Goal: Task Accomplishment & Management: Manage account settings

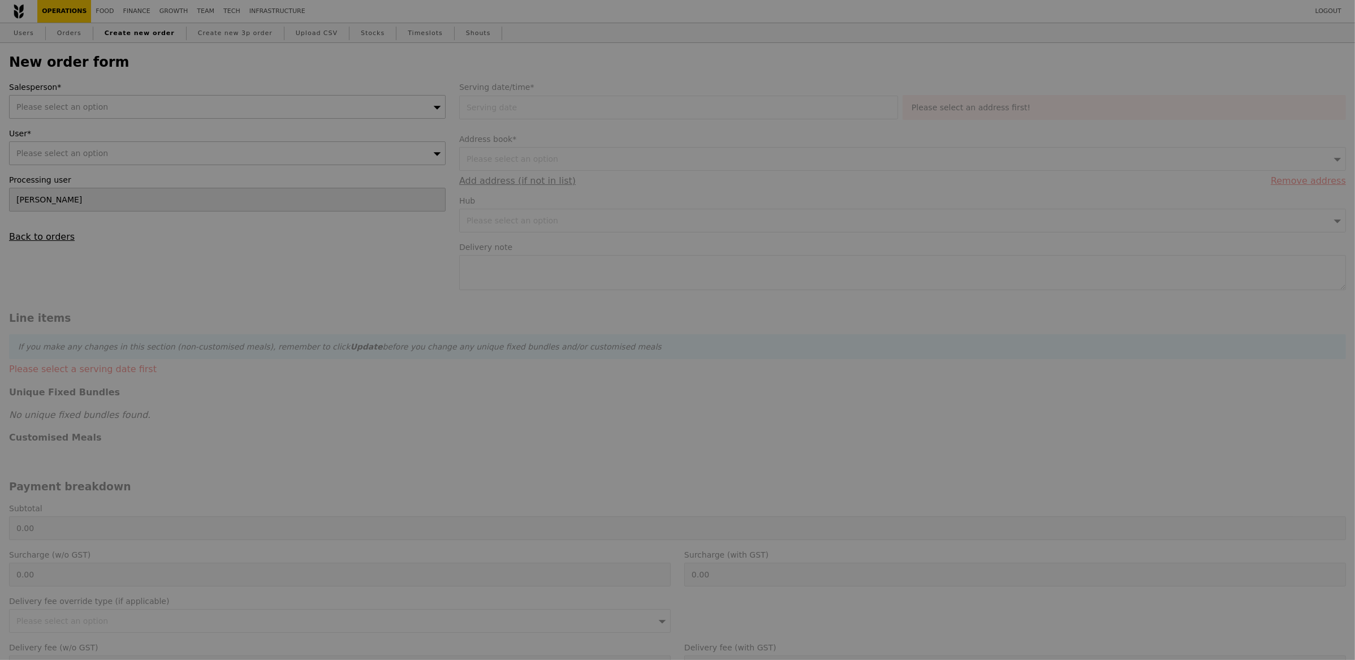
type input "Confirm"
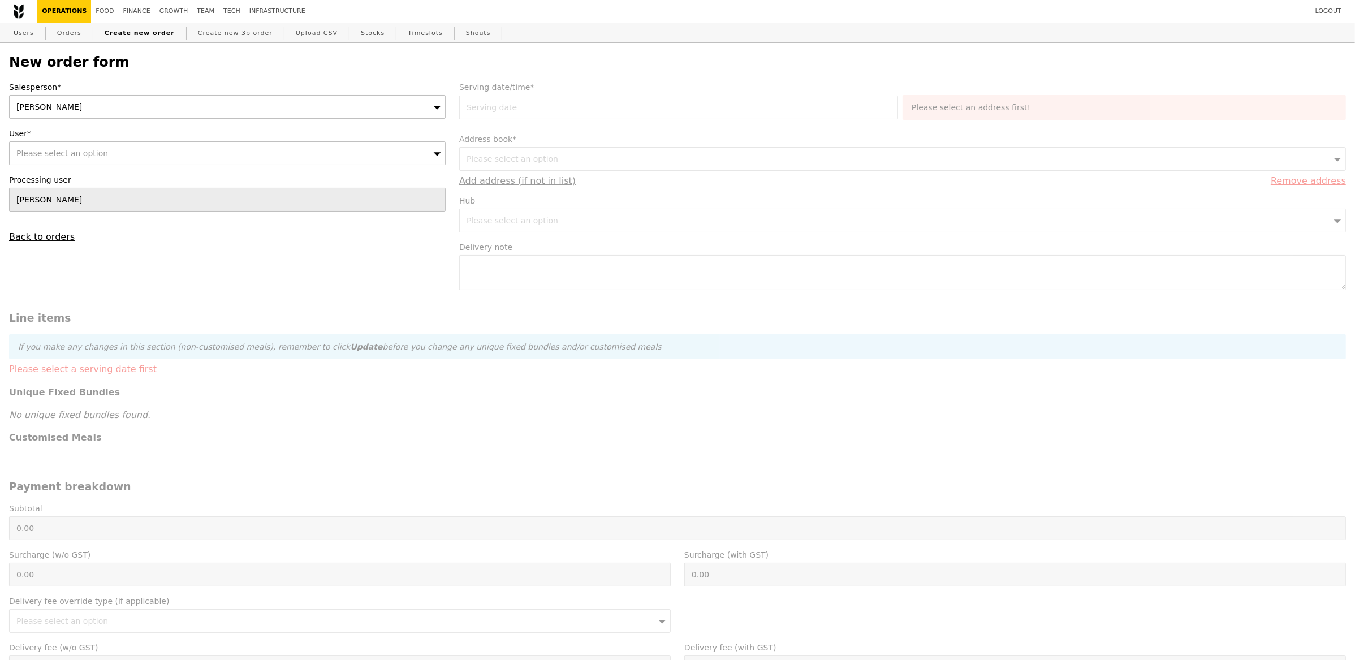
click at [210, 104] on div "[PERSON_NAME]" at bounding box center [227, 107] width 437 height 24
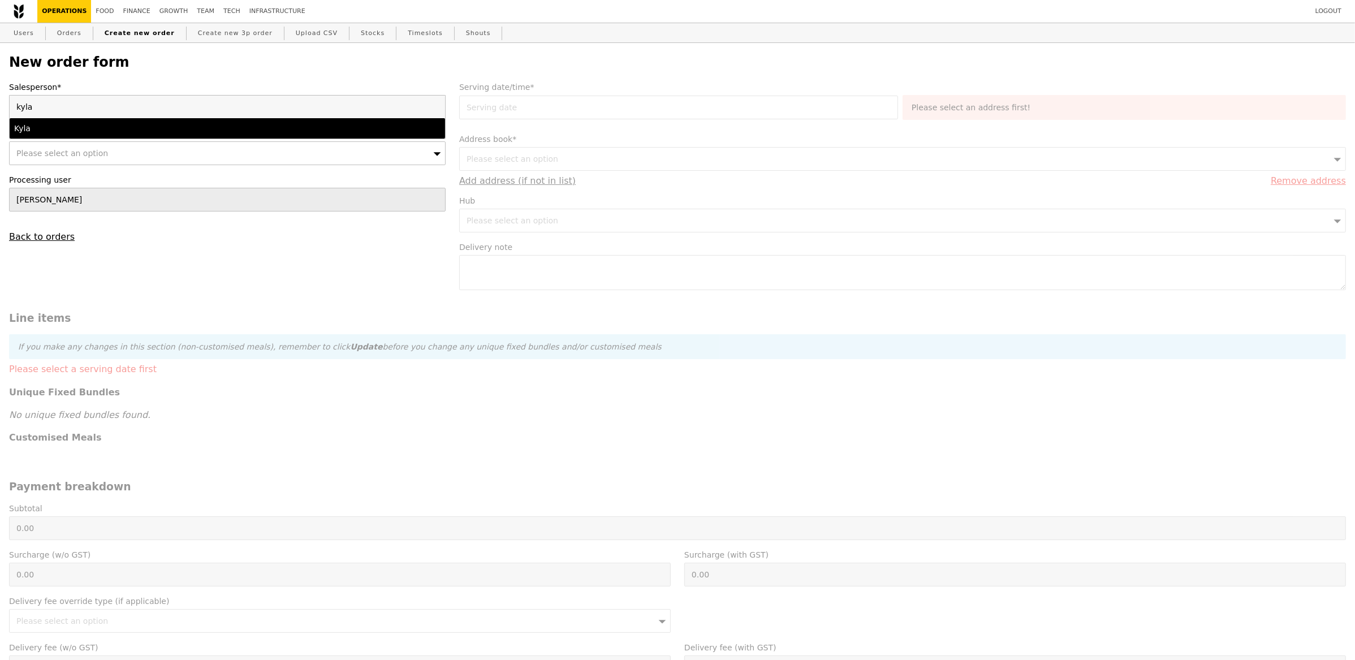
type input "kyla"
click at [196, 132] on div "Kyla" at bounding box center [174, 128] width 320 height 11
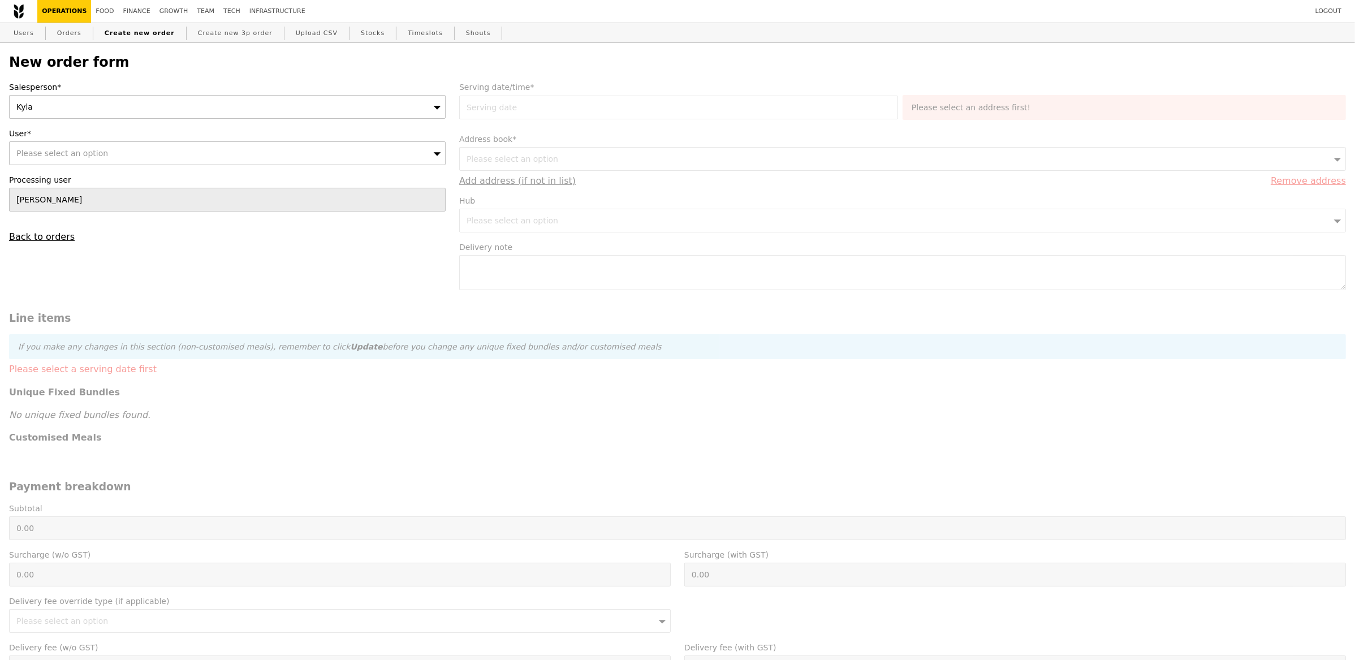
click at [144, 154] on div "Please select an option" at bounding box center [227, 153] width 437 height 24
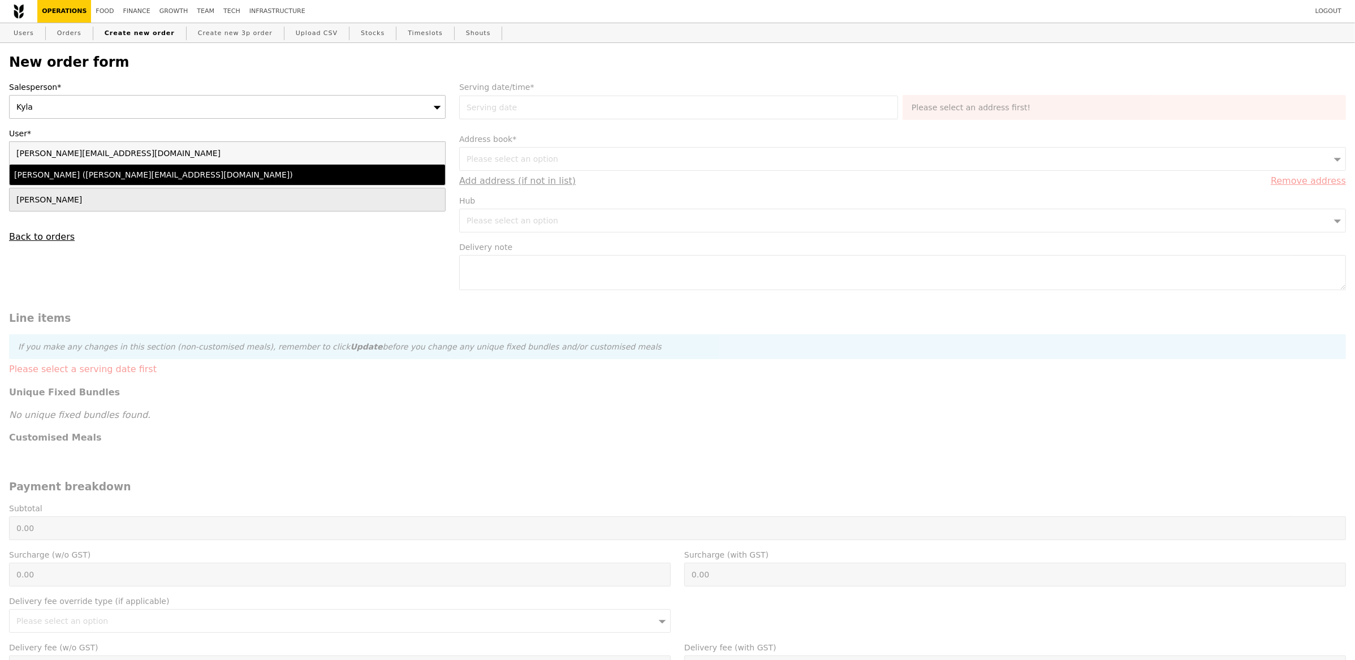
click at [166, 177] on div "[PERSON_NAME] ([PERSON_NAME][EMAIL_ADDRESS][DOMAIN_NAME])" at bounding box center [174, 174] width 320 height 11
type input "Loading..."
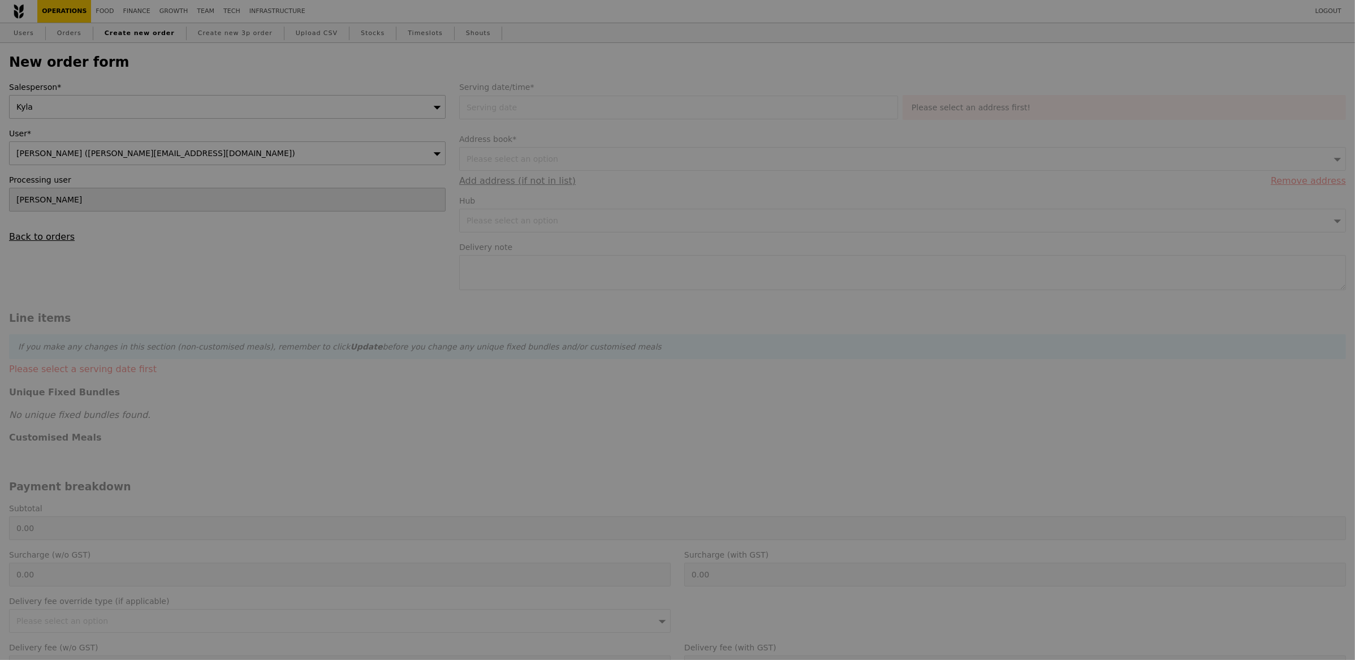
type input "13.76"
type input "15.00"
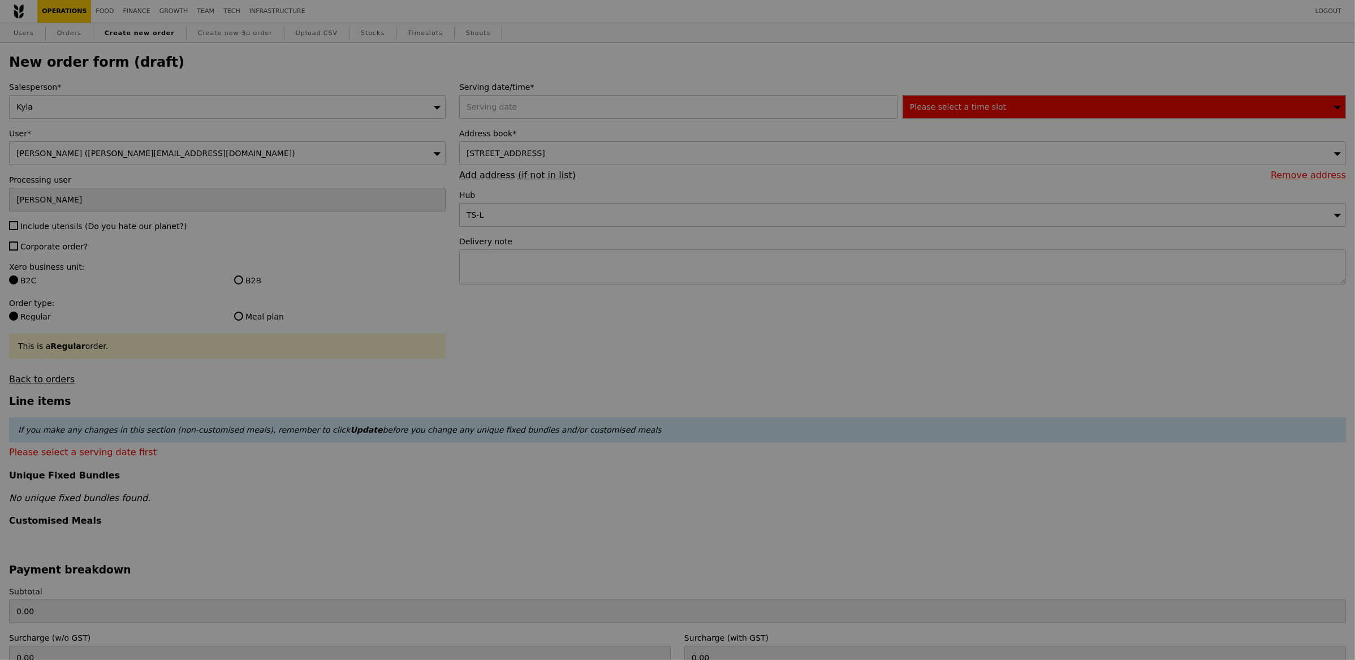
type input "Confirm"
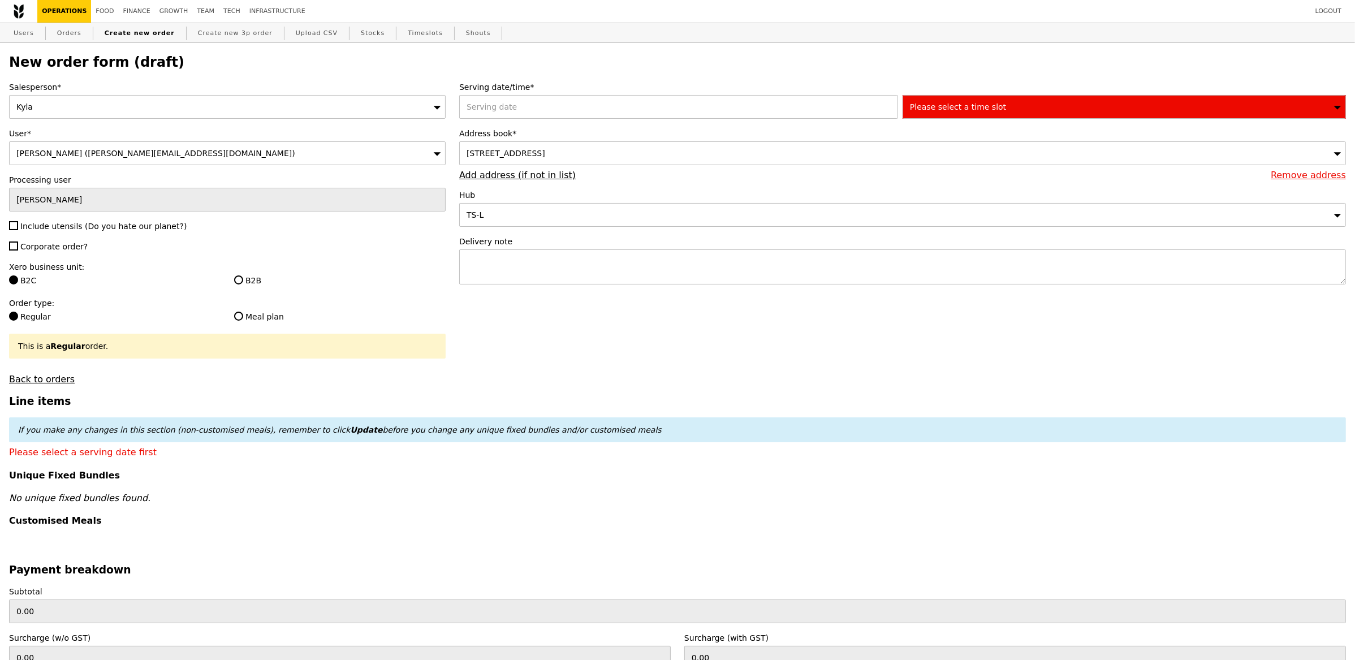
click at [534, 113] on div at bounding box center [681, 107] width 444 height 24
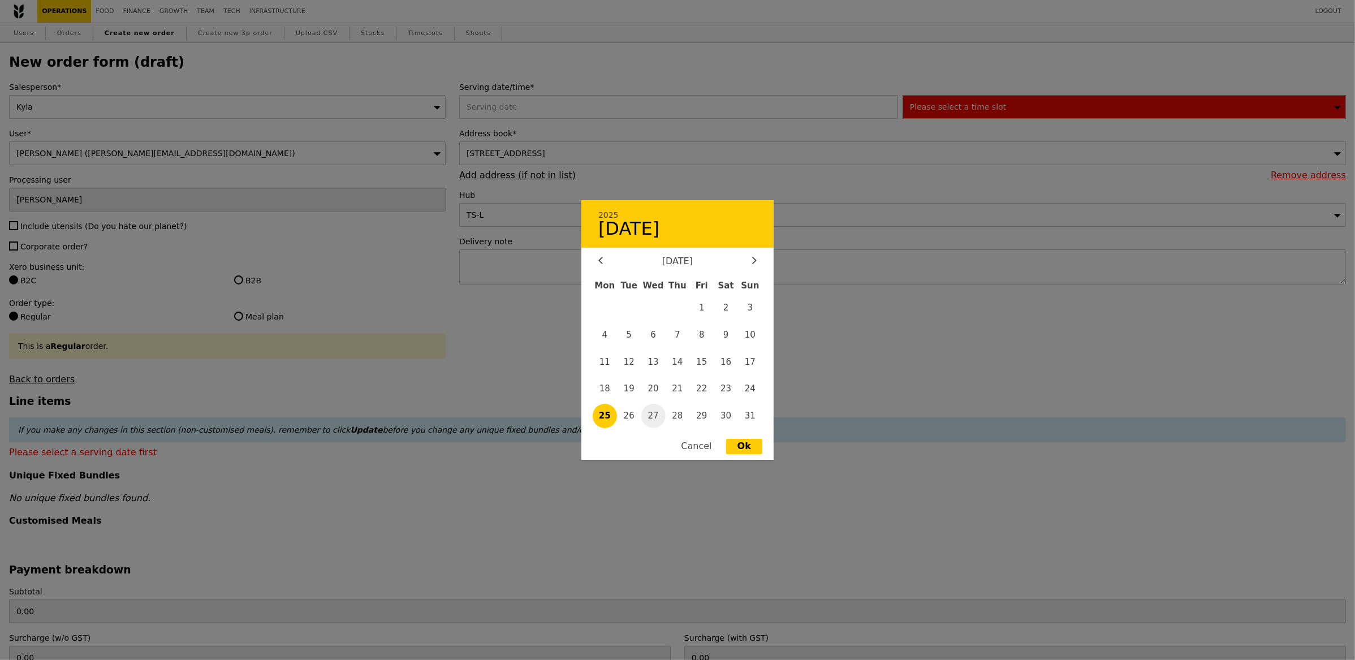
click at [649, 415] on span "27" at bounding box center [654, 416] width 24 height 24
type input "[DATE]"
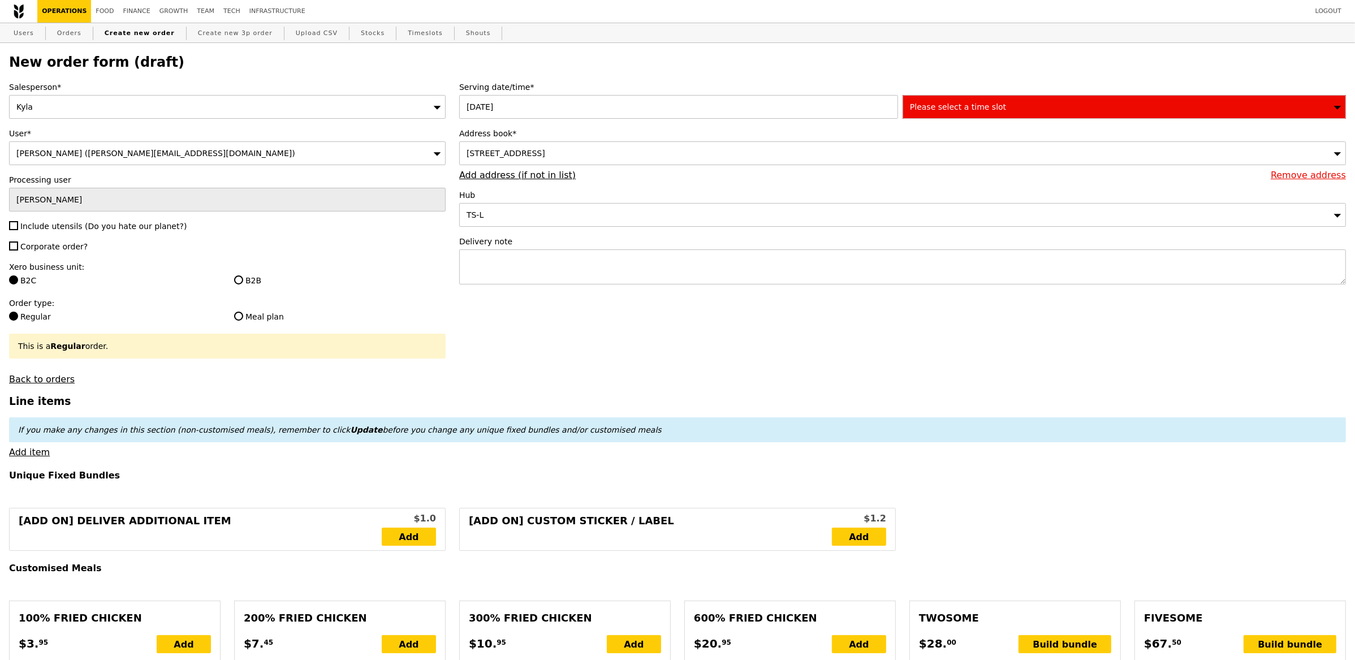
click at [664, 161] on div "[STREET_ADDRESS]" at bounding box center [902, 153] width 887 height 24
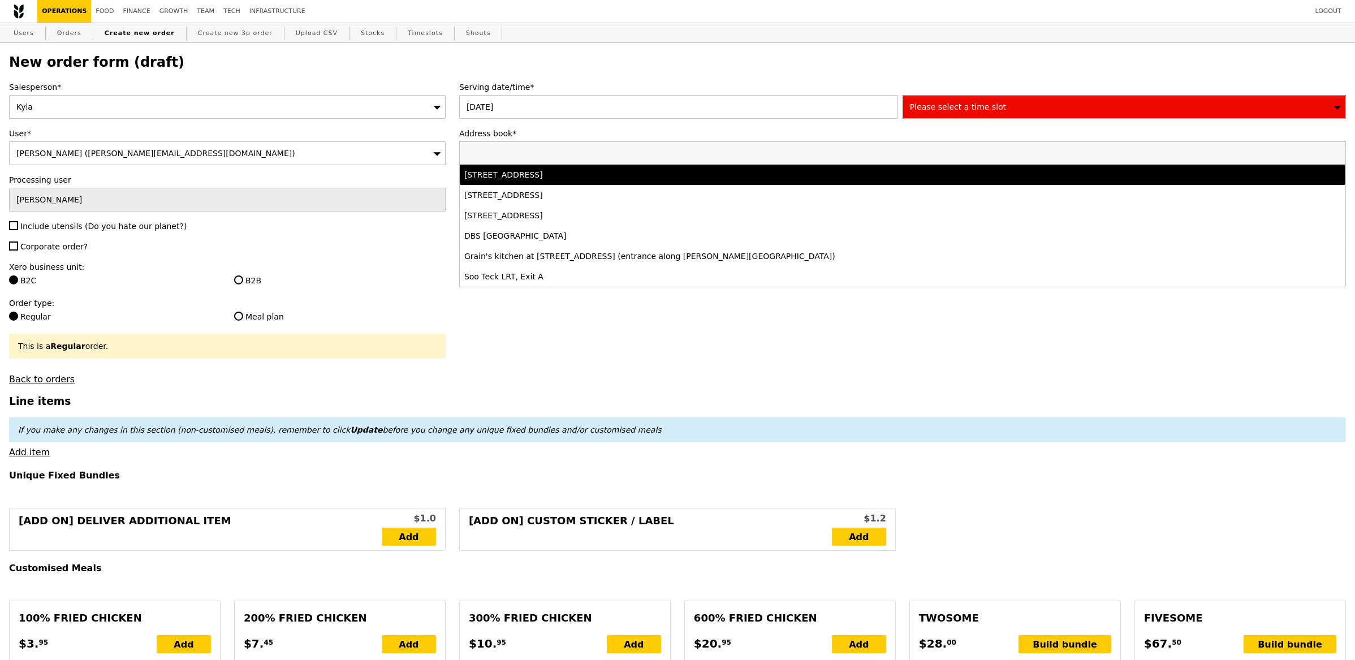
click at [632, 181] on li "[STREET_ADDRESS]" at bounding box center [903, 175] width 886 height 20
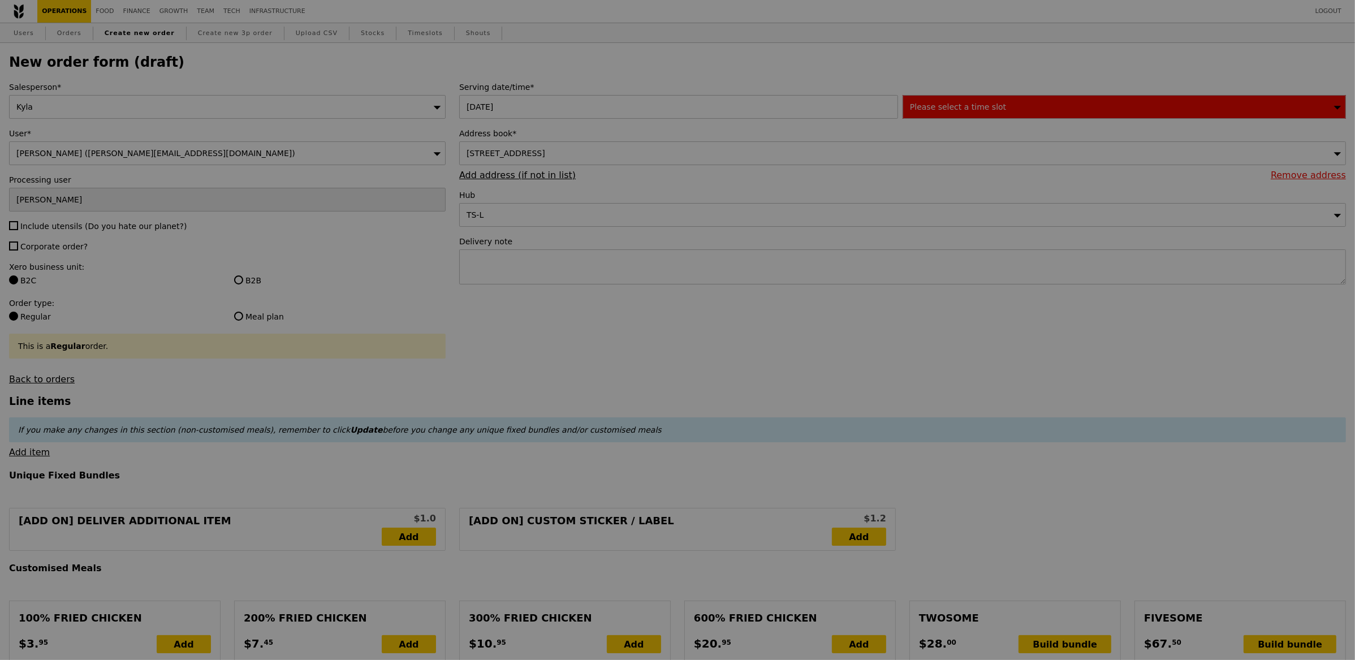
type input "Confirm"
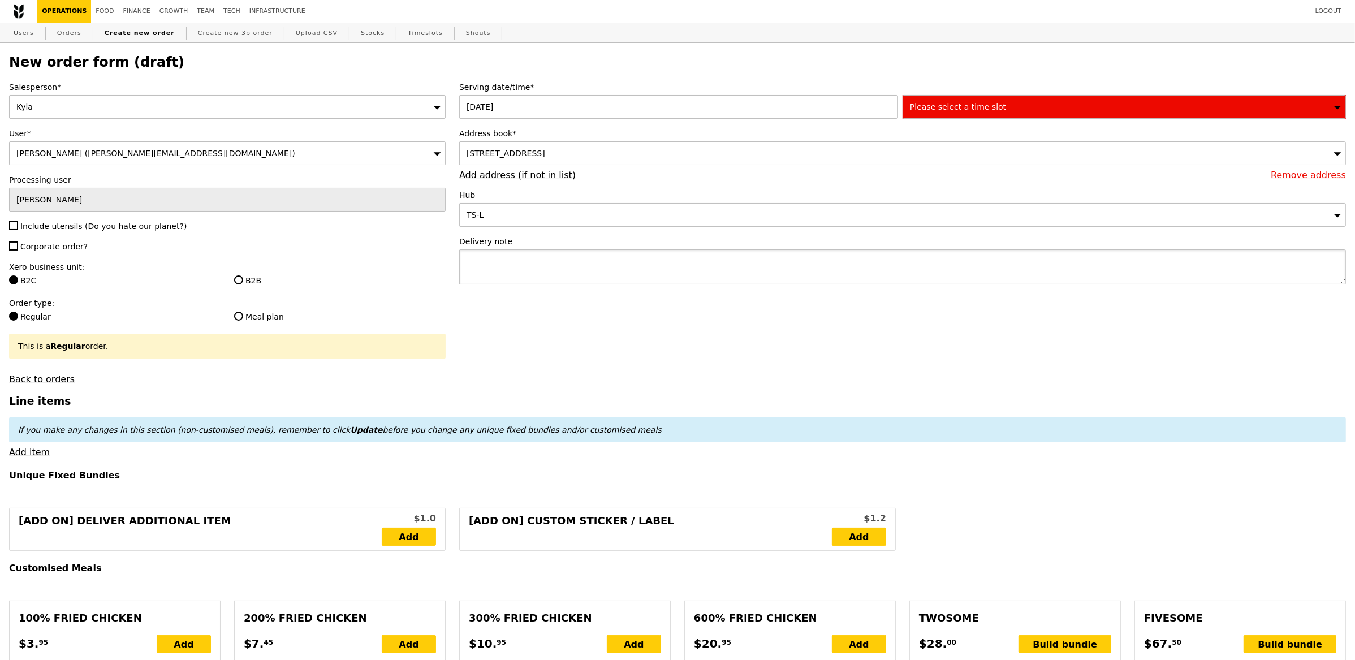
click at [695, 273] on textarea at bounding box center [902, 266] width 887 height 35
paste textarea "[STREET_ADDRESS]"
type textarea "deliver to : [STREET_ADDRESS]"
type input "Confirm"
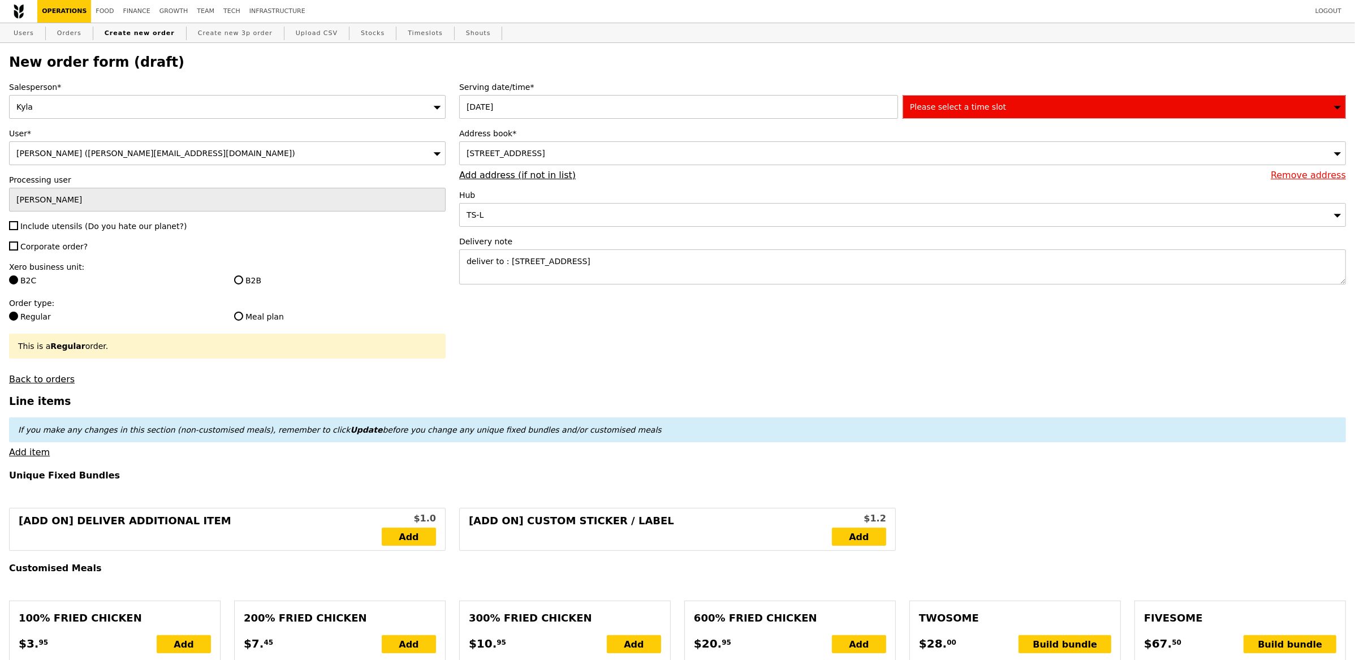
click at [82, 236] on div "Salesperson* [GEOGRAPHIC_DATA] User* [PERSON_NAME] ([PERSON_NAME][EMAIL_ADDRESS…" at bounding box center [227, 232] width 450 height 303
click at [74, 233] on div "Salesperson* [GEOGRAPHIC_DATA] User* [PERSON_NAME] ([PERSON_NAME][EMAIL_ADDRESS…" at bounding box center [227, 232] width 450 height 303
click at [62, 226] on span "Include utensils (Do you hate our planet?)" at bounding box center [103, 226] width 166 height 9
click at [18, 226] on input "Include utensils (Do you hate our planet?)" at bounding box center [13, 225] width 9 height 9
checkbox input "true"
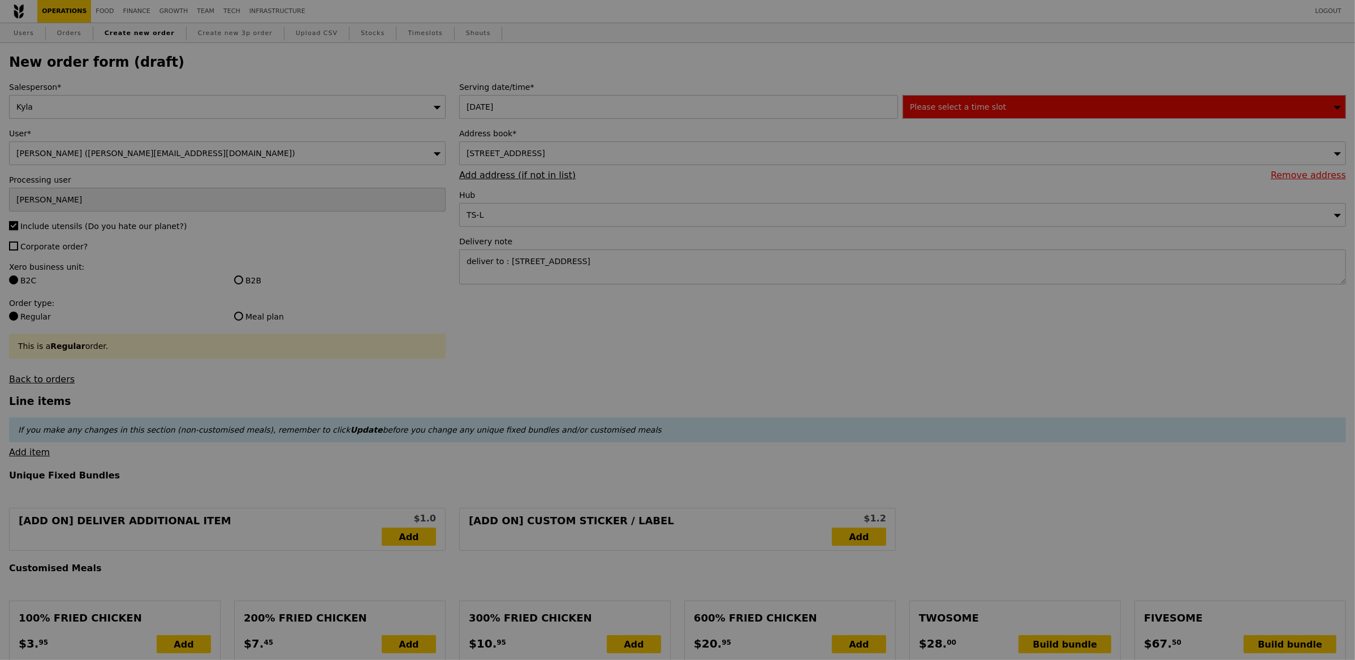
type input "Confirm"
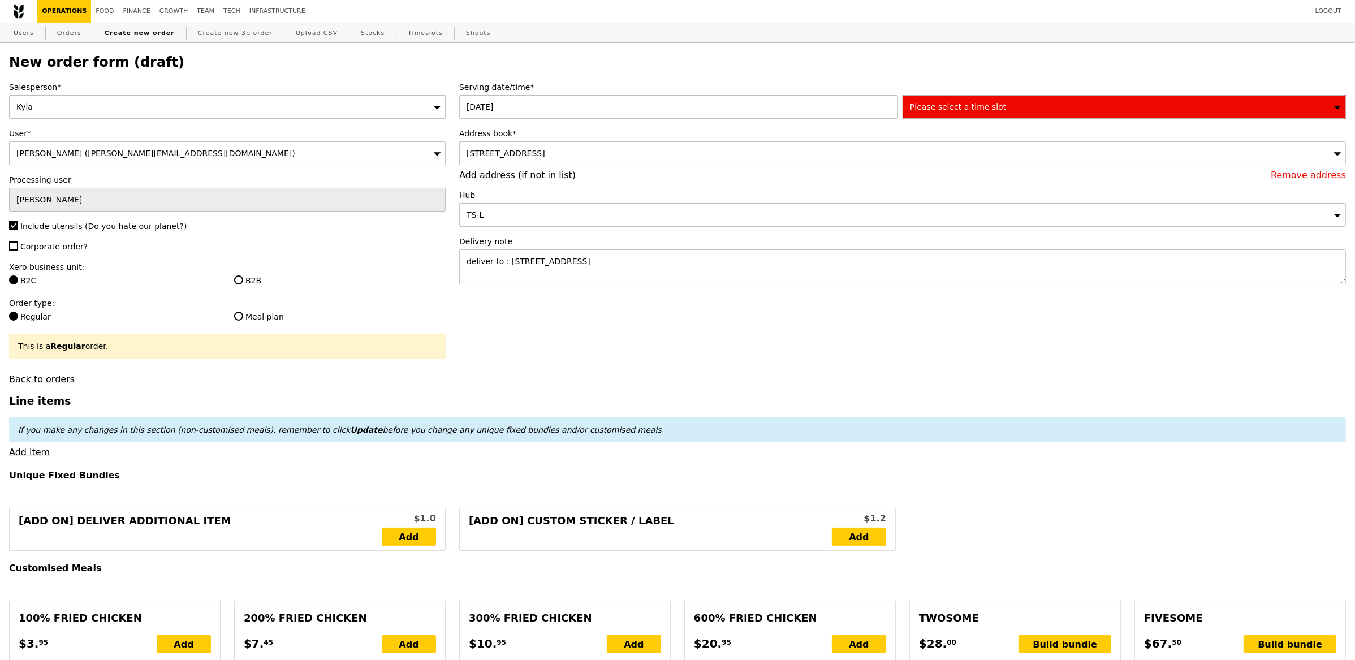
click at [58, 246] on span "Corporate order?" at bounding box center [53, 246] width 67 height 9
click at [18, 246] on input "Corporate order?" at bounding box center [13, 246] width 9 height 9
checkbox input "true"
click at [244, 278] on label "B2B" at bounding box center [340, 280] width 212 height 11
click at [243, 278] on input "B2B" at bounding box center [238, 280] width 9 height 9
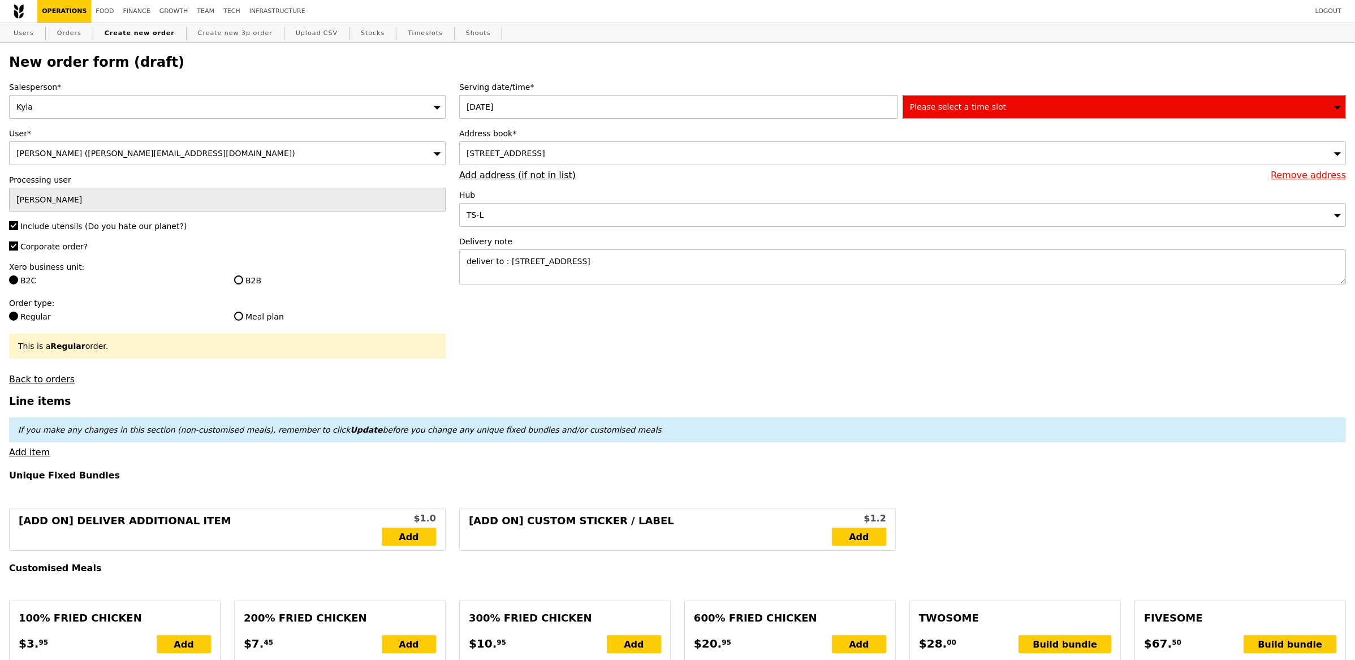
radio input "true"
drag, startPoint x: 643, startPoint y: 120, endPoint x: 672, endPoint y: 115, distance: 29.9
click at [643, 119] on div "Serving date/time* [DATE] Please select a time slot Address book* [STREET_ADDRE…" at bounding box center [903, 188] width 901 height 214
click at [922, 126] on div "Serving date/time* [DATE] Please select a time slot Address book* [STREET_ADDRE…" at bounding box center [903, 188] width 901 height 214
click at [933, 115] on div "Please select a time slot" at bounding box center [1125, 107] width 444 height 24
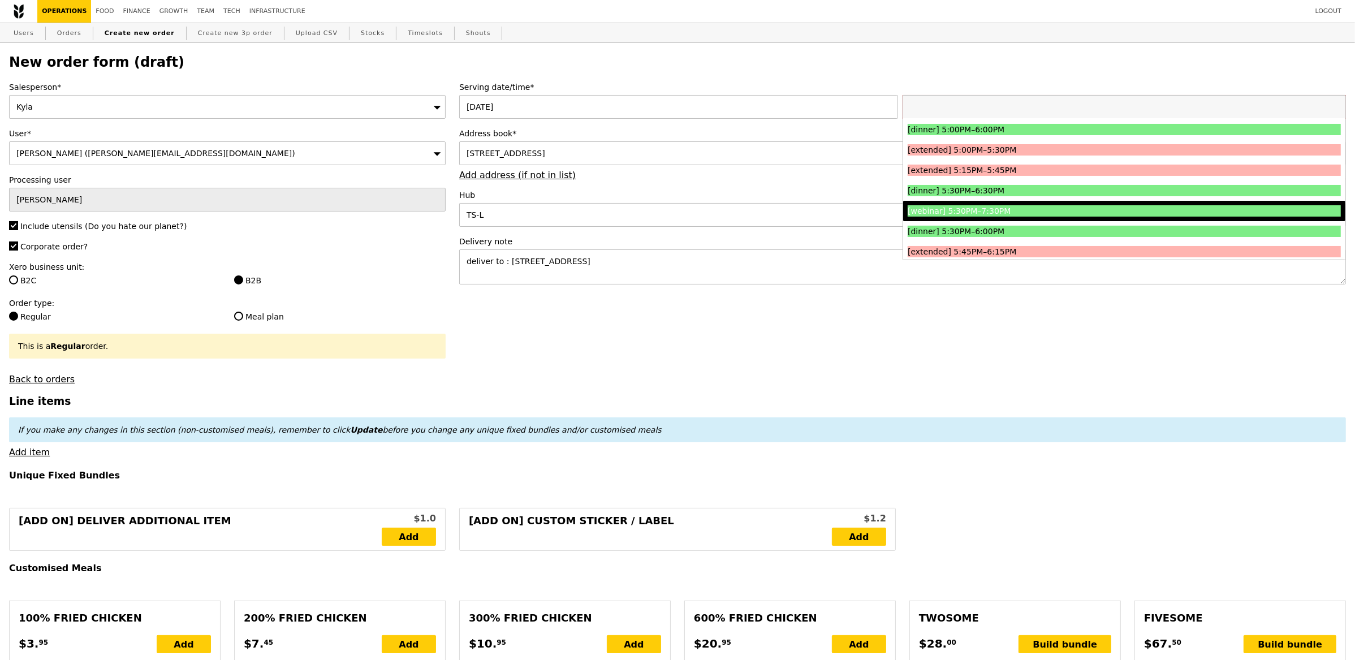
scroll to position [1201, 0]
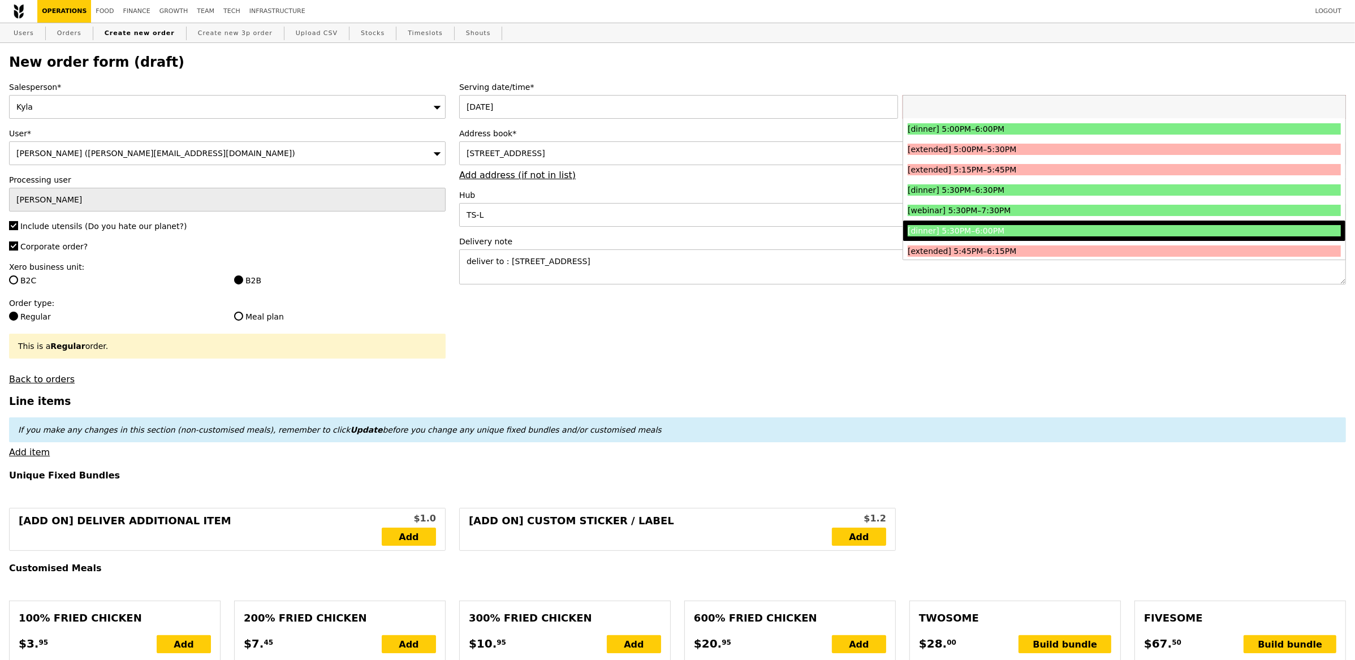
drag, startPoint x: 1065, startPoint y: 230, endPoint x: 1026, endPoint y: 310, distance: 89.3
click at [1065, 230] on div "[dinner] 5:30PM–6:00PM" at bounding box center [1070, 230] width 325 height 11
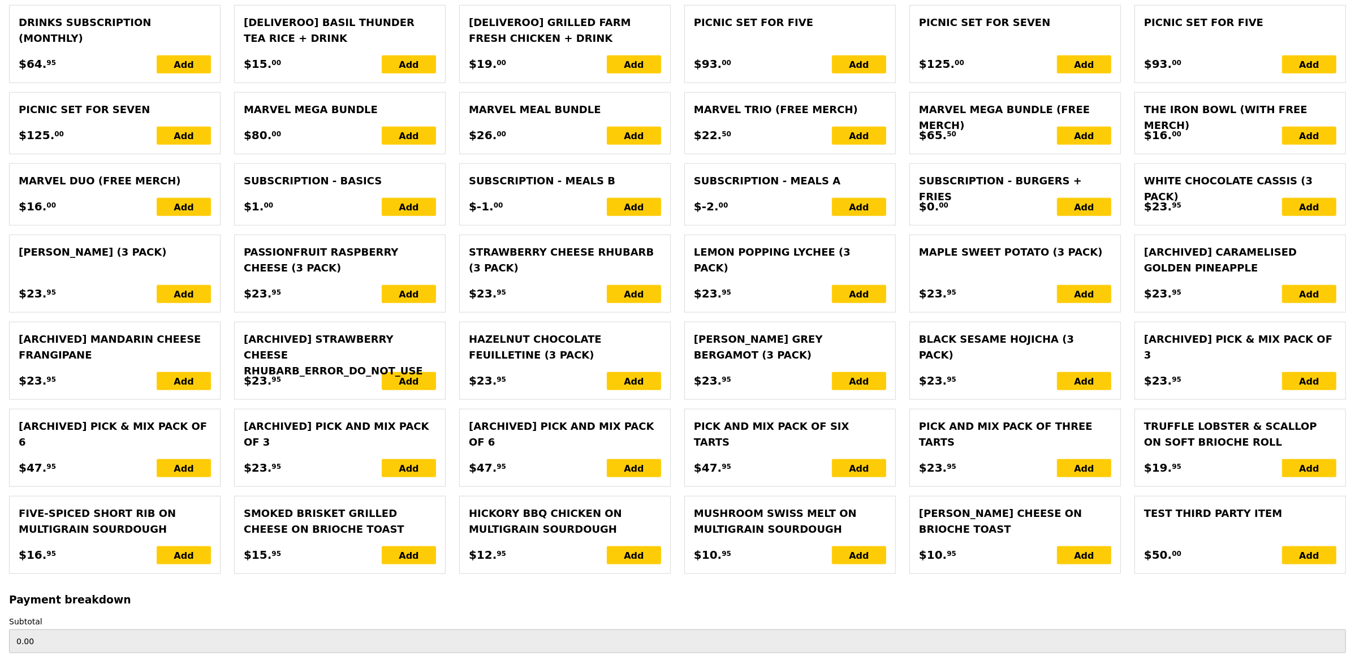
scroll to position [2136, 0]
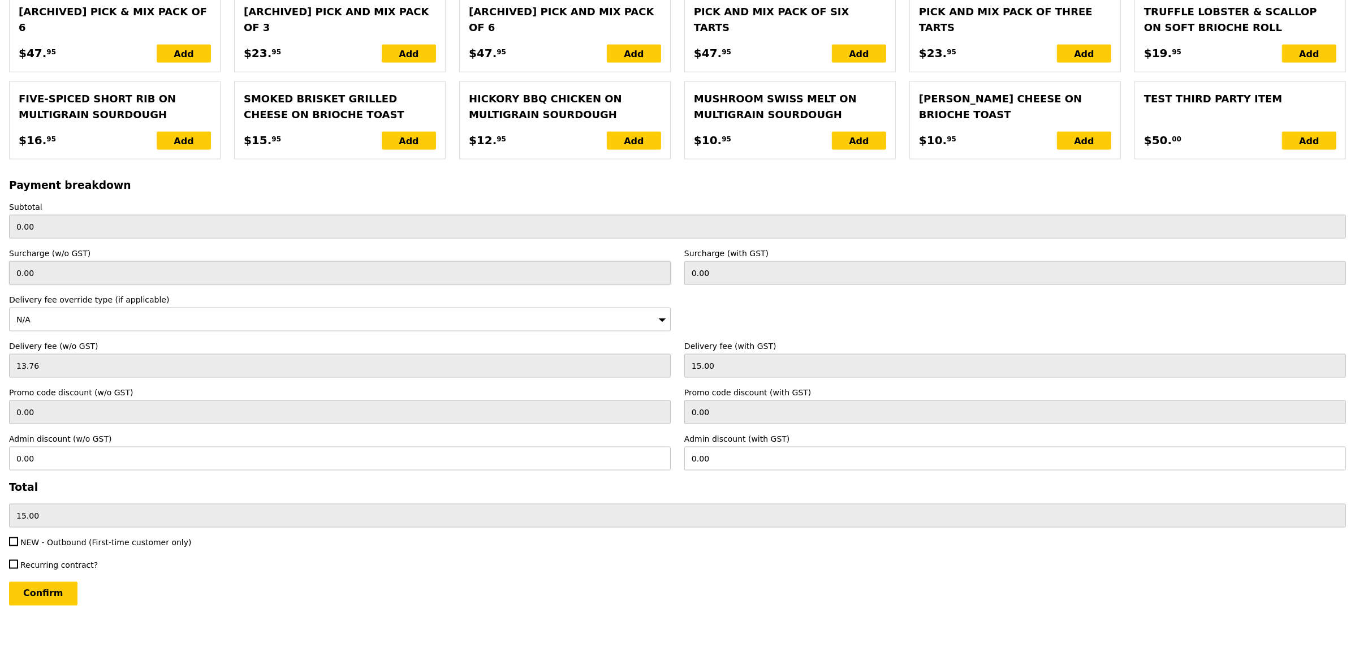
drag, startPoint x: 258, startPoint y: 259, endPoint x: 444, endPoint y: 266, distance: 186.3
click at [272, 260] on div "Surcharge (w/o GST) 0.00" at bounding box center [339, 266] width 675 height 37
drag, startPoint x: 718, startPoint y: 273, endPoint x: 673, endPoint y: 268, distance: 46.2
click at [638, 260] on div "Surcharge (w/o GST) 0.00 Surcharge (with GST) 0.00" at bounding box center [677, 266] width 1351 height 37
click at [746, 276] on input "0.00" at bounding box center [1016, 273] width 662 height 24
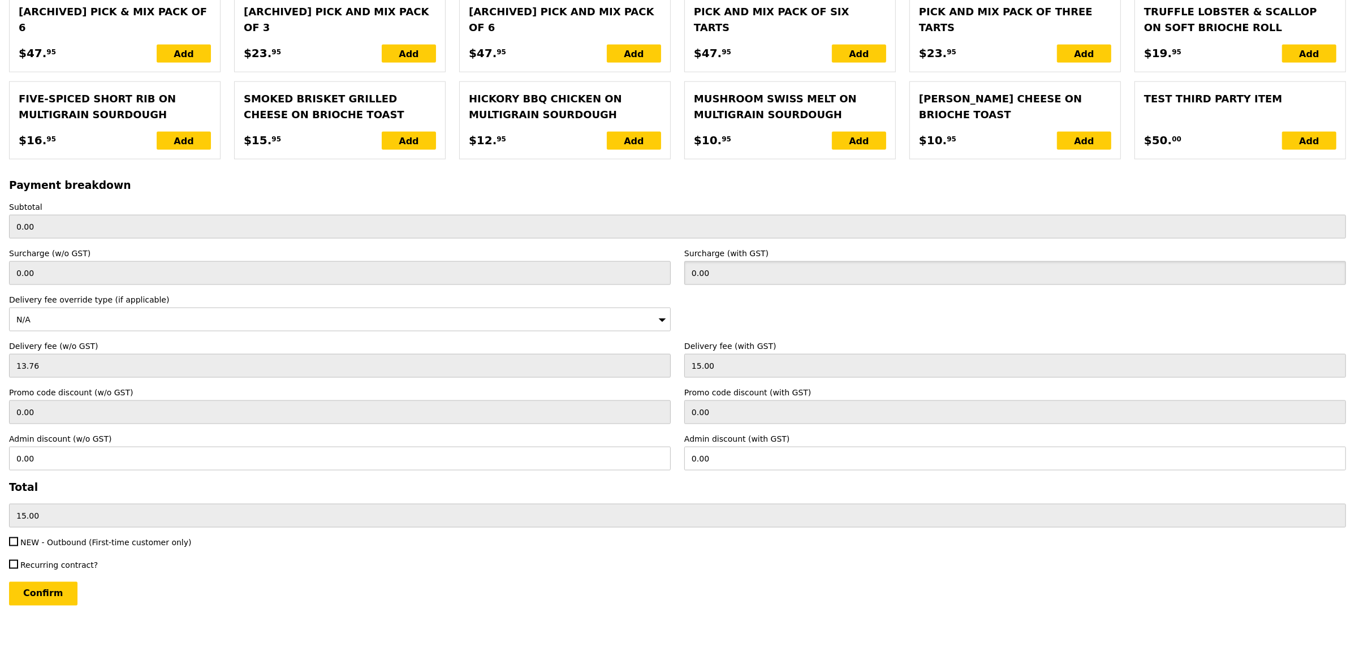
drag, startPoint x: 745, startPoint y: 275, endPoint x: 623, endPoint y: 257, distance: 123.5
click at [618, 256] on div "Surcharge (w/o GST) 0.00 Surcharge (with GST) 0.00" at bounding box center [677, 266] width 1351 height 37
click at [731, 280] on input "0.00" at bounding box center [1016, 273] width 662 height 24
click at [733, 281] on input "0.00" at bounding box center [1016, 273] width 662 height 24
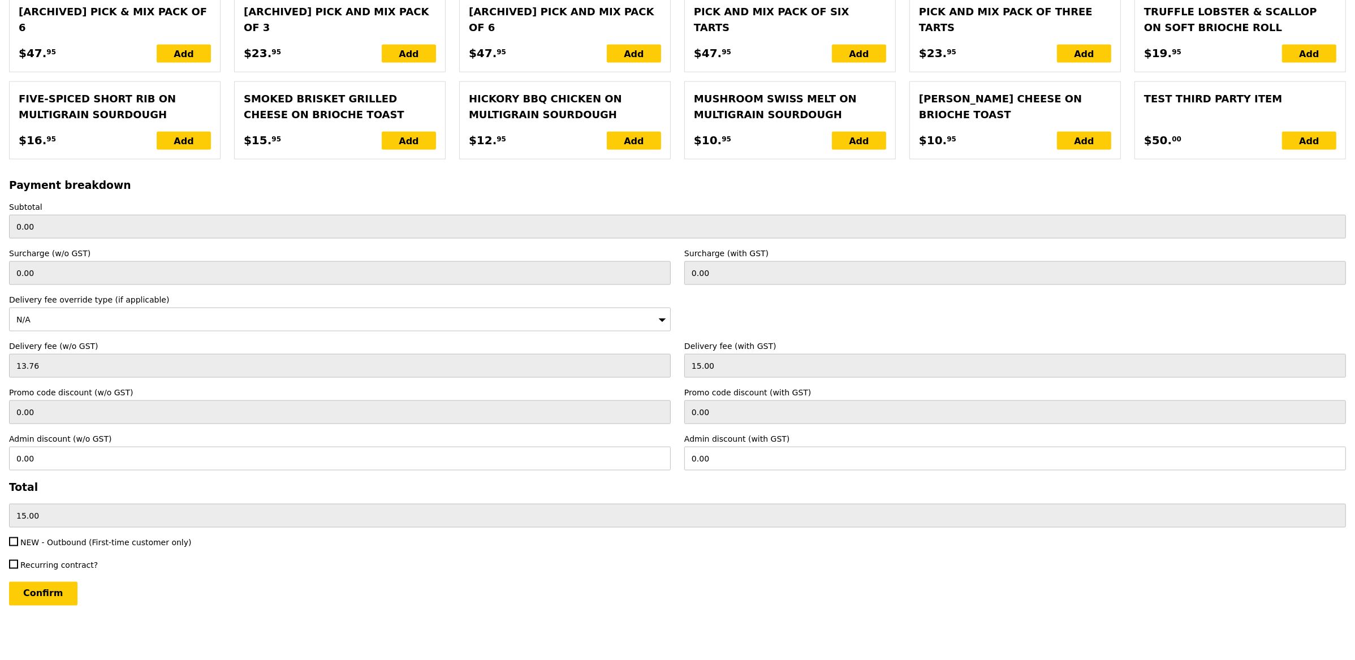
click at [354, 311] on div "N/A" at bounding box center [340, 320] width 662 height 24
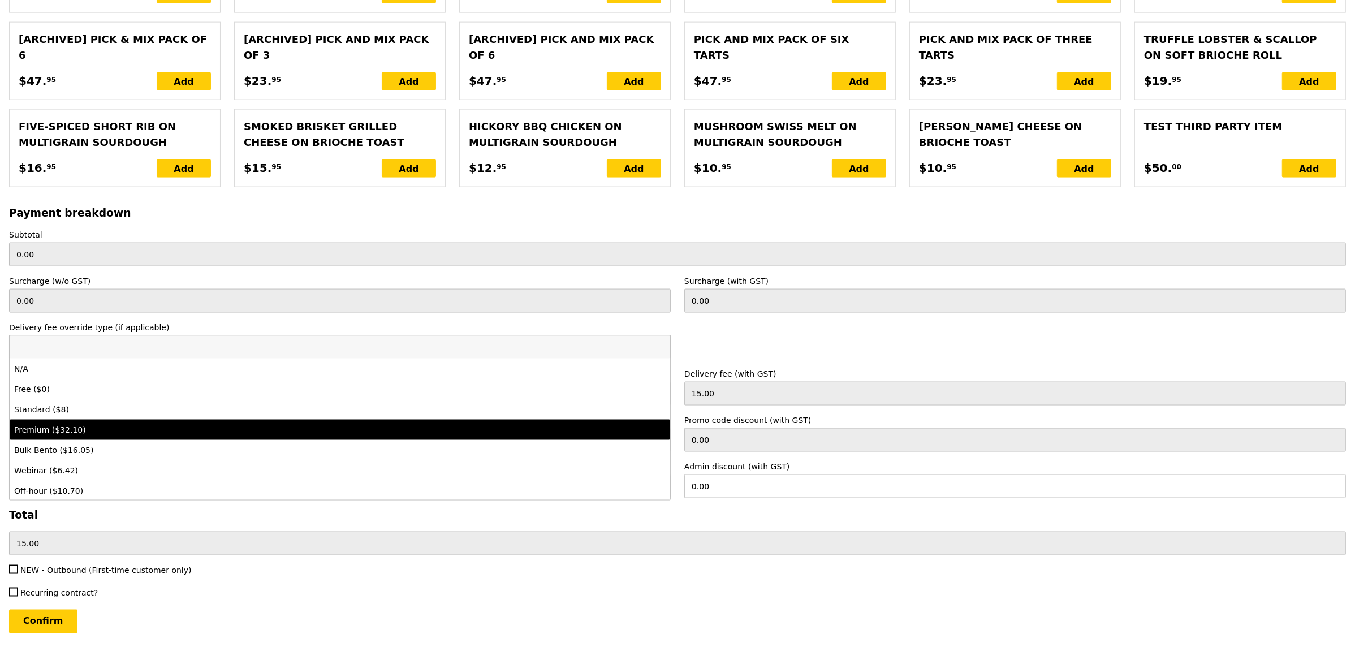
scroll to position [2097, 0]
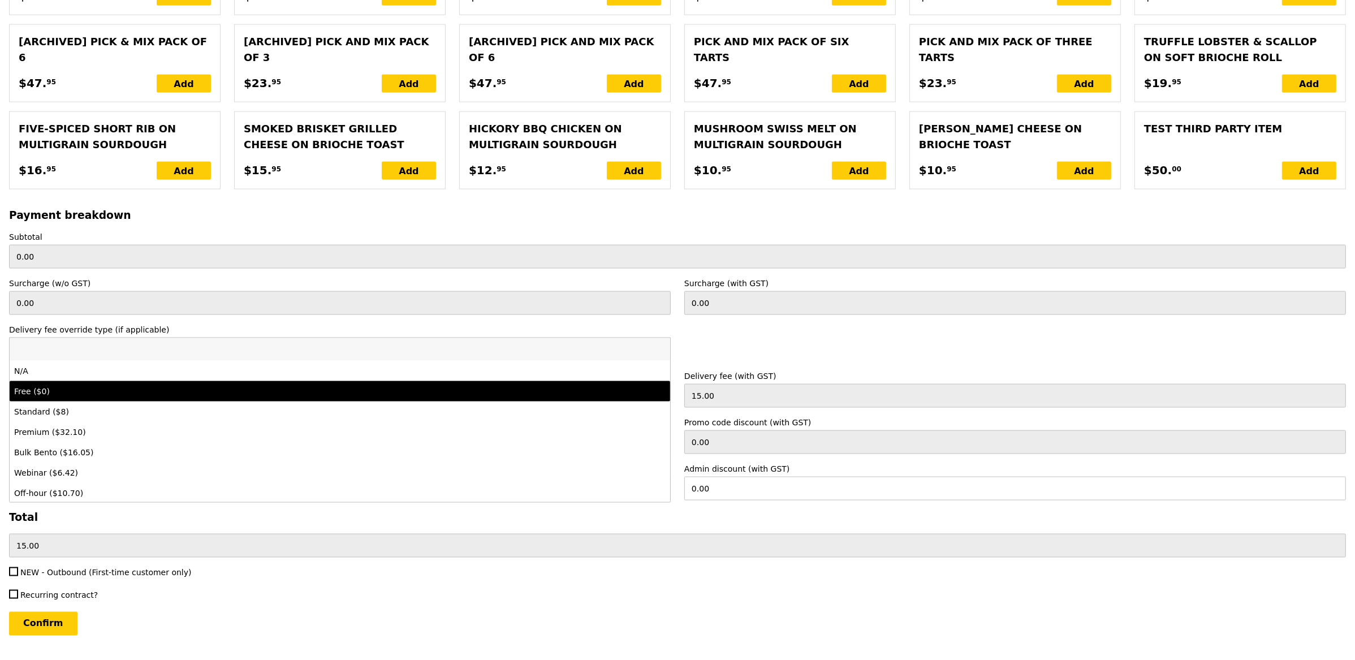
click at [778, 344] on div "Delivery fee override type (if applicable) N/A N/A Free ($0) Standard ($8) Prem…" at bounding box center [677, 342] width 1351 height 37
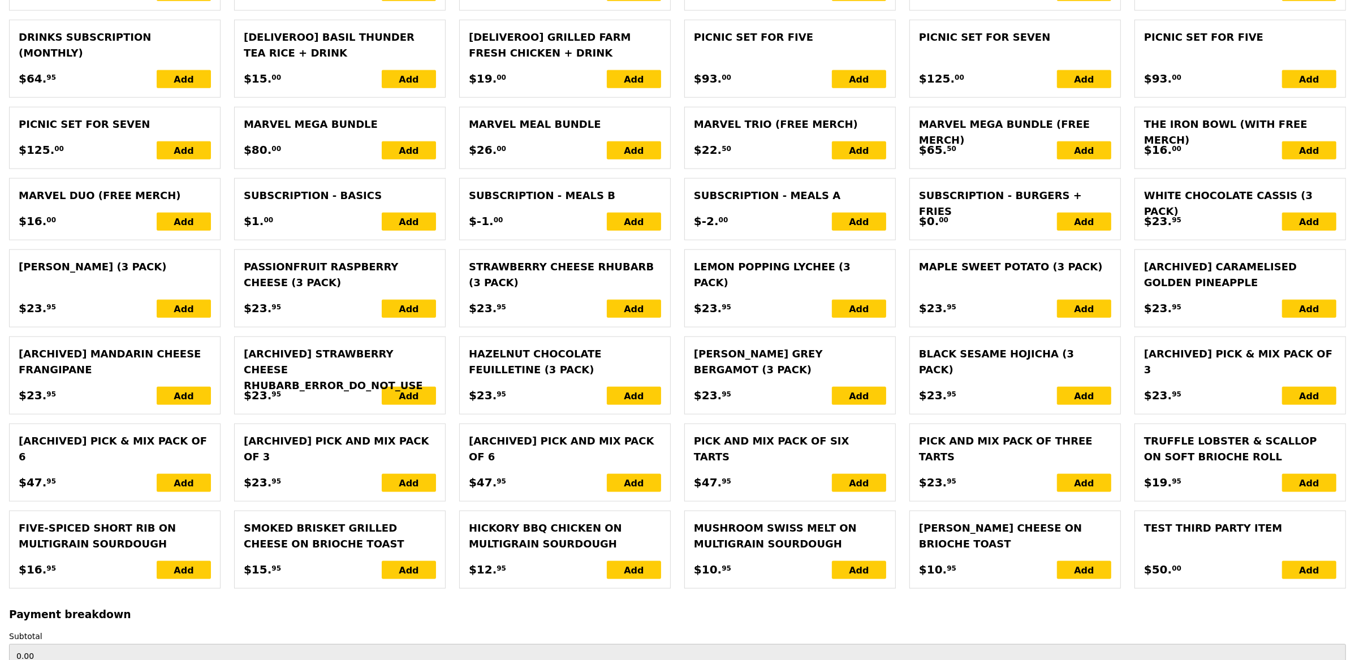
scroll to position [2136, 0]
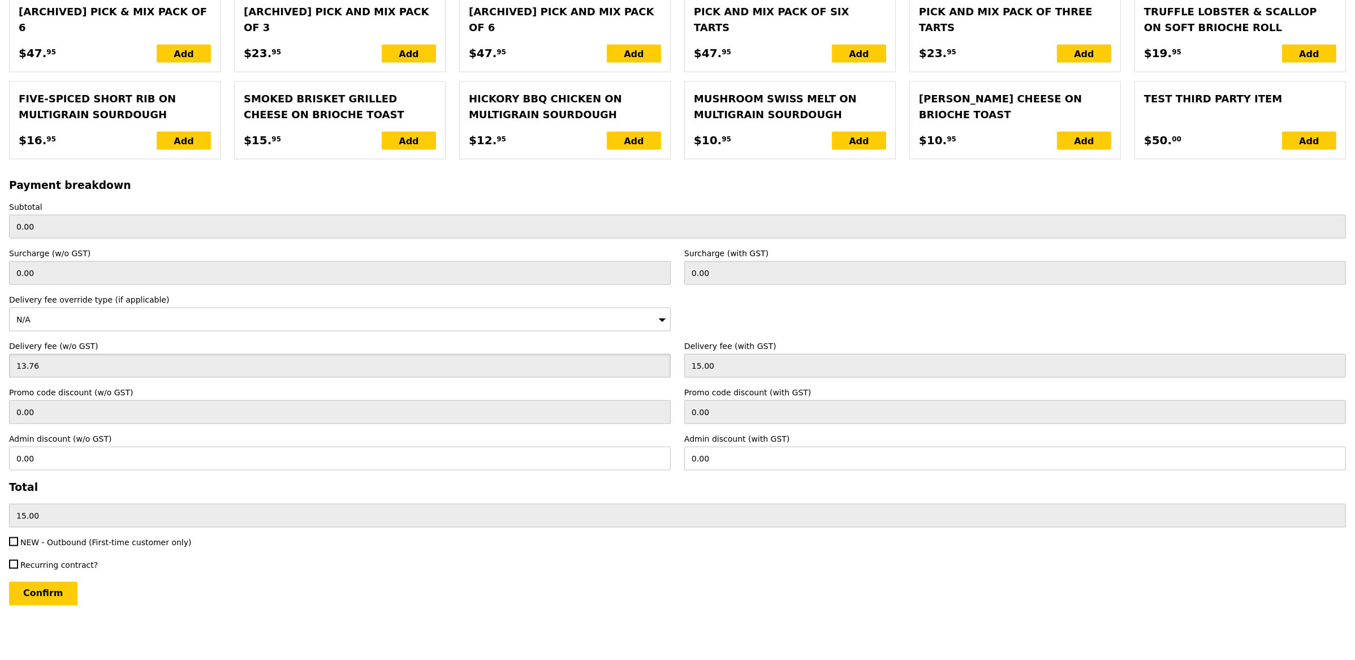
click at [101, 364] on input "13.76" at bounding box center [340, 366] width 662 height 24
click at [97, 272] on input "0.00" at bounding box center [340, 273] width 662 height 24
click at [89, 312] on div "N/A" at bounding box center [340, 320] width 662 height 24
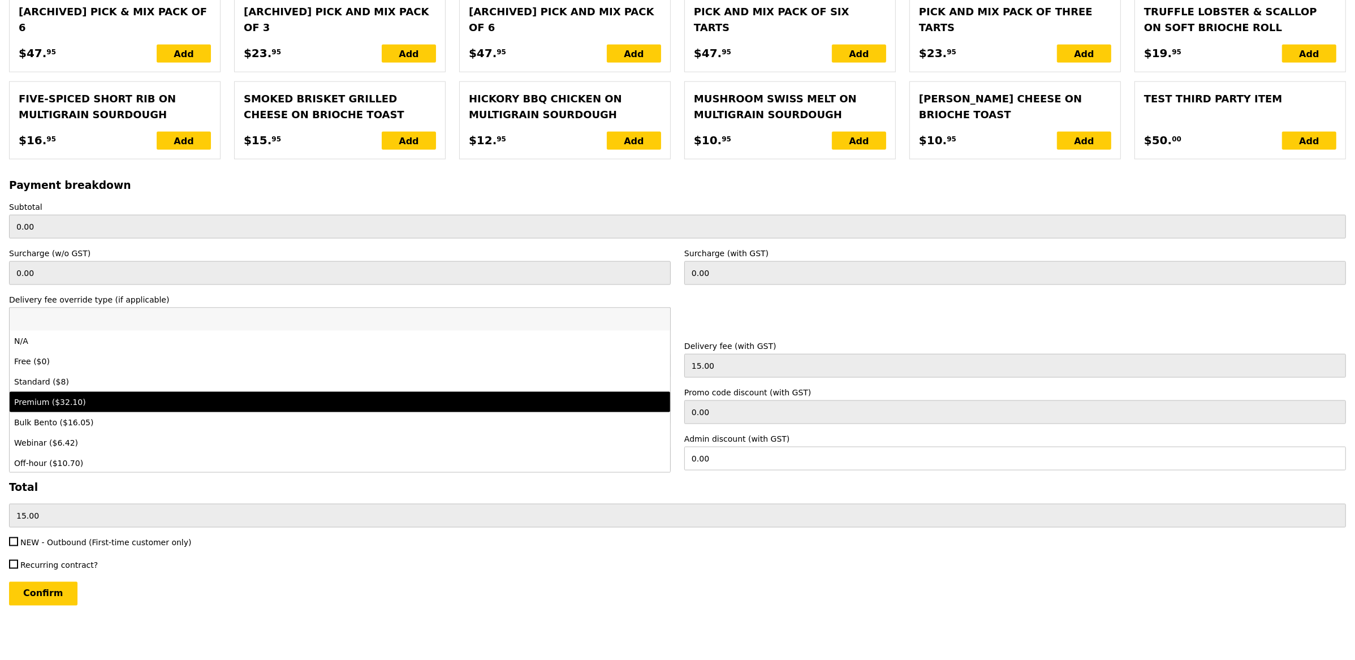
click at [88, 399] on div "Premium ($32.10)" at bounding box center [258, 402] width 489 height 11
type input "Loading..."
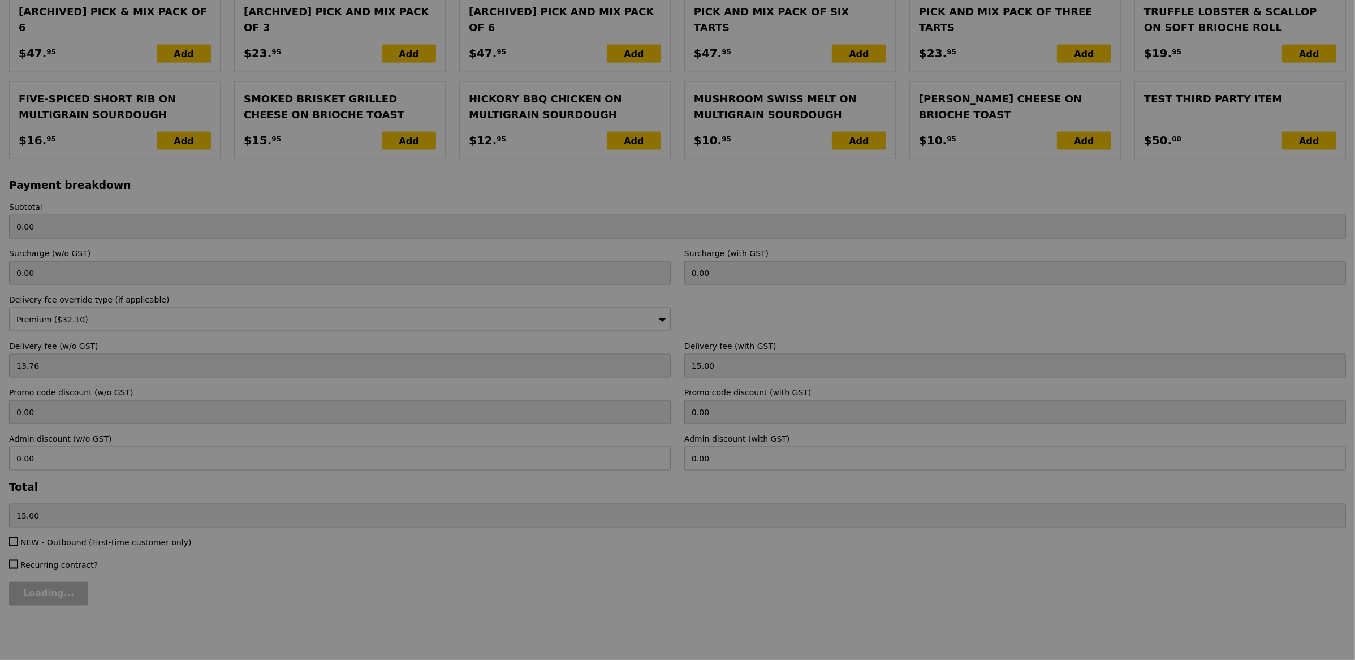
type input "29.45"
type input "32.10"
type input "Confirm"
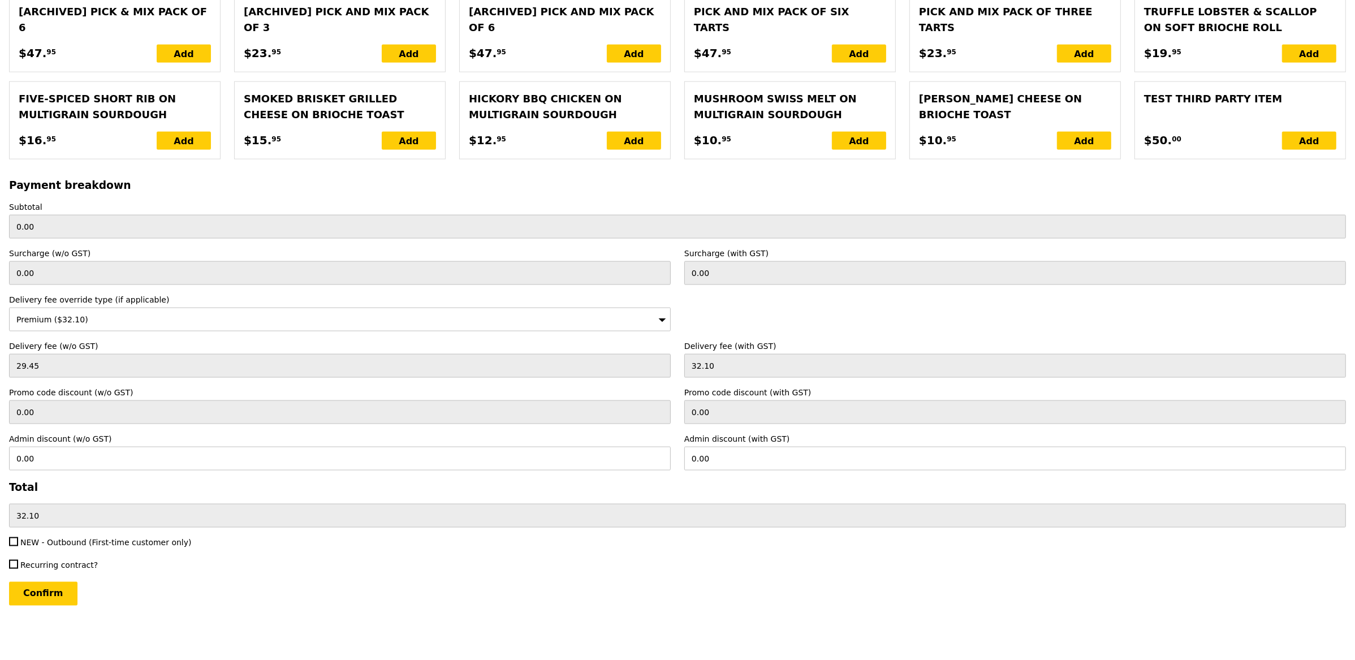
click at [276, 588] on div "Confirm" at bounding box center [677, 594] width 1337 height 24
click at [35, 522] on input "32.10" at bounding box center [677, 516] width 1337 height 24
click at [15, 514] on input "32.10" at bounding box center [677, 516] width 1337 height 24
click at [55, 519] on input "32.10" at bounding box center [677, 516] width 1337 height 24
drag, startPoint x: 718, startPoint y: 338, endPoint x: 717, endPoint y: 352, distance: 14.2
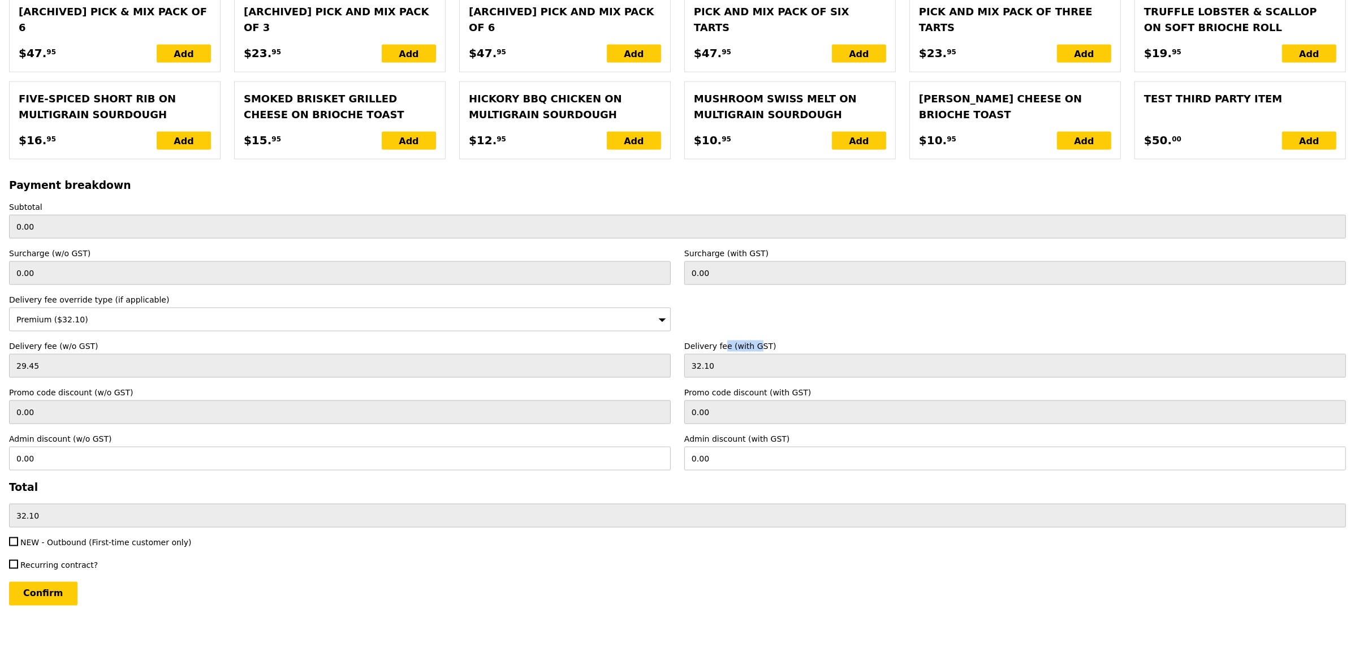
click at [717, 345] on div "Payment breakdown Subtotal 0.00 Surcharge (w/o GST) 0.00 Surcharge (with GST) 0…" at bounding box center [677, 353] width 1337 height 348
click at [713, 358] on input "32.10" at bounding box center [1016, 366] width 662 height 24
drag, startPoint x: 714, startPoint y: 363, endPoint x: 699, endPoint y: 363, distance: 15.3
click at [649, 365] on div "Delivery fee (w/o GST) 29.45 Delivery fee (with GST) 32.10" at bounding box center [677, 359] width 1351 height 37
click at [710, 364] on input "32.10" at bounding box center [1016, 366] width 662 height 24
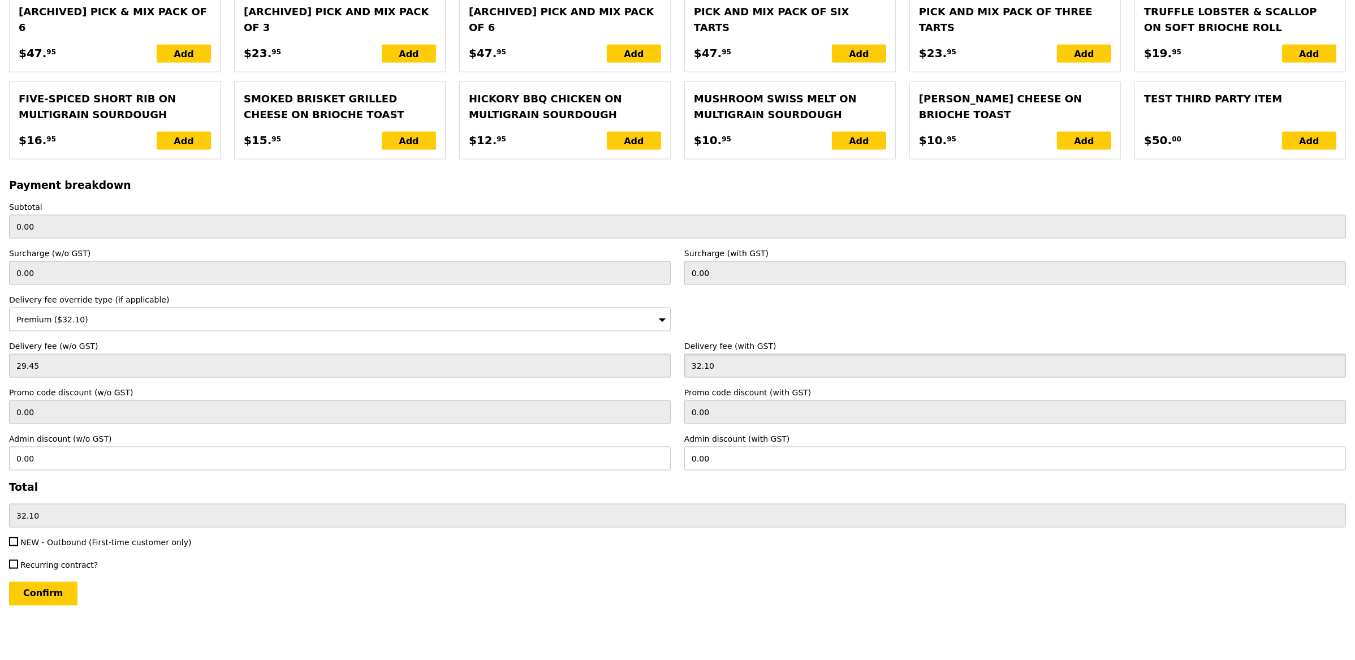
click at [710, 364] on input "32.10" at bounding box center [1016, 366] width 662 height 24
click at [175, 363] on input "29.45" at bounding box center [340, 366] width 662 height 24
click at [176, 367] on input "29.45" at bounding box center [340, 366] width 662 height 24
drag, startPoint x: 175, startPoint y: 369, endPoint x: 186, endPoint y: 364, distance: 11.9
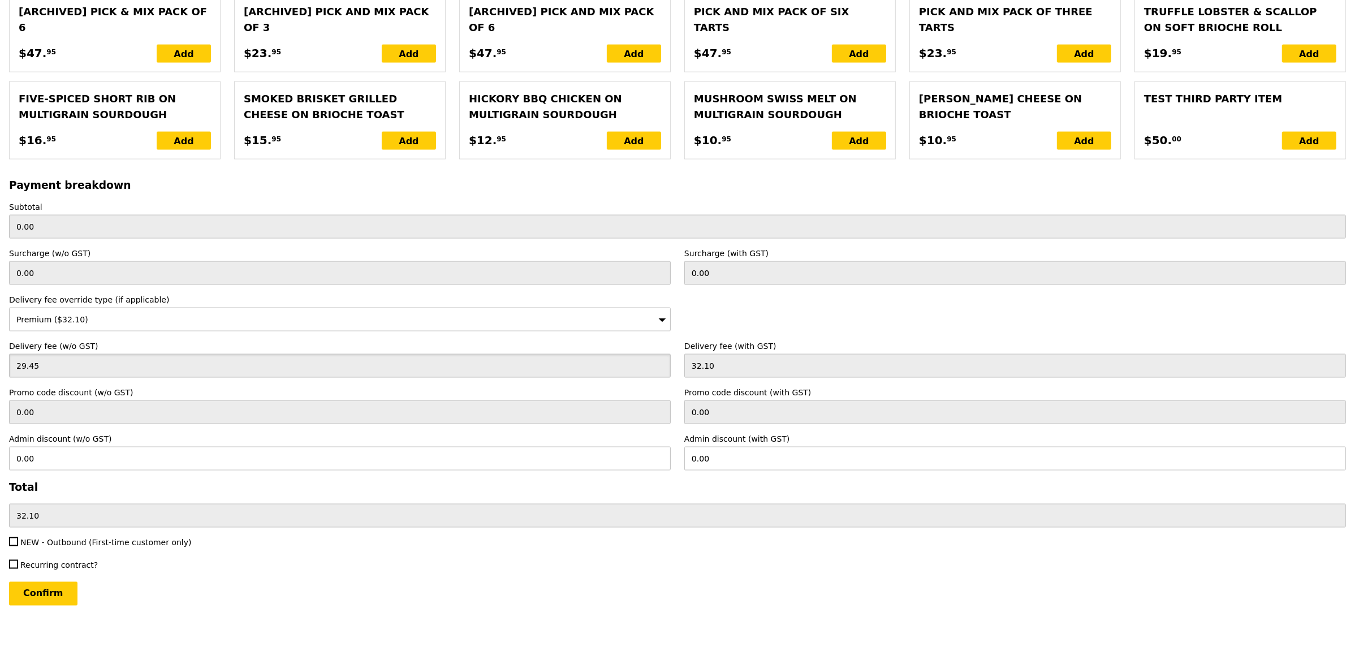
click at [175, 369] on input "29.45" at bounding box center [340, 366] width 662 height 24
click at [230, 308] on div "Premium ($32.10)" at bounding box center [340, 320] width 662 height 24
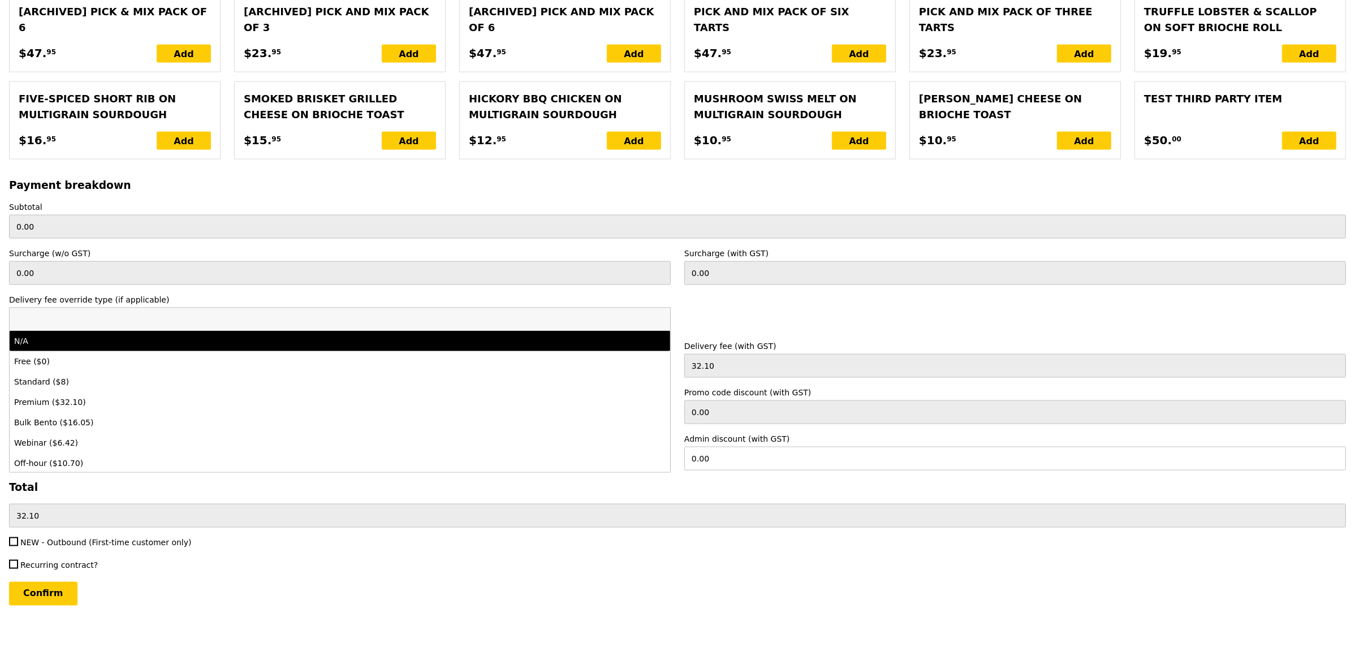
click at [813, 318] on div "Delivery fee override type (if applicable) Premium ($32.10) N/A Free ($0) Stand…" at bounding box center [677, 312] width 1351 height 37
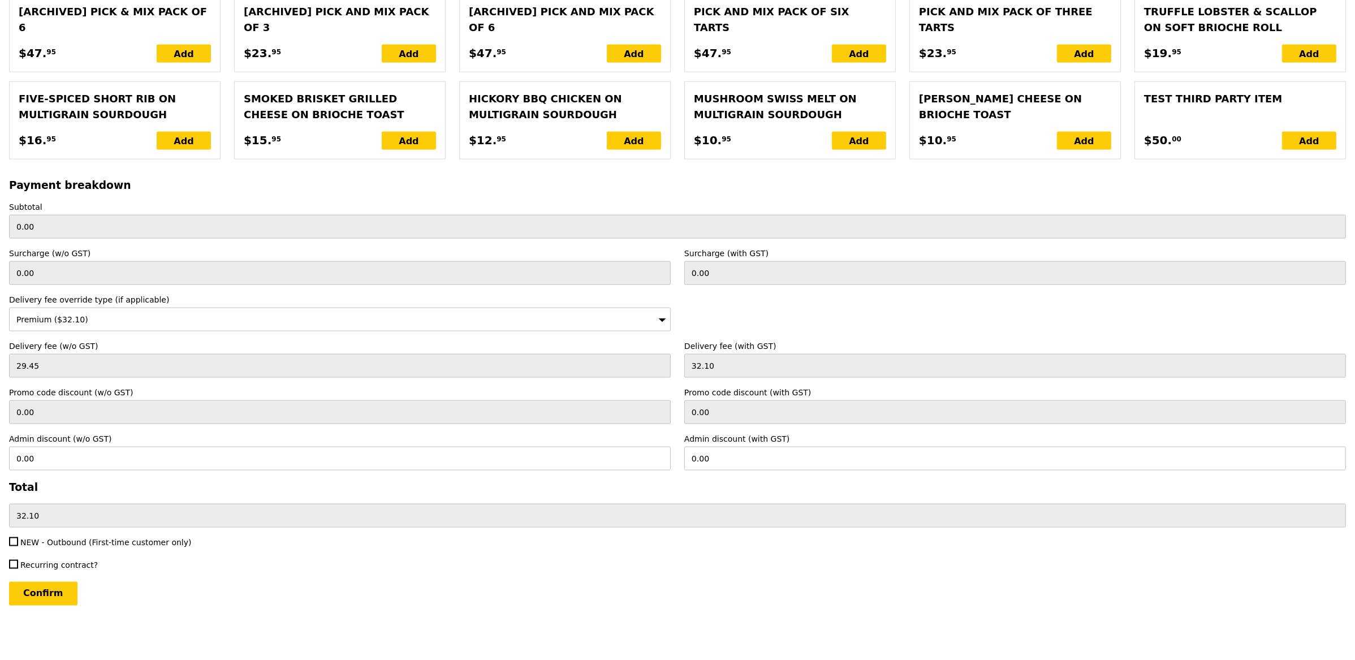
click at [127, 326] on div "Premium ($32.10)" at bounding box center [340, 320] width 662 height 24
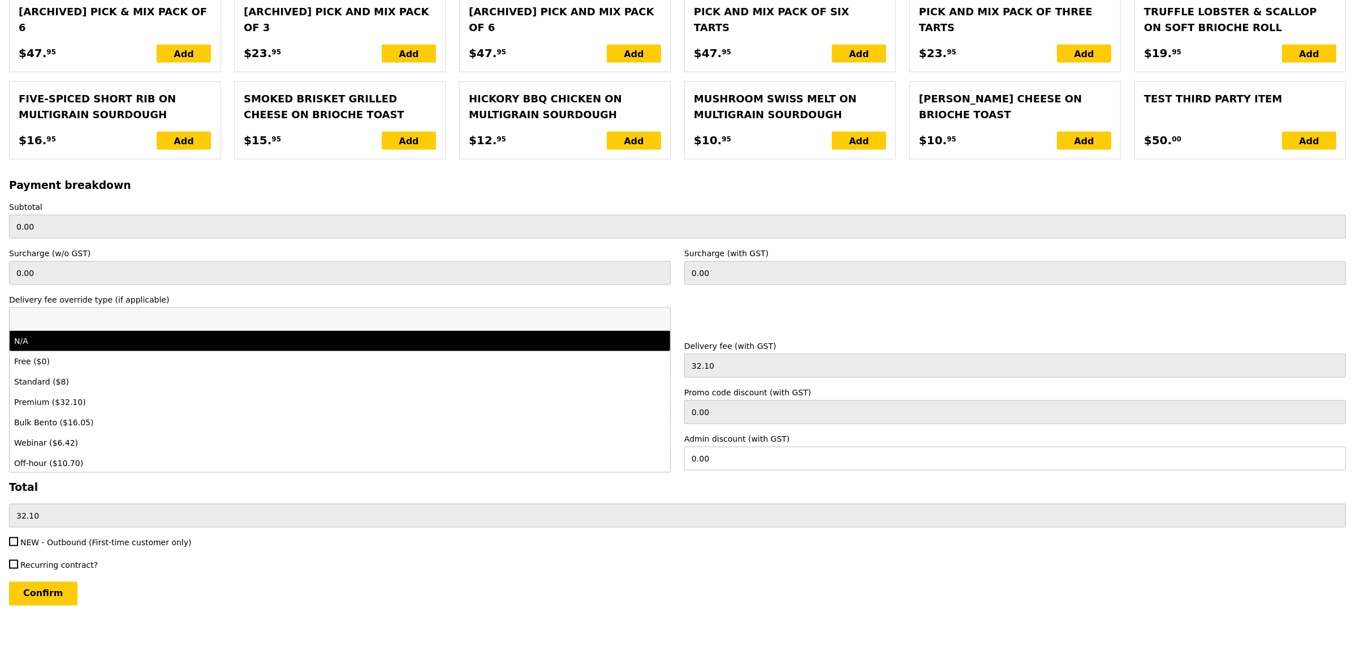
click at [132, 322] on input "search" at bounding box center [340, 319] width 661 height 23
click at [728, 312] on div "Delivery fee override type (if applicable) Premium ($32.10) N/A Free ($0) Stand…" at bounding box center [677, 312] width 1351 height 37
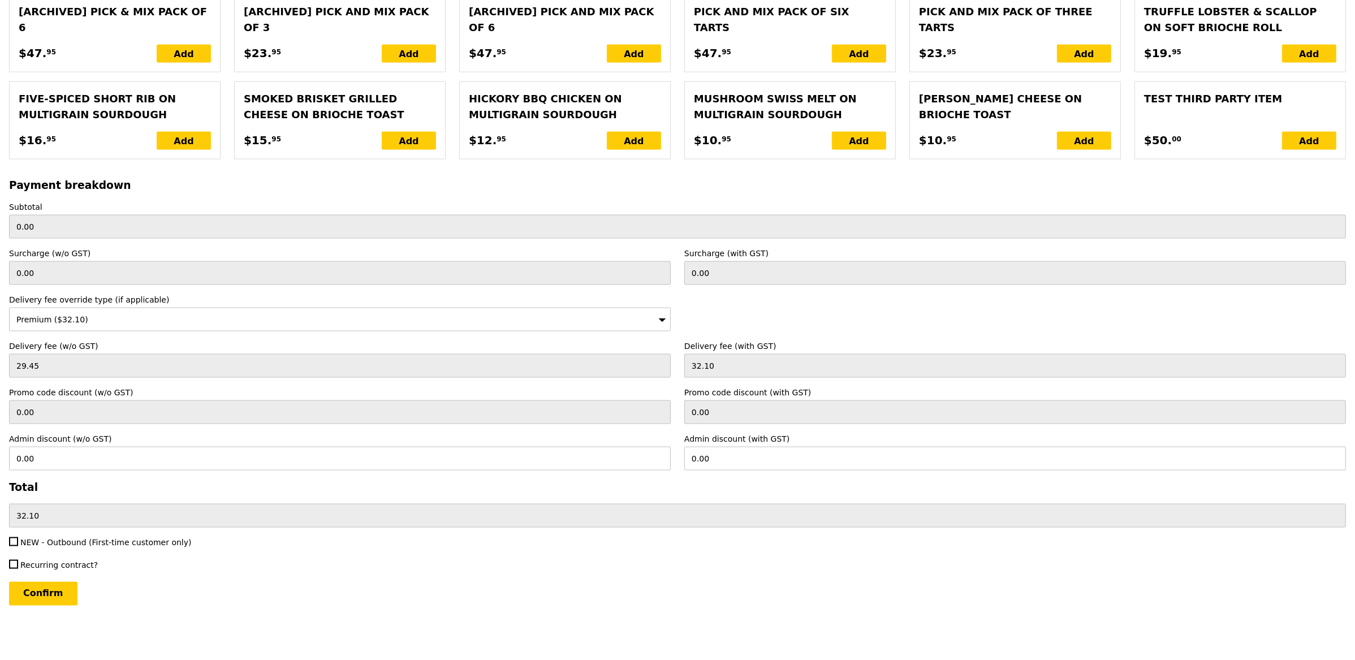
click at [188, 312] on div "Premium ($32.10)" at bounding box center [340, 320] width 662 height 24
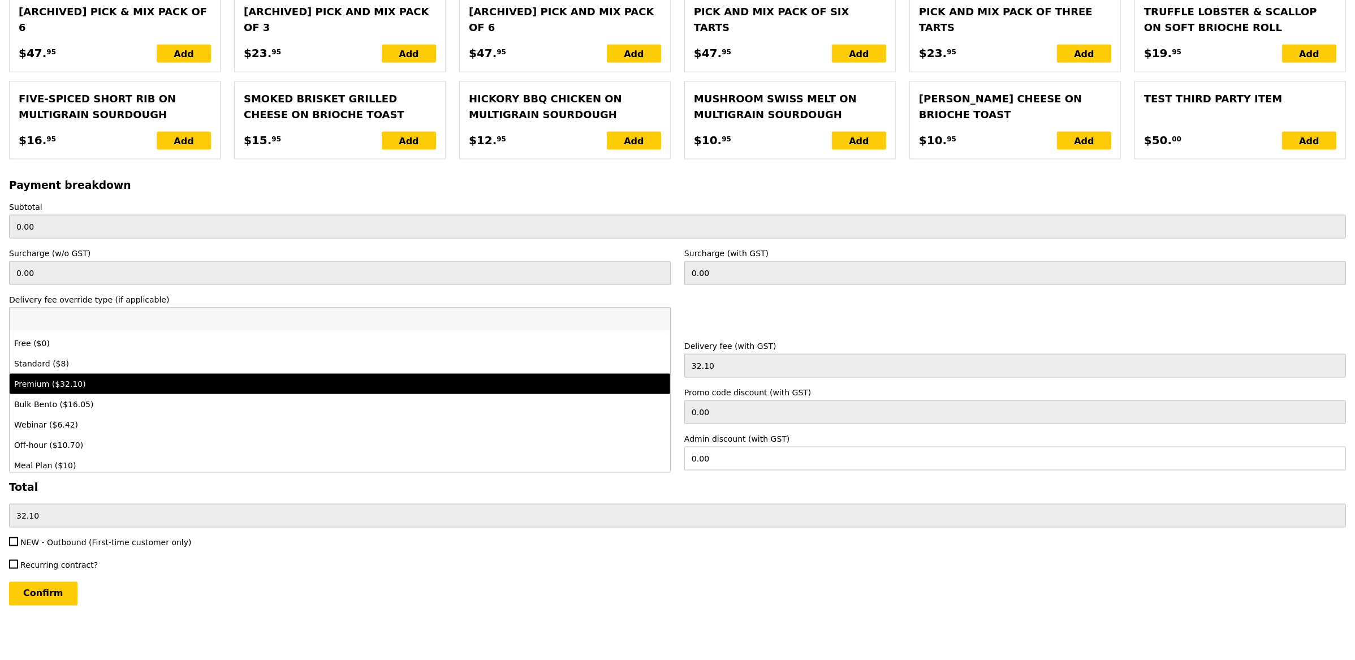
scroll to position [21, 0]
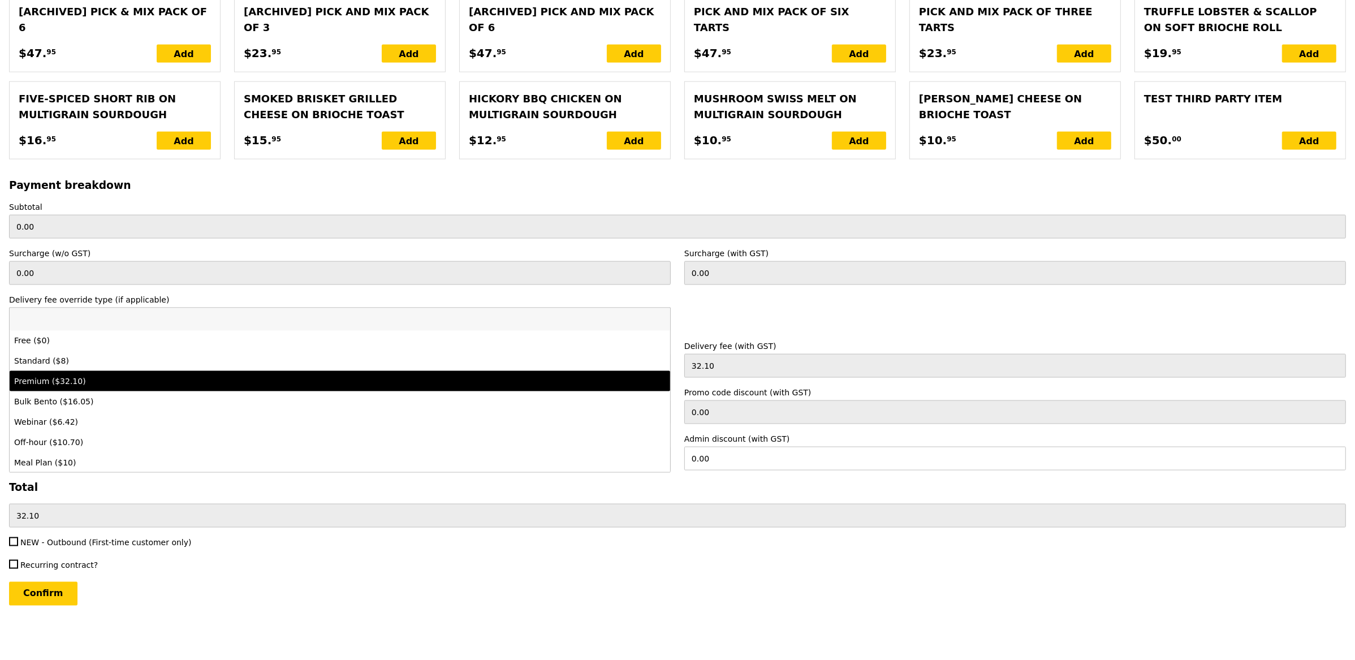
click at [209, 384] on div "Premium ($32.10)" at bounding box center [258, 381] width 489 height 11
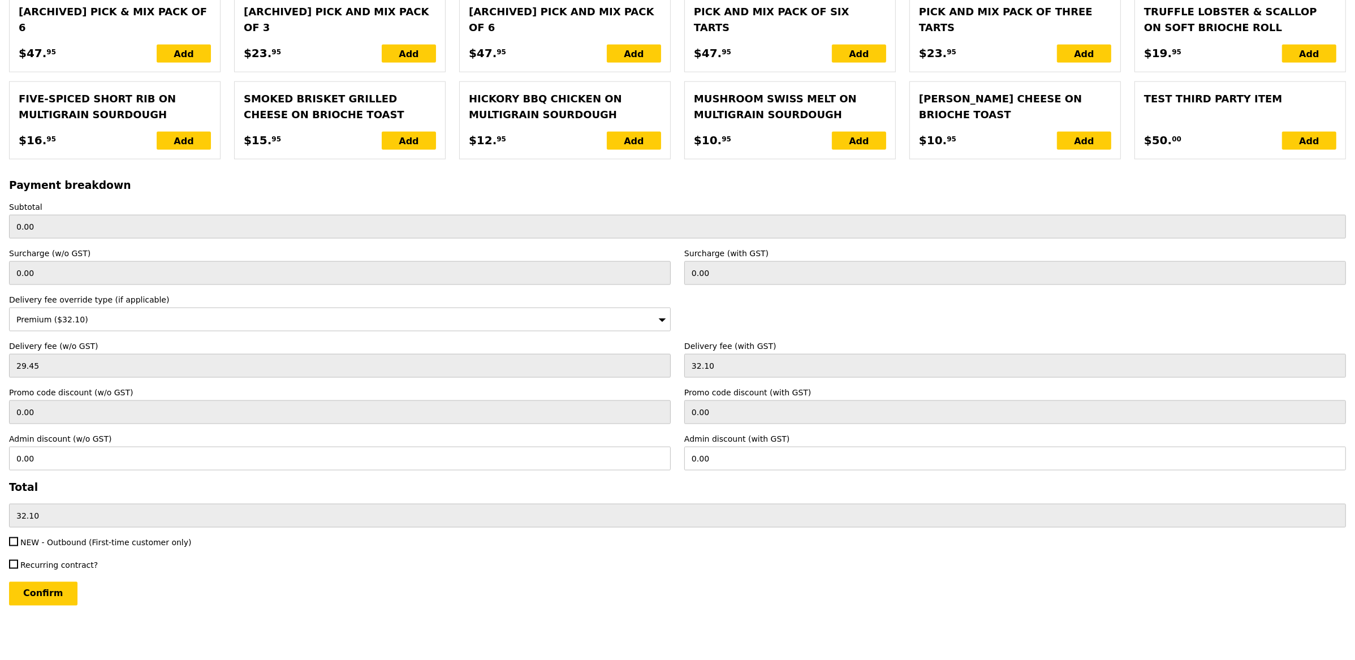
click at [337, 598] on div "Confirm" at bounding box center [677, 594] width 1337 height 24
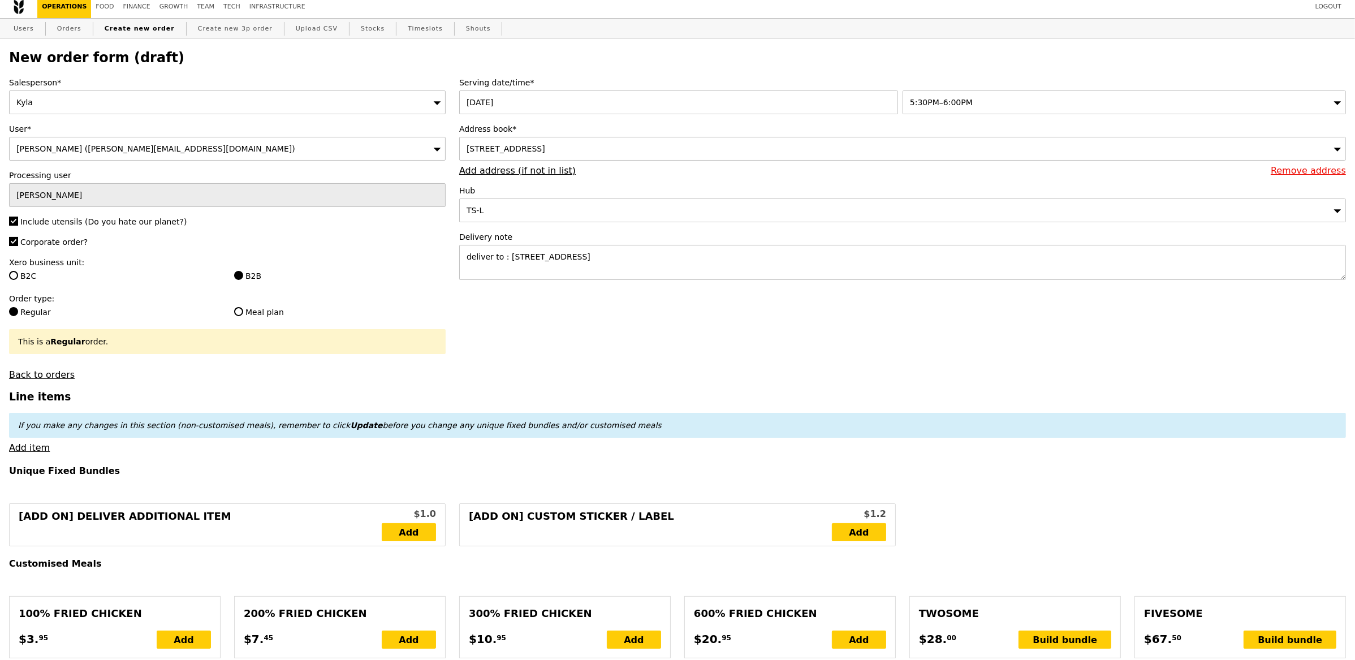
scroll to position [0, 0]
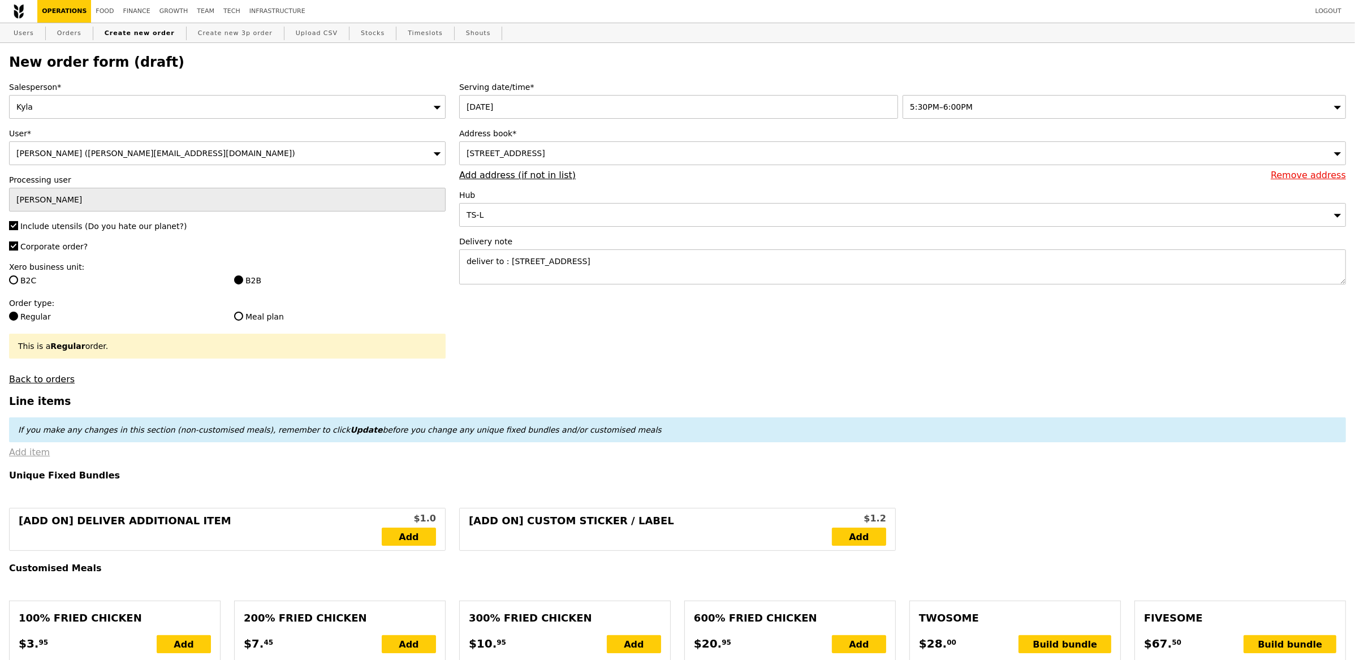
click at [37, 453] on link "Add item" at bounding box center [29, 452] width 41 height 11
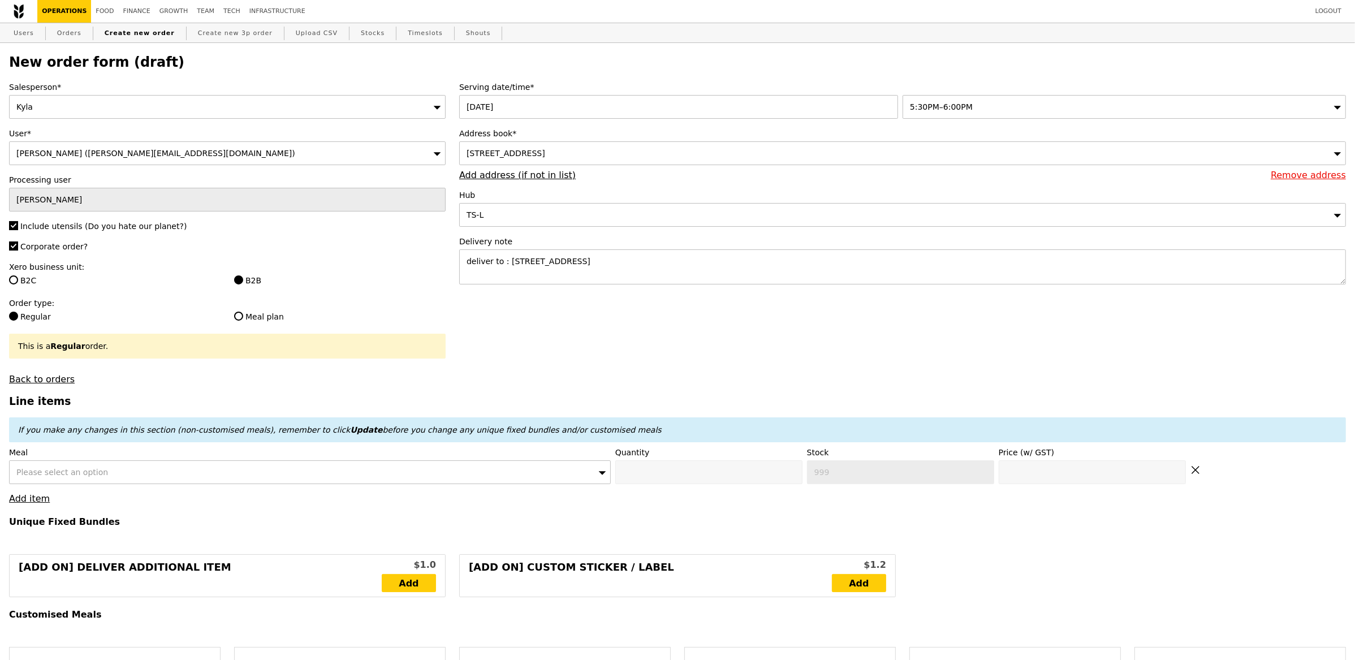
click at [71, 467] on div "Please select an option" at bounding box center [310, 472] width 602 height 24
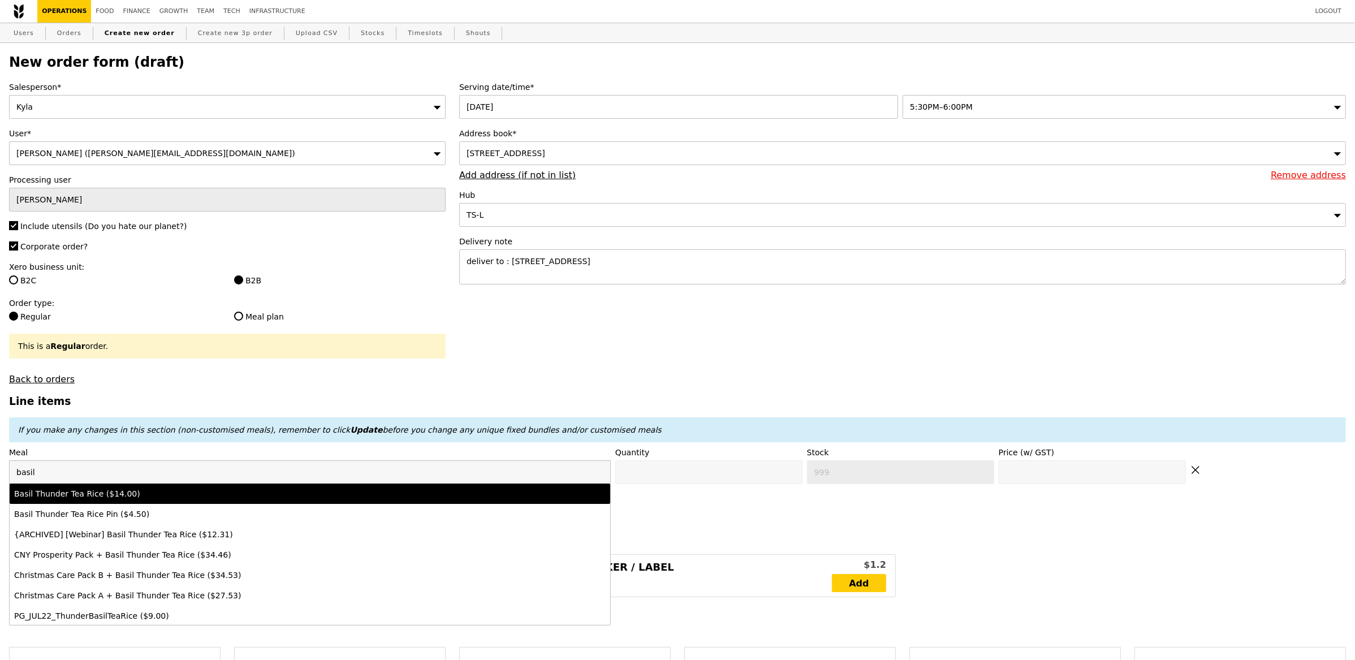
type input "basil"
click at [195, 499] on div "Basil Thunder Tea Rice ($14.00)" at bounding box center [236, 493] width 444 height 11
type input "Confirm anyway"
type input "0"
type input "496"
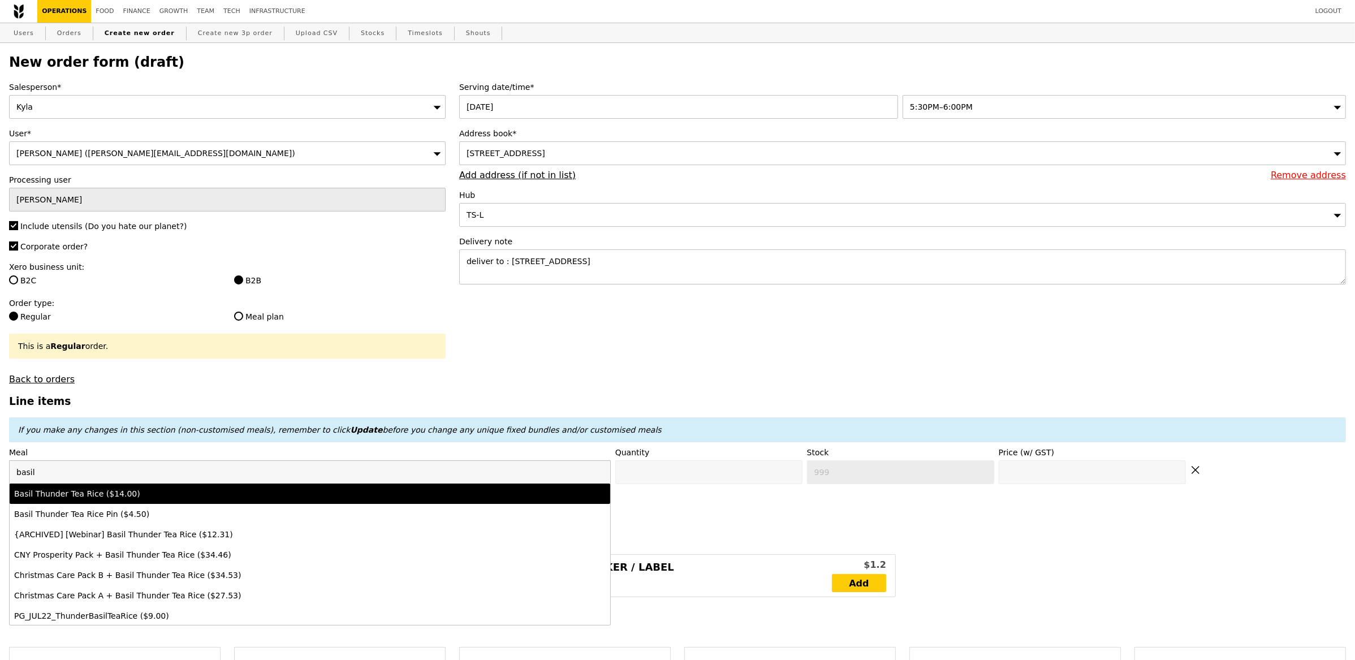
type input "14.0"
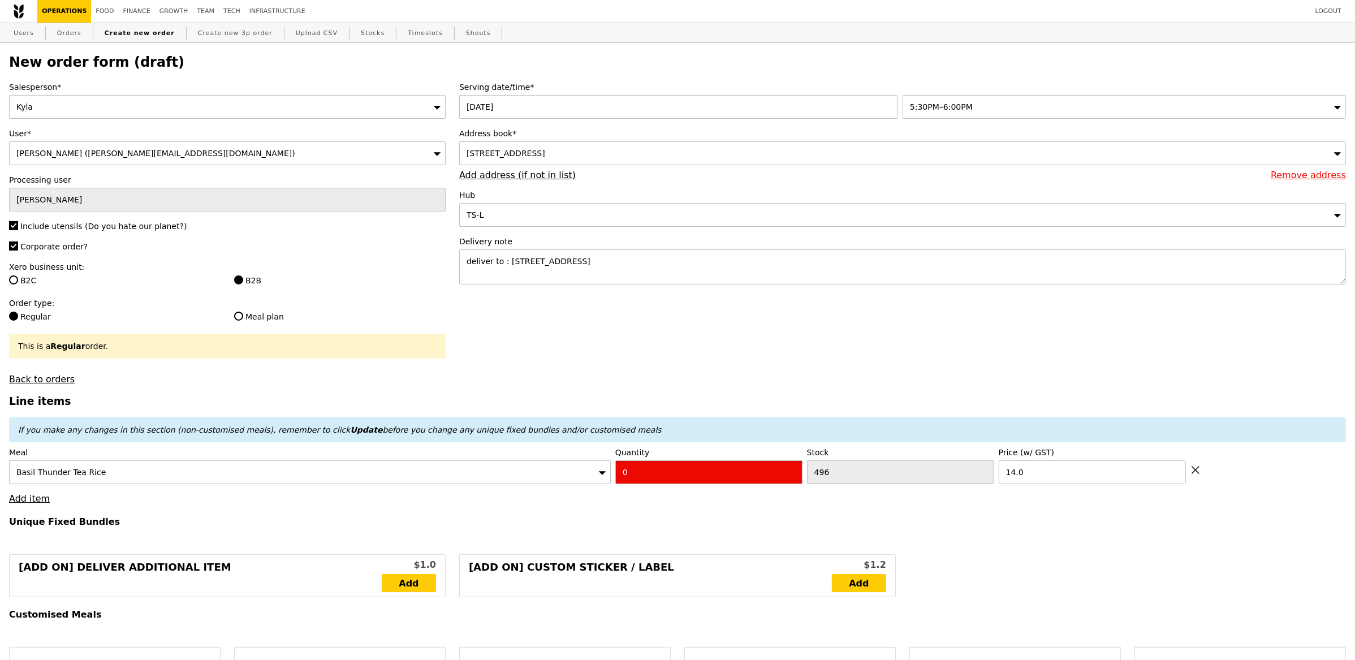
click at [691, 482] on input "0" at bounding box center [708, 472] width 187 height 24
type input "Confirm"
type input "1"
drag, startPoint x: 519, startPoint y: 509, endPoint x: 225, endPoint y: 474, distance: 296.2
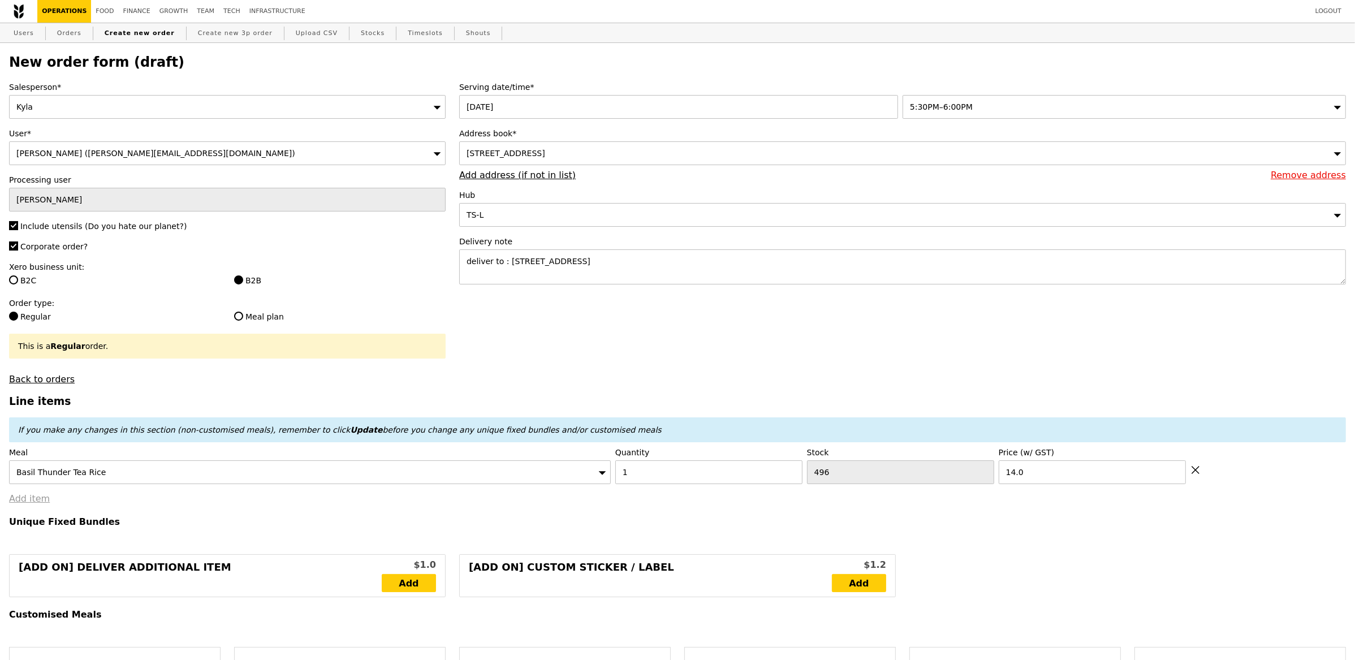
click at [37, 500] on link "Add item" at bounding box center [29, 498] width 41 height 11
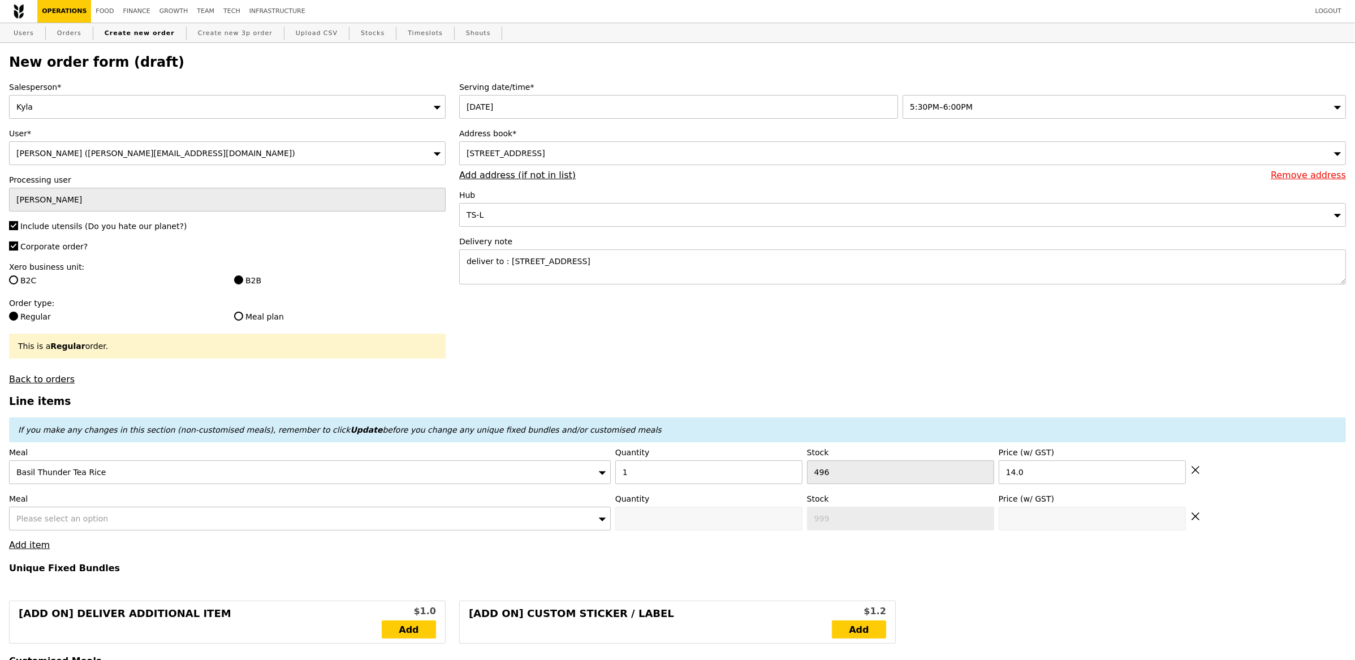
type input "Loading..."
type input "14.00"
type input "46.10"
click at [113, 519] on div "Please select an option" at bounding box center [310, 519] width 602 height 24
type input "Confirm"
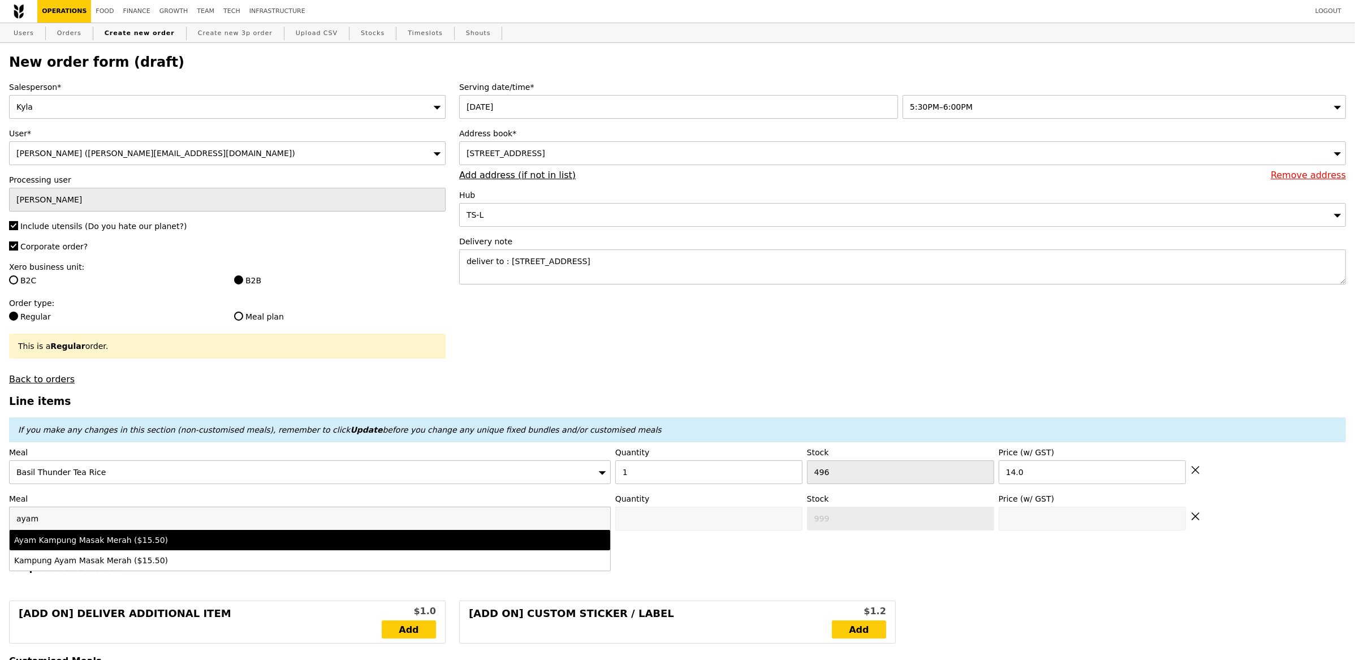
type input "ayam"
click at [140, 546] on div "Ayam Kampung Masak Merah ($15.50)" at bounding box center [236, 540] width 444 height 11
type input "Confirm anyway"
type input "0"
type input "490"
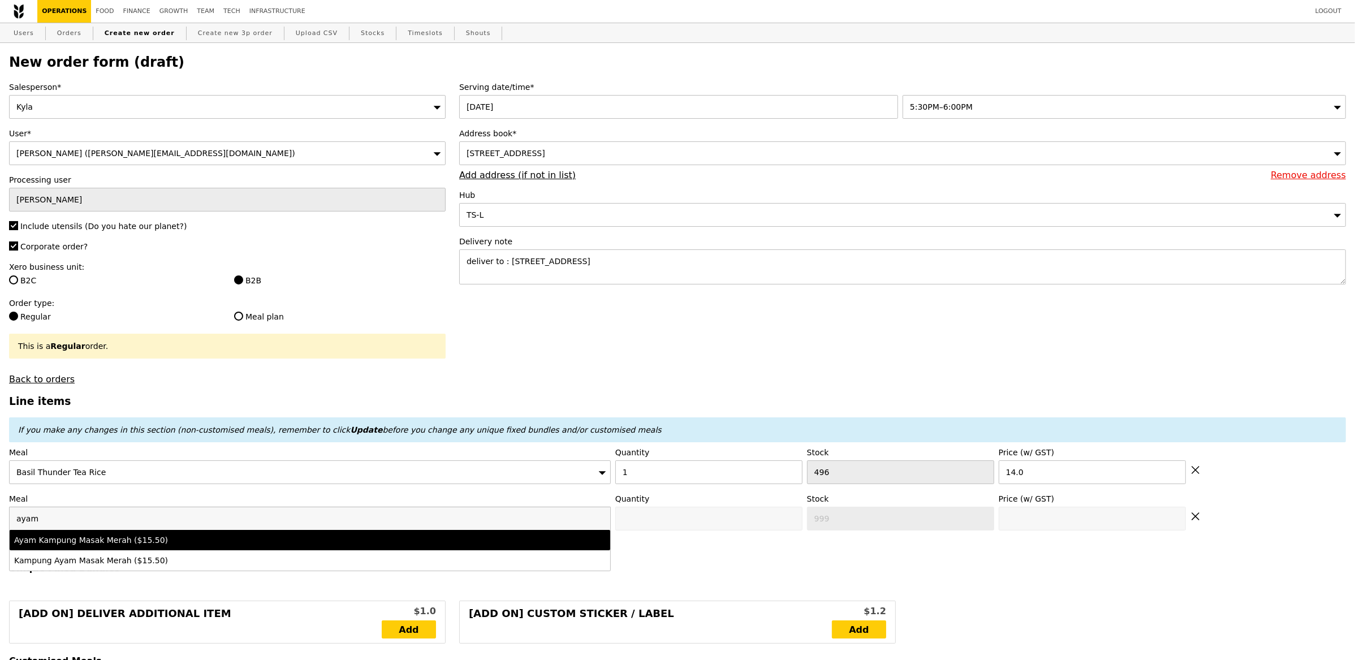
type input "15.5"
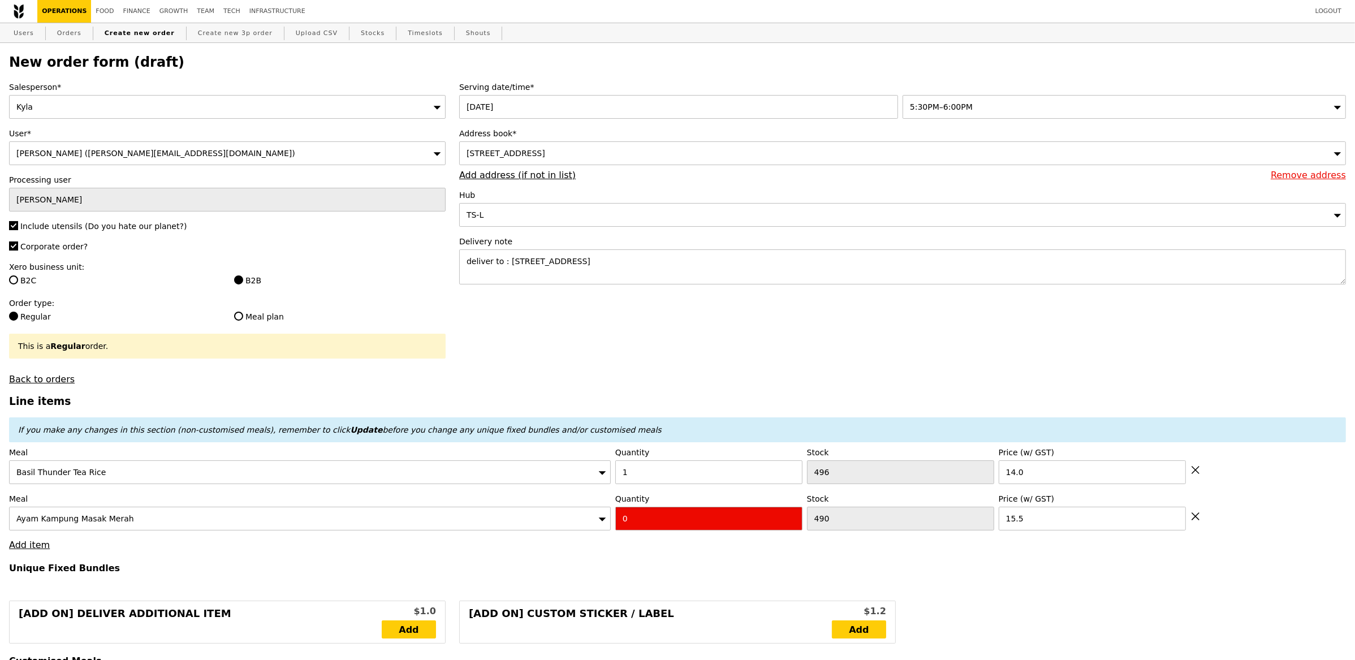
click at [691, 520] on input "0" at bounding box center [708, 519] width 187 height 24
type input "Confirm"
type input "1"
click at [636, 569] on h4 "Unique Fixed Bundles" at bounding box center [677, 568] width 1337 height 11
type input "Loading..."
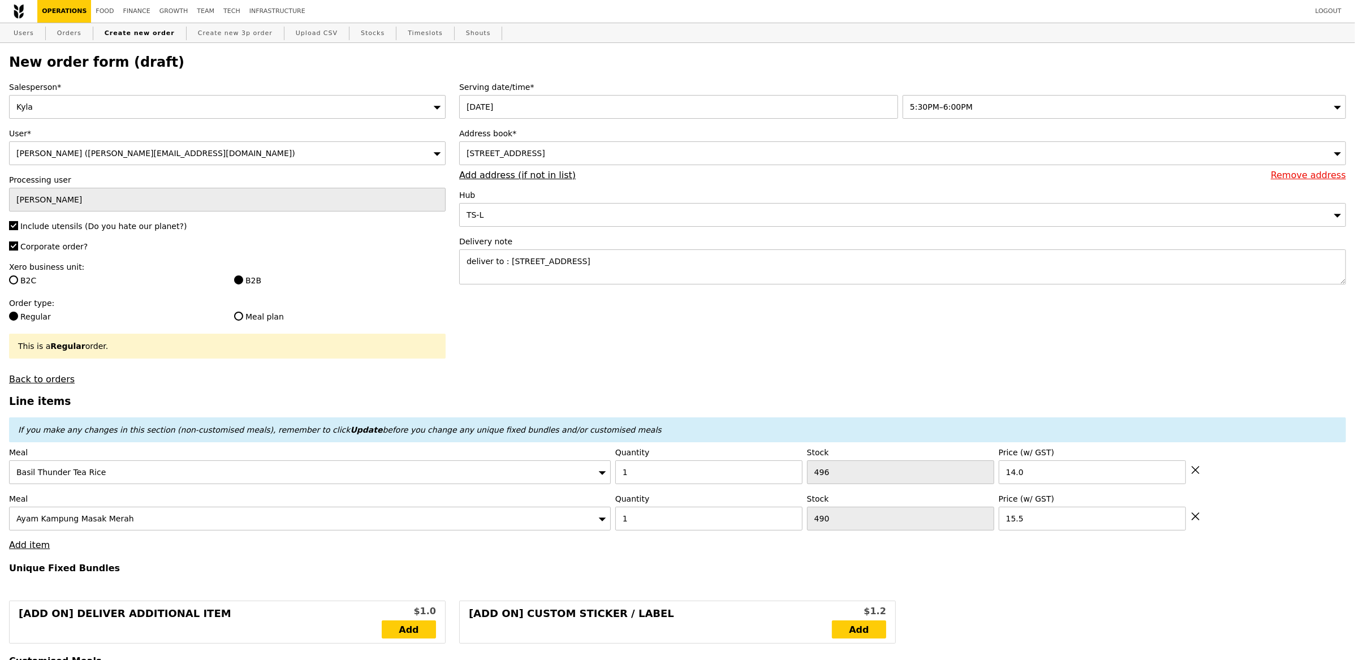
type input "29.50"
type input "61.60"
type input "Confirm"
click at [712, 276] on textarea "deliver to : [STREET_ADDRESS]" at bounding box center [902, 266] width 887 height 35
paste textarea "[PERSON_NAME] Mobile number: [PHONE_NUMBER]"
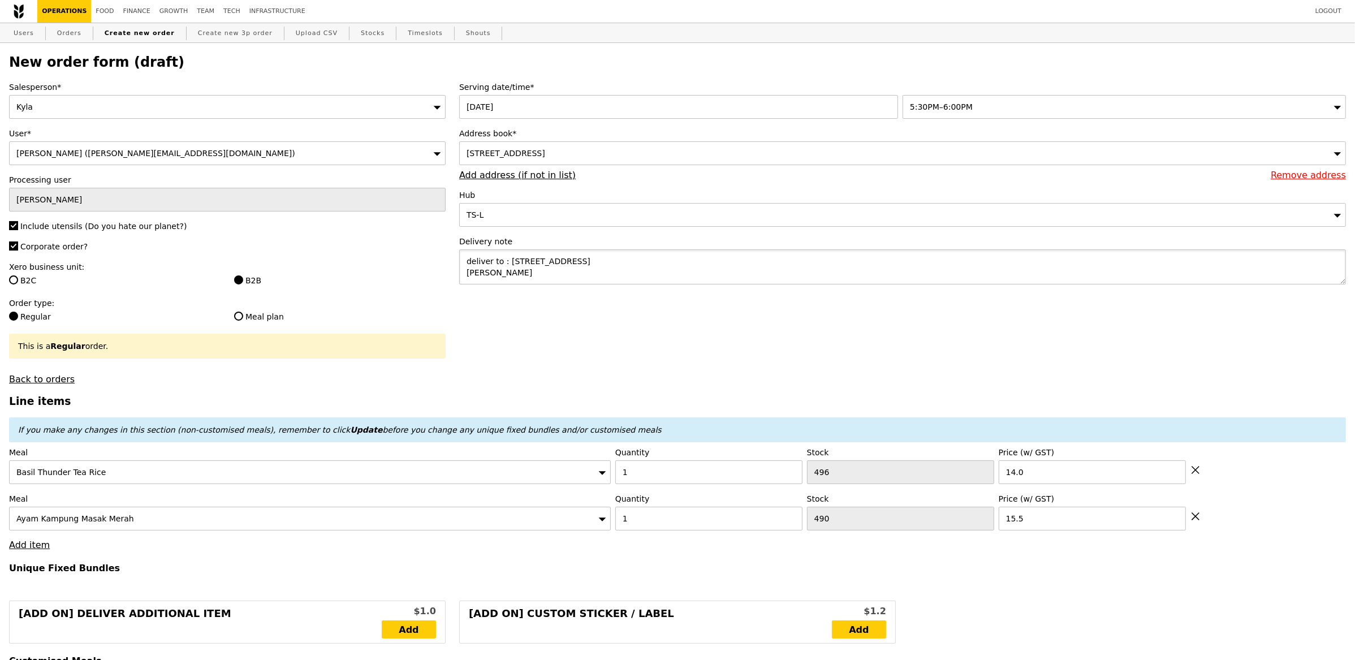
scroll to position [16, 0]
click at [541, 265] on textarea "deliver to : [STREET_ADDRESS] [PERSON_NAME] Mobile number: [PHONE_NUMBER]" at bounding box center [902, 266] width 887 height 35
click at [576, 278] on textarea "deliver to : [STREET_ADDRESS] [PERSON_NAME] Mobile number: [PHONE_NUMBER]" at bounding box center [902, 266] width 887 height 35
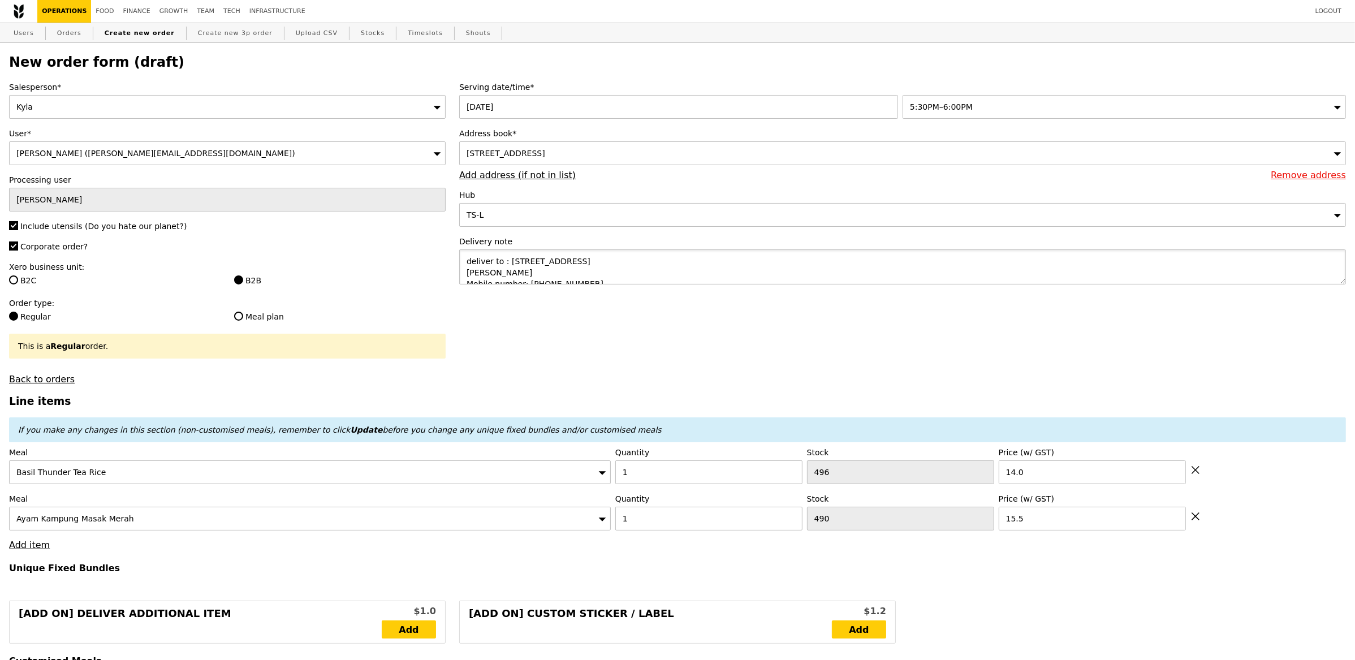
drag, startPoint x: 582, startPoint y: 279, endPoint x: 449, endPoint y: 240, distance: 138.4
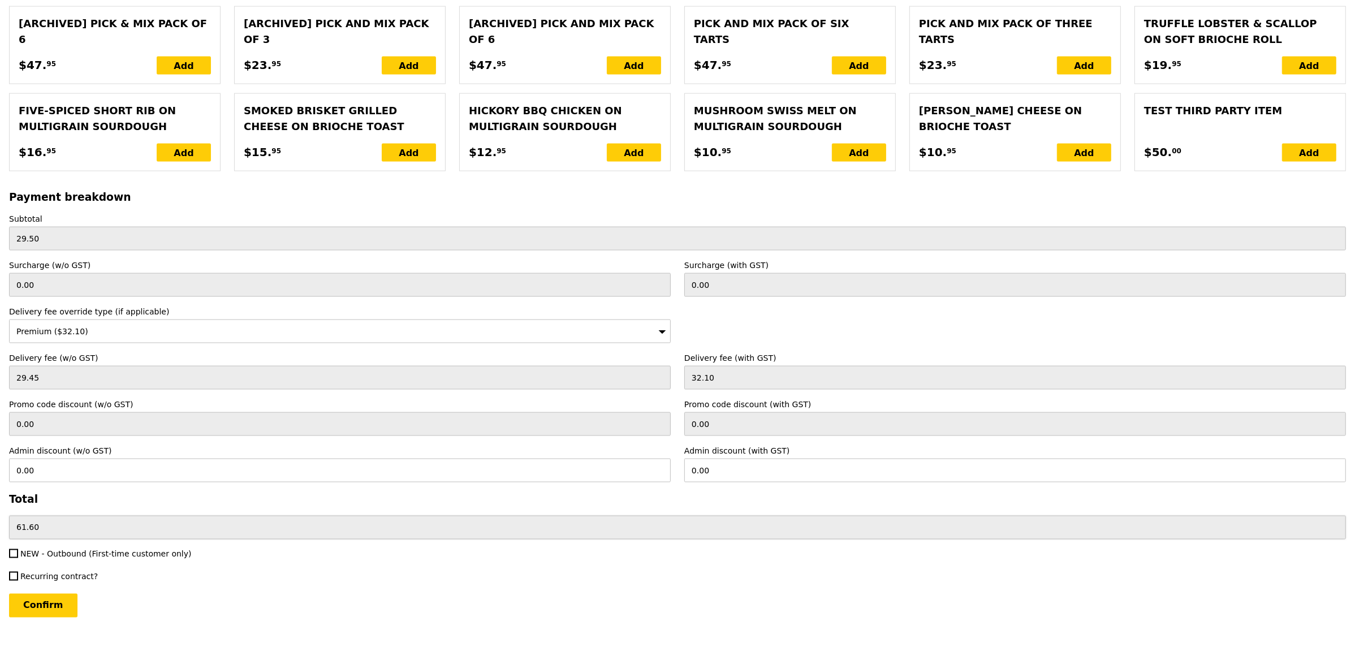
scroll to position [2229, 0]
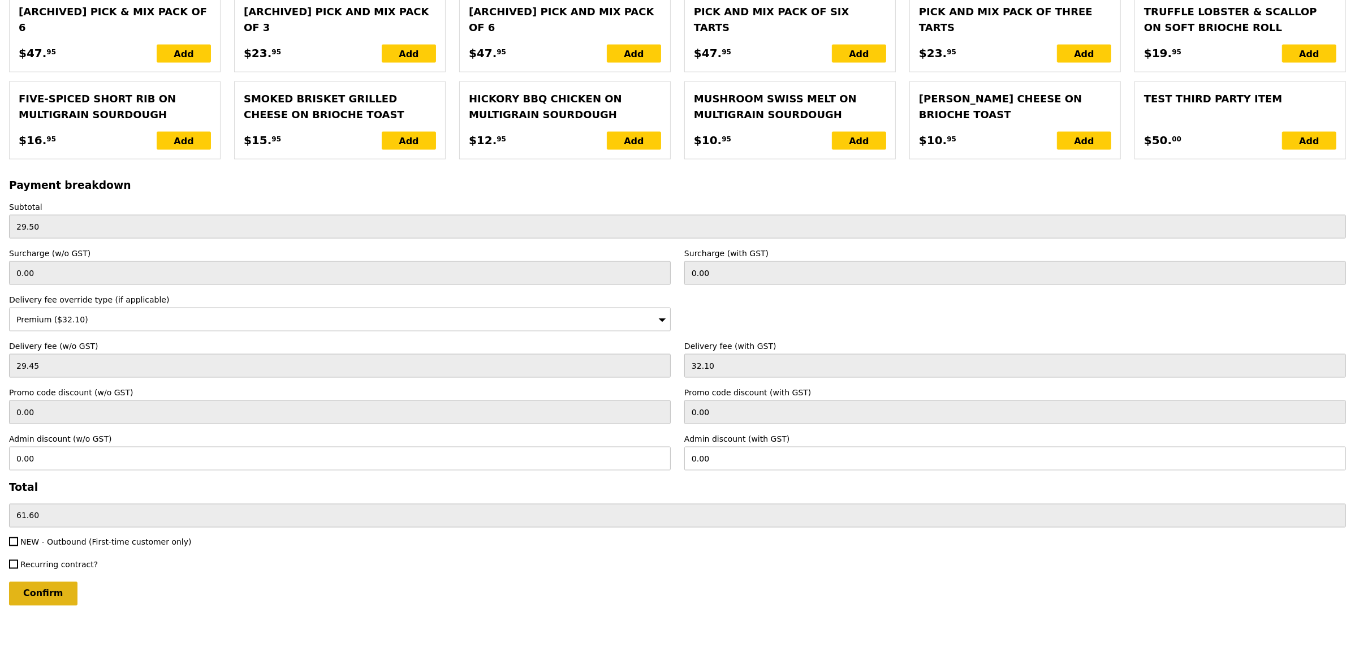
type textarea "deliver to : [STREET_ADDRESS] [PERSON_NAME] Mobile number: [PHONE_NUMBER]"
click at [55, 585] on input "Confirm" at bounding box center [43, 594] width 68 height 24
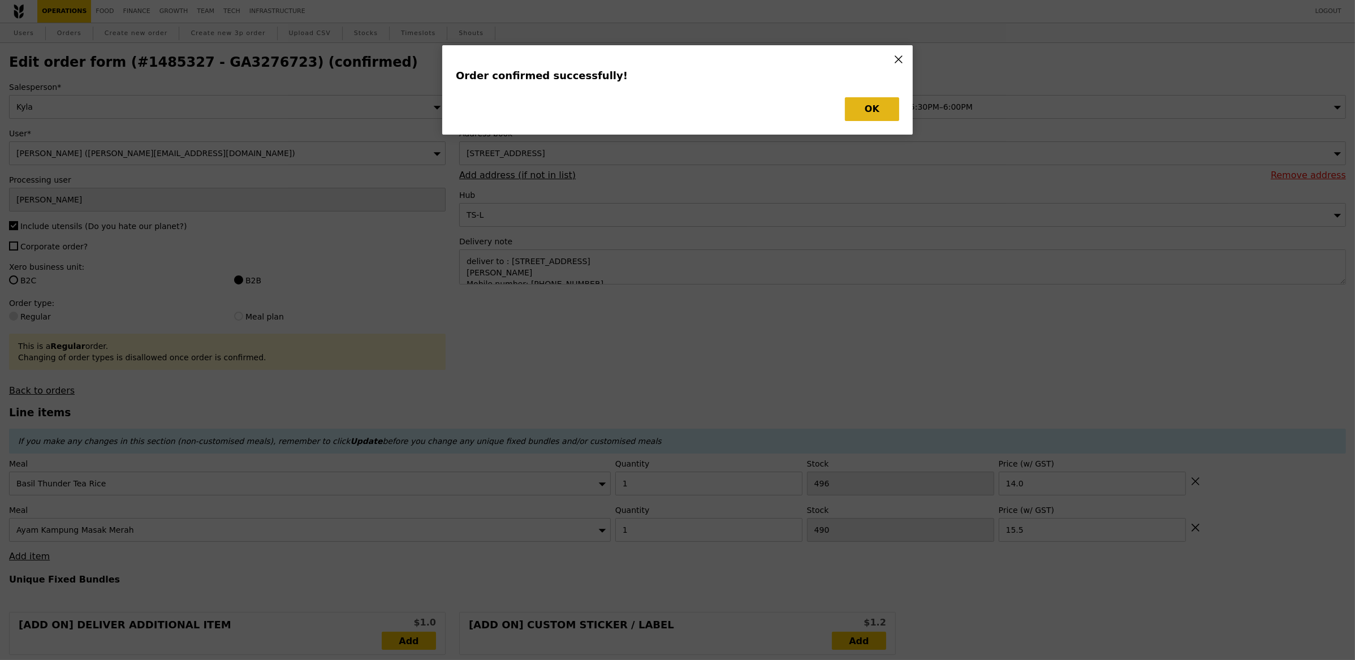
type input "Loading..."
checkbox input "false"
type input "490"
type input "15.50"
type input "496"
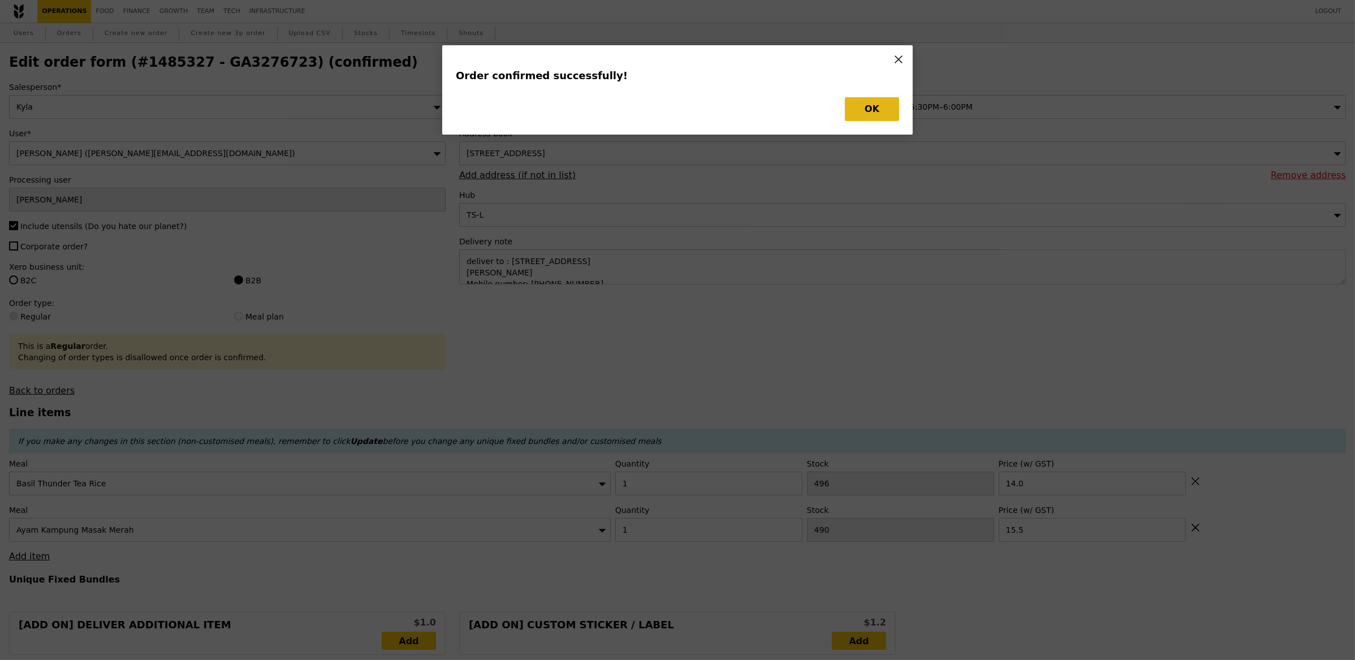
type input "14.00"
drag, startPoint x: 860, startPoint y: 105, endPoint x: 867, endPoint y: 110, distance: 8.5
click at [861, 106] on button "OK" at bounding box center [872, 109] width 54 height 24
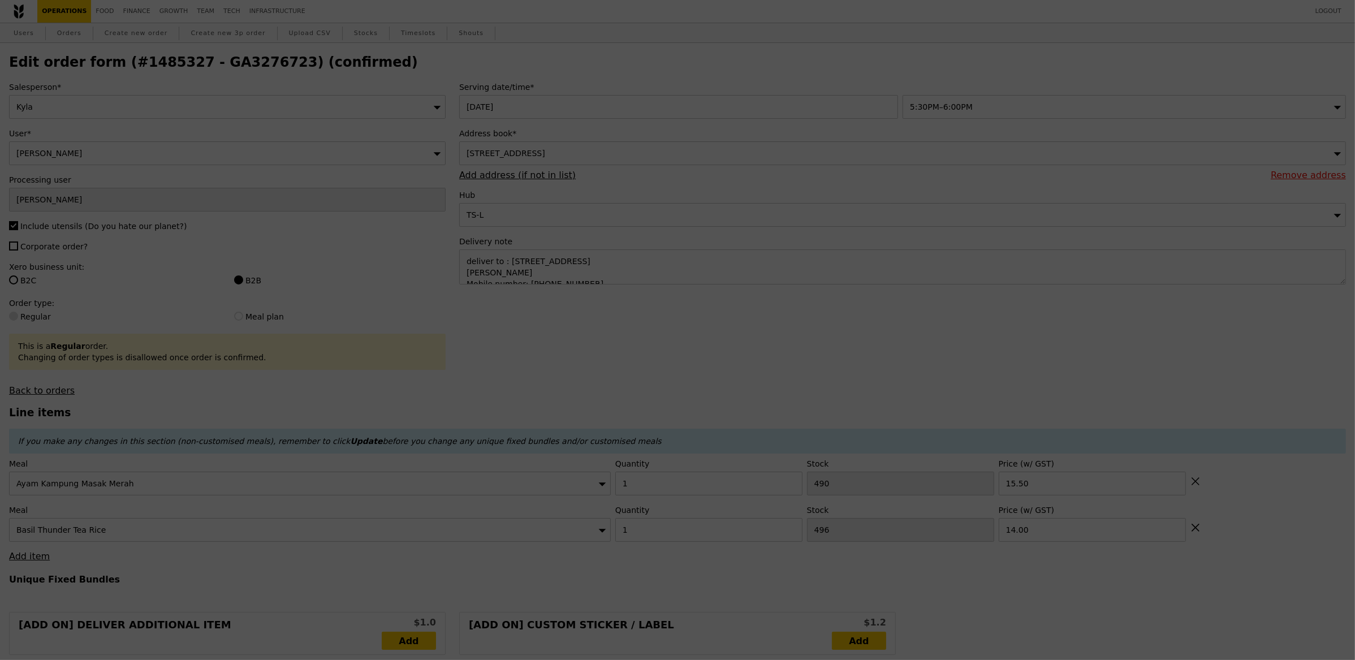
type input "489"
type input "495"
click at [867, 109] on div at bounding box center [677, 330] width 1355 height 660
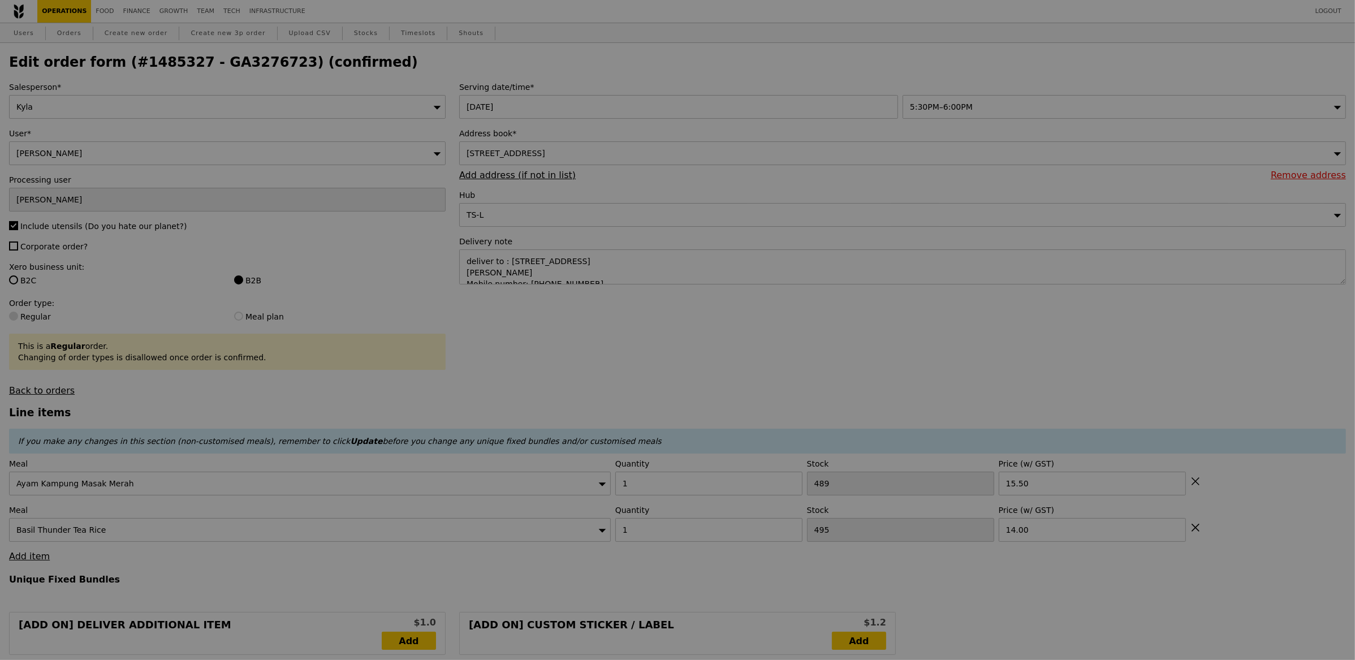
type input "Update"
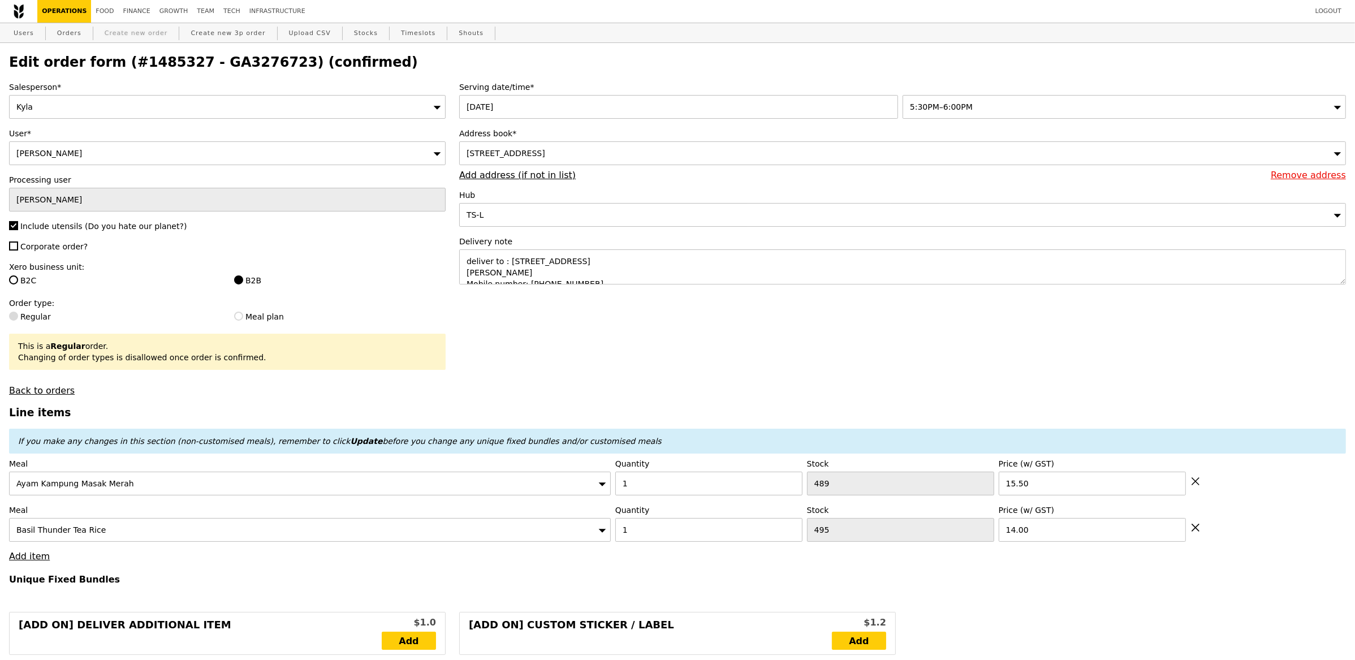
click at [123, 24] on link "Create new order" at bounding box center [136, 33] width 72 height 20
type input "0.00"
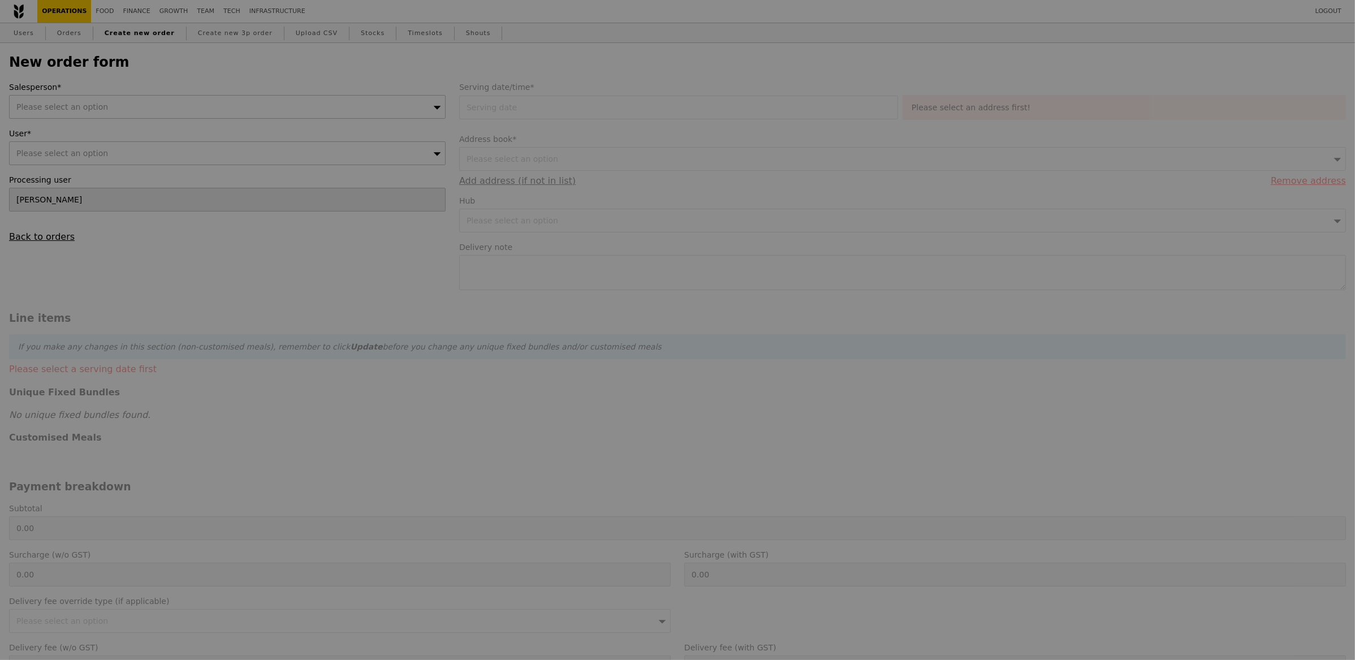
type input "Confirm"
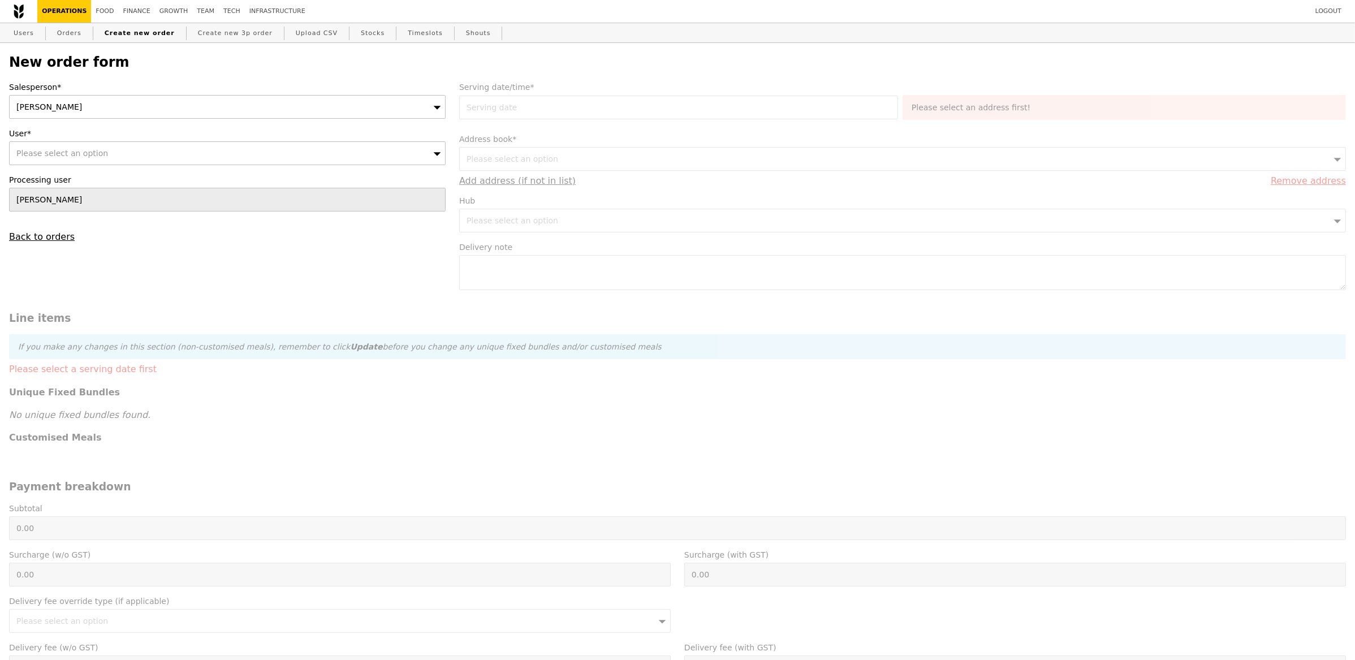
click at [113, 106] on div "[PERSON_NAME]" at bounding box center [227, 107] width 437 height 24
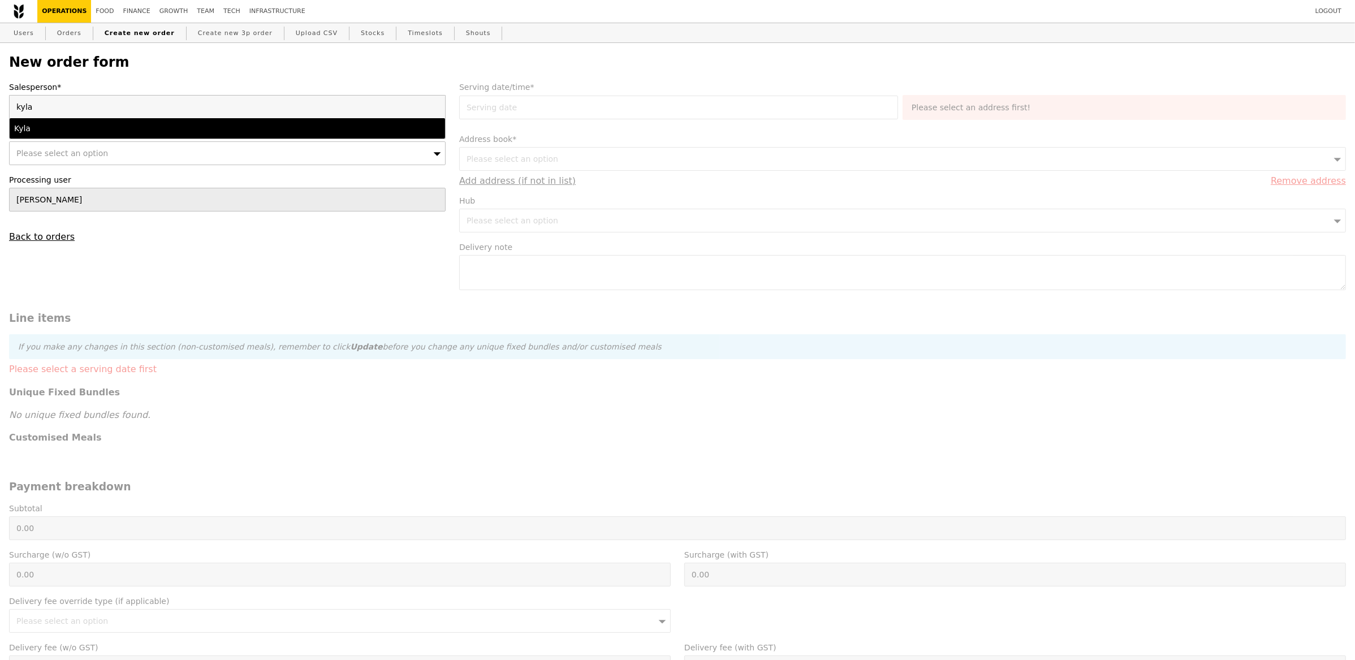
click at [109, 125] on div "Kyla" at bounding box center [174, 128] width 320 height 11
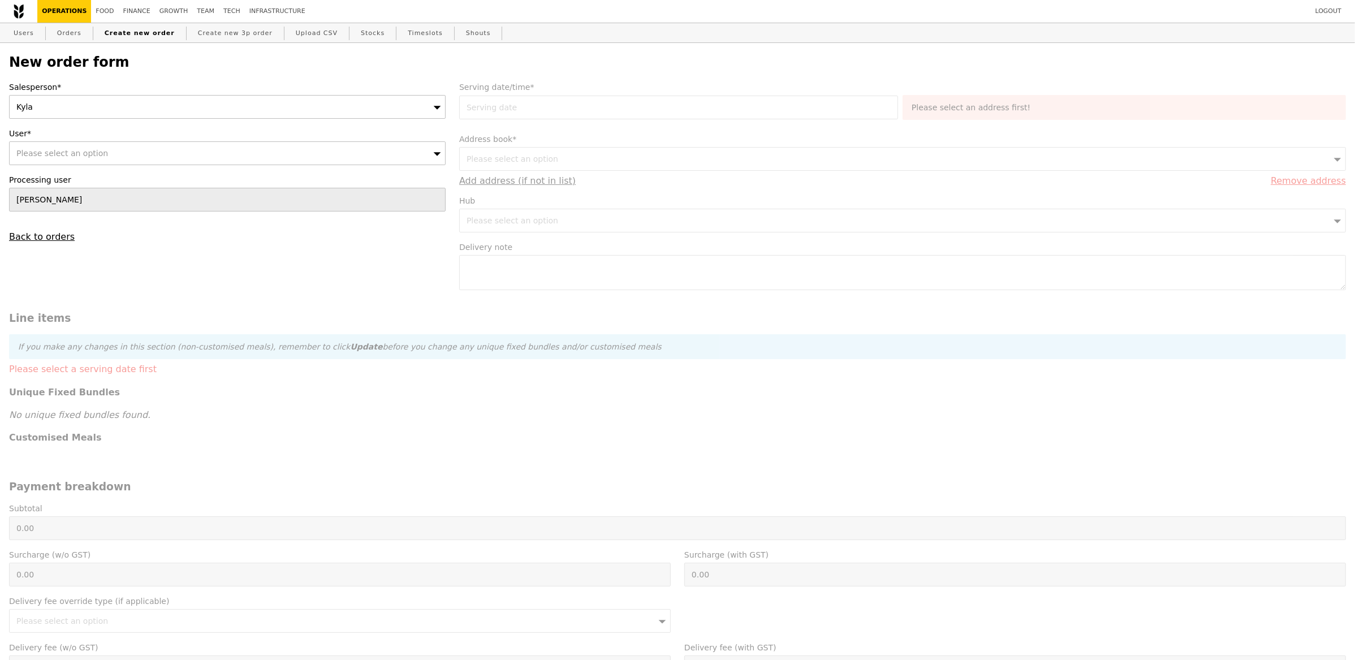
click at [108, 149] on div "Please select an option" at bounding box center [227, 153] width 437 height 24
click at [110, 160] on input "[PERSON_NAME][EMAIL_ADDRESS][DOMAIN_NAME]" at bounding box center [228, 153] width 436 height 23
type input "[PERSON_NAME][EMAIL_ADDRESS][DOMAIN_NAME]"
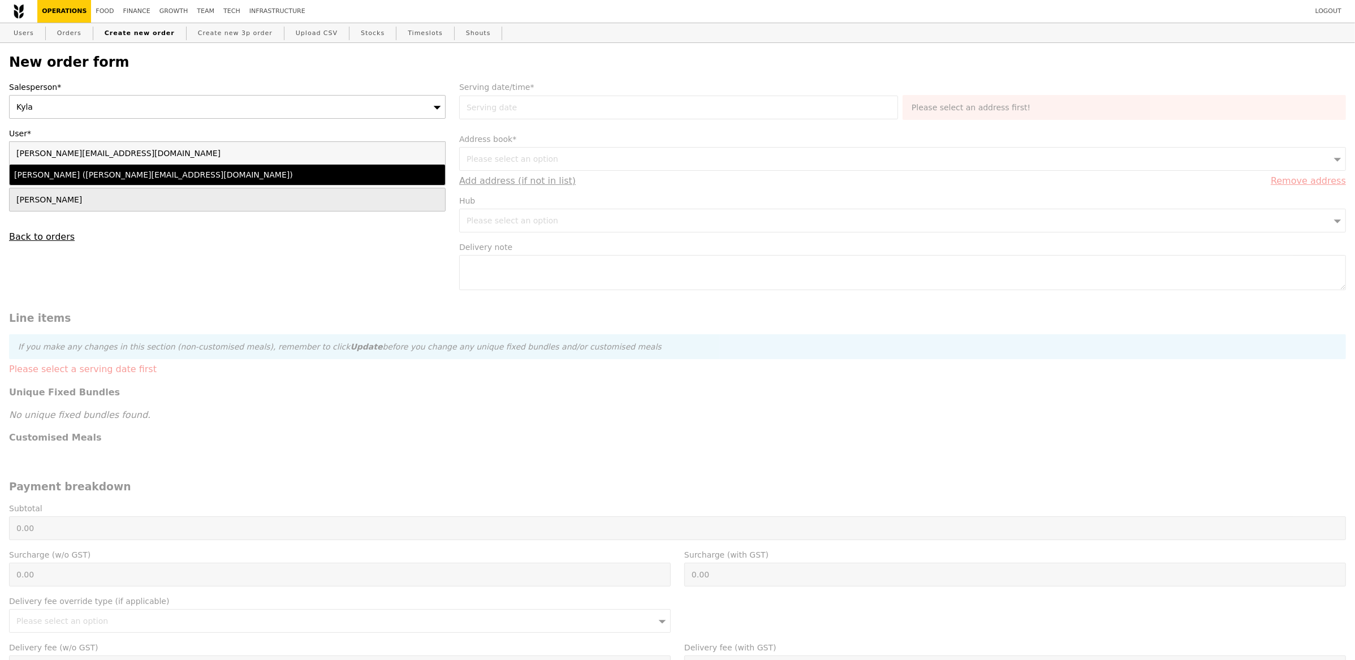
click at [109, 175] on div "[PERSON_NAME] ([PERSON_NAME][EMAIL_ADDRESS][DOMAIN_NAME])" at bounding box center [174, 174] width 320 height 11
type input "Loading..."
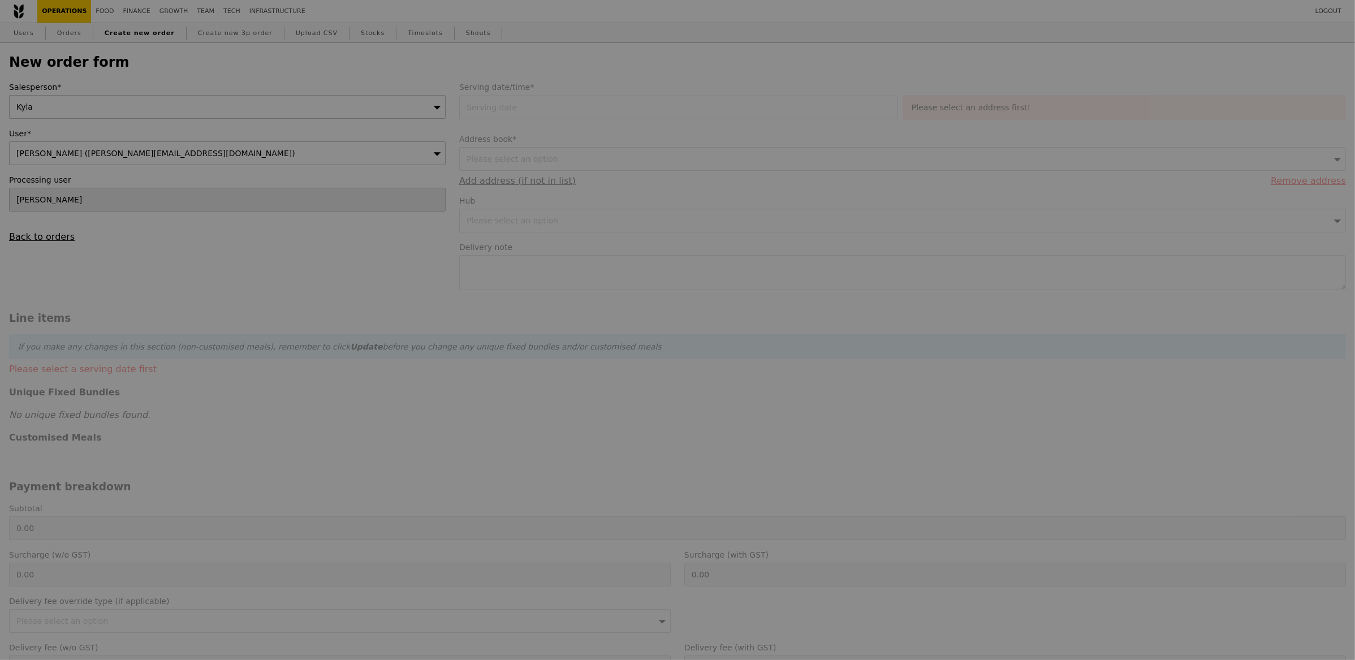
type input "13.76"
type input "15.00"
type input "Confirm"
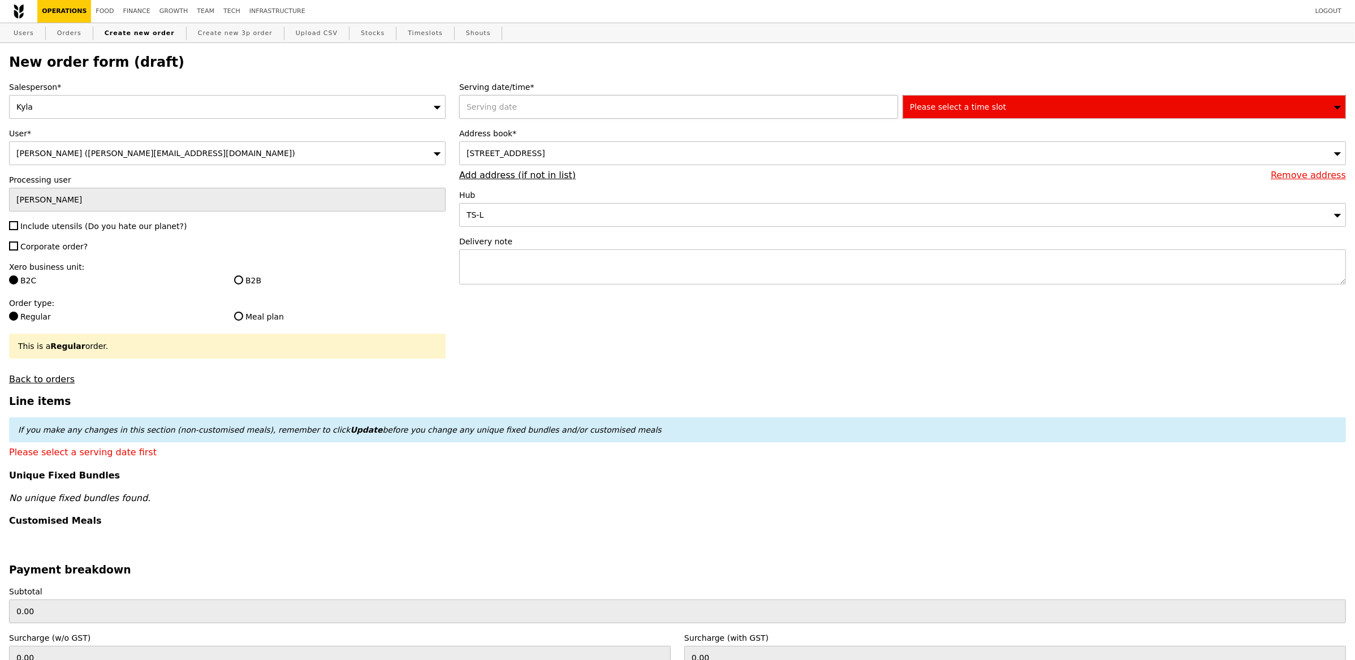
click at [509, 113] on div at bounding box center [681, 107] width 444 height 24
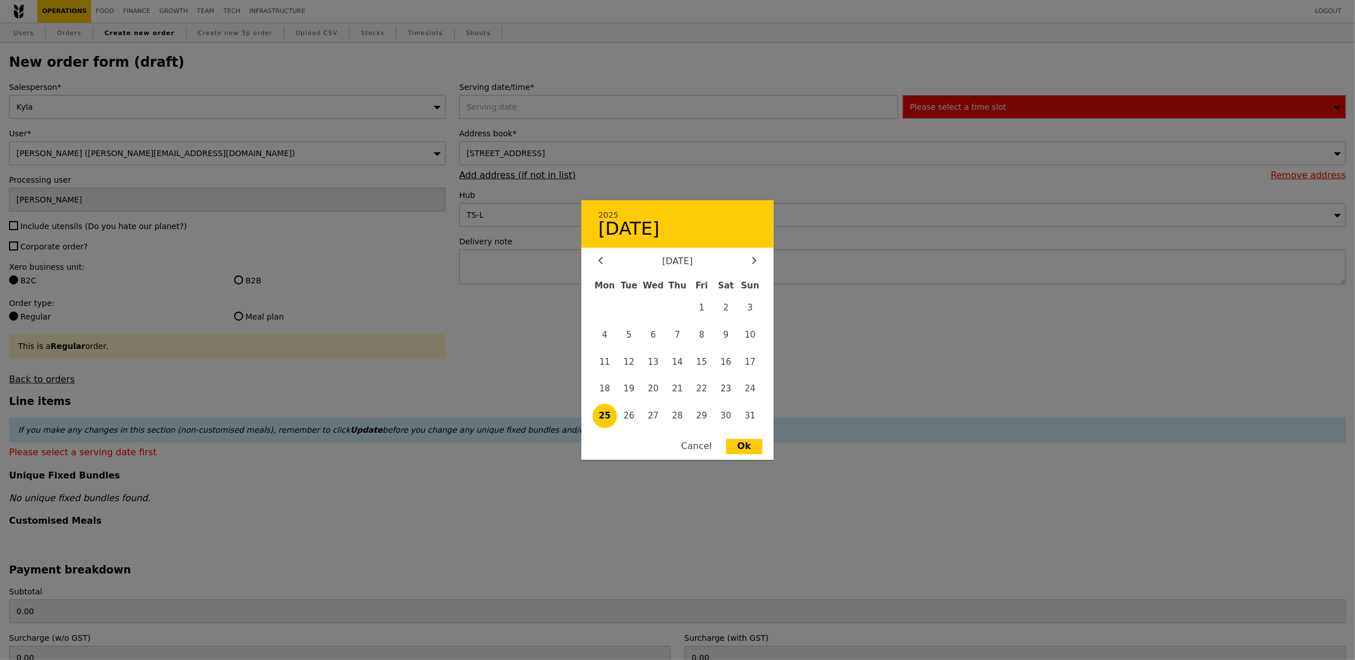
click at [508, 113] on div at bounding box center [677, 330] width 1355 height 660
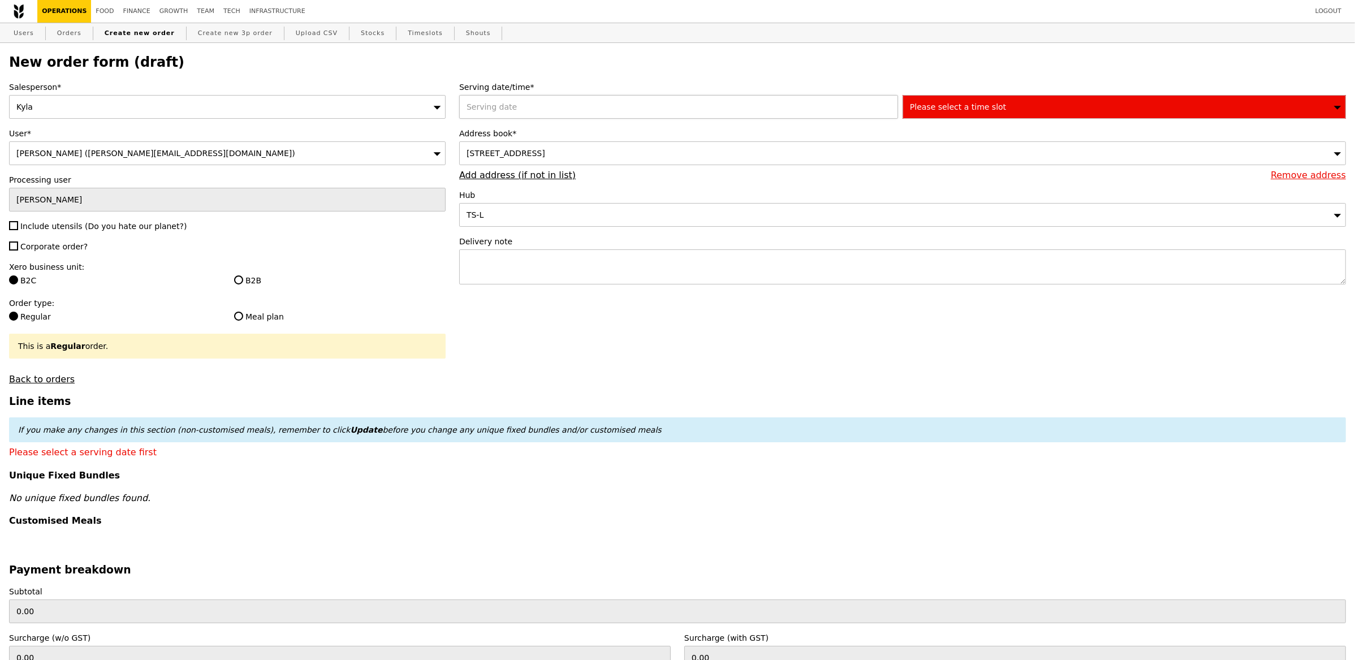
click at [491, 96] on div at bounding box center [681, 107] width 444 height 24
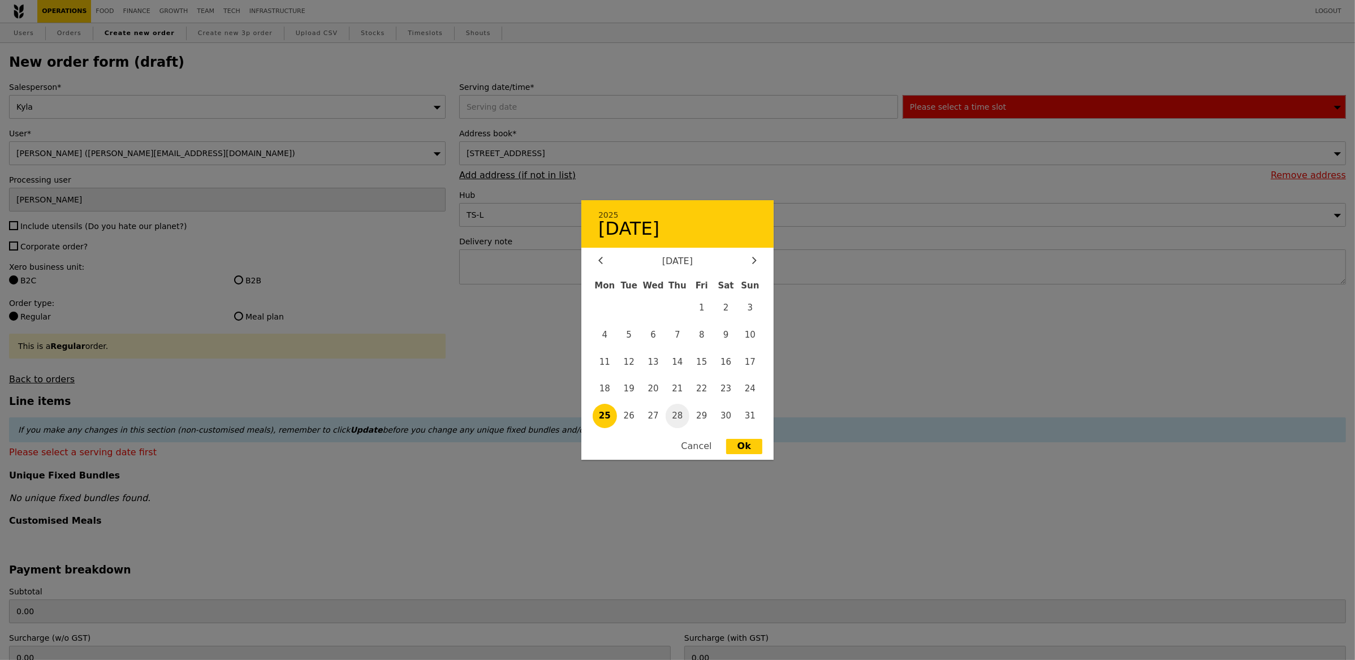
click at [675, 414] on span "28" at bounding box center [678, 416] width 24 height 24
type input "[DATE]"
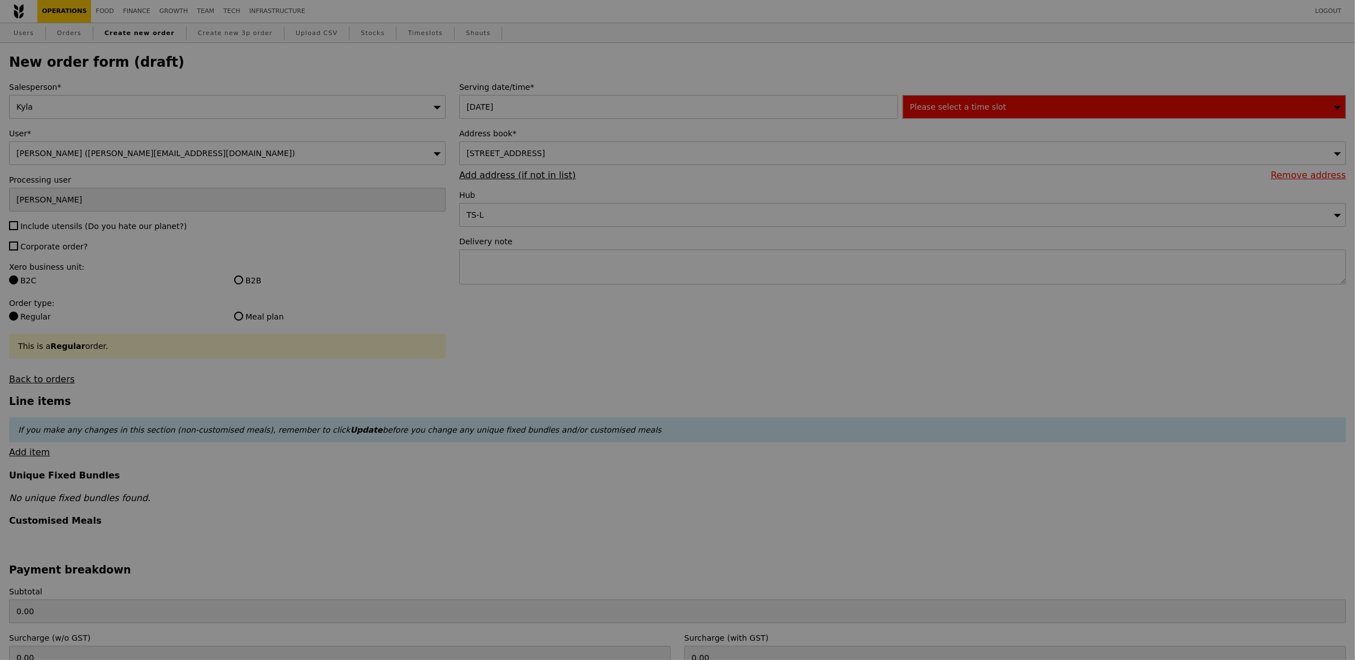
click at [950, 101] on div at bounding box center [677, 330] width 1355 height 660
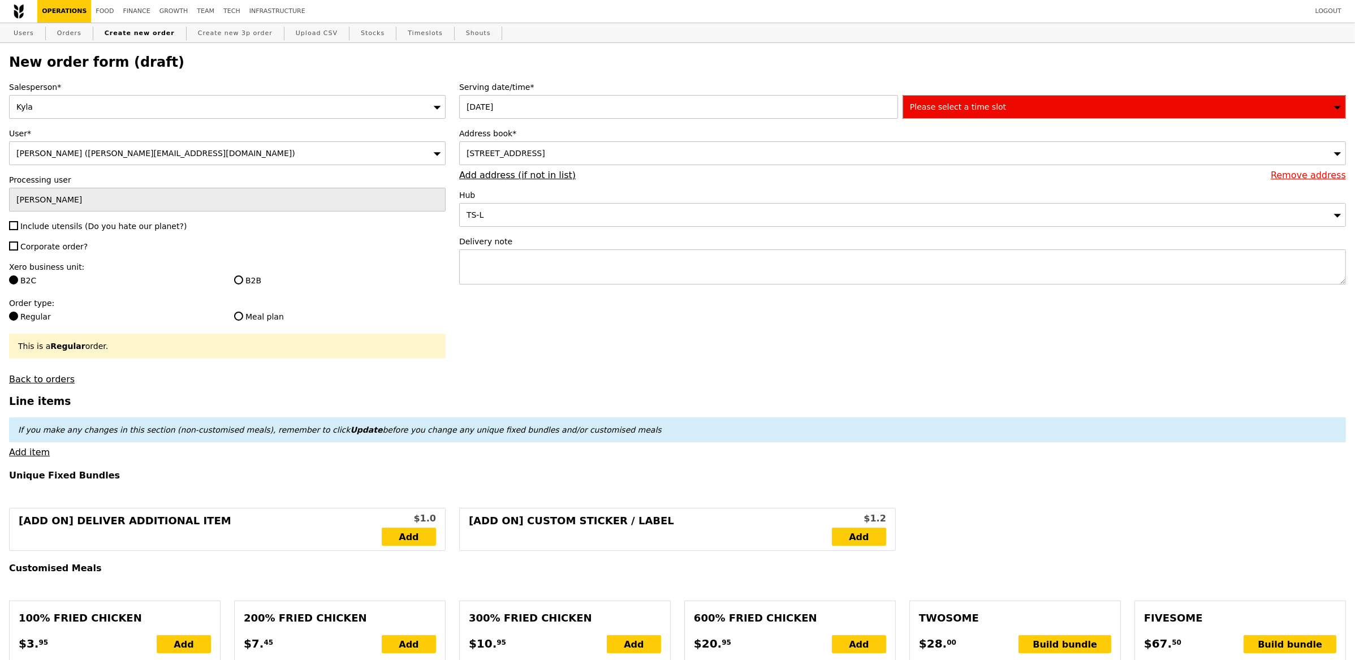
click at [954, 106] on span "Please select a time slot" at bounding box center [958, 106] width 96 height 9
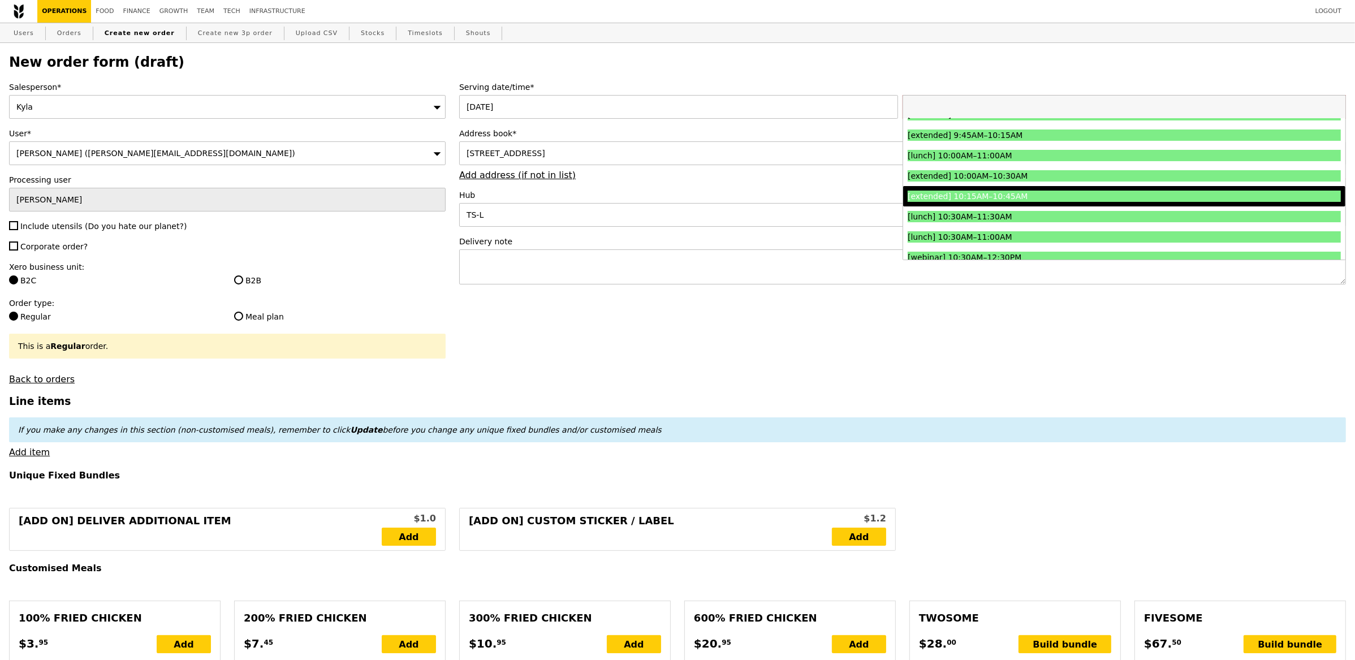
scroll to position [207, 0]
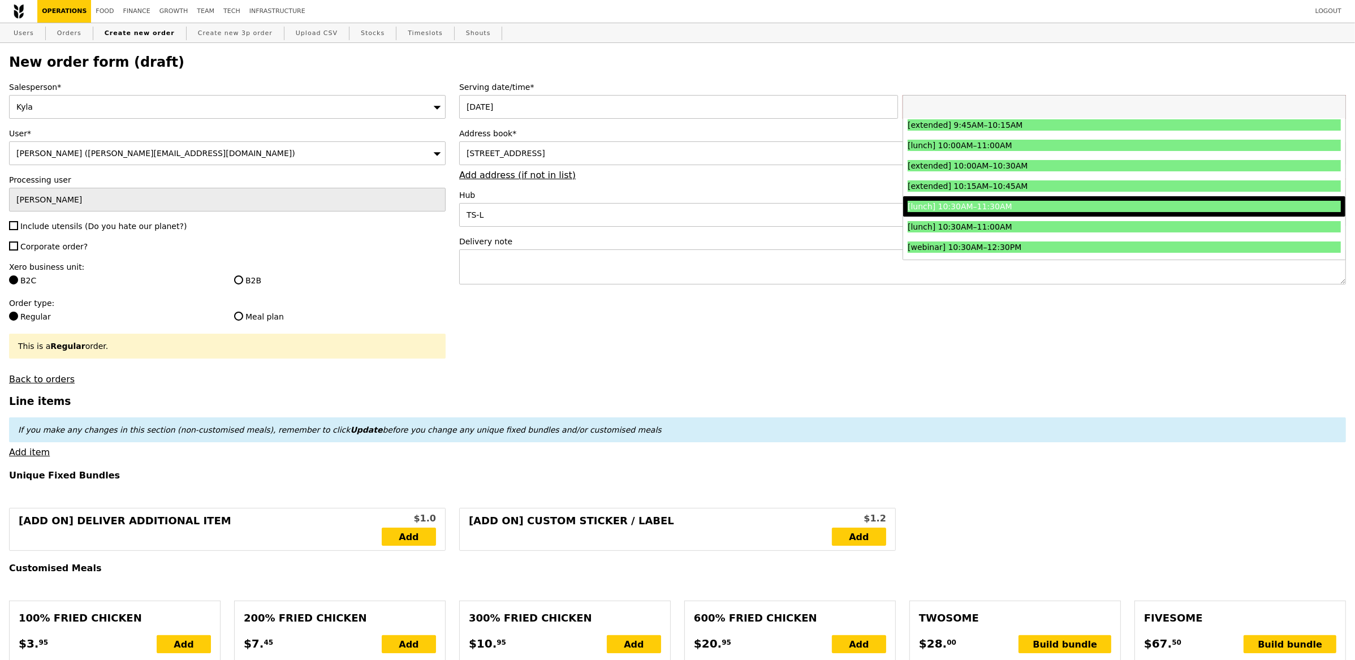
click at [1057, 210] on div "[lunch] 10:30AM–11:30AM" at bounding box center [1070, 206] width 325 height 11
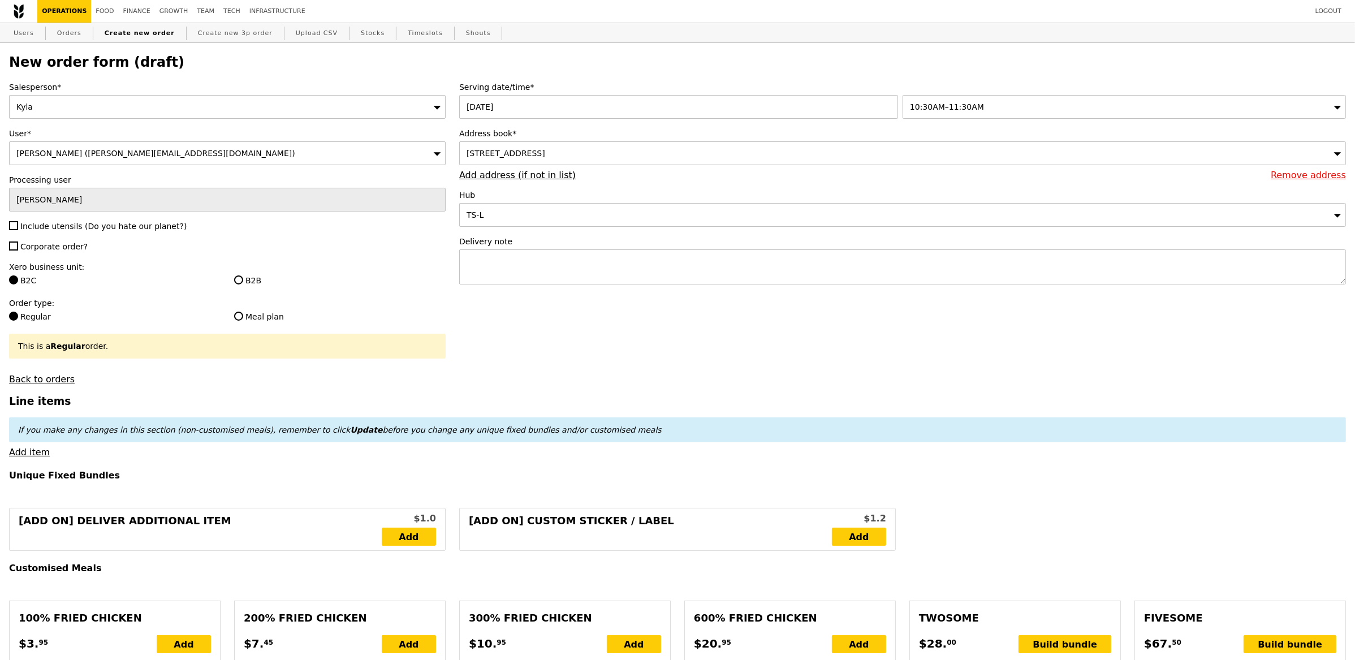
type input "Confirm"
click at [87, 236] on div "Salesperson* [GEOGRAPHIC_DATA] User* [PERSON_NAME] ([PERSON_NAME][EMAIL_ADDRESS…" at bounding box center [227, 232] width 450 height 303
click at [84, 231] on span "Include utensils (Do you hate our planet?)" at bounding box center [103, 226] width 166 height 9
click at [18, 230] on input "Include utensils (Do you hate our planet?)" at bounding box center [13, 225] width 9 height 9
checkbox input "true"
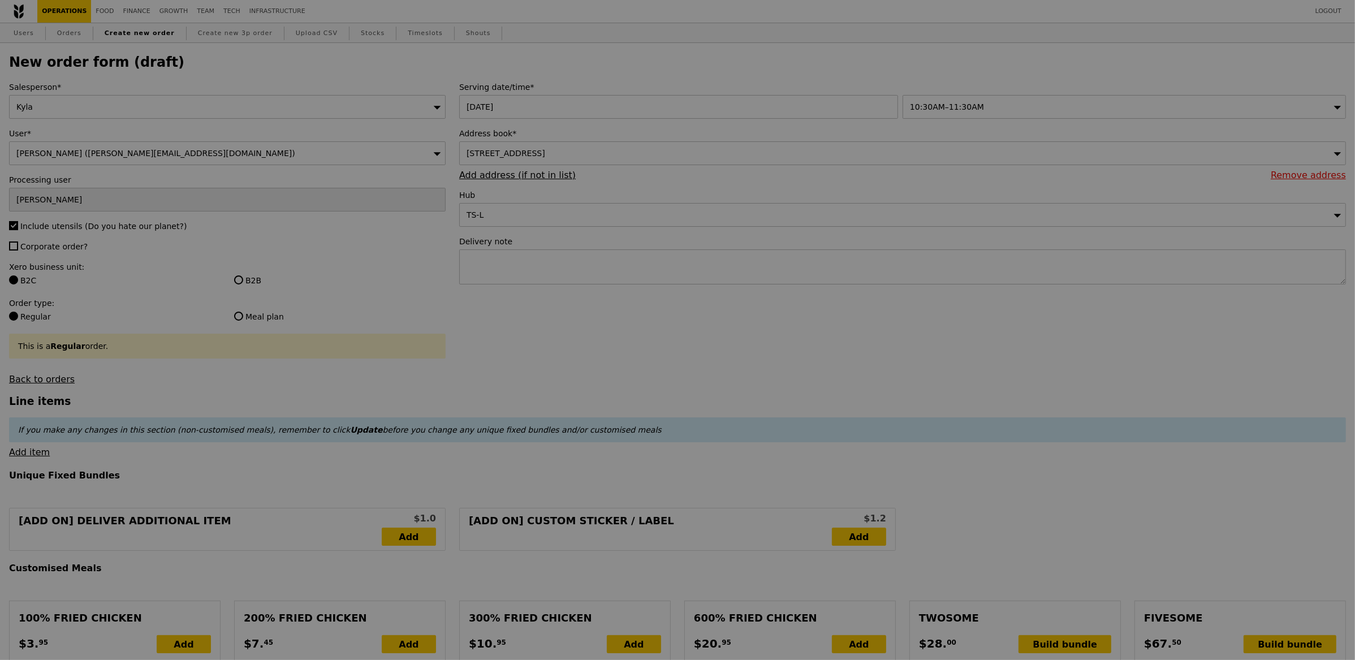
type input "Confirm"
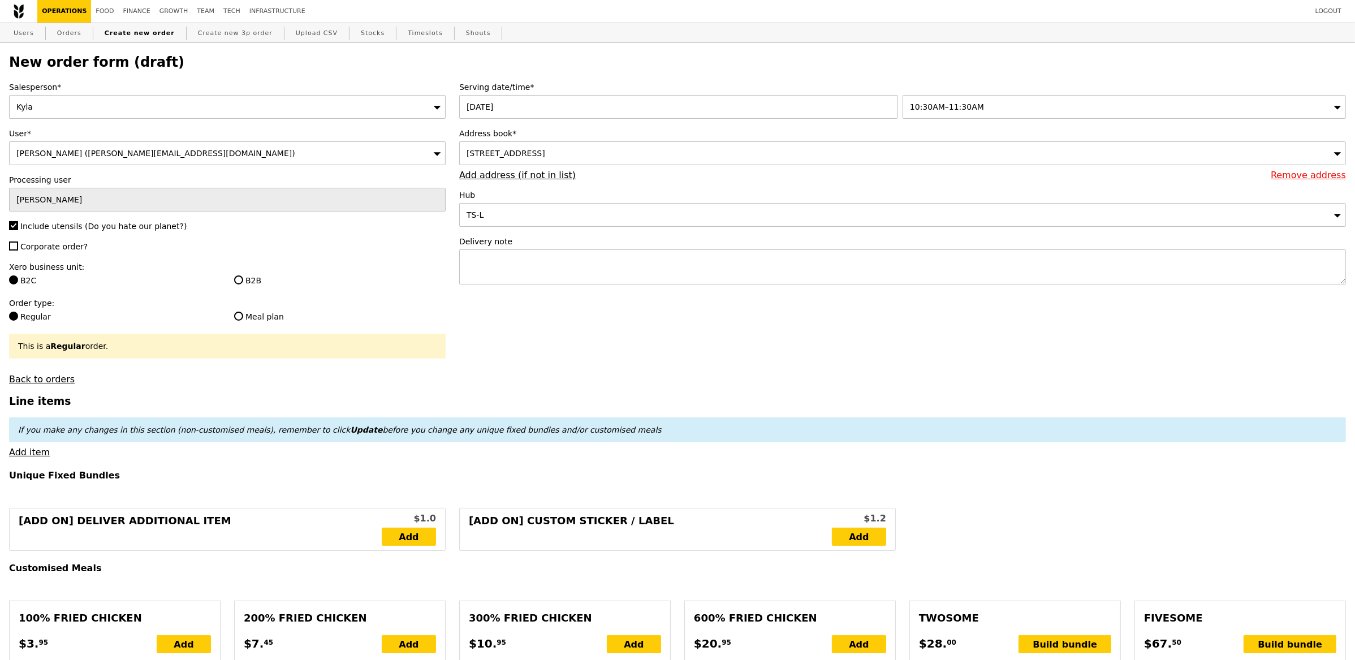
click at [64, 247] on span "Corporate order?" at bounding box center [53, 246] width 67 height 9
click at [18, 247] on input "Corporate order?" at bounding box center [13, 246] width 9 height 9
checkbox input "true"
click at [236, 279] on input "B2B" at bounding box center [238, 280] width 9 height 9
radio input "true"
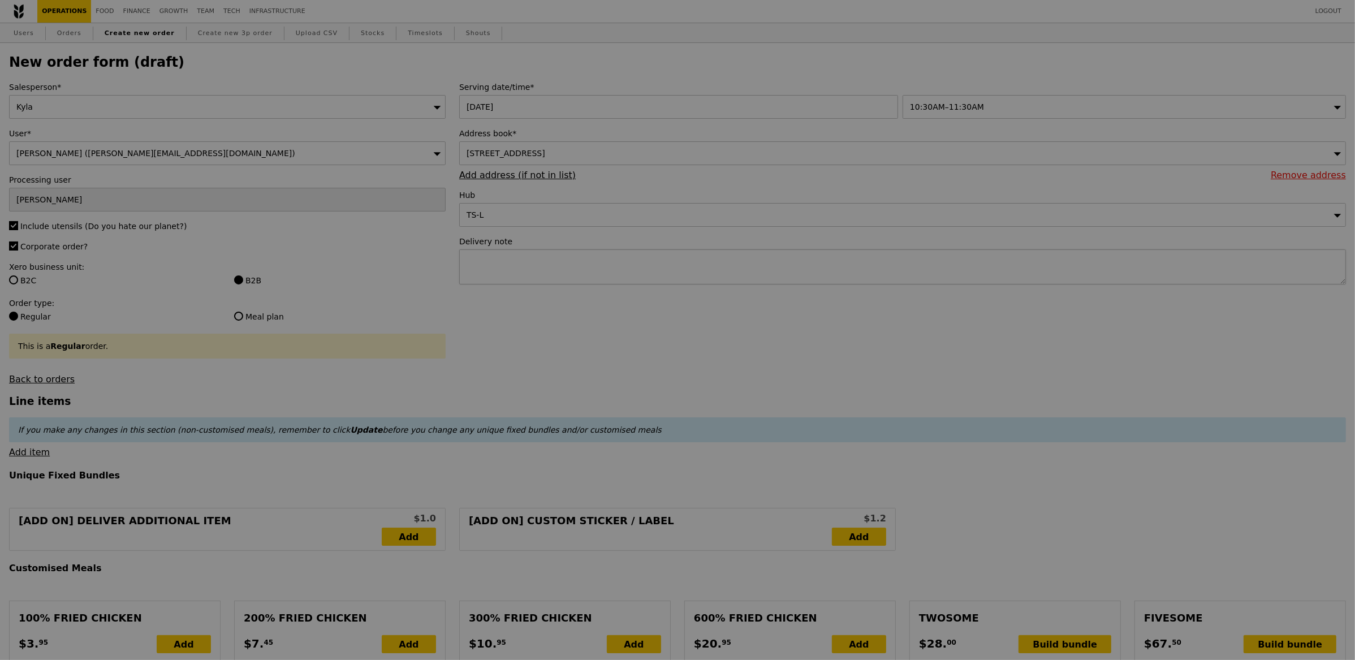
type input "Confirm"
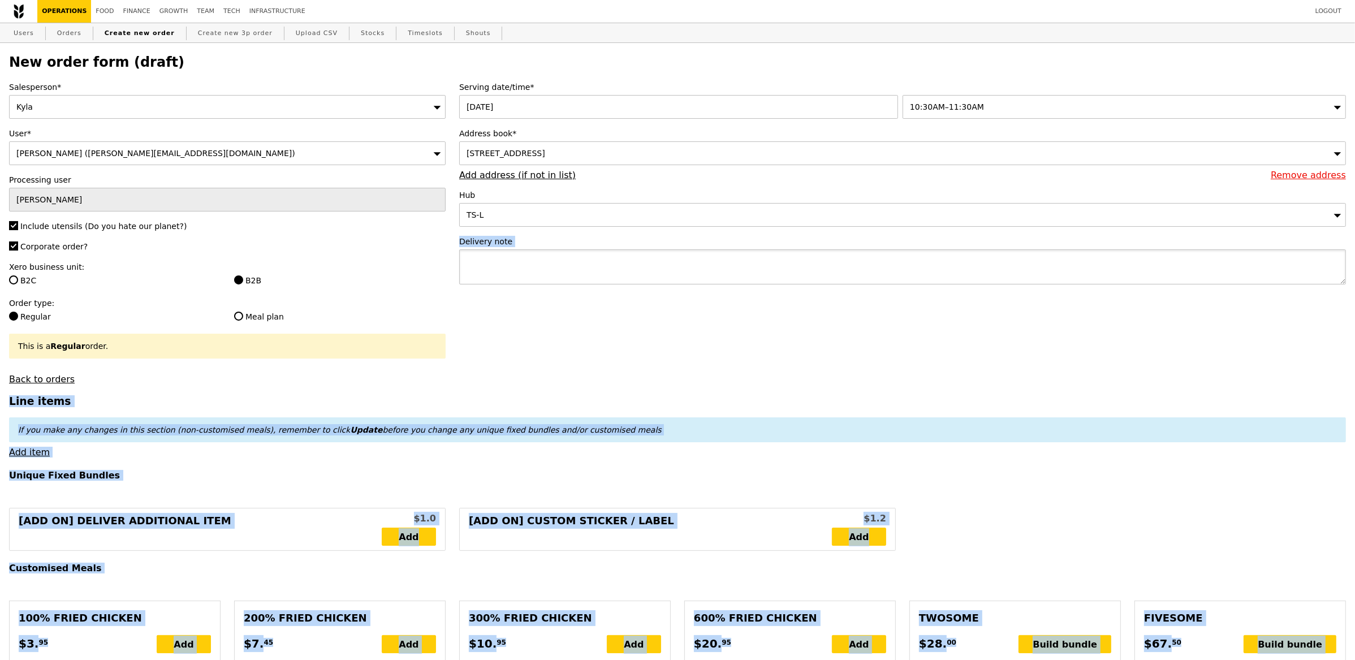
drag, startPoint x: 546, startPoint y: 264, endPoint x: 556, endPoint y: 268, distance: 10.4
click at [546, 264] on textarea at bounding box center [902, 266] width 887 height 35
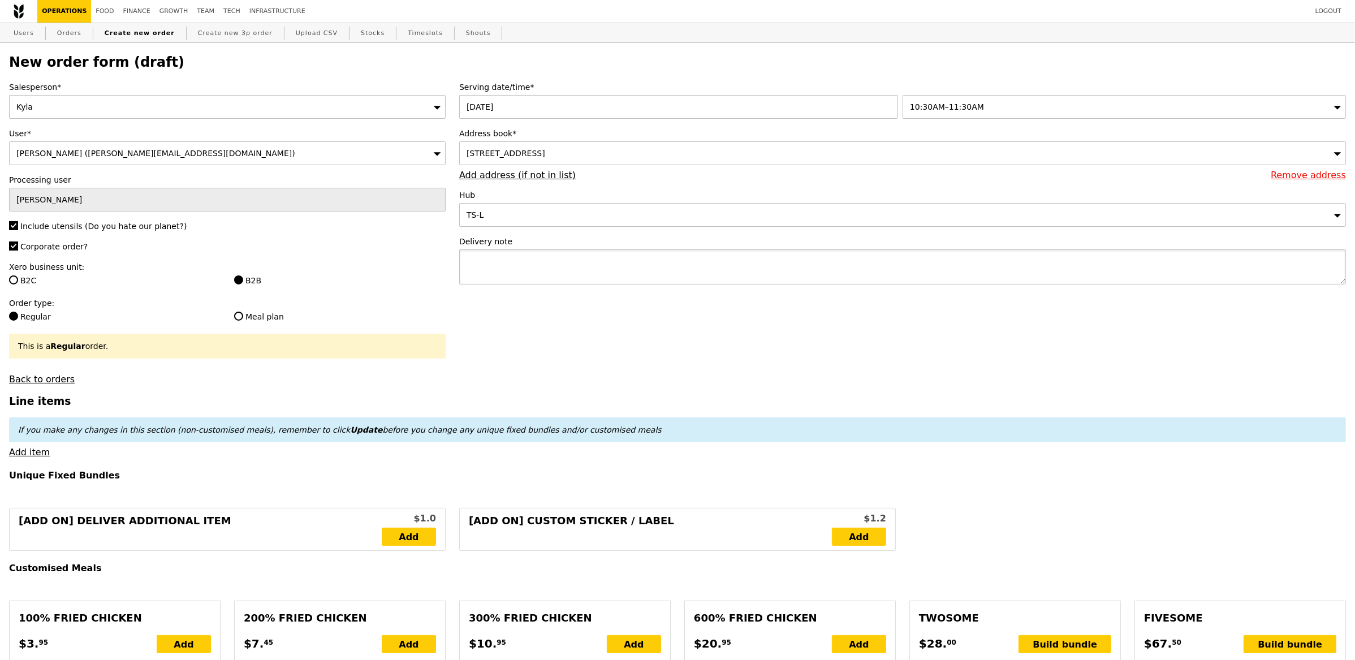
paste textarea "deliver to : [STREET_ADDRESS] [PERSON_NAME] Mobile number: [PHONE_NUMBER]"
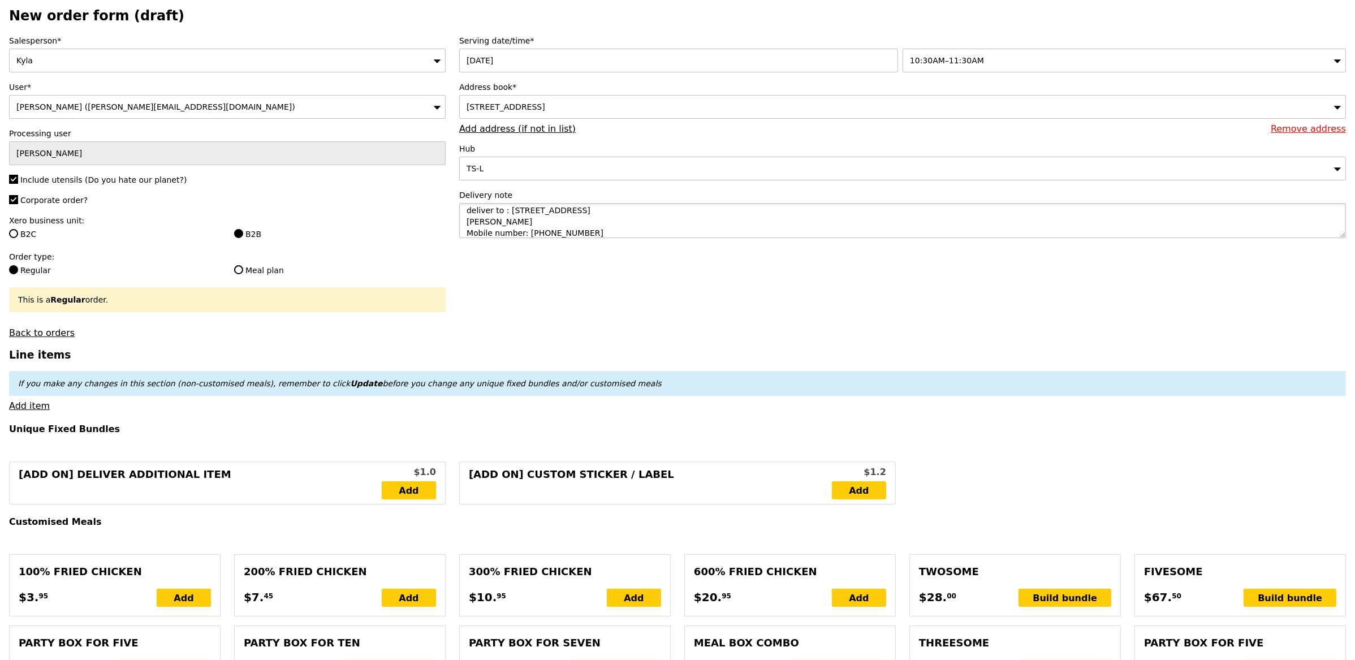
scroll to position [83, 0]
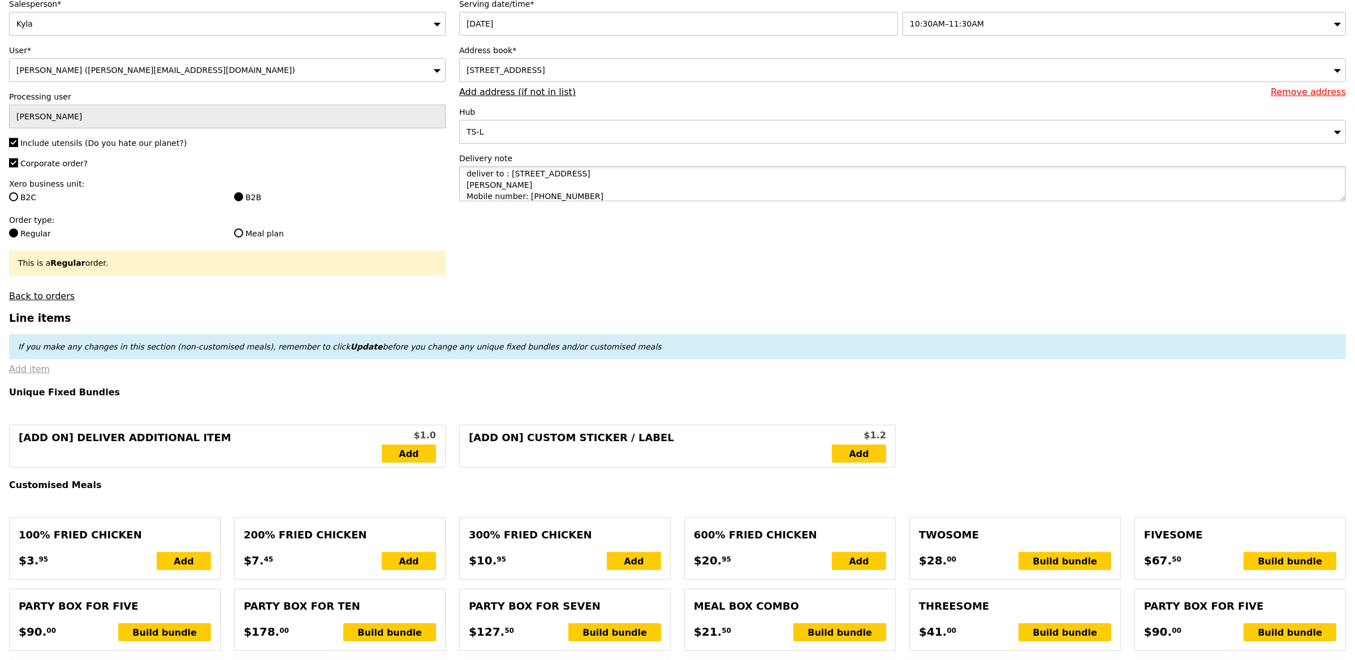
type textarea "deliver to : [STREET_ADDRESS] [PERSON_NAME] Mobile number: [PHONE_NUMBER]"
click at [39, 364] on link "Add item" at bounding box center [29, 369] width 41 height 11
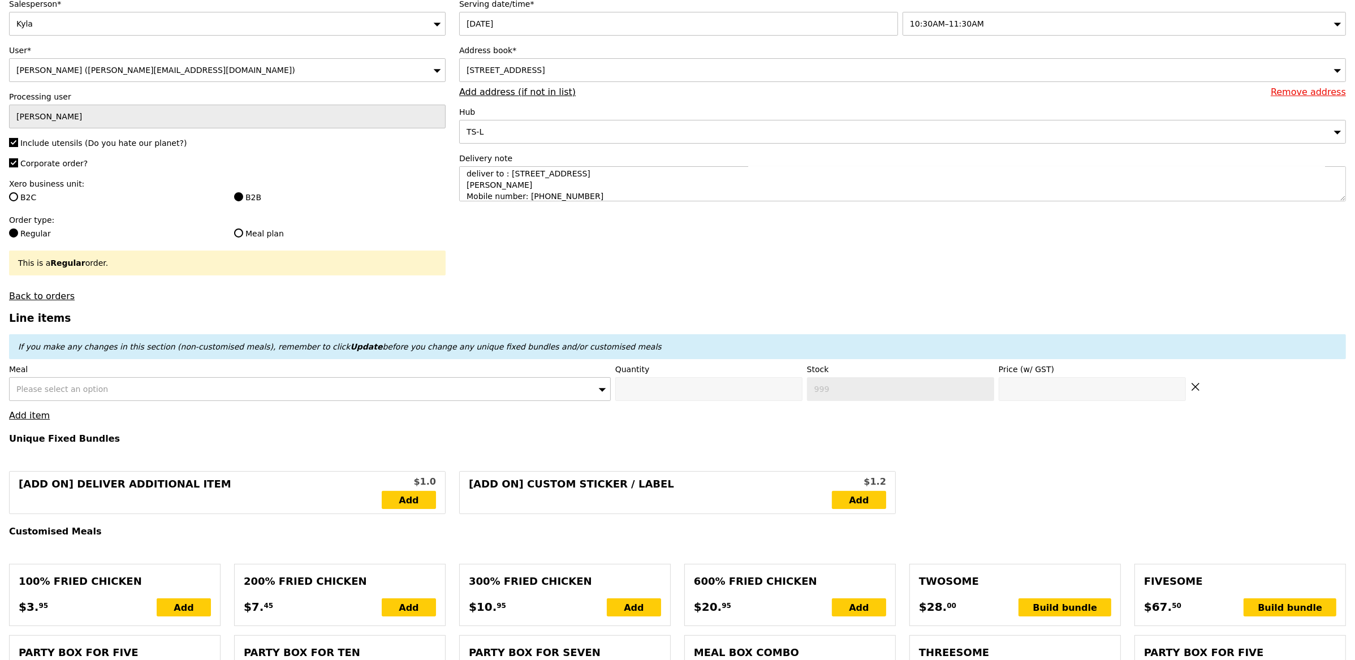
type input "Confirm"
click at [80, 385] on span "Please select an option" at bounding box center [62, 389] width 92 height 9
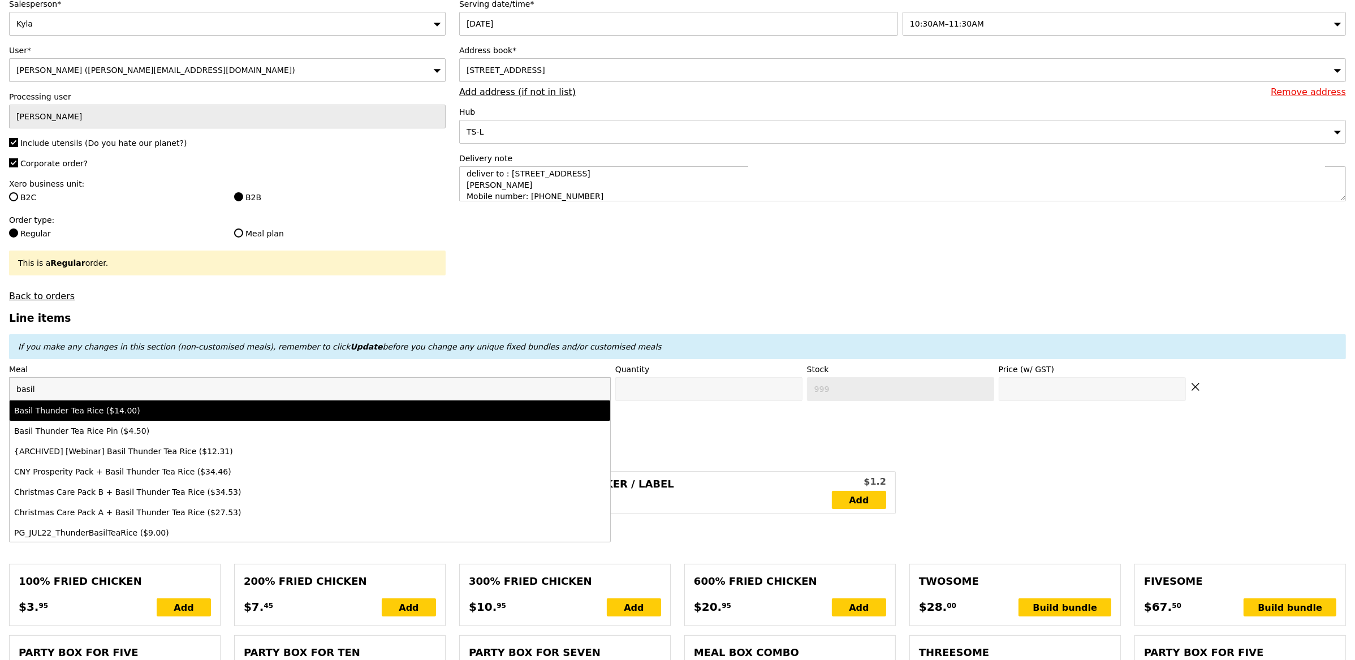
type input "basil"
drag, startPoint x: 79, startPoint y: 403, endPoint x: 290, endPoint y: 424, distance: 211.4
click at [79, 403] on li "Basil Thunder Tea Rice ($14.00)" at bounding box center [310, 411] width 601 height 20
type input "Confirm anyway"
type input "0"
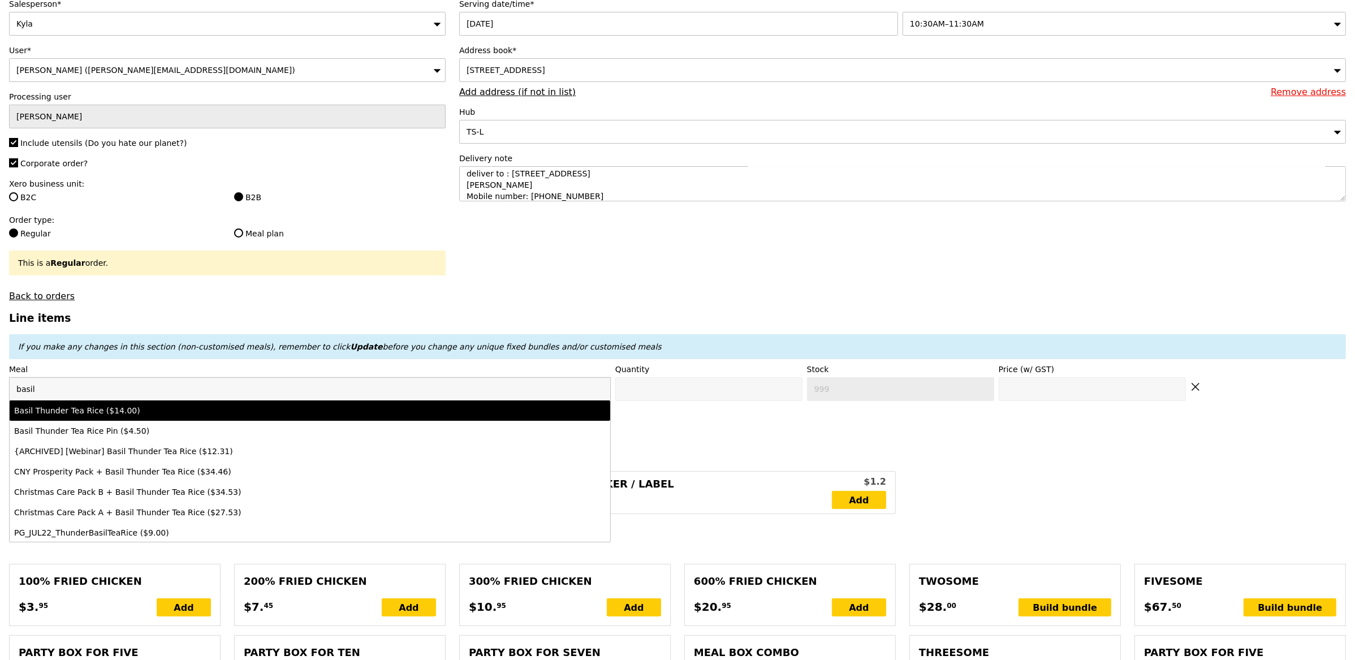
type input "482"
type input "14.0"
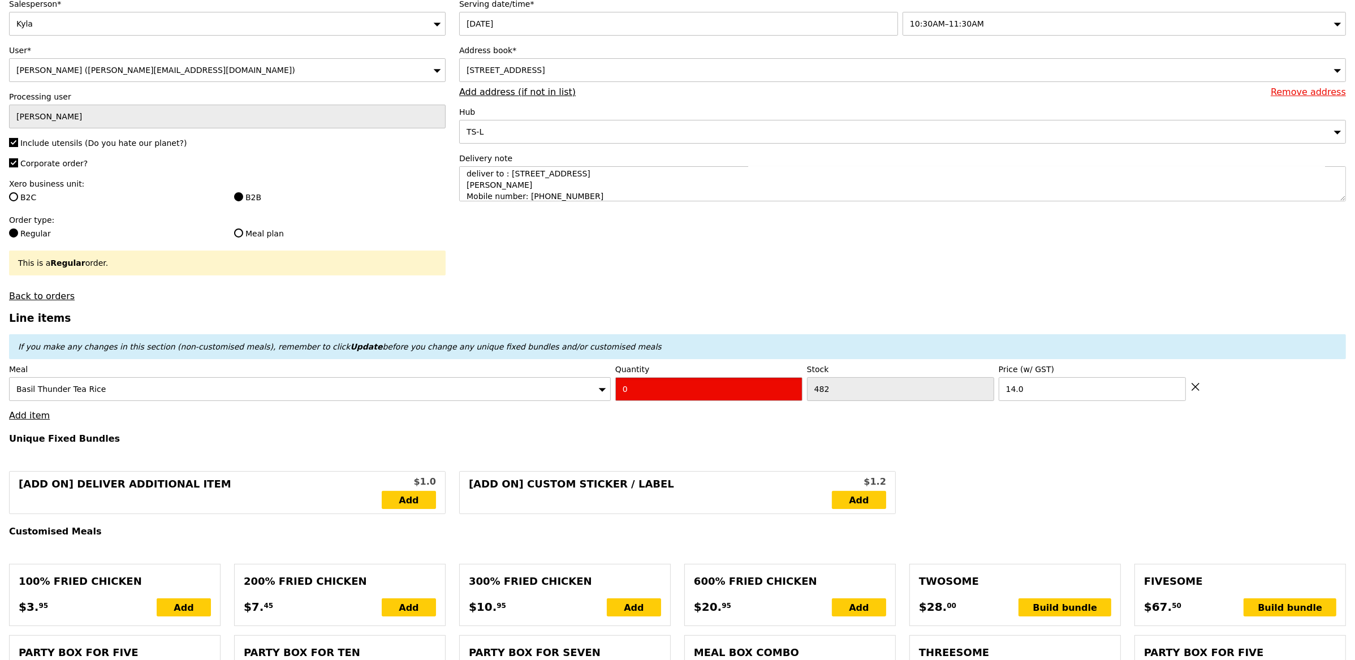
drag, startPoint x: 673, startPoint y: 389, endPoint x: 653, endPoint y: 397, distance: 21.0
click at [672, 387] on input "0" at bounding box center [708, 389] width 187 height 24
type input "Confirm"
type input "3"
drag, startPoint x: 565, startPoint y: 419, endPoint x: 346, endPoint y: 417, distance: 219.5
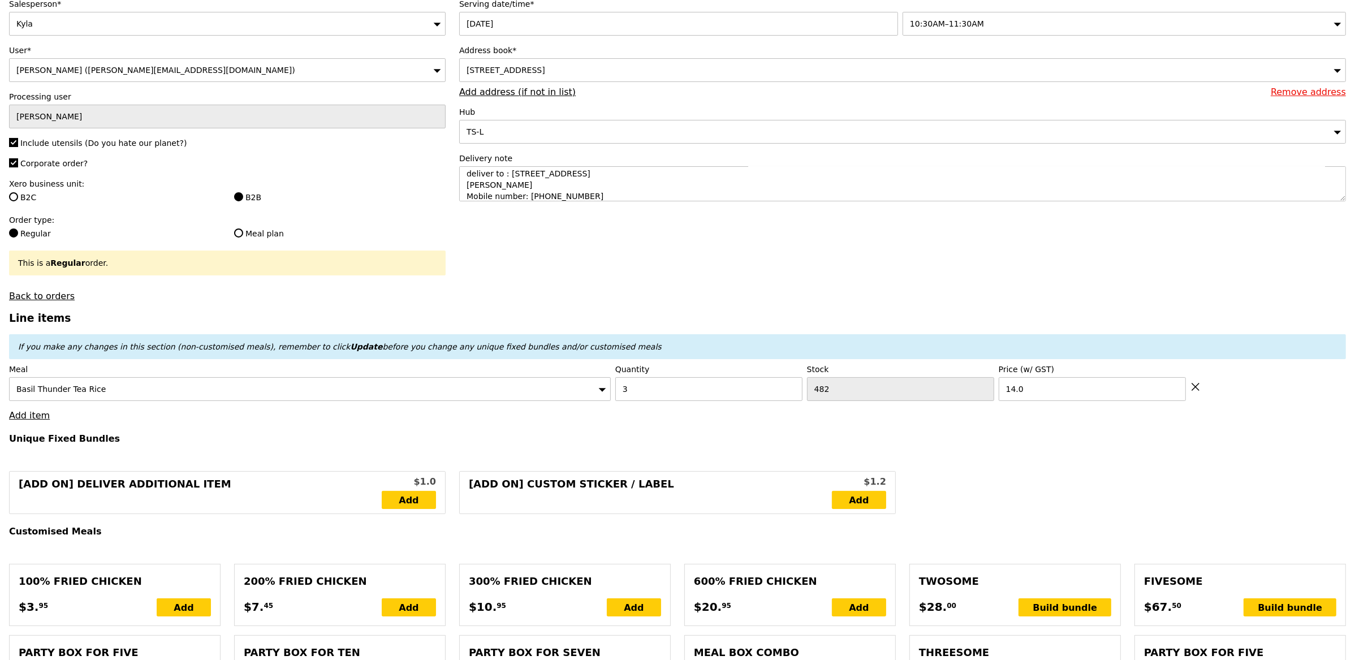
click at [41, 417] on link "Add item" at bounding box center [29, 415] width 41 height 11
type input "Loading..."
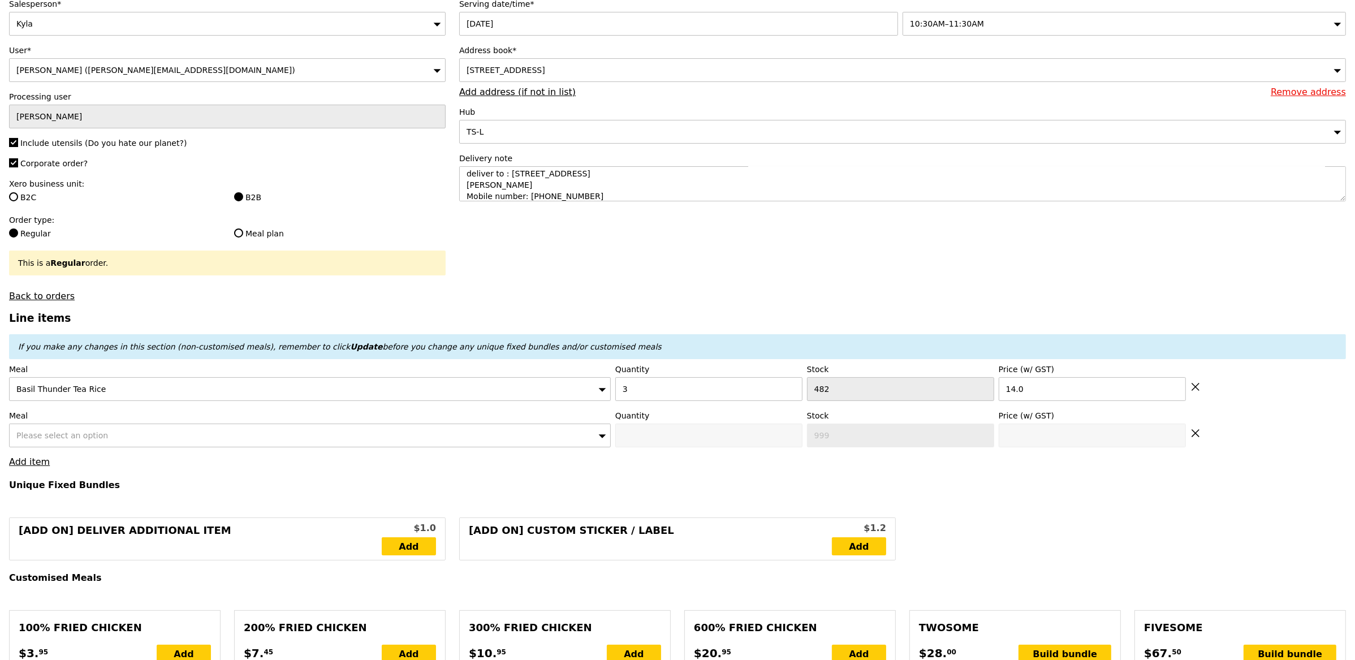
type input "42.00"
type input "13.58"
type input "14.80"
type input "56.80"
type input "Confirm"
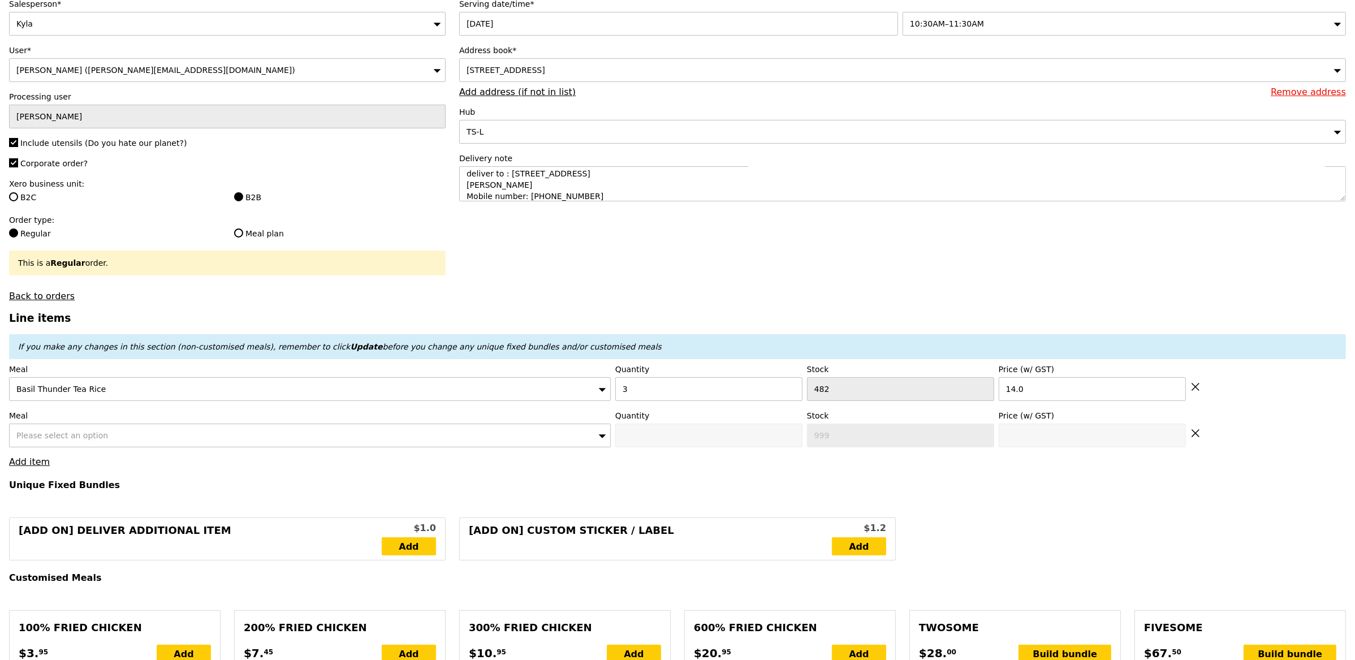
click at [82, 437] on span "Please select an option" at bounding box center [62, 435] width 92 height 9
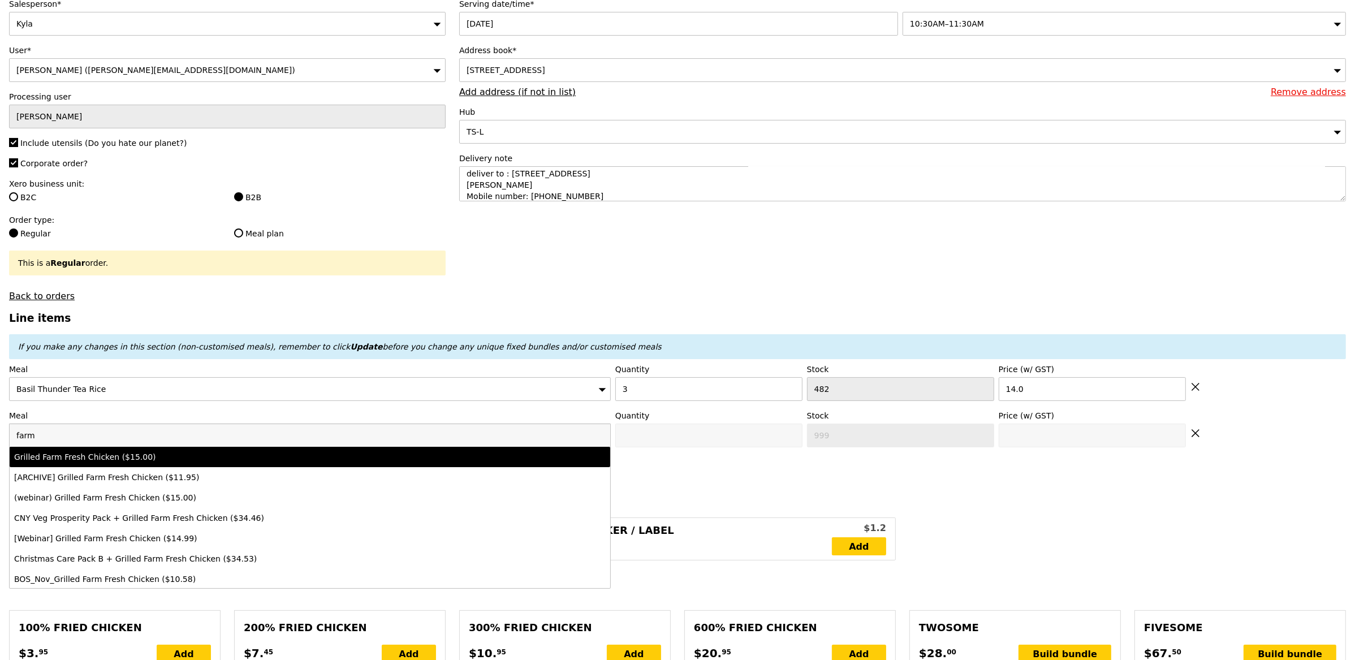
type input "farm"
click at [136, 465] on li "Grilled Farm Fresh Chicken ($15.00)" at bounding box center [310, 457] width 601 height 20
type input "Confirm anyway"
type input "0"
type input "479"
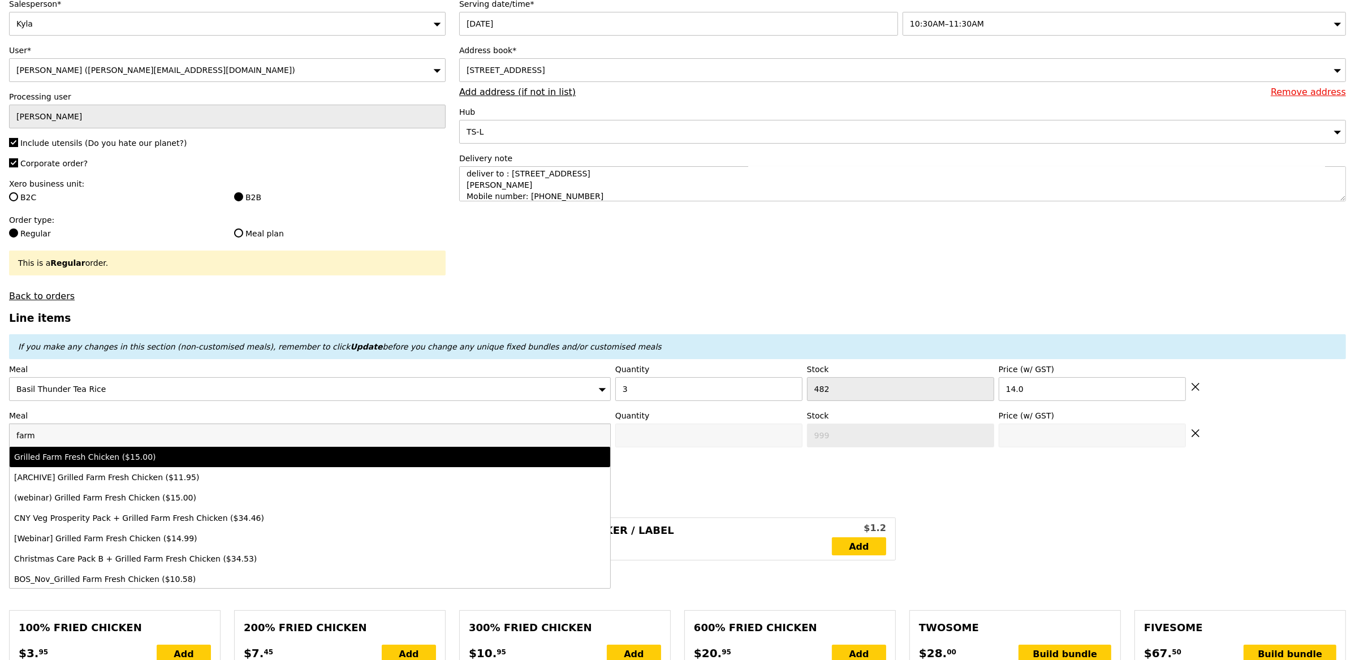
type input "15.0"
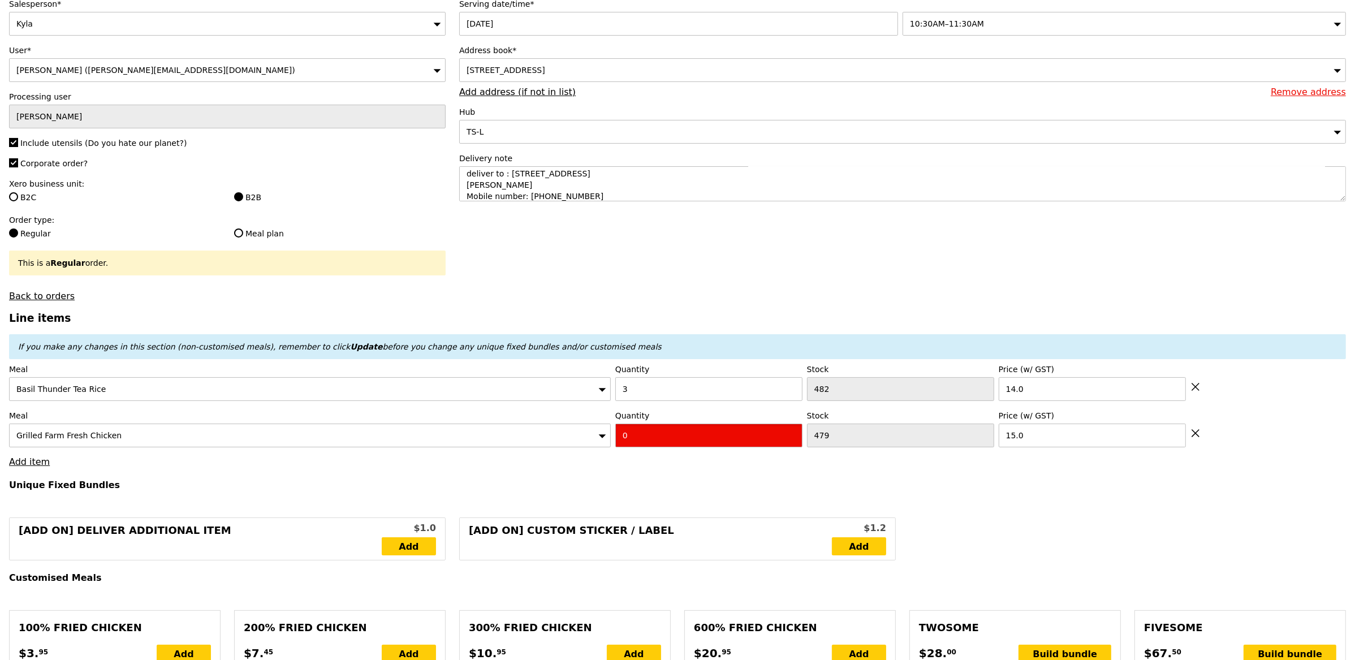
click at [643, 431] on input "0" at bounding box center [708, 436] width 187 height 24
type input "Confirm"
type input "9"
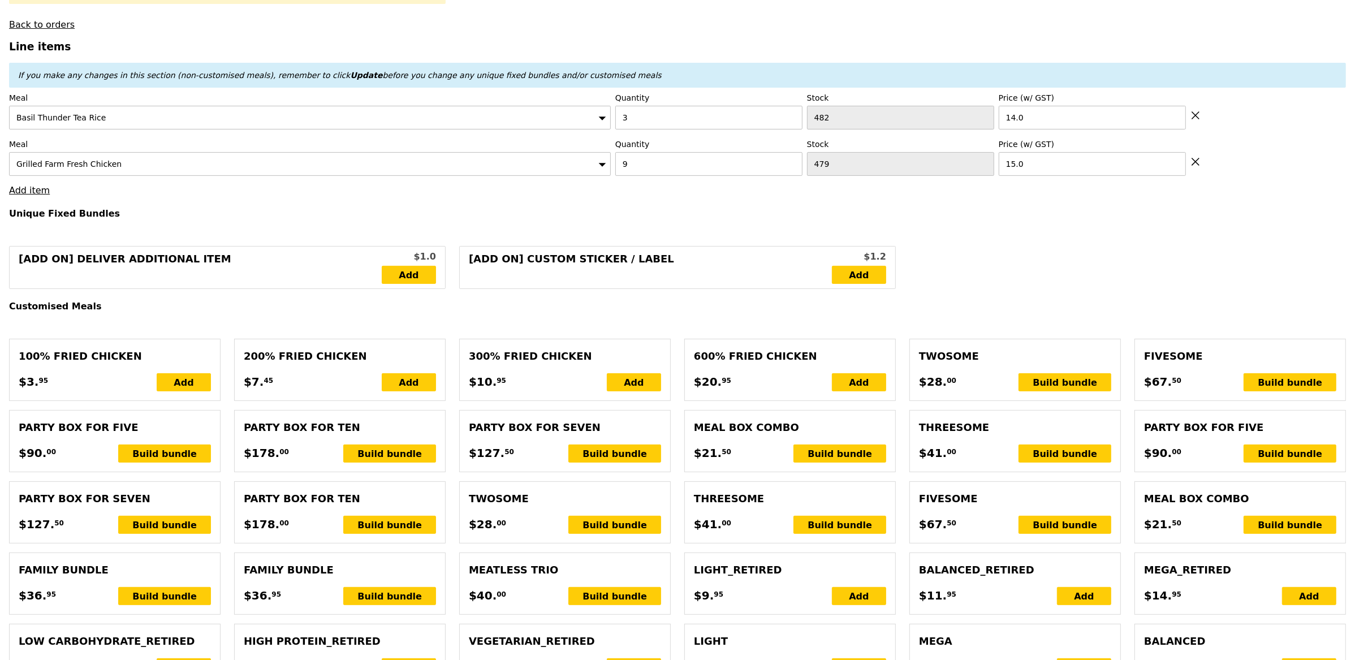
scroll to position [385, 0]
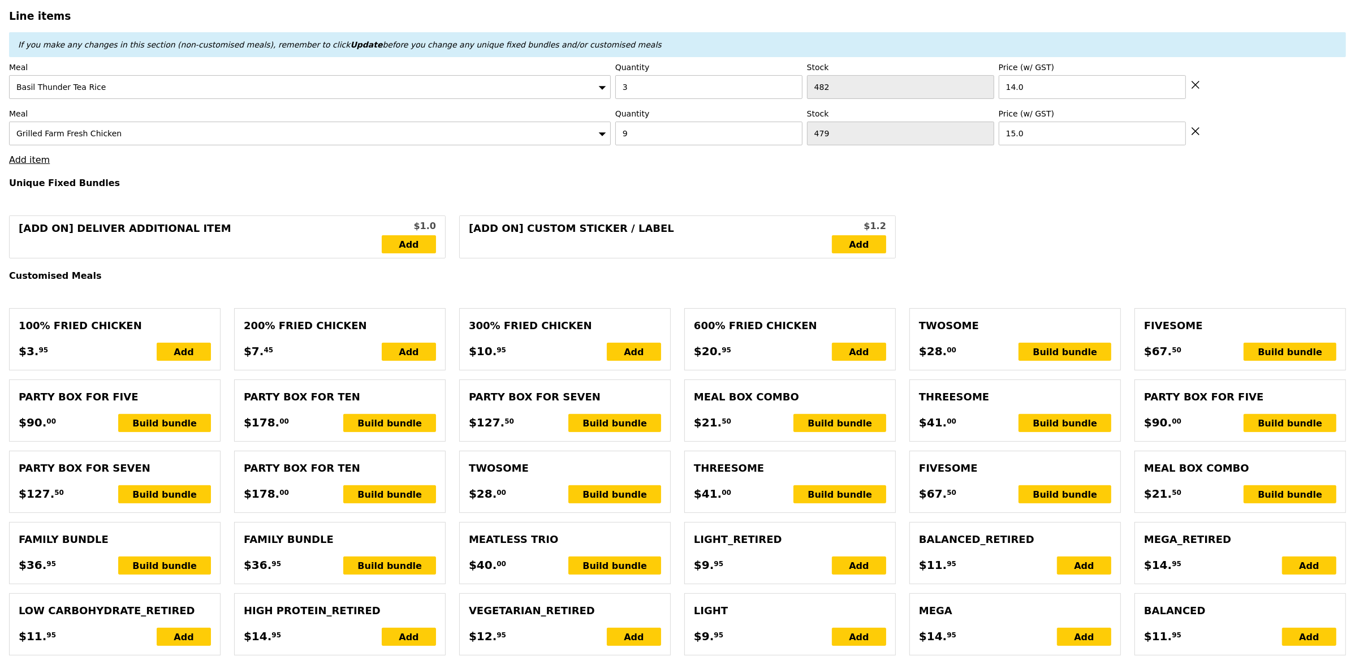
type input "Loading..."
type input "177.00"
type input "3.62"
type input "3.95"
type input "180.95"
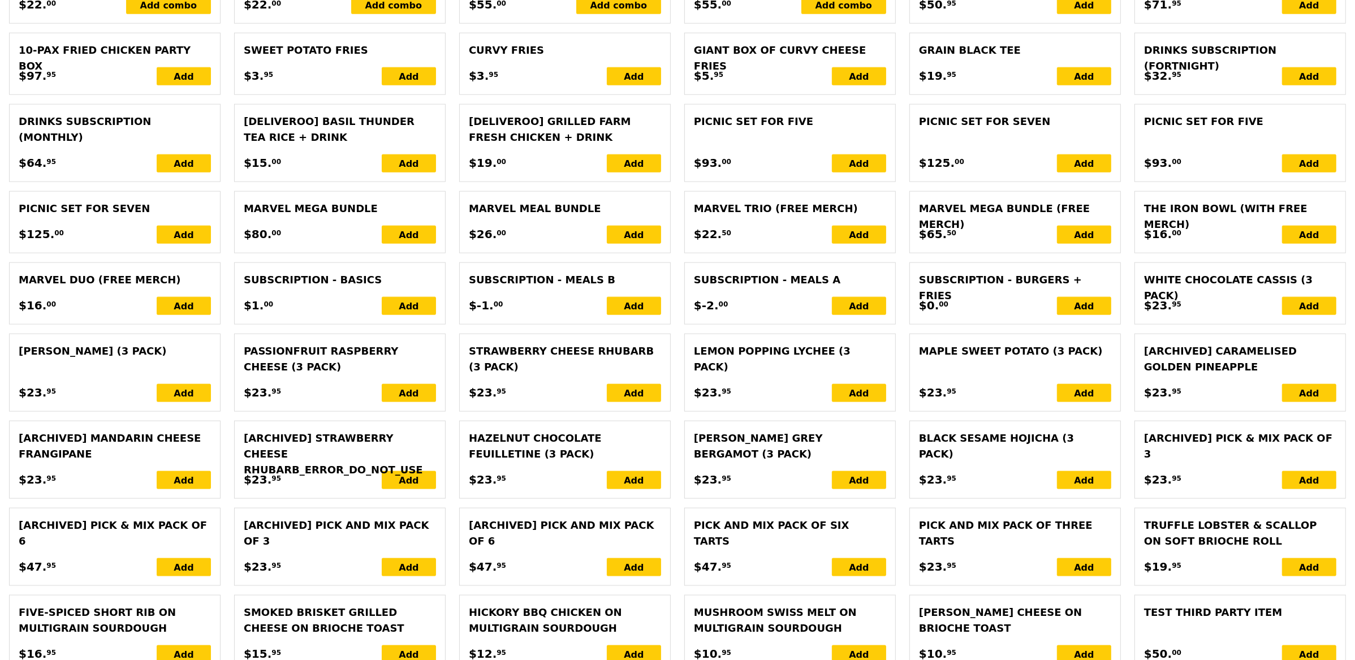
scroll to position [2229, 0]
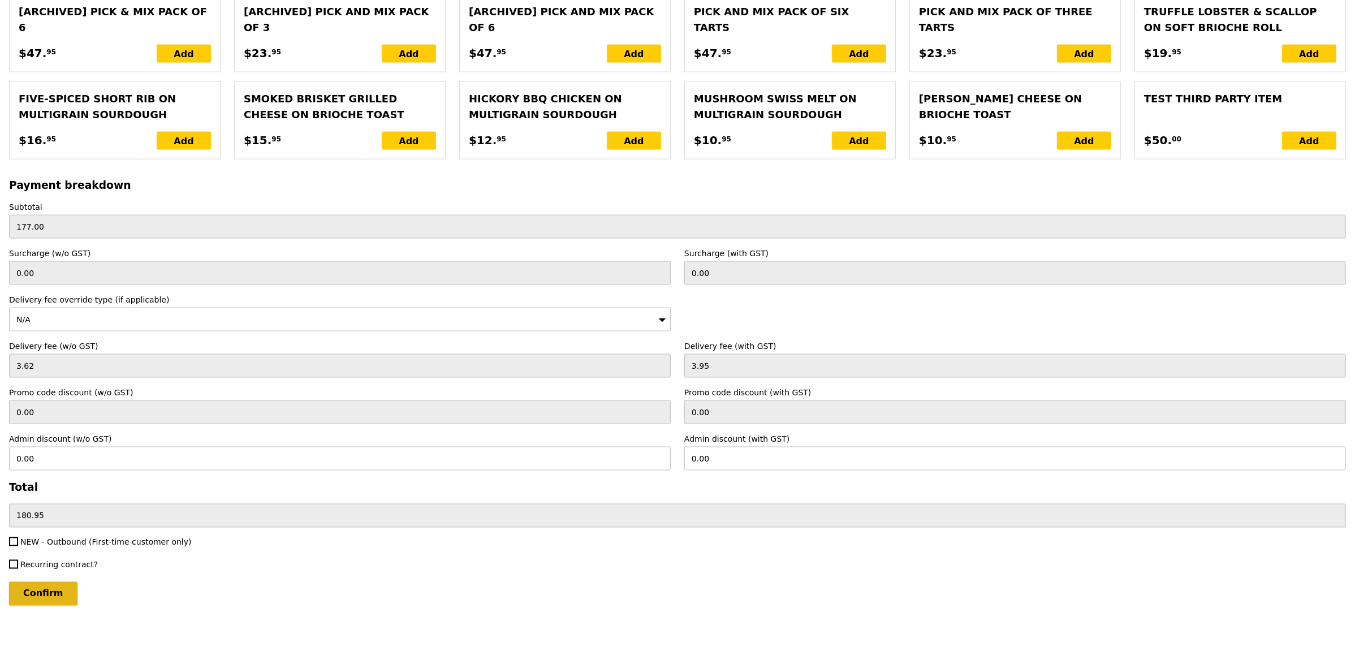
click at [64, 595] on input "Confirm" at bounding box center [43, 594] width 68 height 24
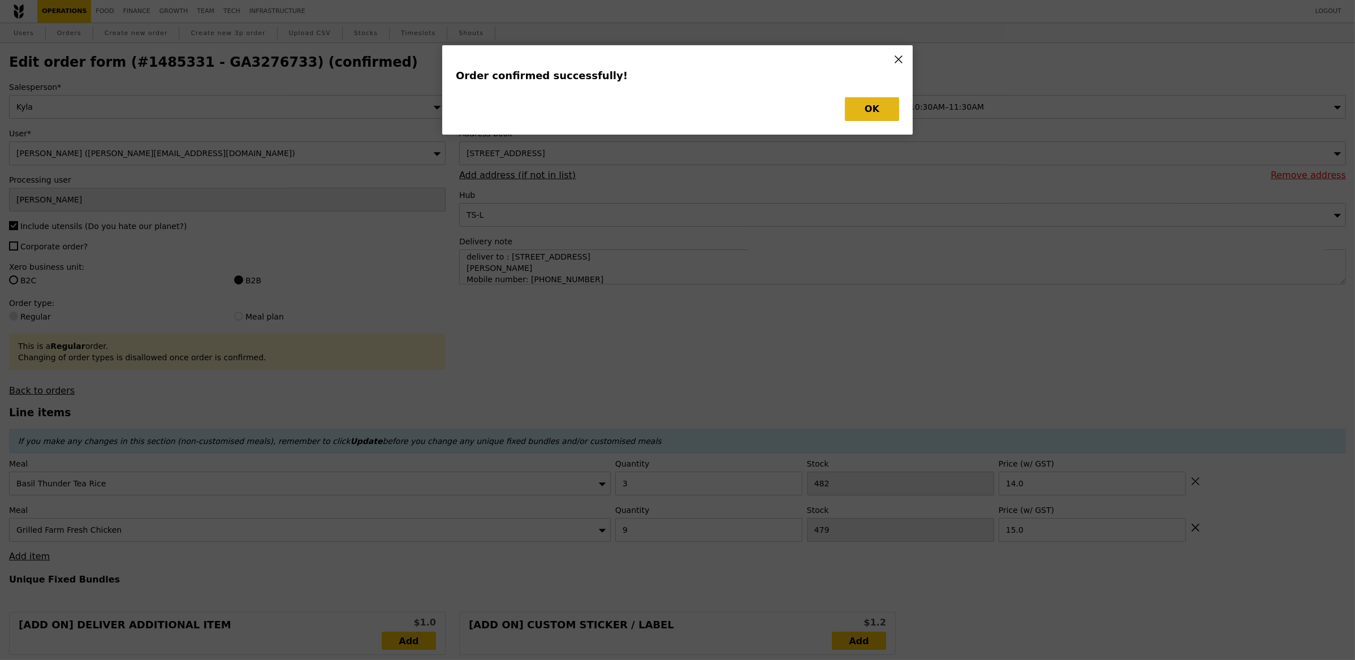
click at [890, 108] on button "OK" at bounding box center [872, 109] width 54 height 24
type input "Loading..."
checkbox input "false"
type input "9"
type input "479"
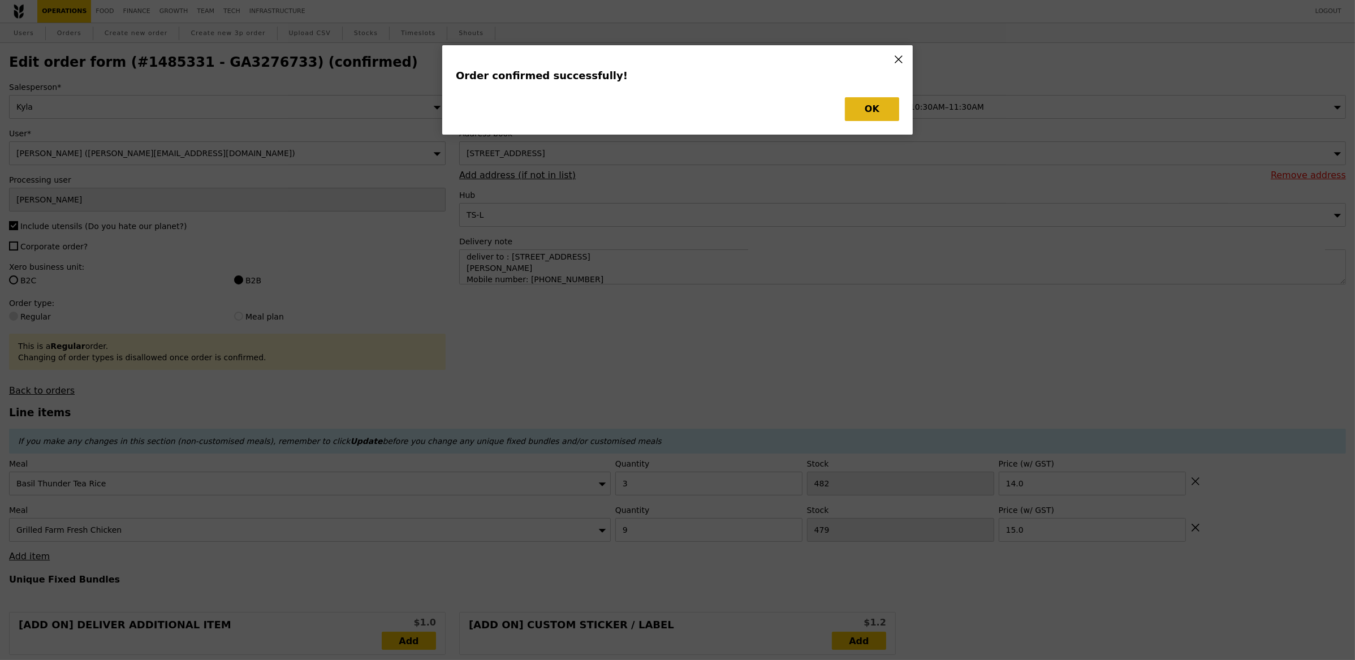
type input "15.00"
type input "3"
type input "482"
type input "14.00"
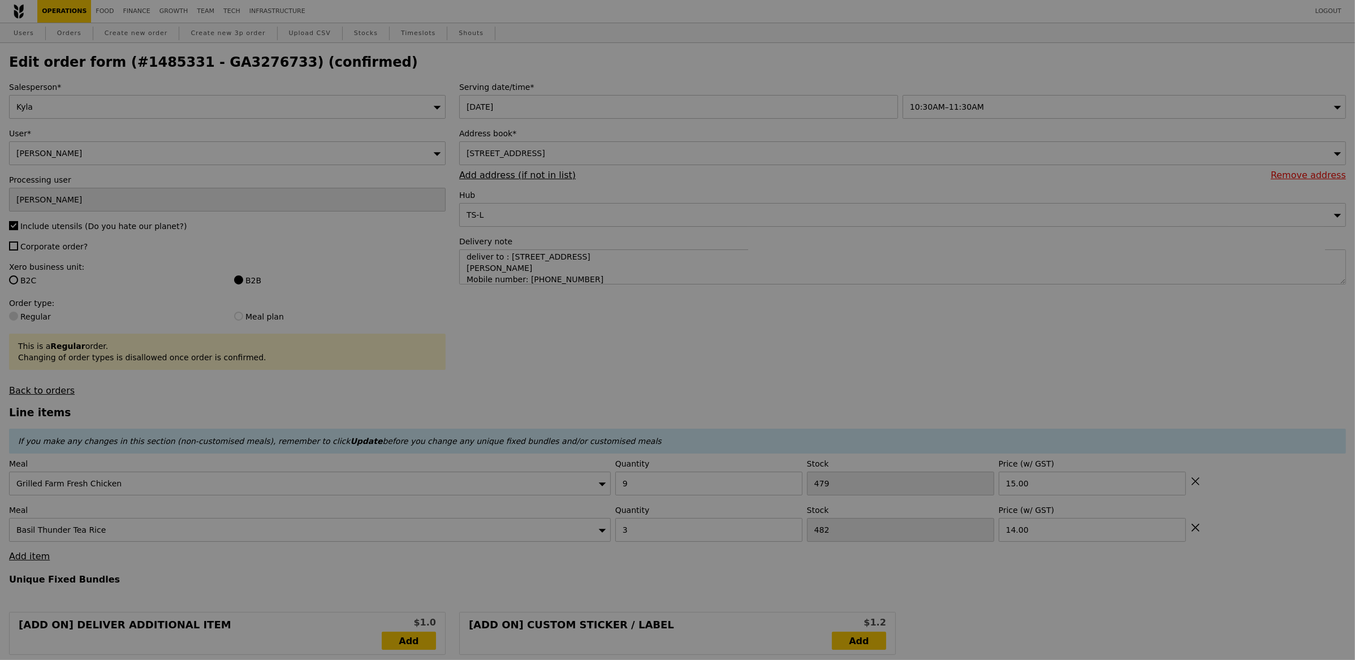
type input "470"
type input "479"
type input "Update"
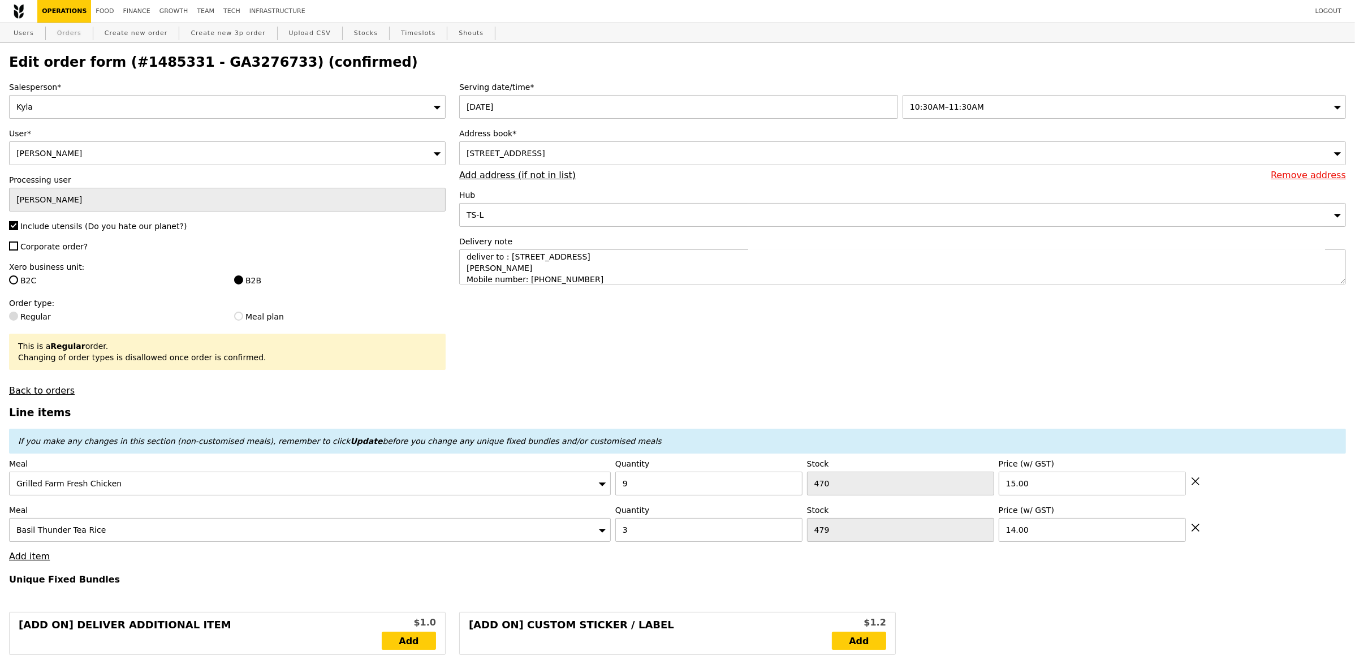
click at [66, 33] on link "Orders" at bounding box center [69, 33] width 33 height 20
select select "100"
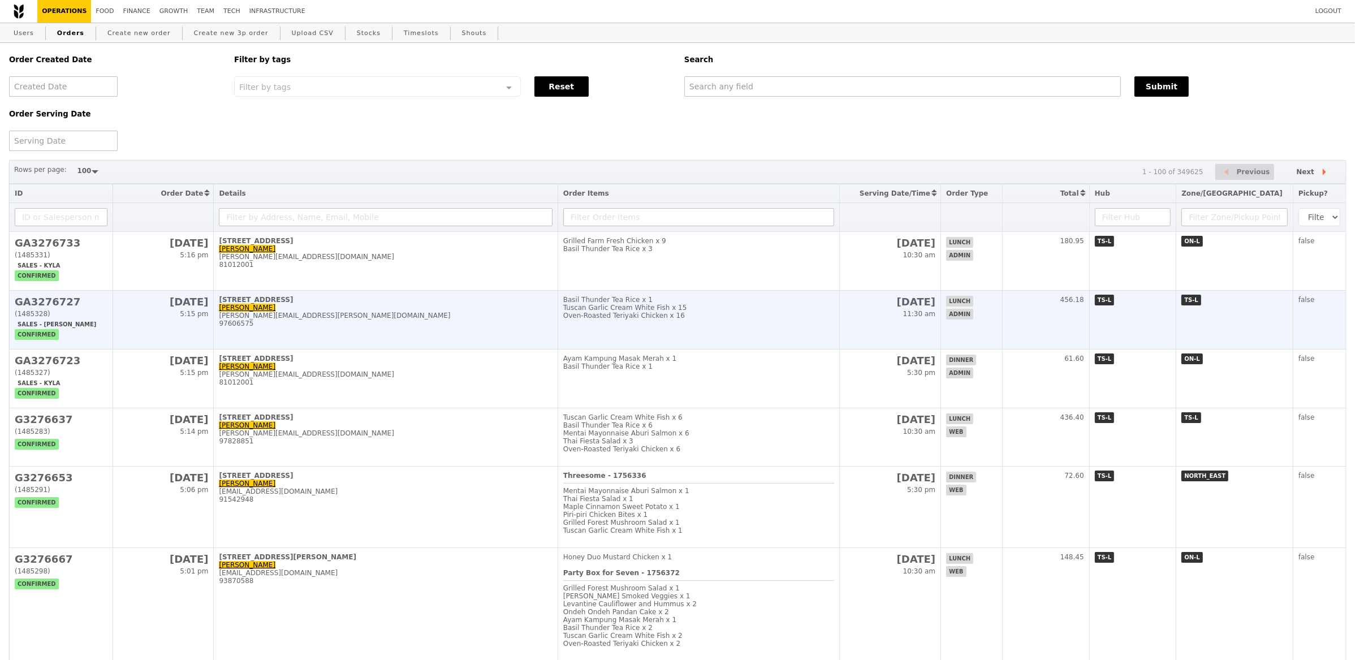
click at [391, 317] on div "[PERSON_NAME][EMAIL_ADDRESS][PERSON_NAME][DOMAIN_NAME]" at bounding box center [385, 316] width 333 height 8
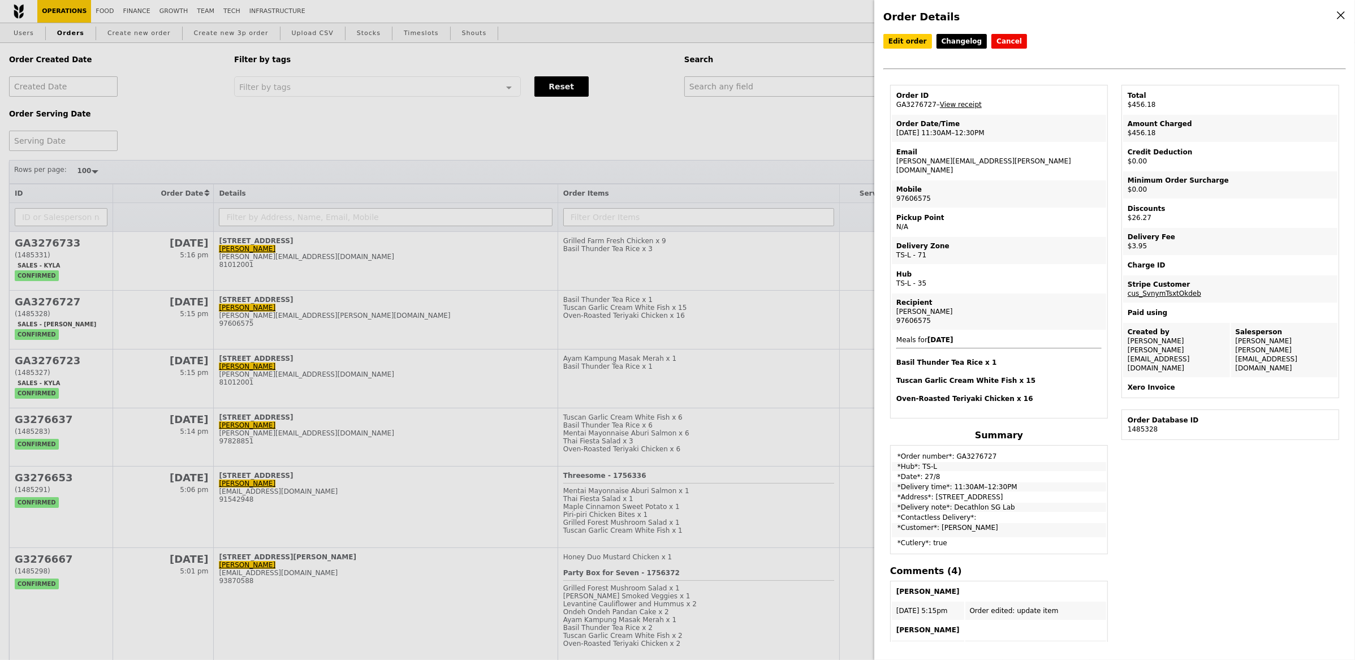
click at [423, 258] on div "Order Details Edit order Changelog Cancel Order ID GA3276727 – View receipt Ord…" at bounding box center [677, 330] width 1355 height 660
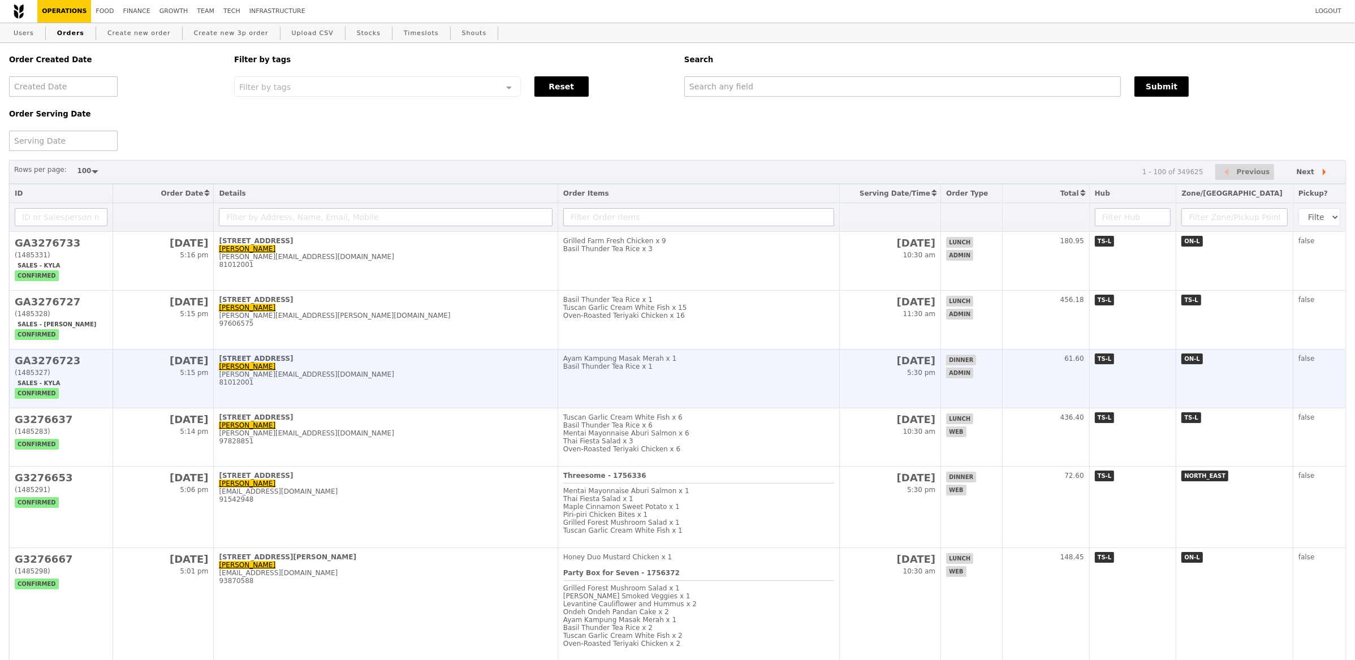
click at [415, 368] on td "[STREET_ADDRESS] [PERSON_NAME] [PERSON_NAME][EMAIL_ADDRESS][DOMAIN_NAME] 810120…" at bounding box center [386, 379] width 344 height 59
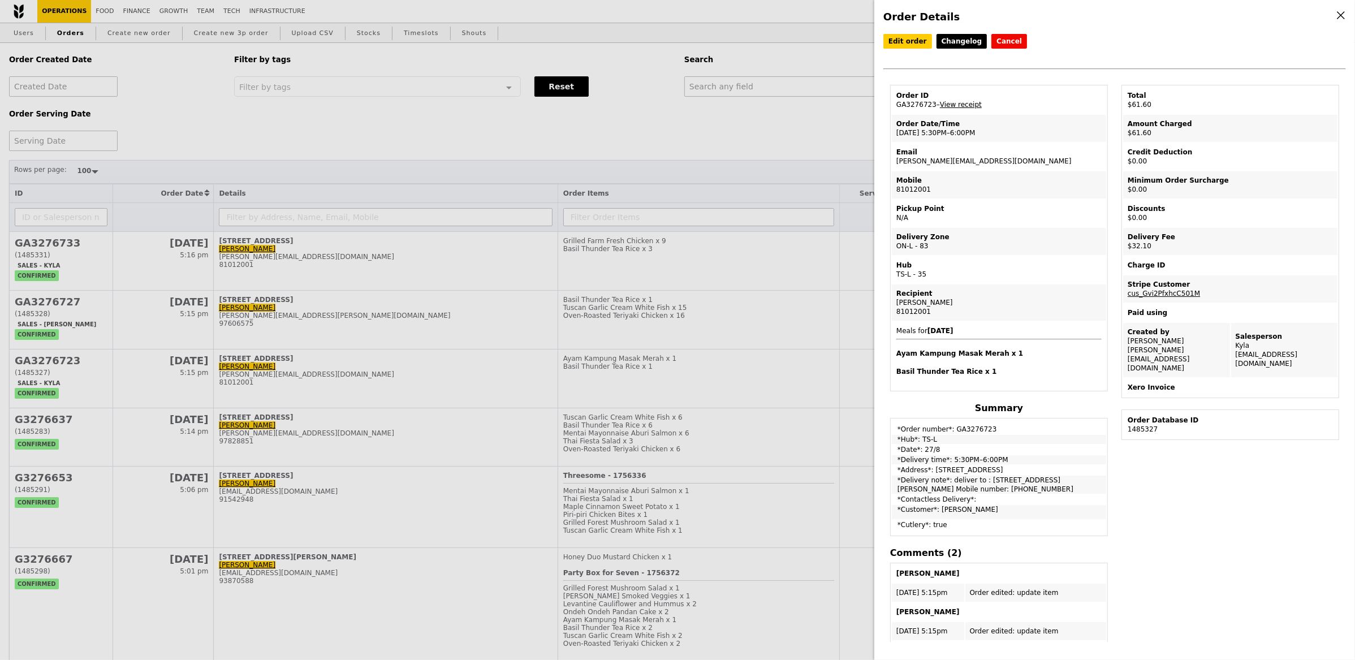
click at [956, 105] on link "View receipt" at bounding box center [961, 105] width 42 height 8
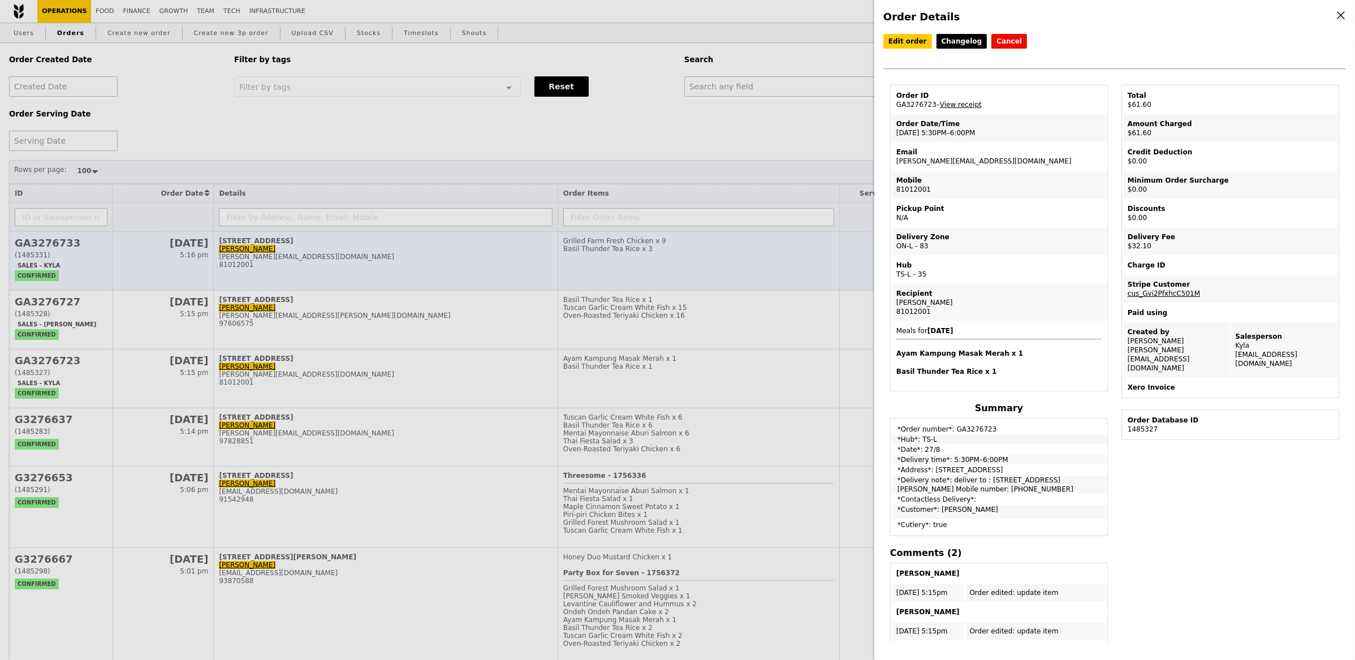
drag, startPoint x: 231, startPoint y: 274, endPoint x: 240, endPoint y: 273, distance: 8.6
click at [235, 274] on div "Order Details Edit order Changelog Cancel Order ID GA3276723 – View receipt Ord…" at bounding box center [677, 330] width 1355 height 660
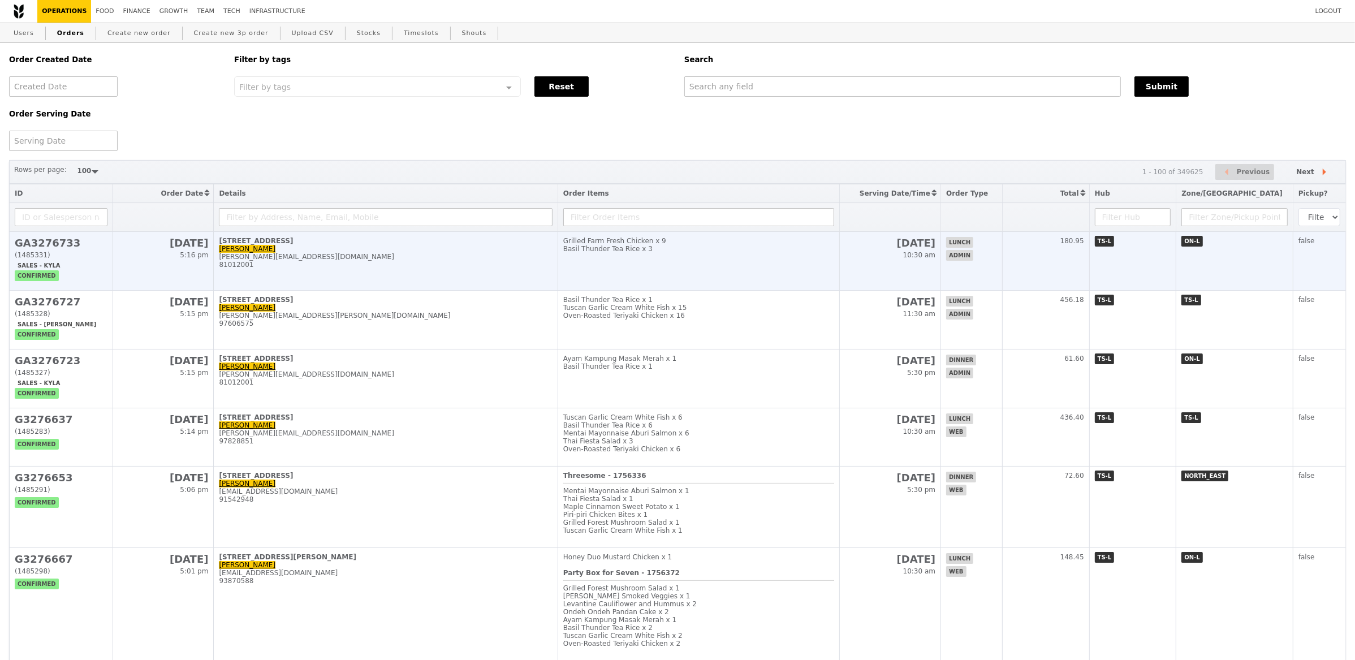
click at [324, 264] on div "81012001" at bounding box center [385, 265] width 333 height 8
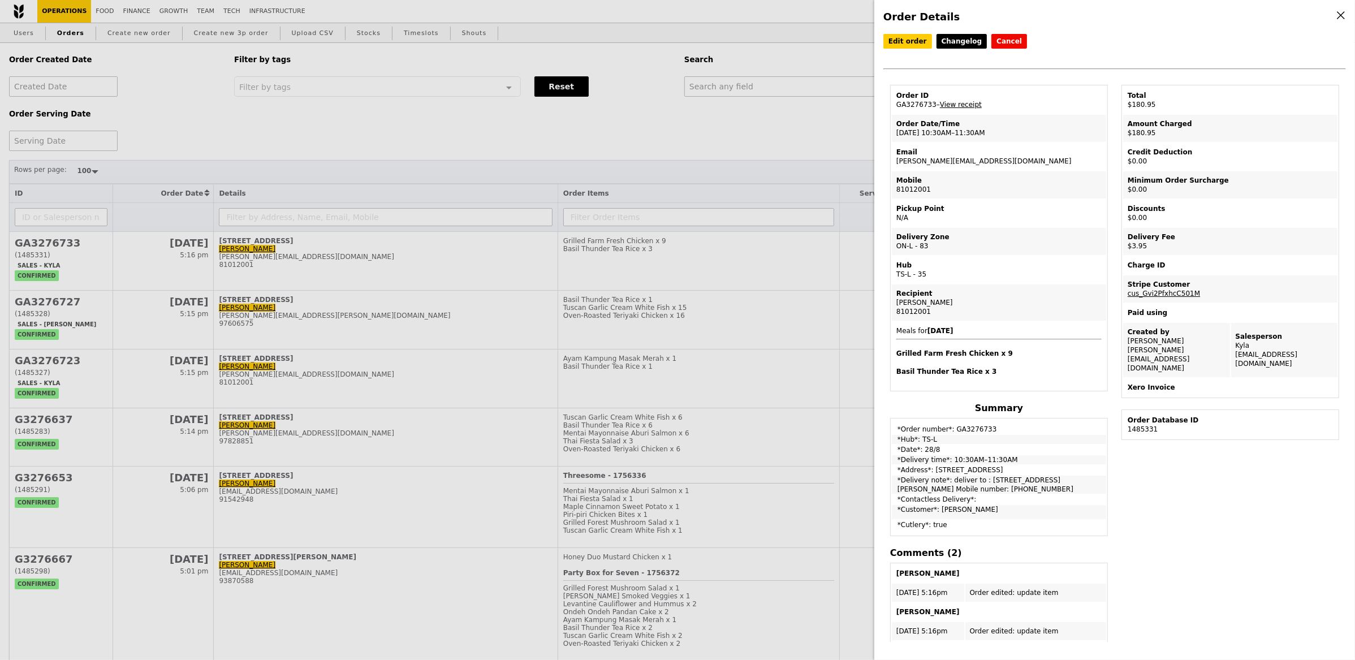
click at [957, 103] on link "View receipt" at bounding box center [961, 105] width 42 height 8
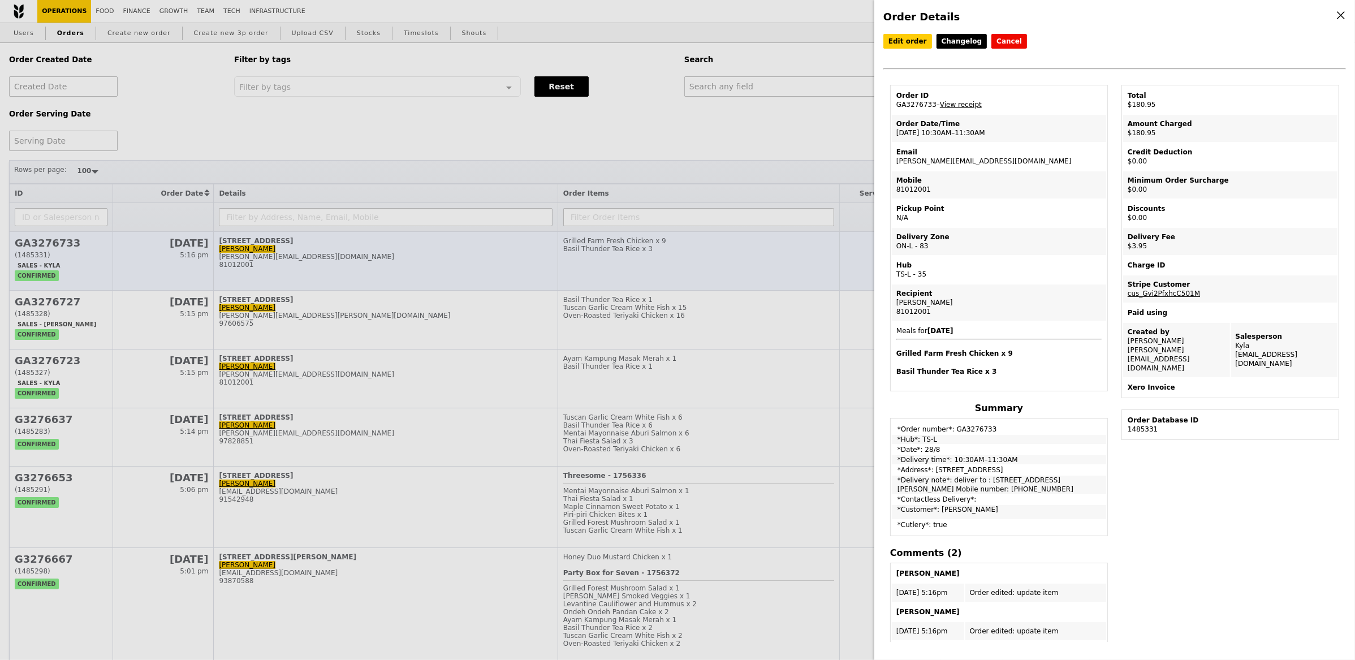
drag, startPoint x: 281, startPoint y: 241, endPoint x: 292, endPoint y: 243, distance: 11.4
click at [285, 239] on div "Order Details Edit order Changelog Cancel Order ID GA3276733 – View receipt Ord…" at bounding box center [677, 330] width 1355 height 660
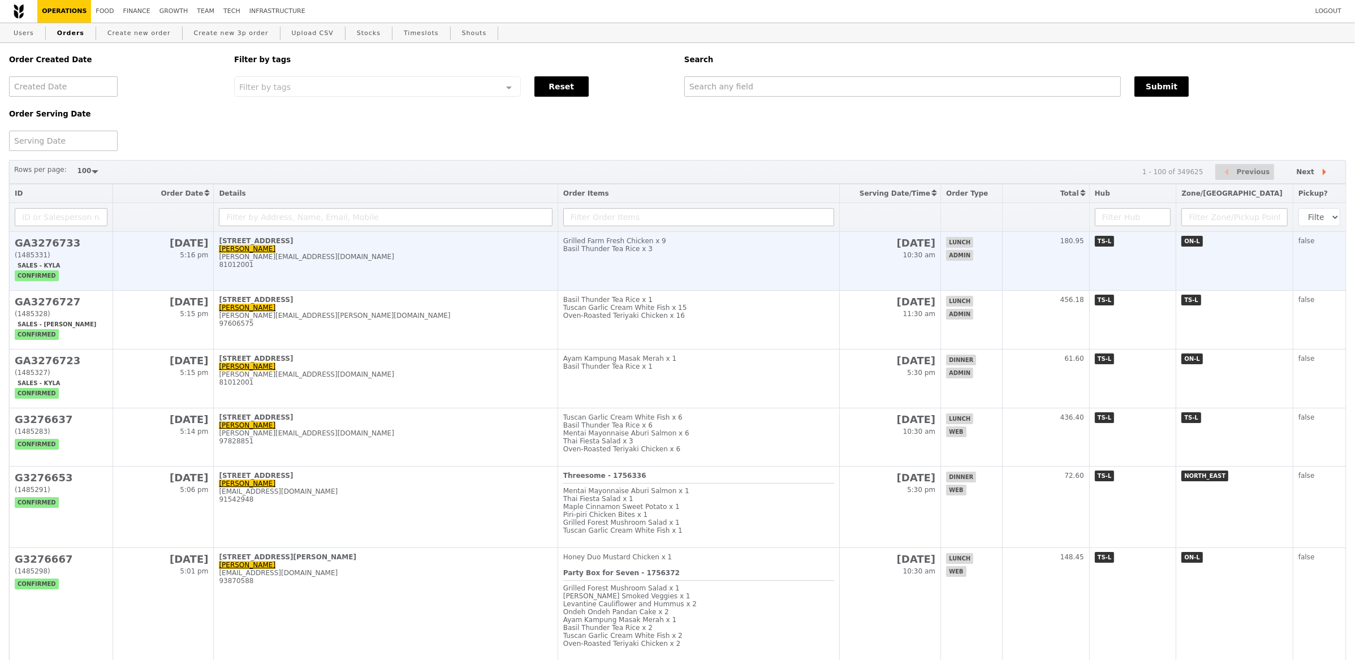
click at [296, 245] on div "[STREET_ADDRESS]" at bounding box center [385, 241] width 333 height 8
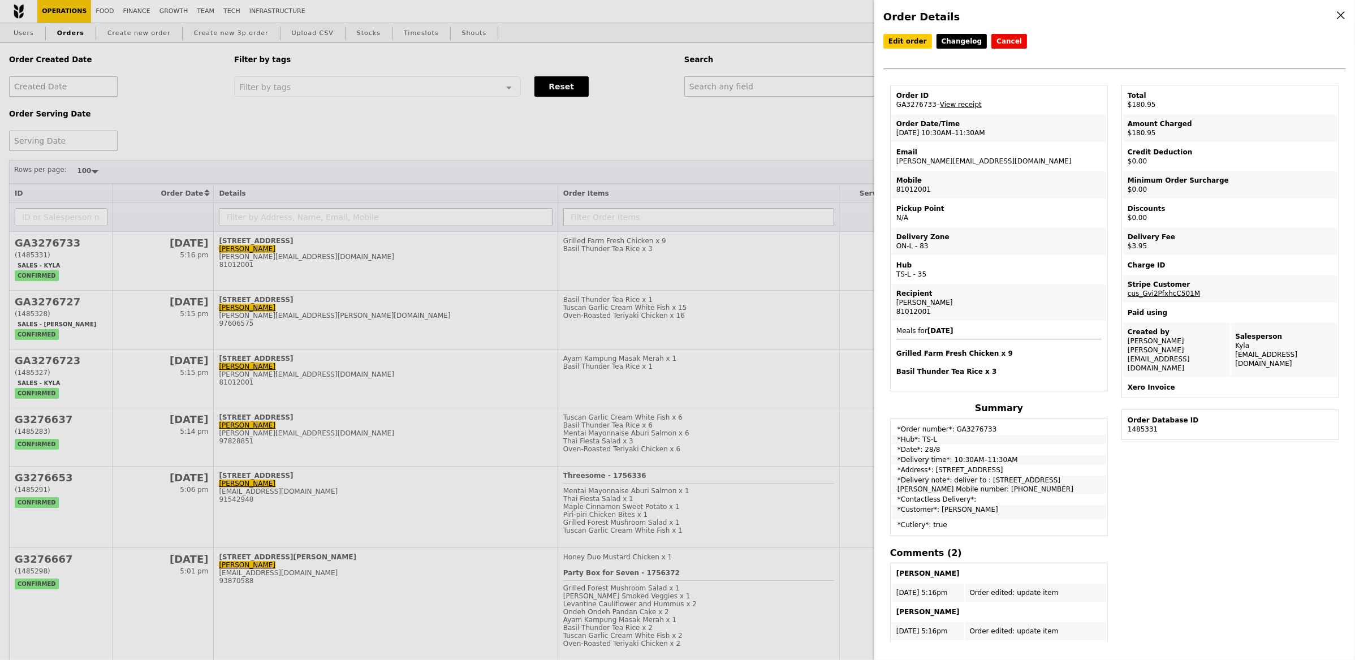
click at [904, 32] on div "Order Details Edit order Changelog Cancel Order ID GA3276733 – View receipt Ord…" at bounding box center [1115, 330] width 481 height 660
click at [904, 38] on link "Edit order" at bounding box center [908, 41] width 49 height 15
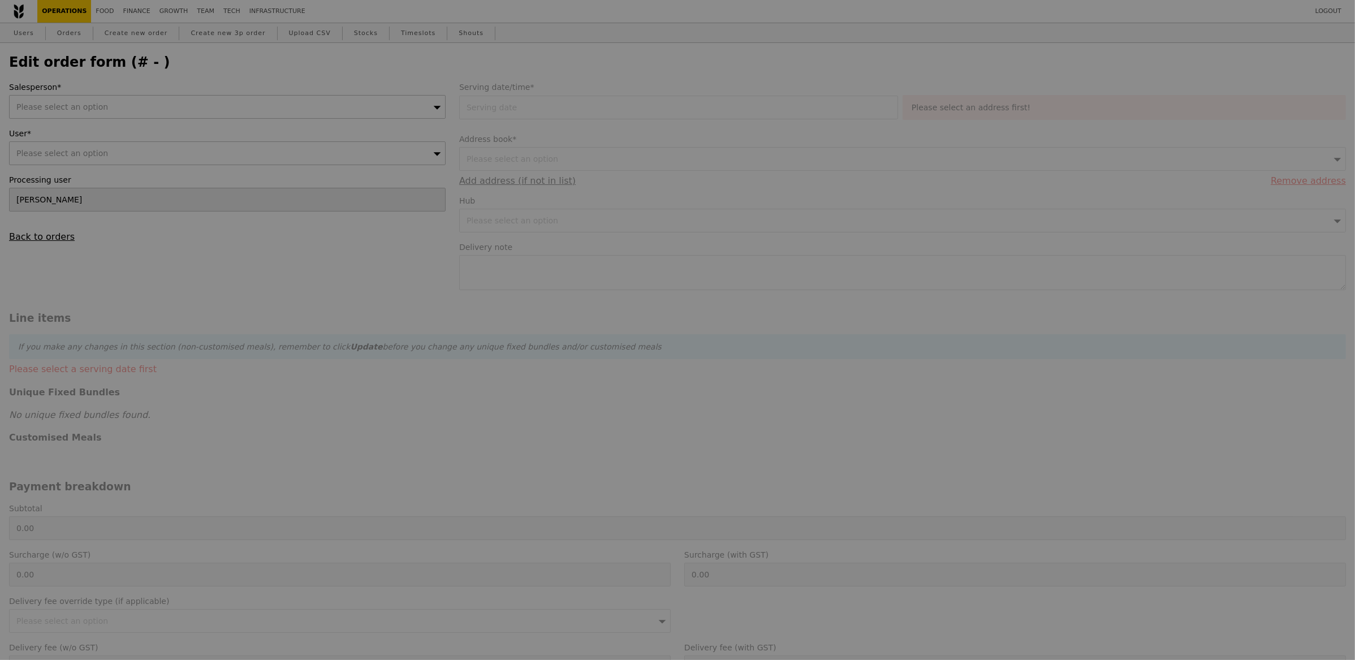
type input "[DATE]"
type textarea "deliver to : [STREET_ADDRESS] [PERSON_NAME] Mobile number: [PHONE_NUMBER]"
type input "177.00"
type input "3.62"
type input "3.95"
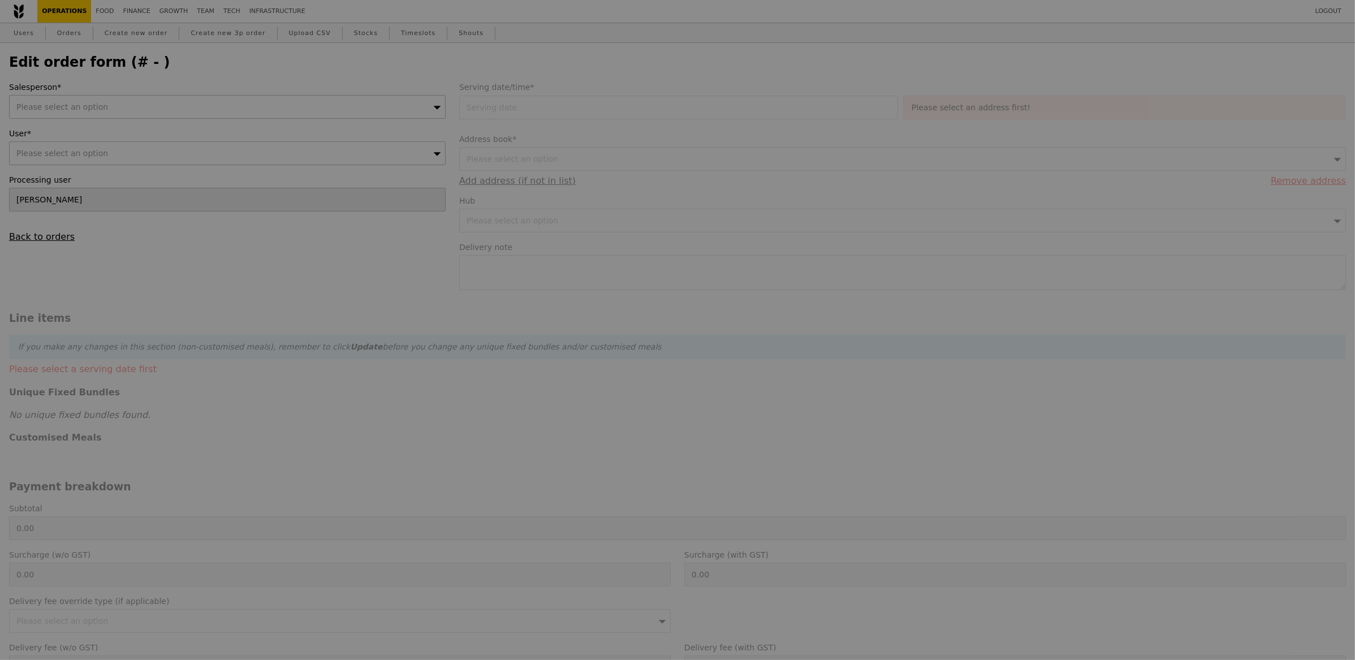
type input "180.95"
type input "Loading..."
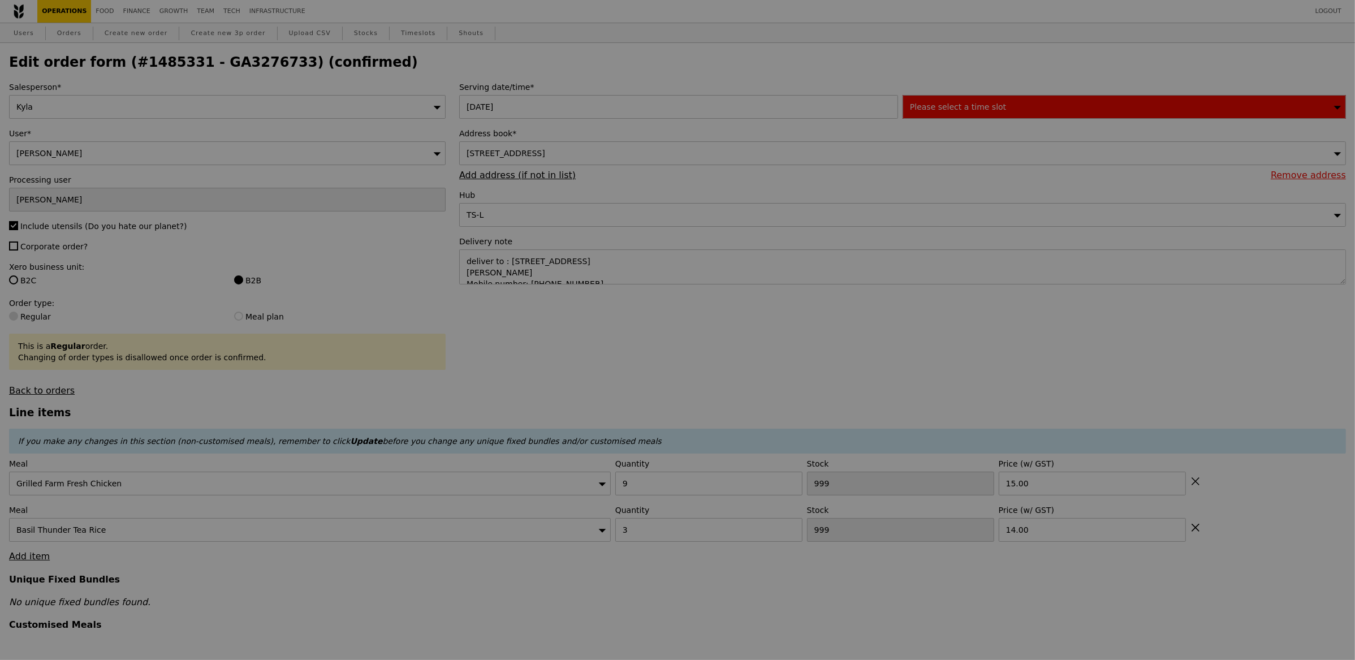
type input "470"
type input "479"
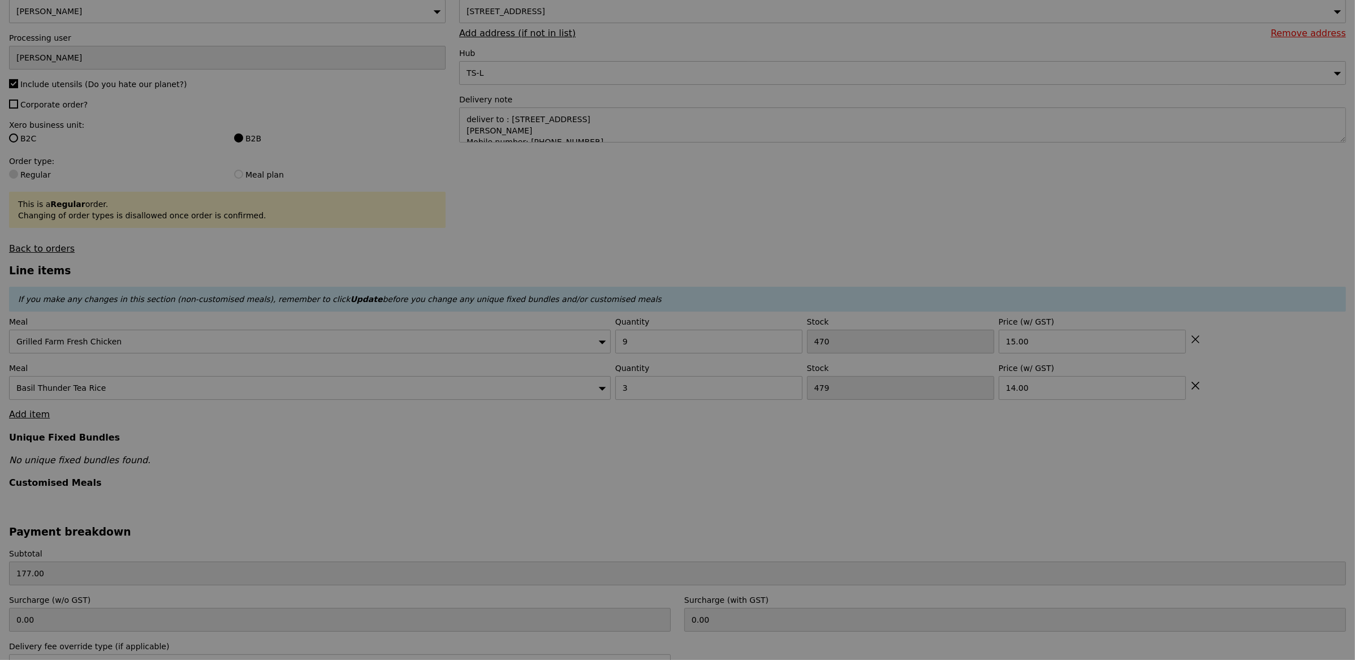
scroll to position [190, 0]
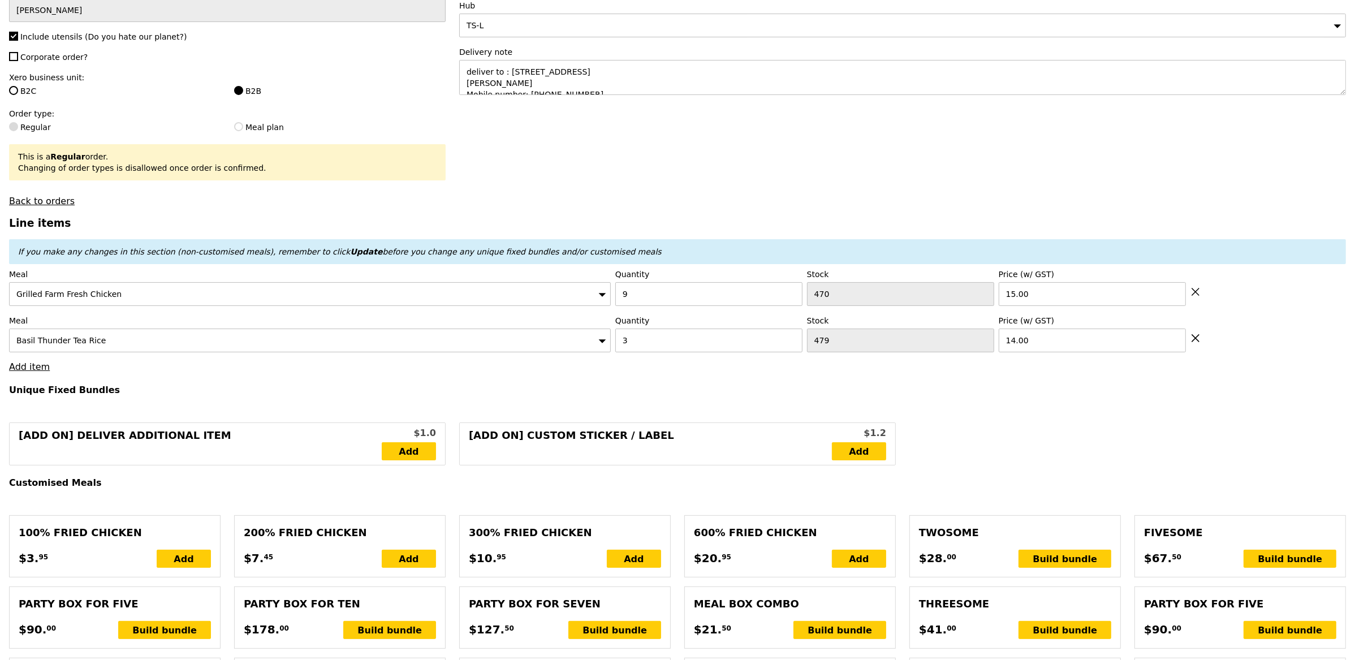
click at [1196, 294] on icon at bounding box center [1196, 292] width 7 height 7
type input "Loading..."
type input "3"
type input "479"
type input "14.00"
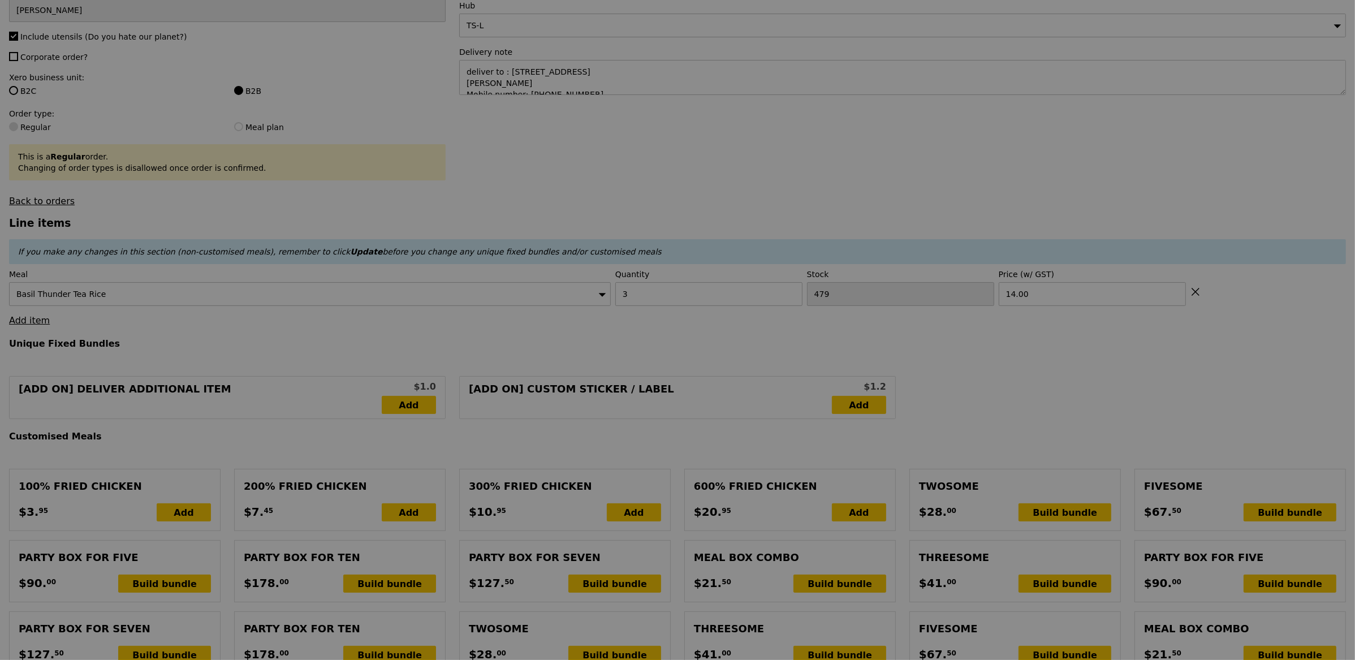
type input "0.00"
type input "3.95"
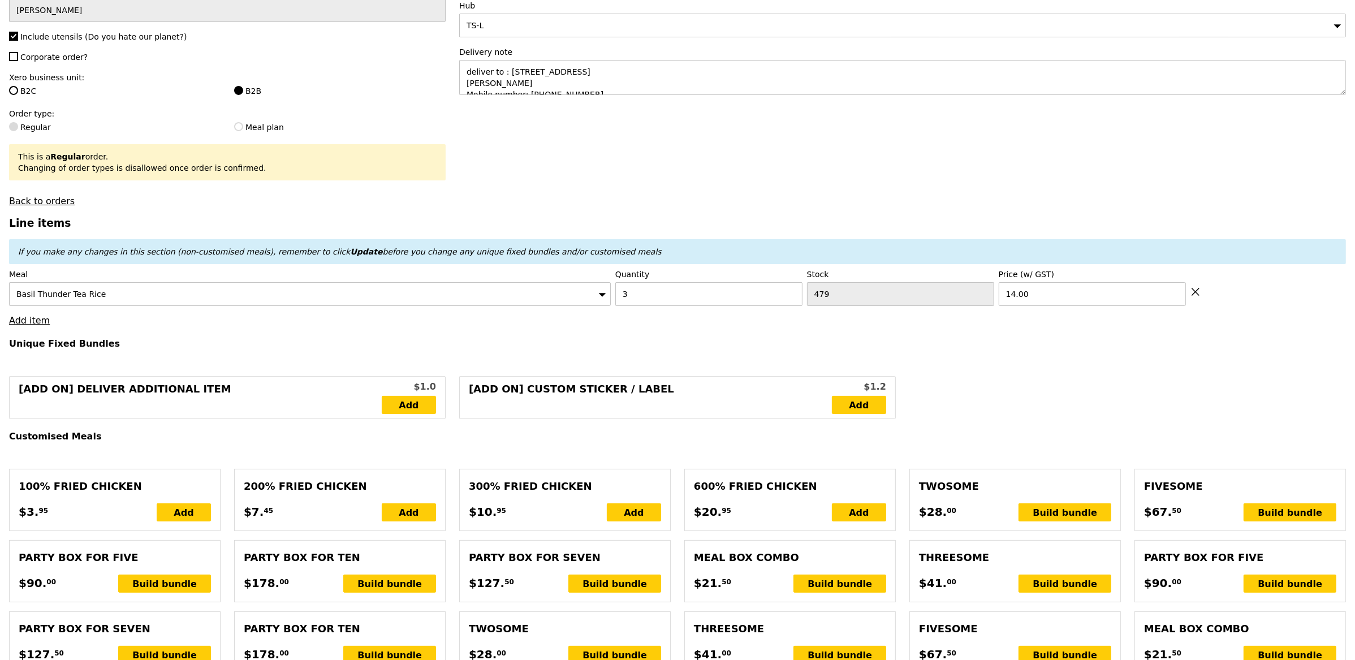
click at [1195, 295] on icon at bounding box center [1196, 292] width 10 height 10
type input "Loading..."
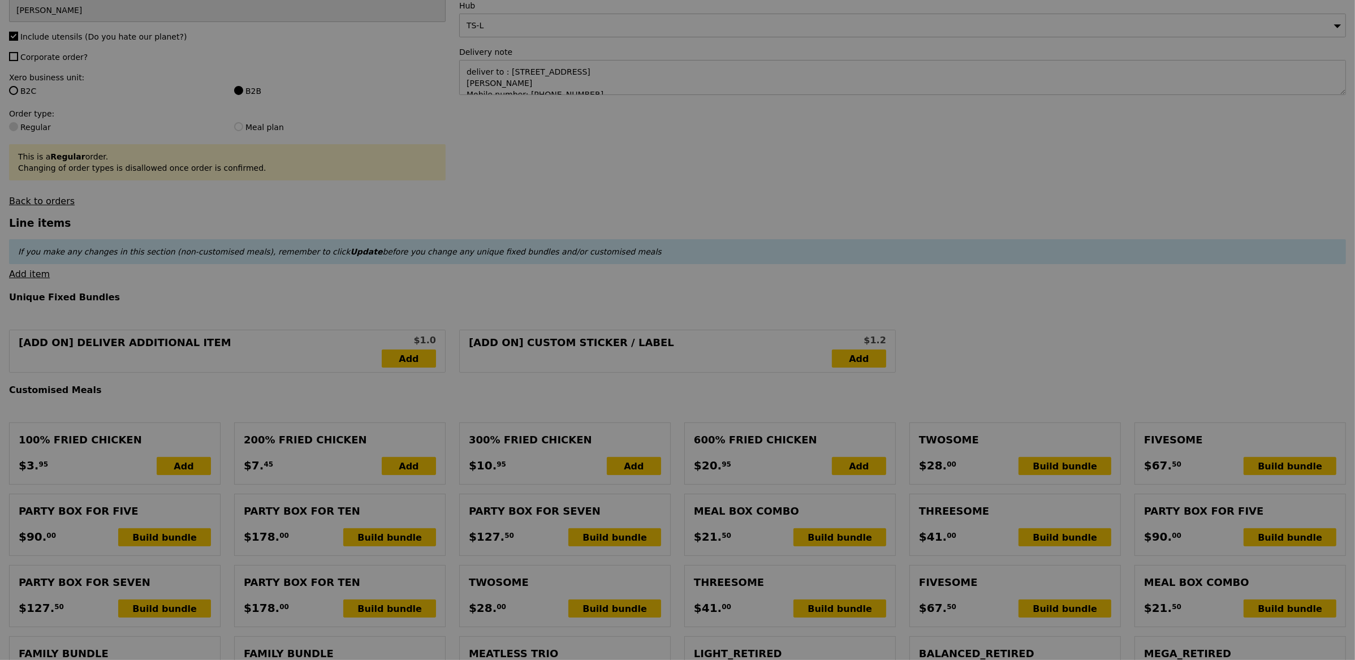
type input "13.58"
type input "14.80"
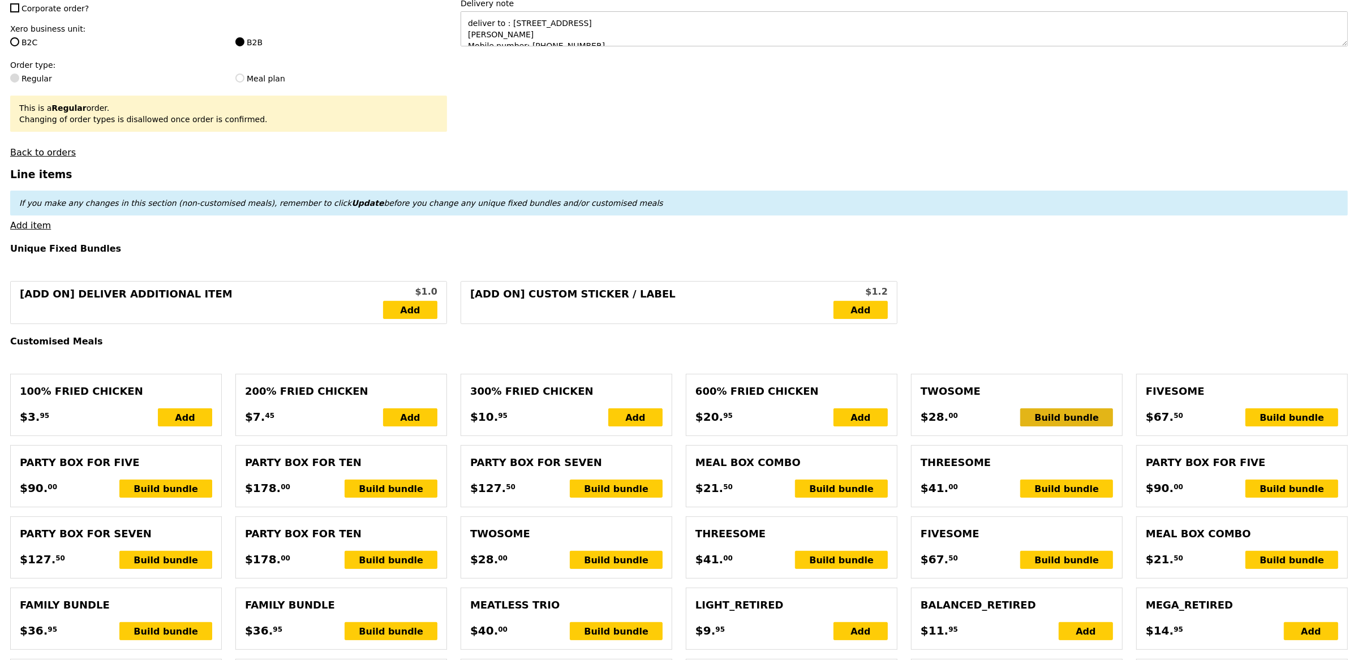
scroll to position [259, 0]
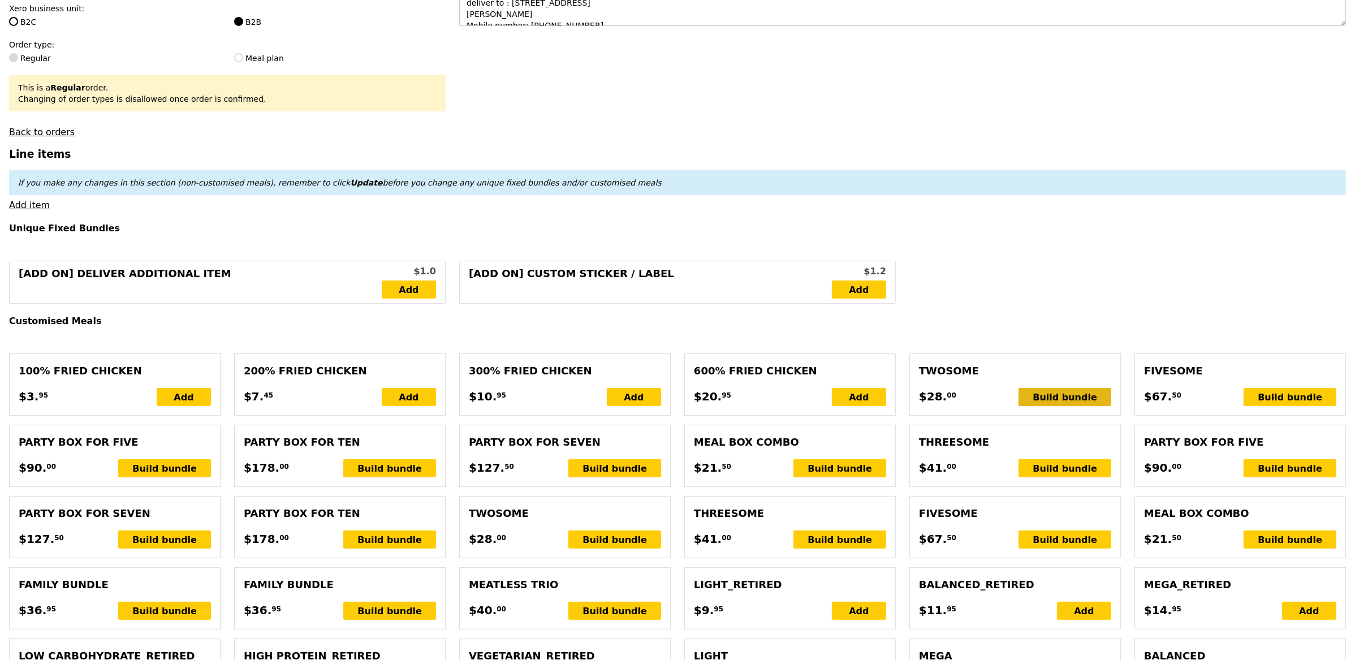
click at [1044, 398] on div "Build bundle" at bounding box center [1065, 397] width 93 height 18
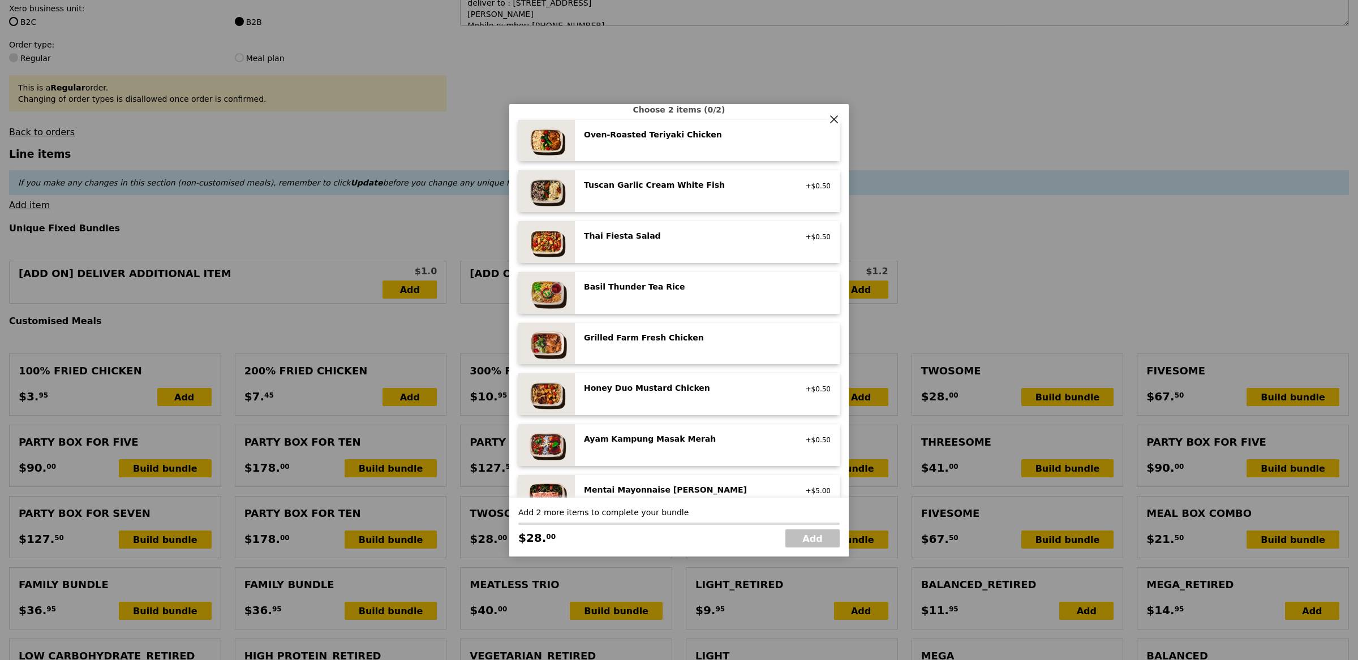
scroll to position [163, 0]
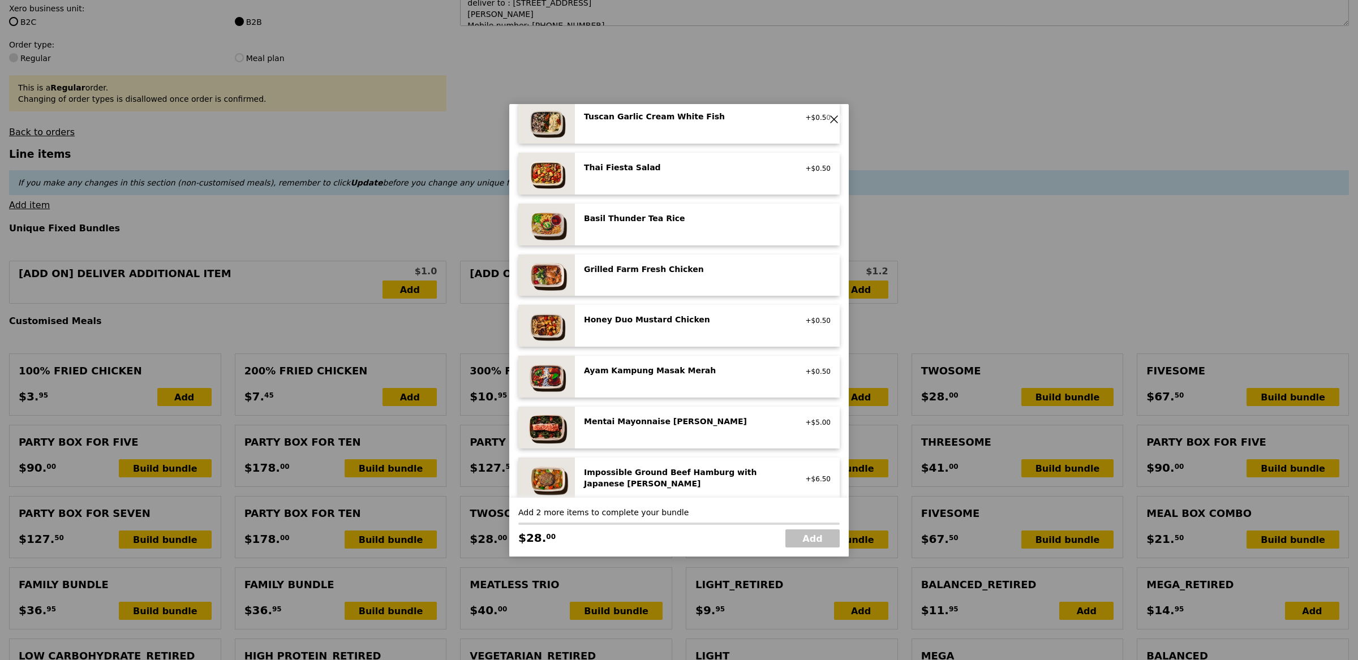
click at [712, 370] on div "Ayam Kampung Masak Merah" at bounding box center [685, 370] width 203 height 11
click at [713, 371] on div "Ayam Kampung Masak Merah" at bounding box center [685, 370] width 203 height 11
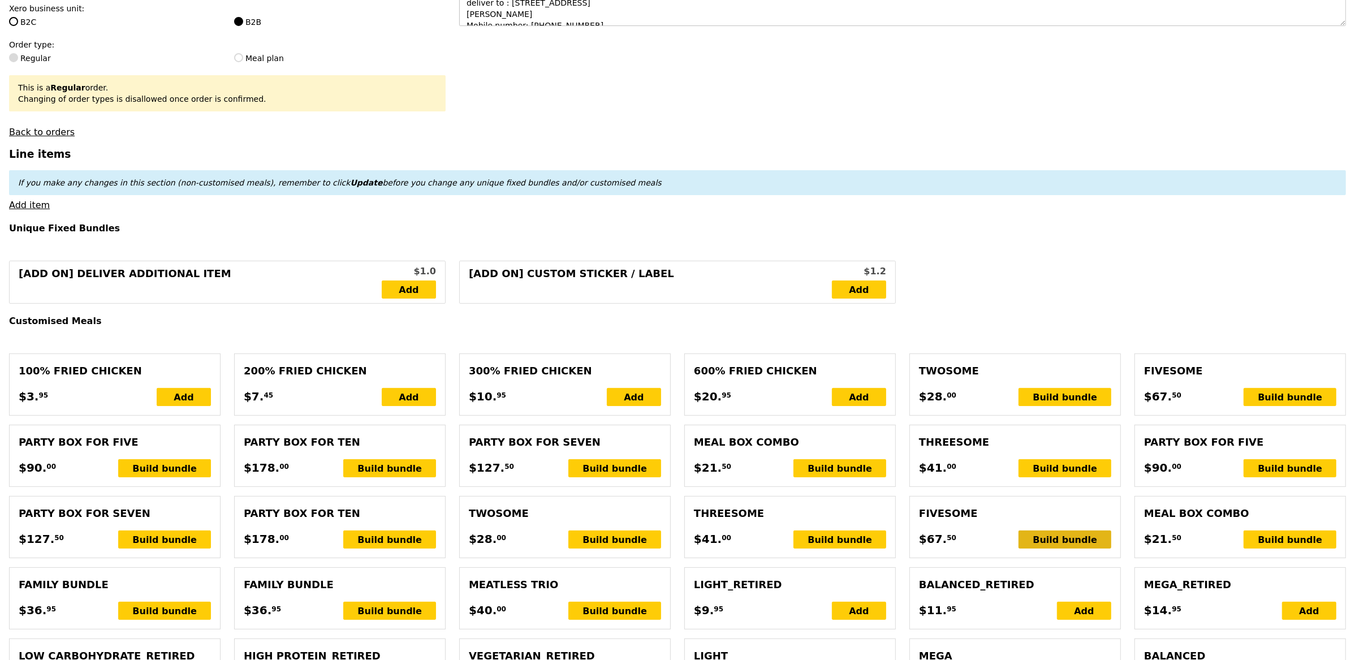
click at [1069, 541] on div "Build bundle" at bounding box center [1065, 540] width 93 height 18
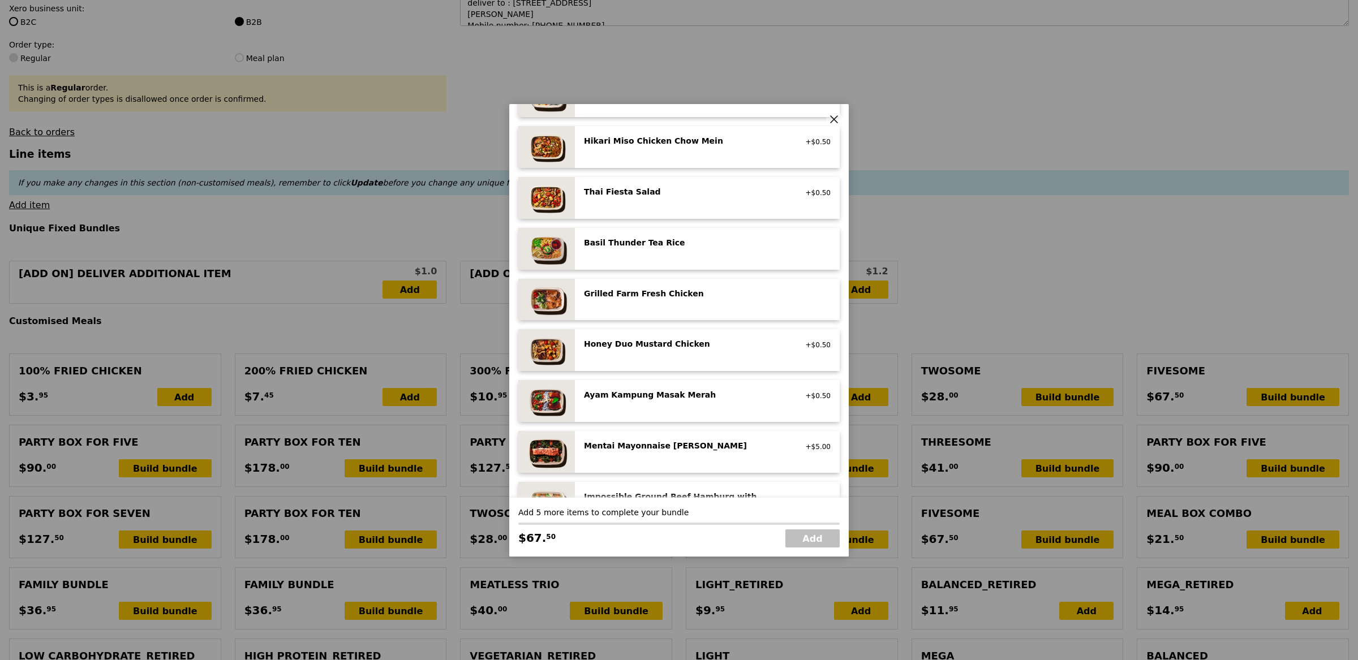
scroll to position [150, 0]
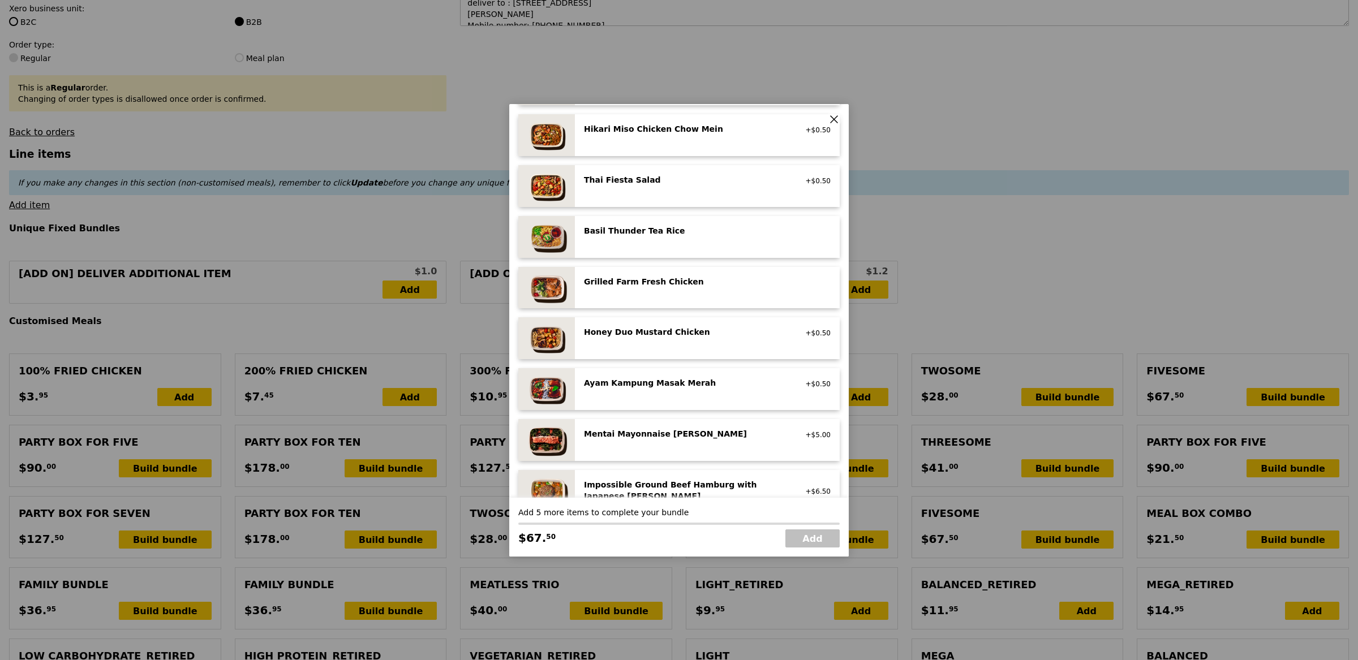
click at [659, 390] on div "Ayam Kampung Masak Merah high protein, spicy, contains allium, shellfish, soy, …" at bounding box center [685, 384] width 217 height 14
click at [660, 390] on div "Ayam Kampung Masak Merah high protein, spicy, contains allium, shellfish, soy, …" at bounding box center [685, 386] width 217 height 18
click at [660, 391] on div "Ayam Kampung Masak Merah high protein, spicy, contains allium, shellfish, soy, …" at bounding box center [685, 386] width 217 height 18
click at [661, 391] on div "Ayam Kampung Masak Merah high protein, spicy, contains allium, shellfish, soy, …" at bounding box center [685, 386] width 217 height 18
click at [660, 393] on div "Ayam Kampung Masak Merah high protein, spicy, contains allium, shellfish, soy, …" at bounding box center [685, 386] width 217 height 18
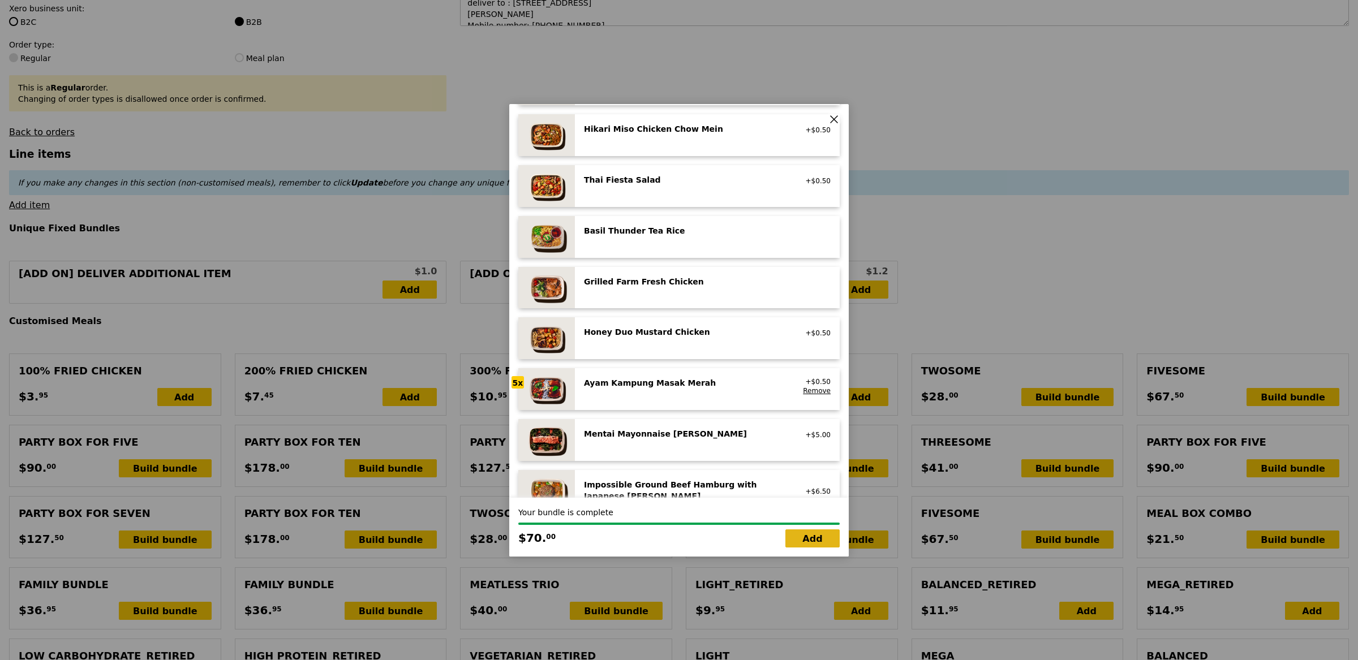
click at [800, 538] on link "Add" at bounding box center [812, 539] width 54 height 18
type input "Loading..."
type input "247.00"
type input "3.62"
type input "3.95"
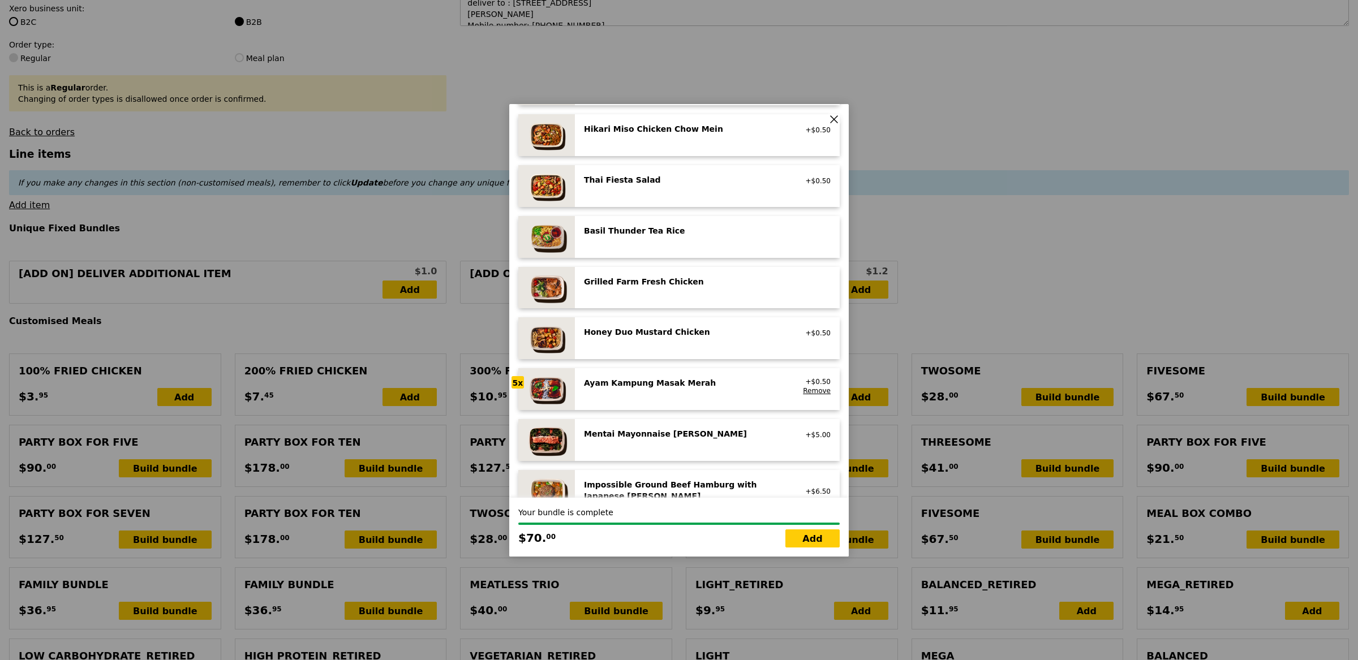
type input "250.95"
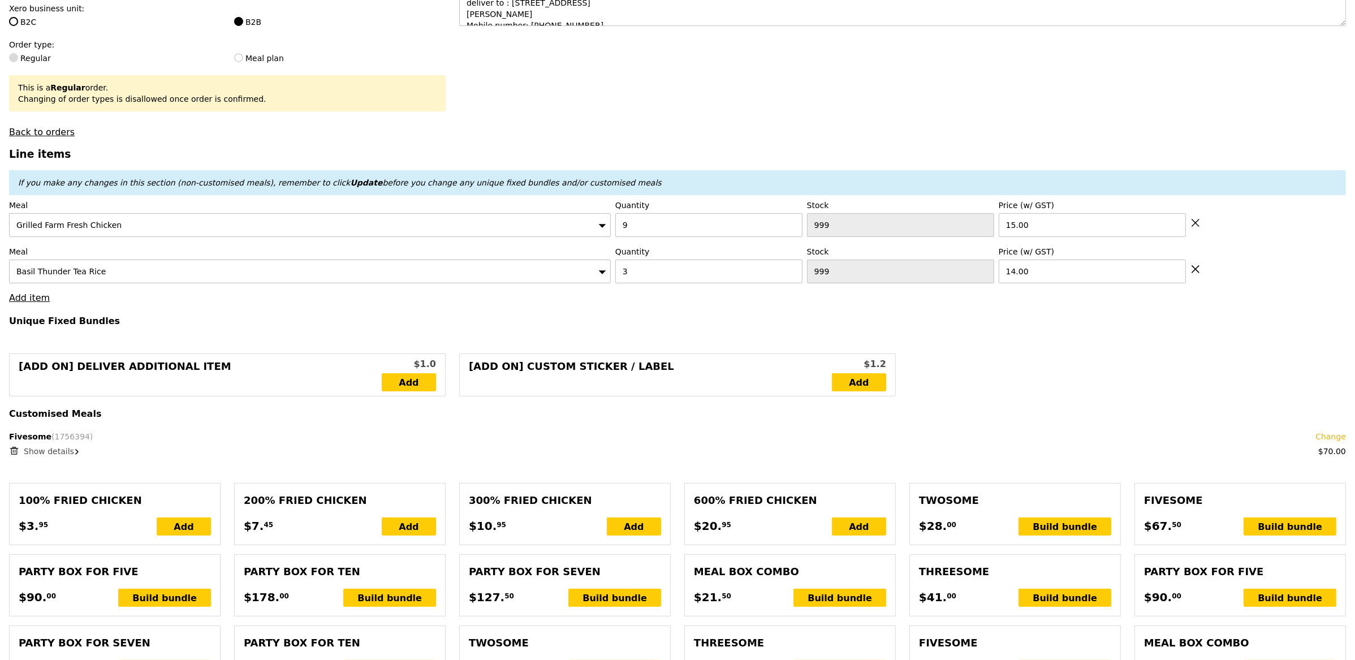
click at [1193, 266] on icon at bounding box center [1196, 269] width 10 height 10
type input "Loading..."
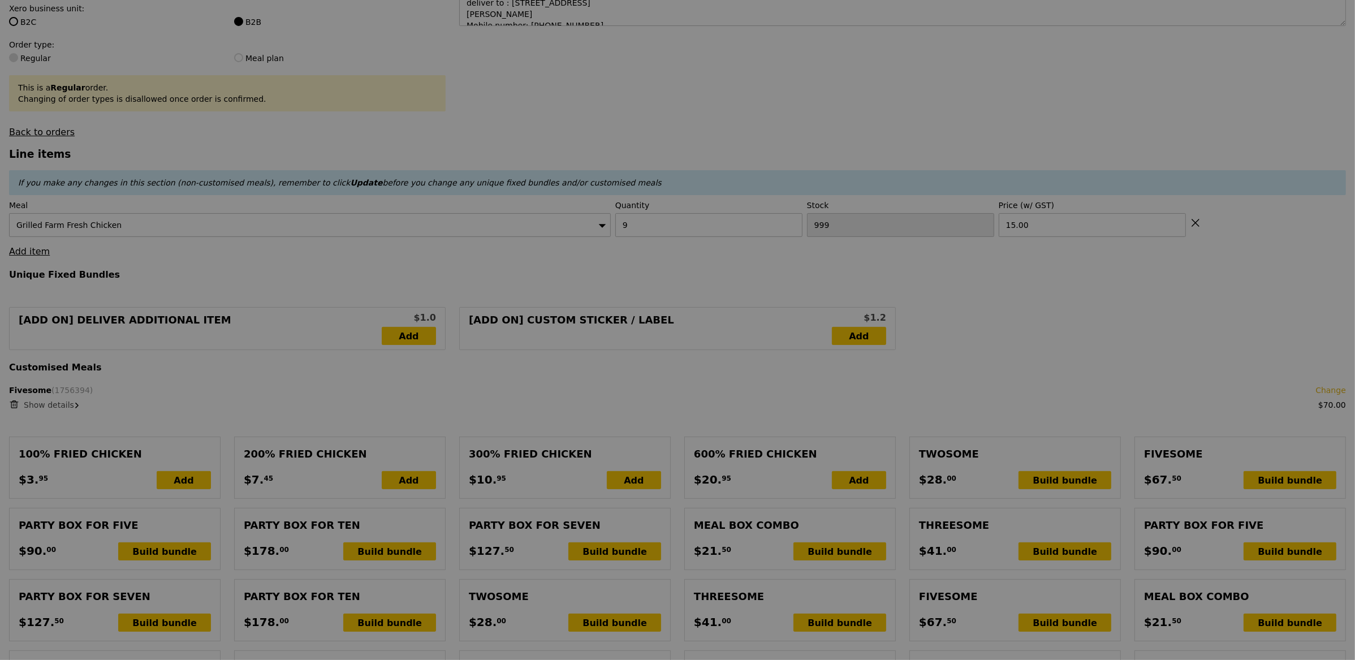
click at [1196, 221] on div at bounding box center [677, 330] width 1355 height 660
type input "0.00"
type input "3.95"
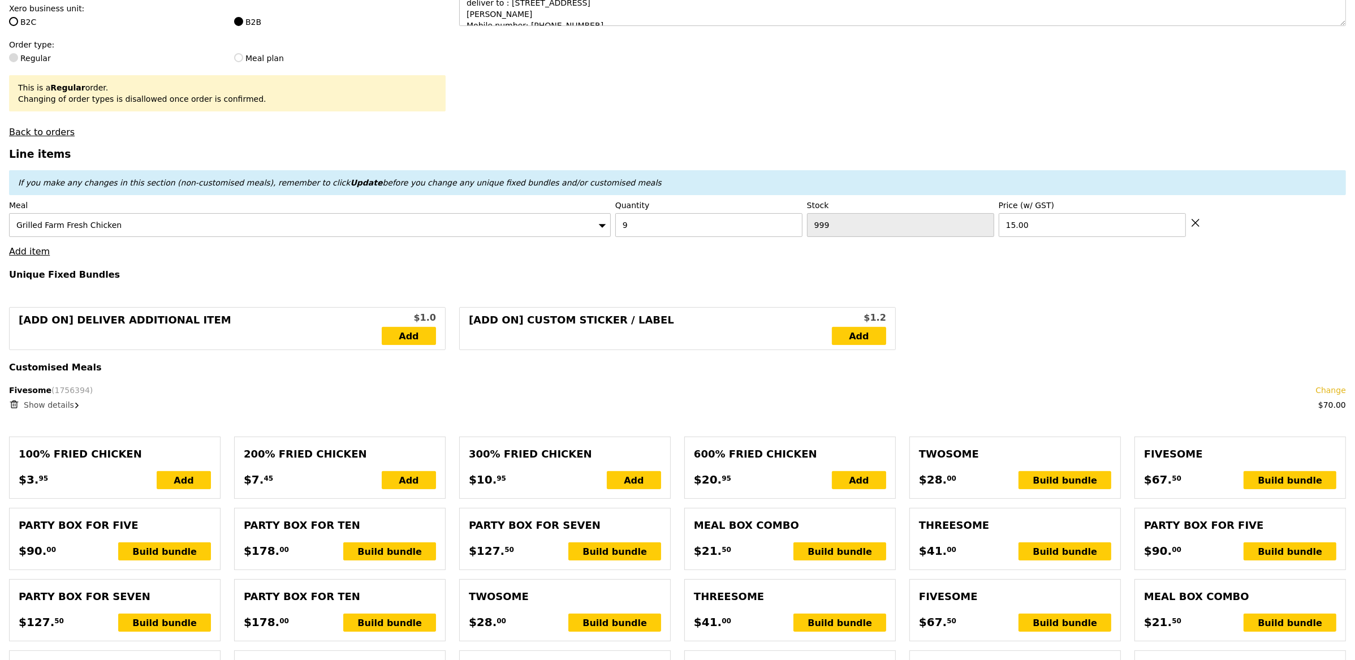
click at [1198, 225] on icon at bounding box center [1196, 223] width 10 height 10
type input "Loading..."
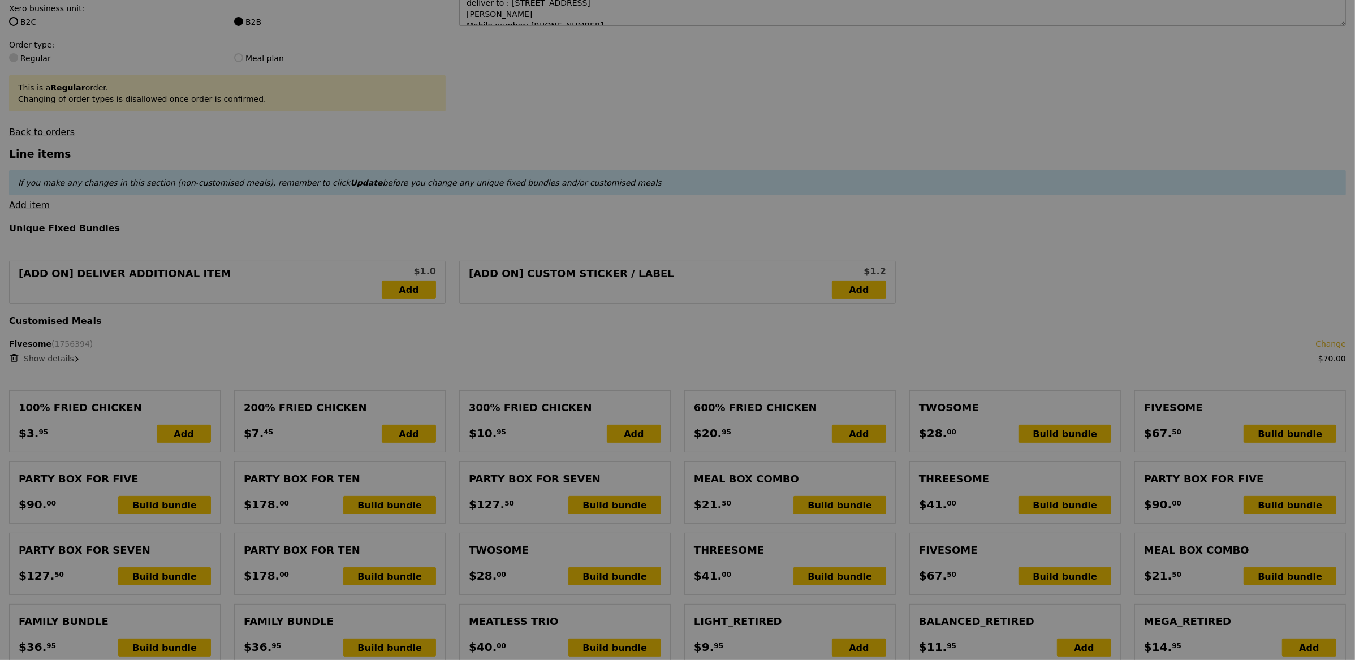
click at [1199, 226] on div at bounding box center [677, 330] width 1355 height 660
type input "5.05"
type input "5.50"
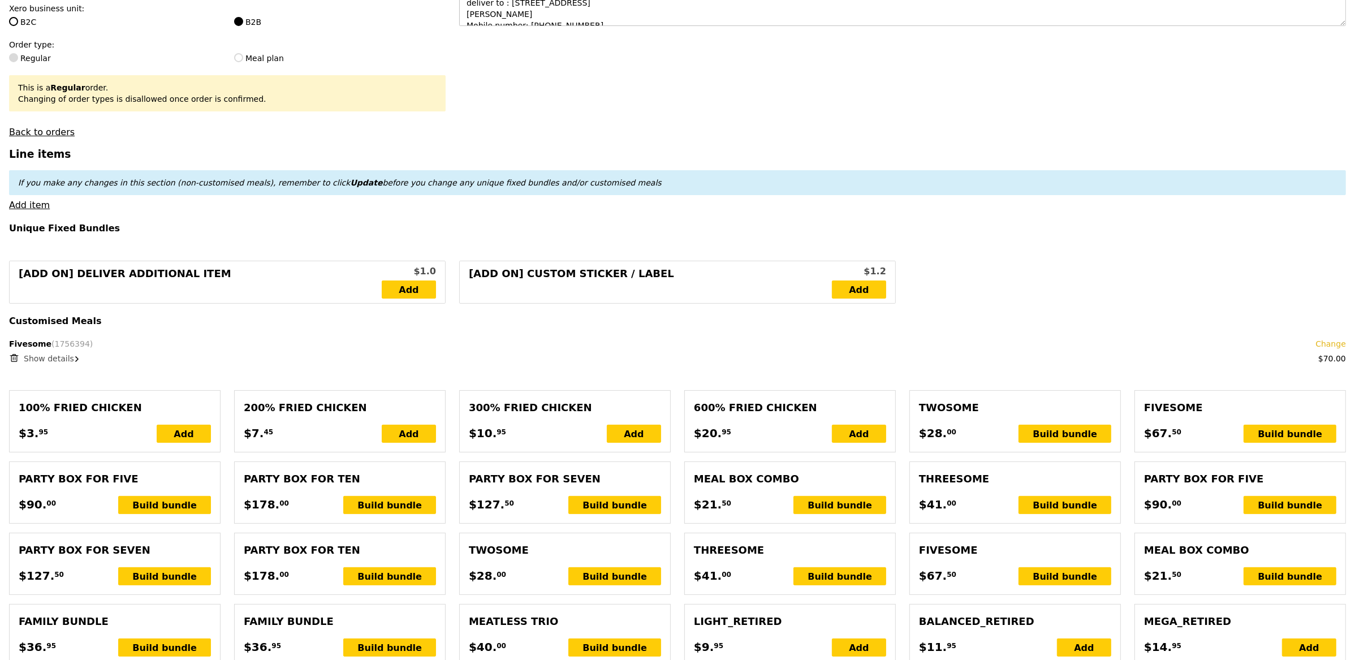
click at [1343, 343] on link "Change" at bounding box center [1331, 343] width 31 height 11
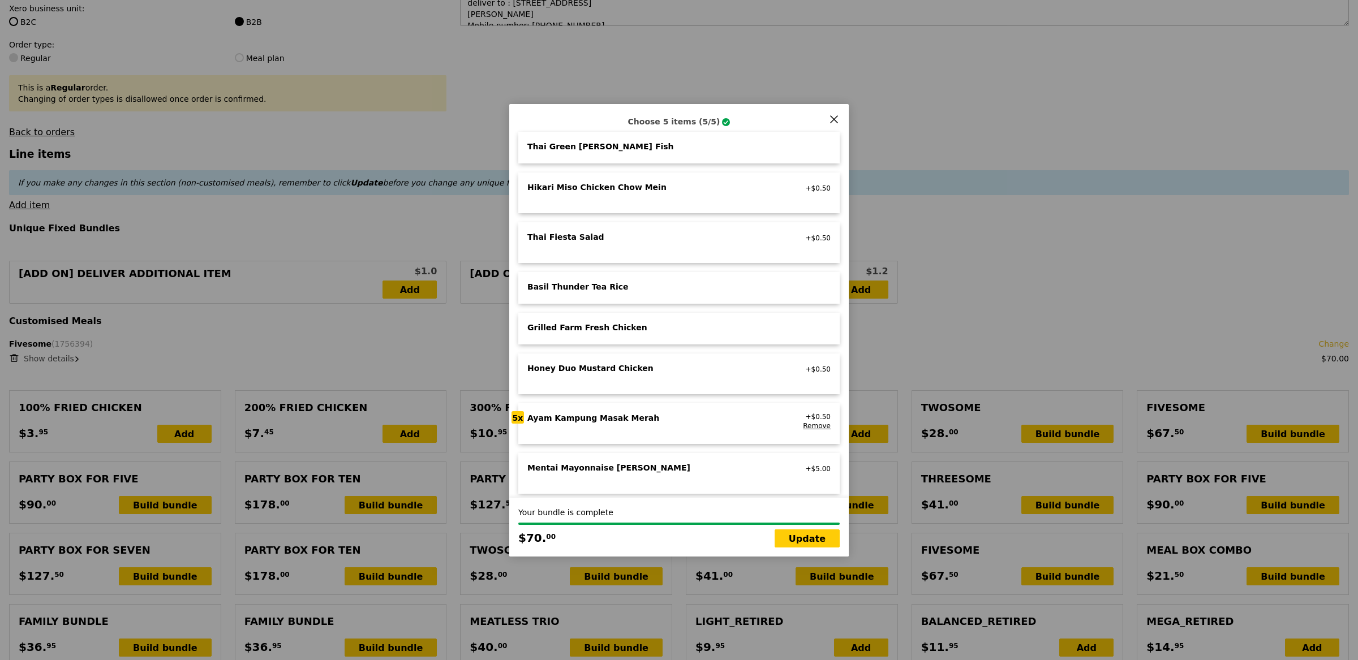
scroll to position [183, 0]
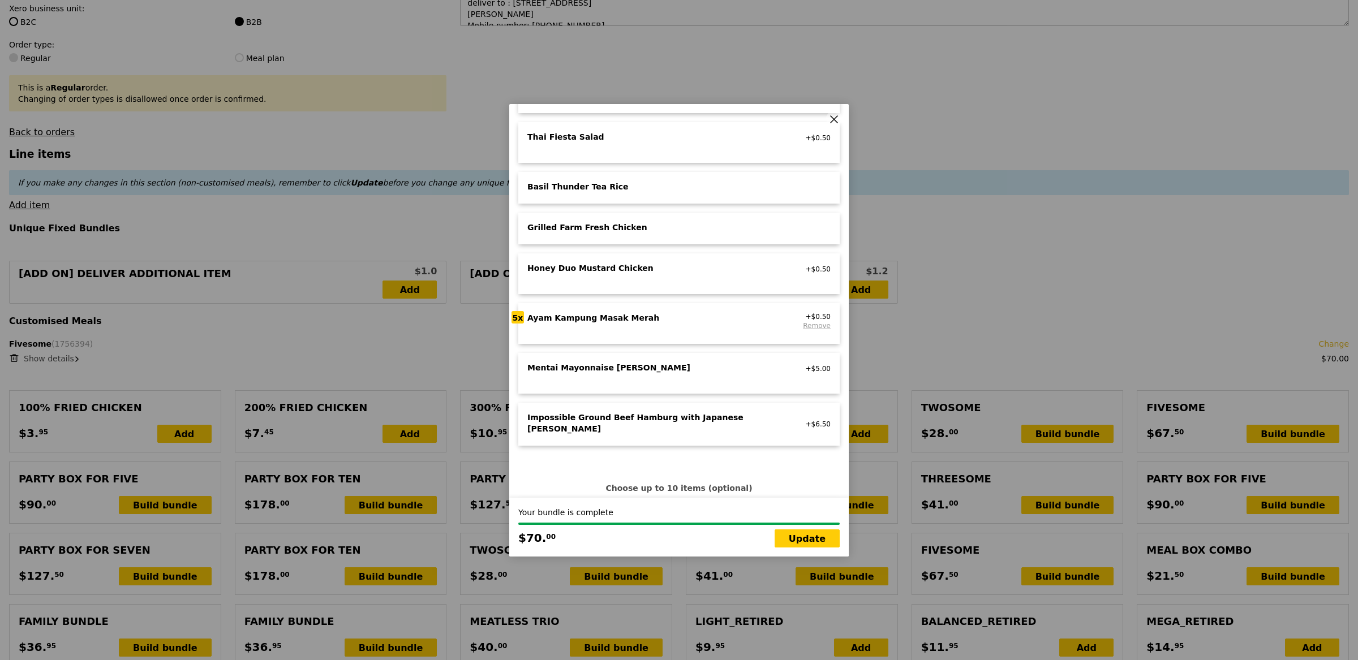
click at [804, 324] on link "Remove" at bounding box center [817, 326] width 28 height 8
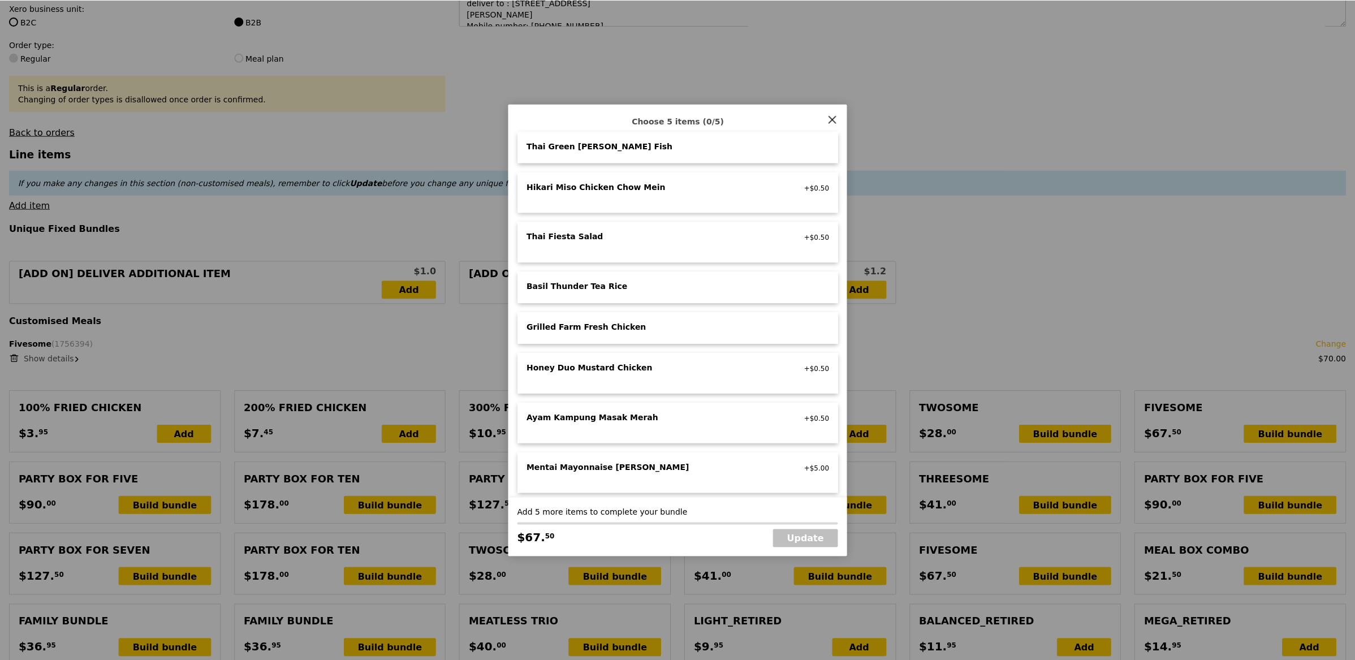
scroll to position [82, 0]
click at [615, 286] on div "Basil Thunder Tea Rice" at bounding box center [652, 287] width 251 height 11
click at [617, 287] on div "Basil Thunder Tea Rice" at bounding box center [652, 287] width 251 height 11
drag, startPoint x: 617, startPoint y: 287, endPoint x: 615, endPoint y: 294, distance: 7.2
click at [617, 287] on div "Basil Thunder Tea Rice" at bounding box center [652, 287] width 251 height 11
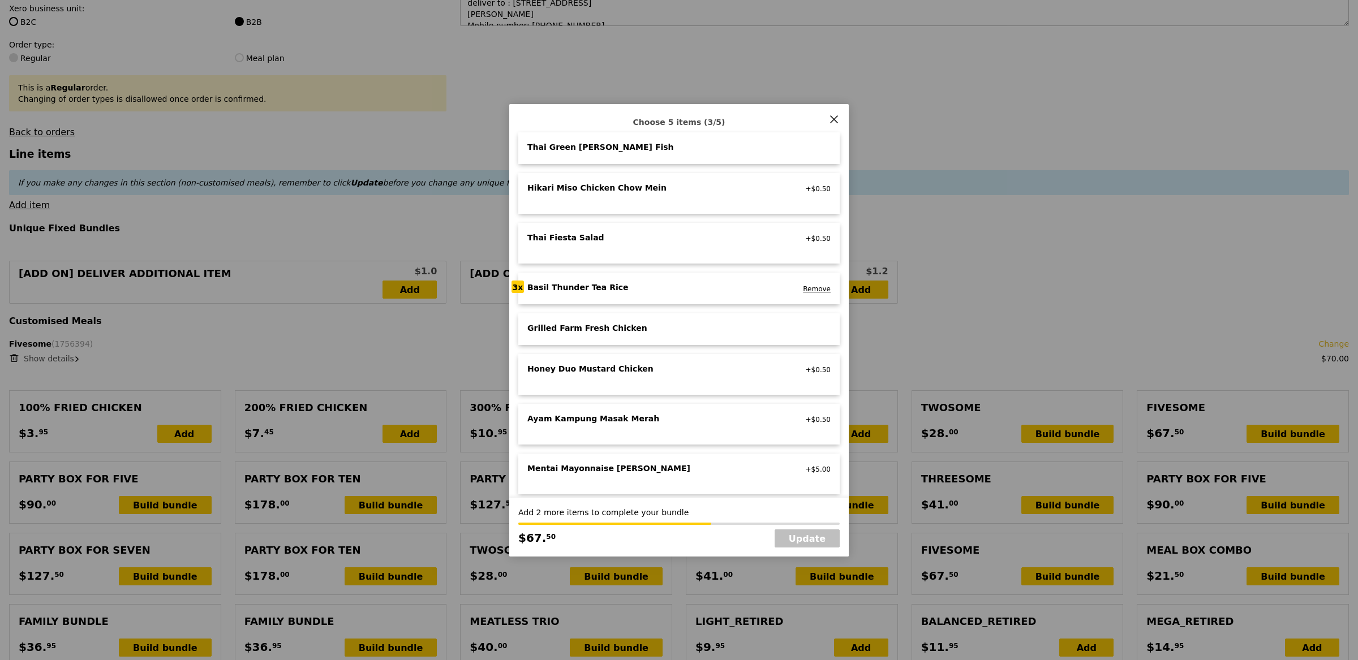
click at [640, 330] on div "Grilled Farm Fresh Chicken" at bounding box center [652, 327] width 251 height 11
click at [812, 531] on link "Update" at bounding box center [806, 539] width 65 height 18
type input "Loading..."
type input "244.50"
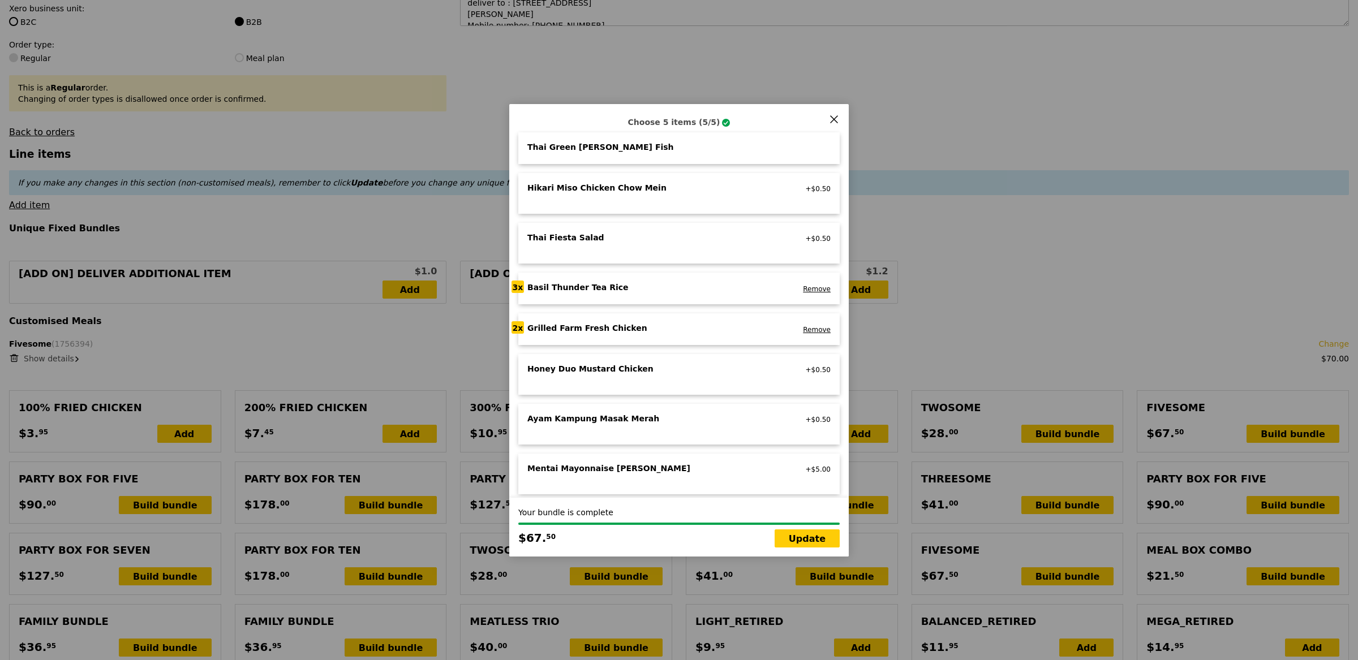
type input "3.62"
type input "3.95"
type input "248.45"
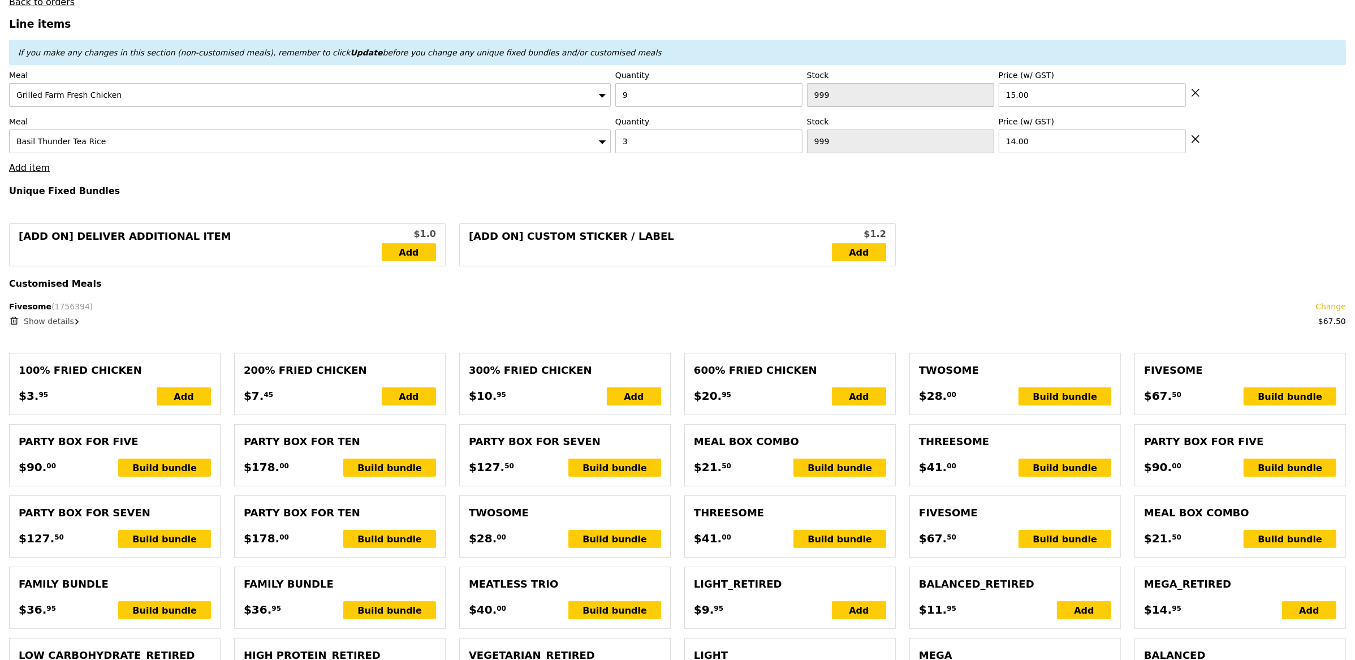
scroll to position [391, 0]
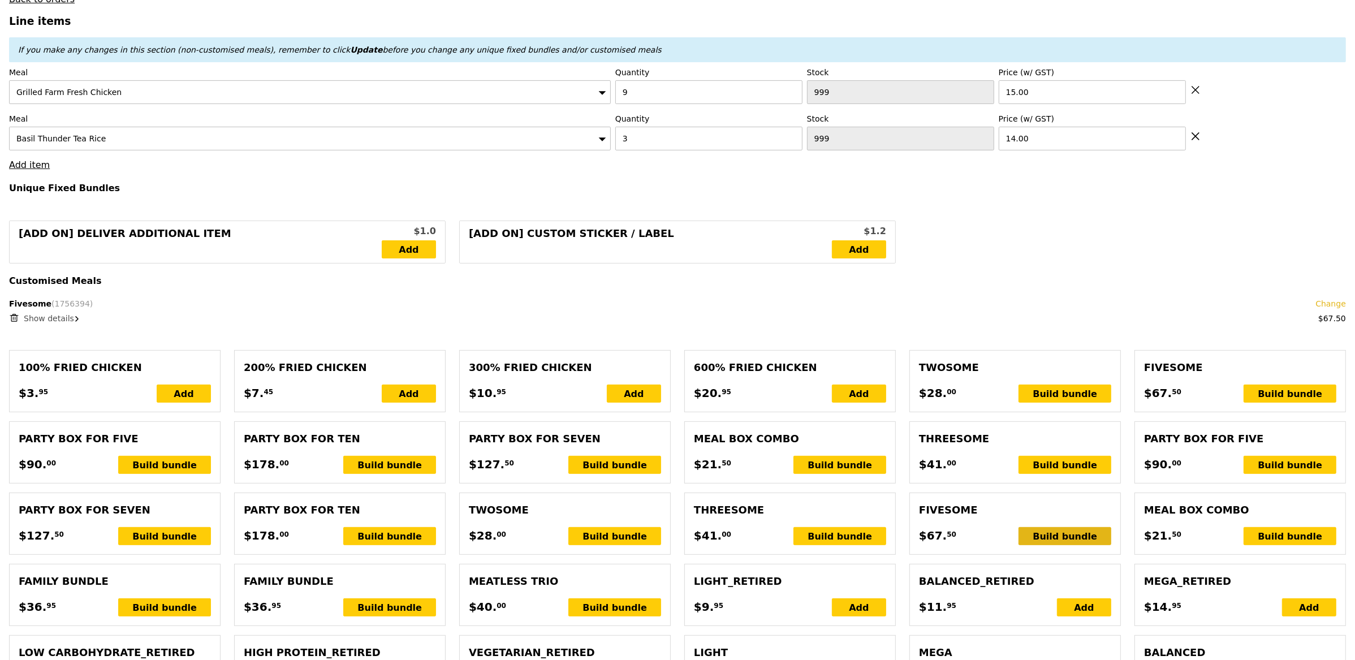
click at [1060, 539] on div "Build bundle" at bounding box center [1065, 536] width 93 height 18
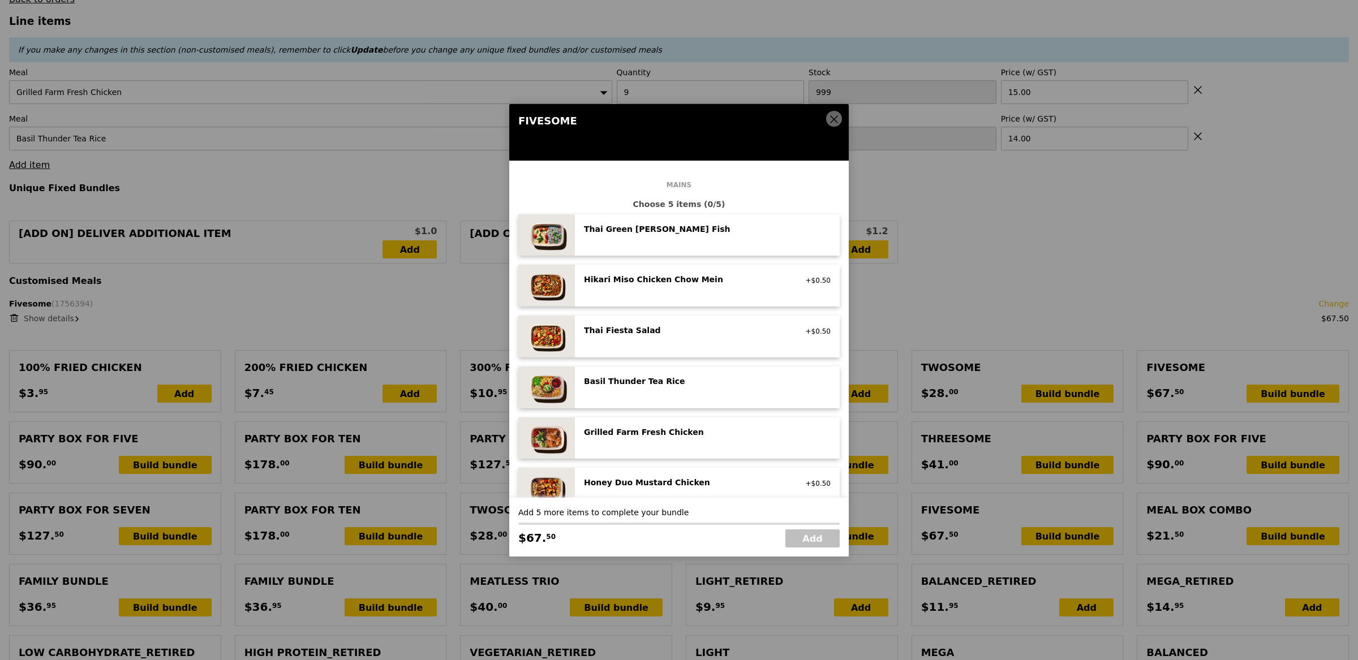
click at [712, 432] on div "Grilled Farm Fresh Chicken" at bounding box center [685, 432] width 203 height 11
click at [711, 432] on div "Grilled Farm Fresh Chicken" at bounding box center [685, 432] width 203 height 11
click at [711, 433] on div "Grilled Farm Fresh Chicken" at bounding box center [685, 432] width 203 height 11
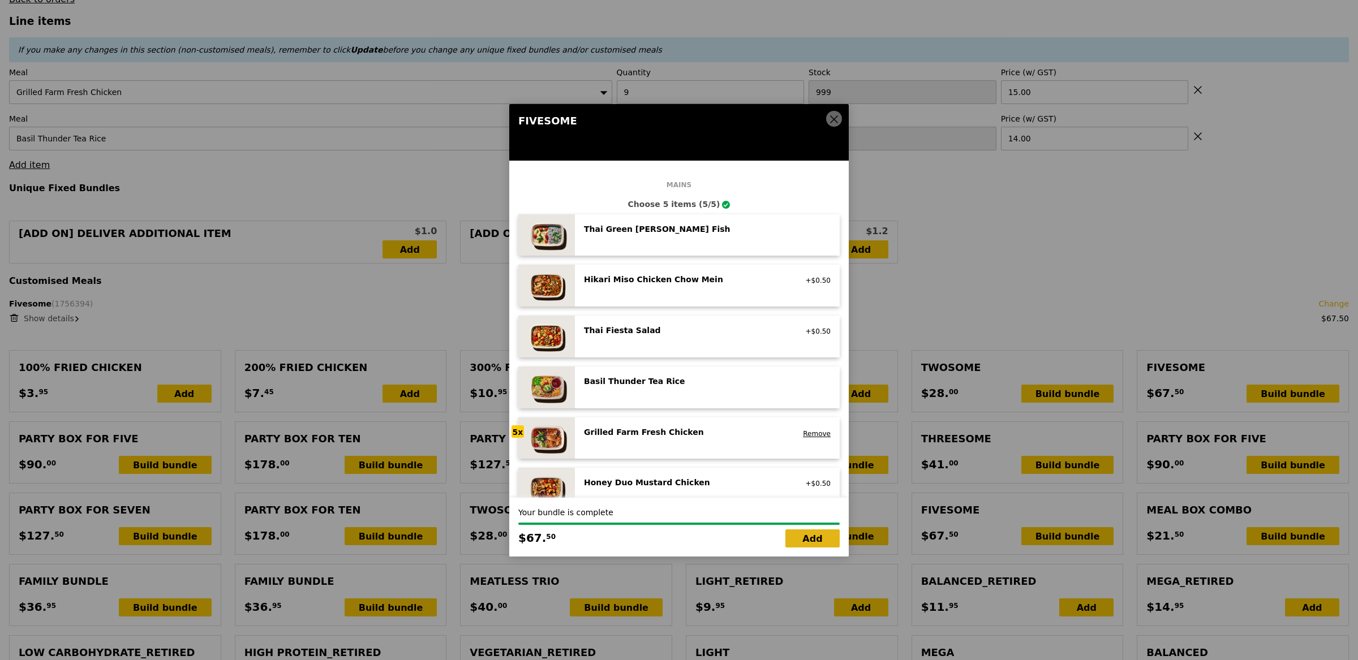
click at [827, 540] on link "Add" at bounding box center [812, 539] width 54 height 18
type input "Loading..."
type input "312.00"
type input "315.95"
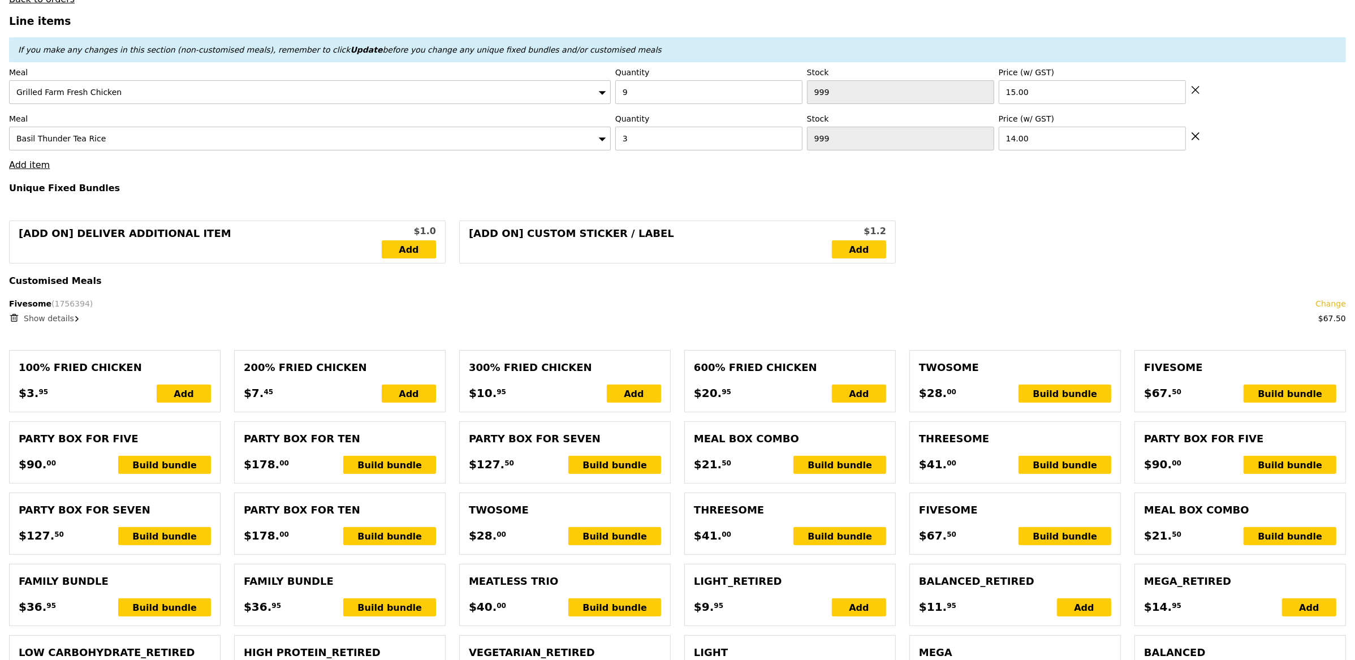
type input "456"
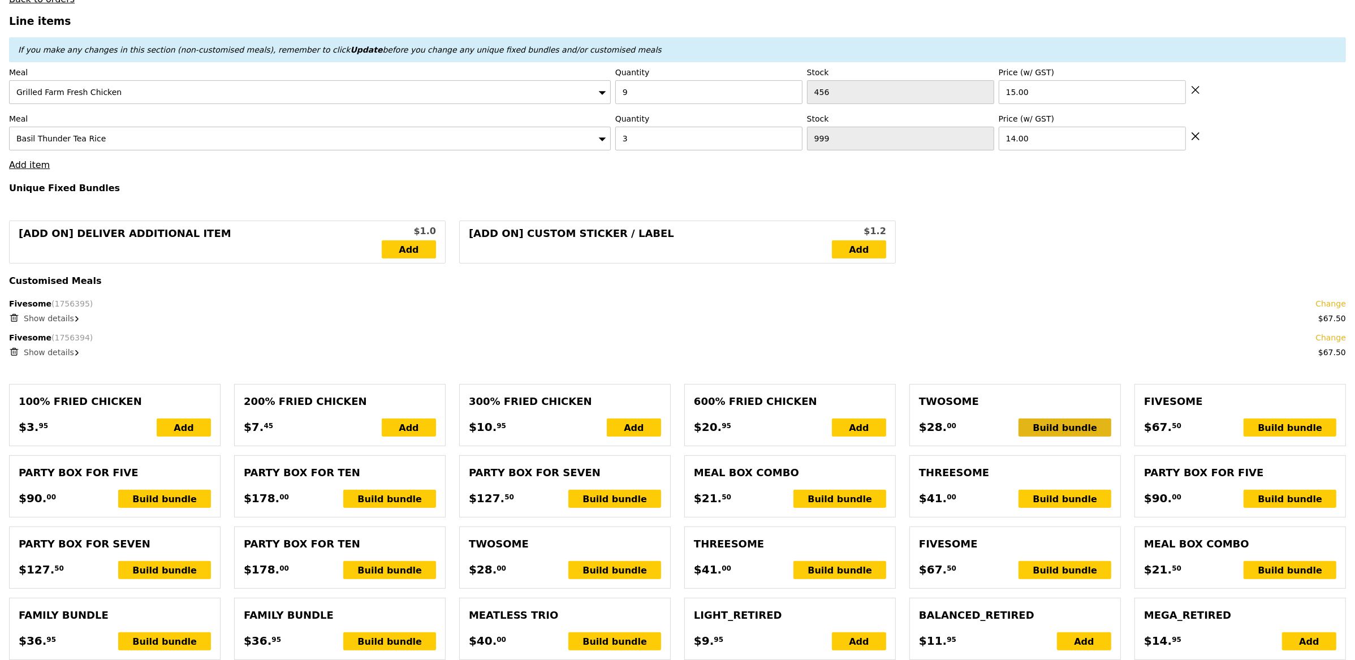
click at [1045, 420] on div "Build bundle" at bounding box center [1065, 428] width 93 height 18
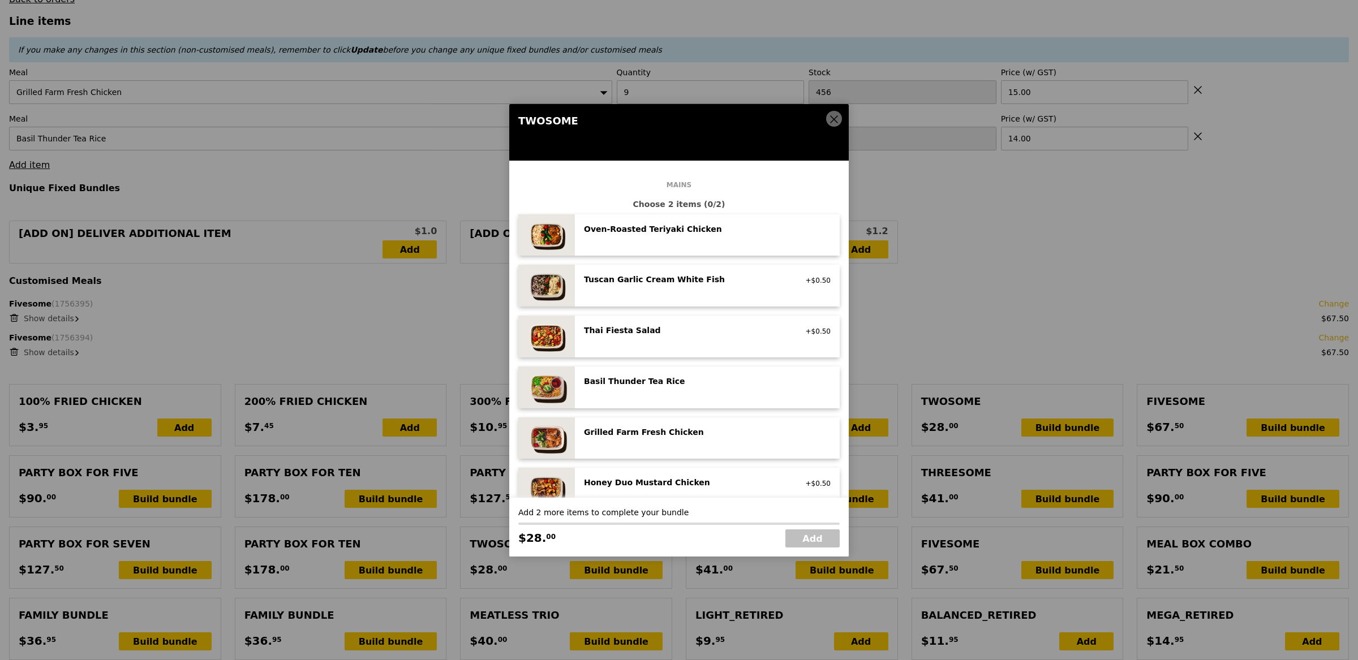
click at [682, 376] on div "Basil Thunder Tea Rice" at bounding box center [685, 381] width 203 height 11
drag, startPoint x: 682, startPoint y: 377, endPoint x: 705, endPoint y: 416, distance: 45.6
click at [683, 377] on div "Basil Thunder Tea Rice" at bounding box center [685, 381] width 203 height 11
click at [803, 381] on link "Remove" at bounding box center [817, 383] width 28 height 8
click at [726, 429] on div "Grilled Farm Fresh Chicken" at bounding box center [685, 432] width 203 height 11
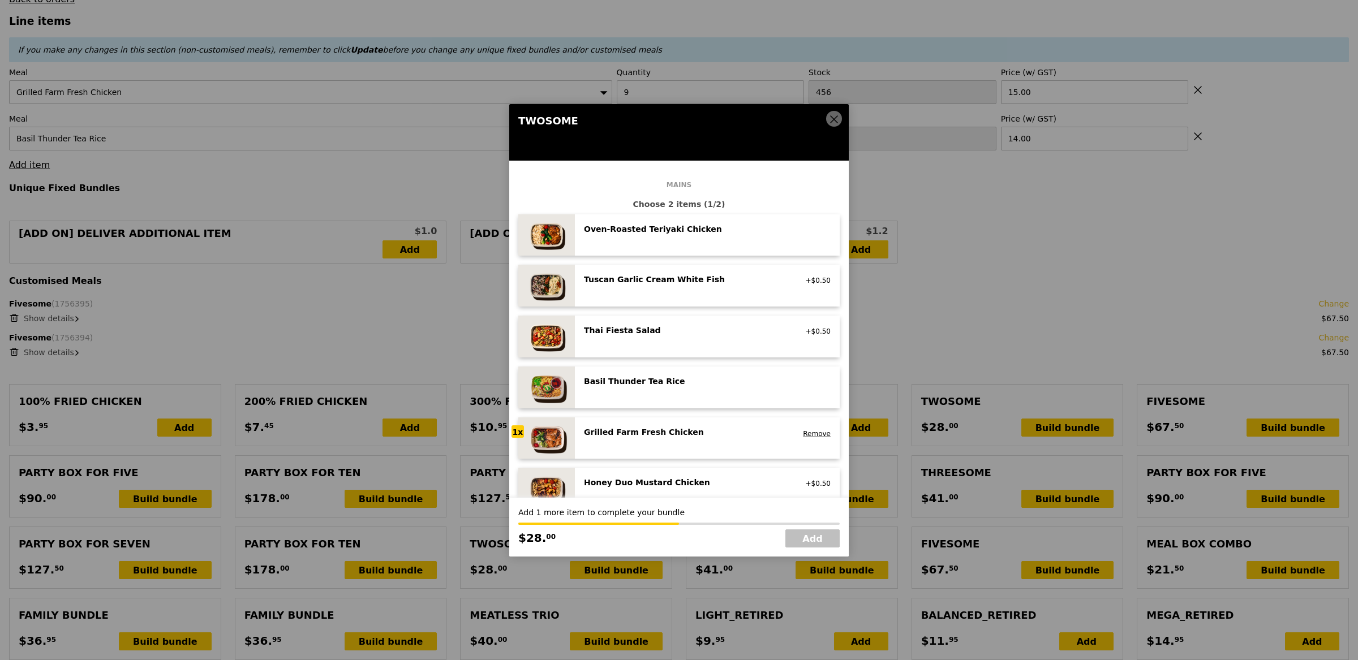
drag, startPoint x: 725, startPoint y: 429, endPoint x: 731, endPoint y: 438, distance: 11.3
click at [725, 429] on div "Grilled Farm Fresh Chicken" at bounding box center [685, 432] width 203 height 11
click at [813, 541] on link "Add" at bounding box center [812, 539] width 54 height 18
type input "Loading..."
type input "340.00"
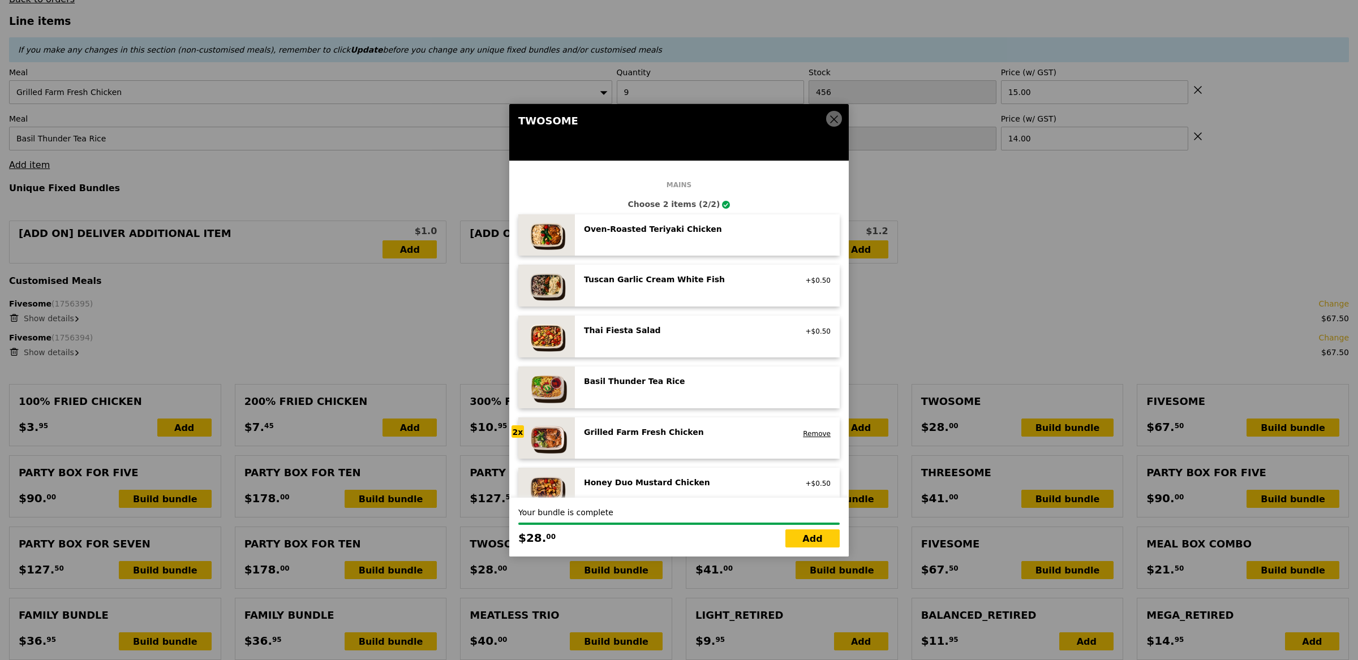
type input "343.95"
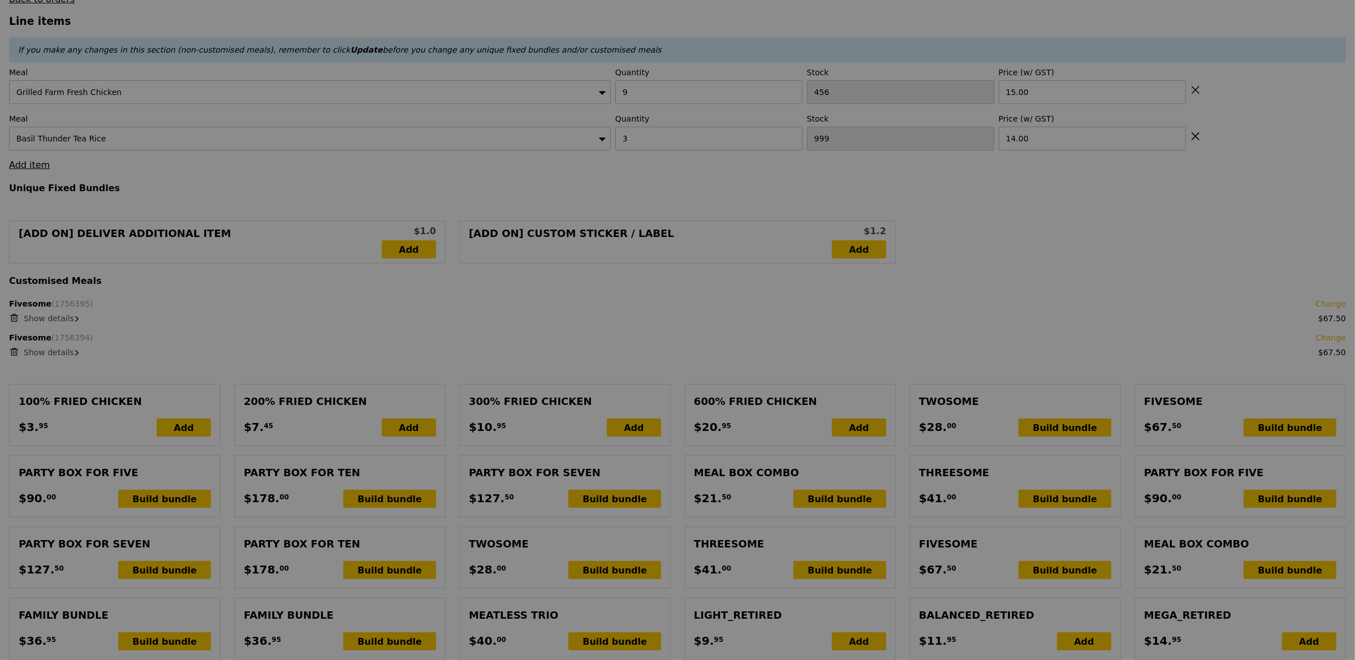
type input "452"
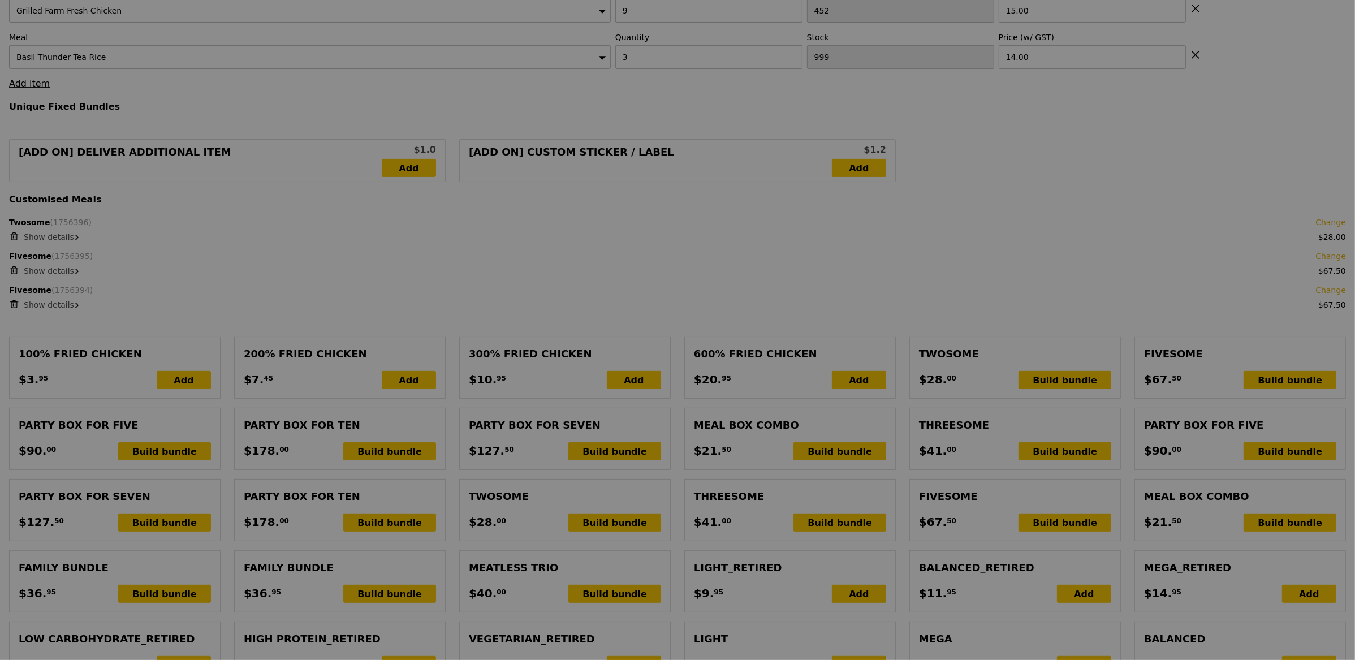
scroll to position [368, 0]
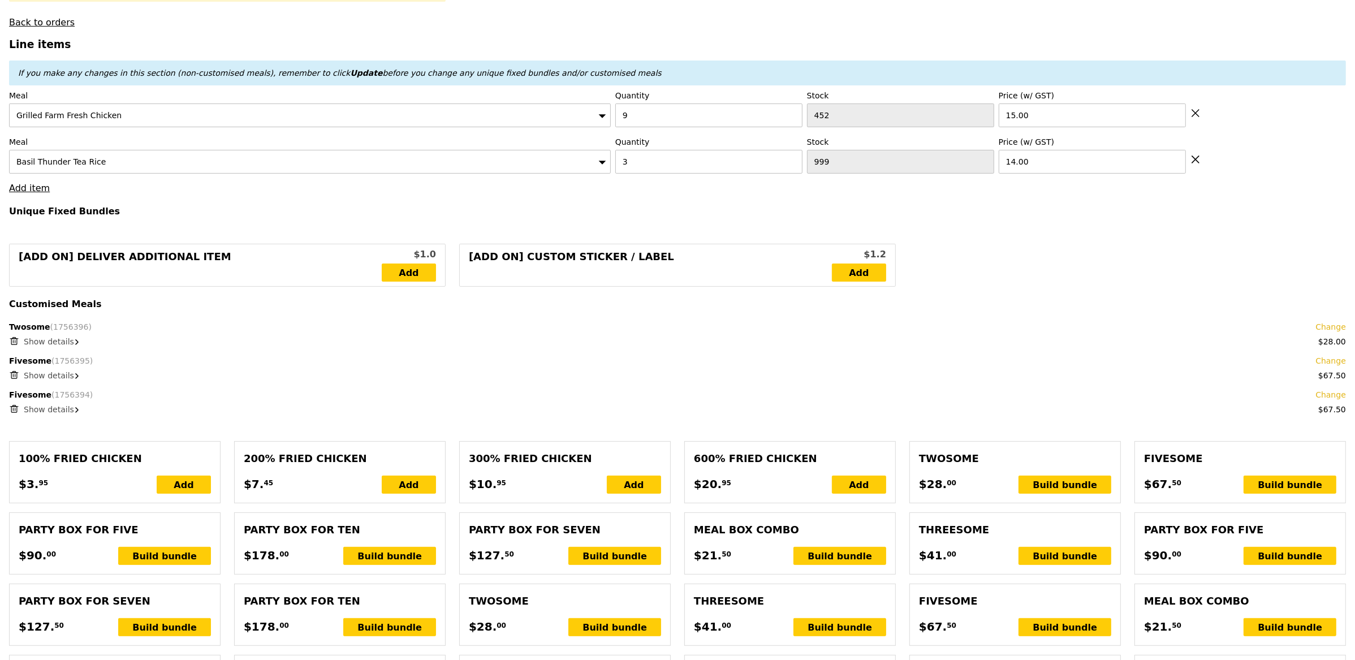
click at [1196, 163] on icon at bounding box center [1196, 159] width 10 height 10
type input "Loading..."
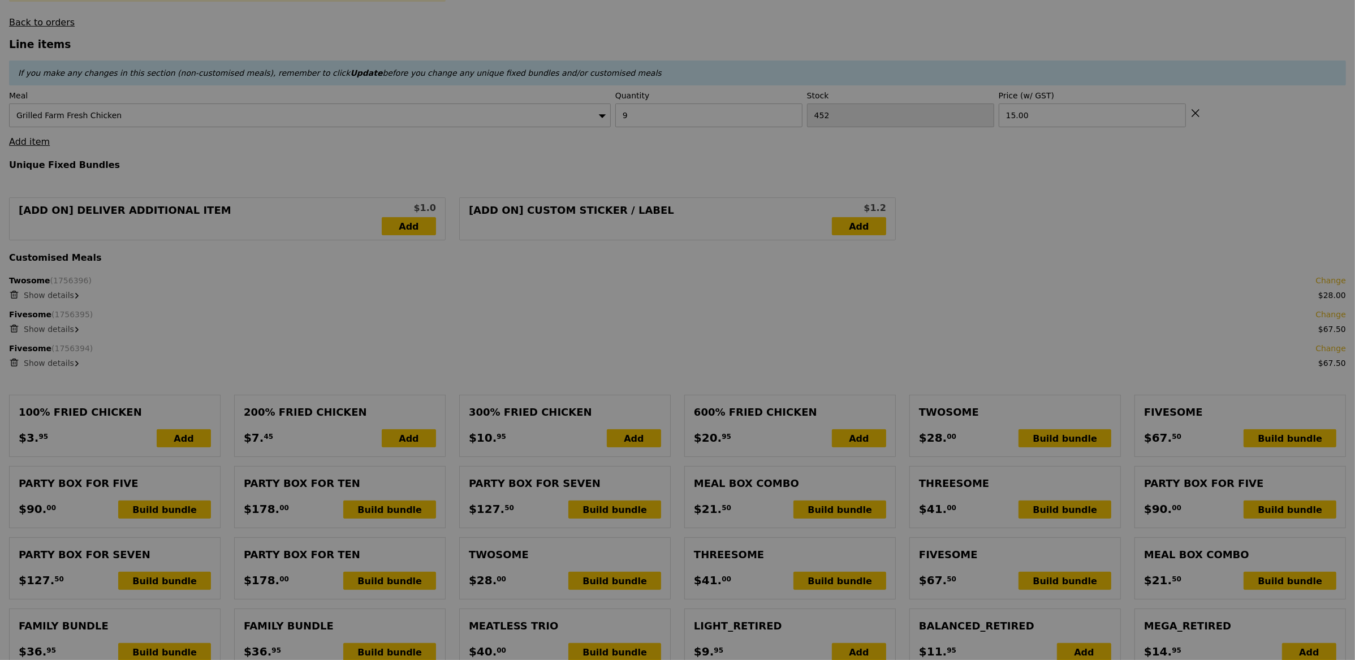
type input "0.00"
type input "3.95"
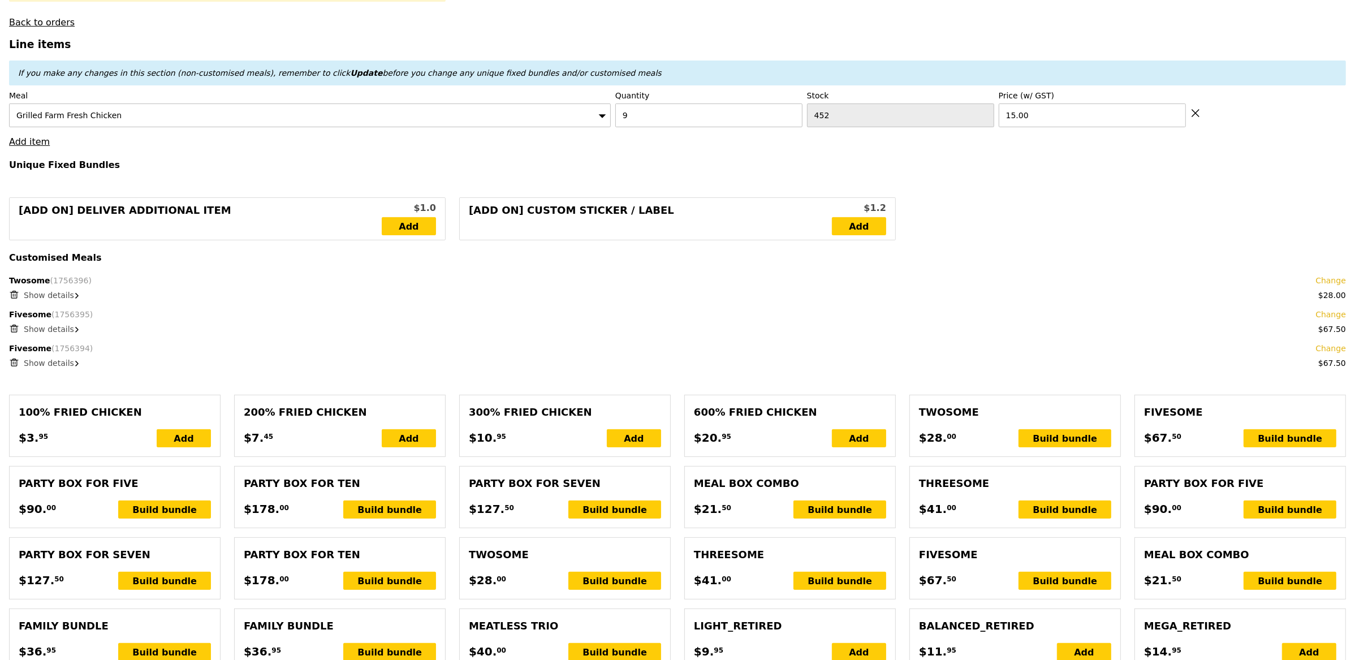
click at [1196, 114] on icon at bounding box center [1196, 113] width 10 height 10
type input "Loading..."
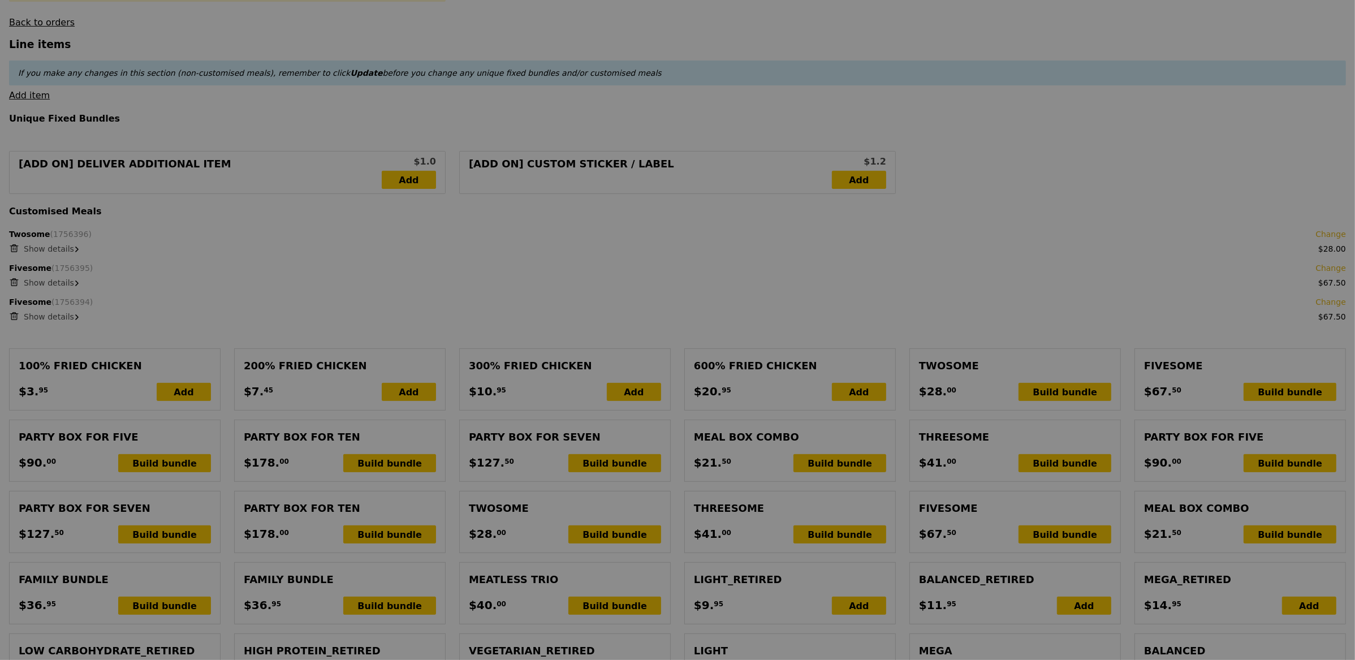
type input "5.05"
type input "5.50"
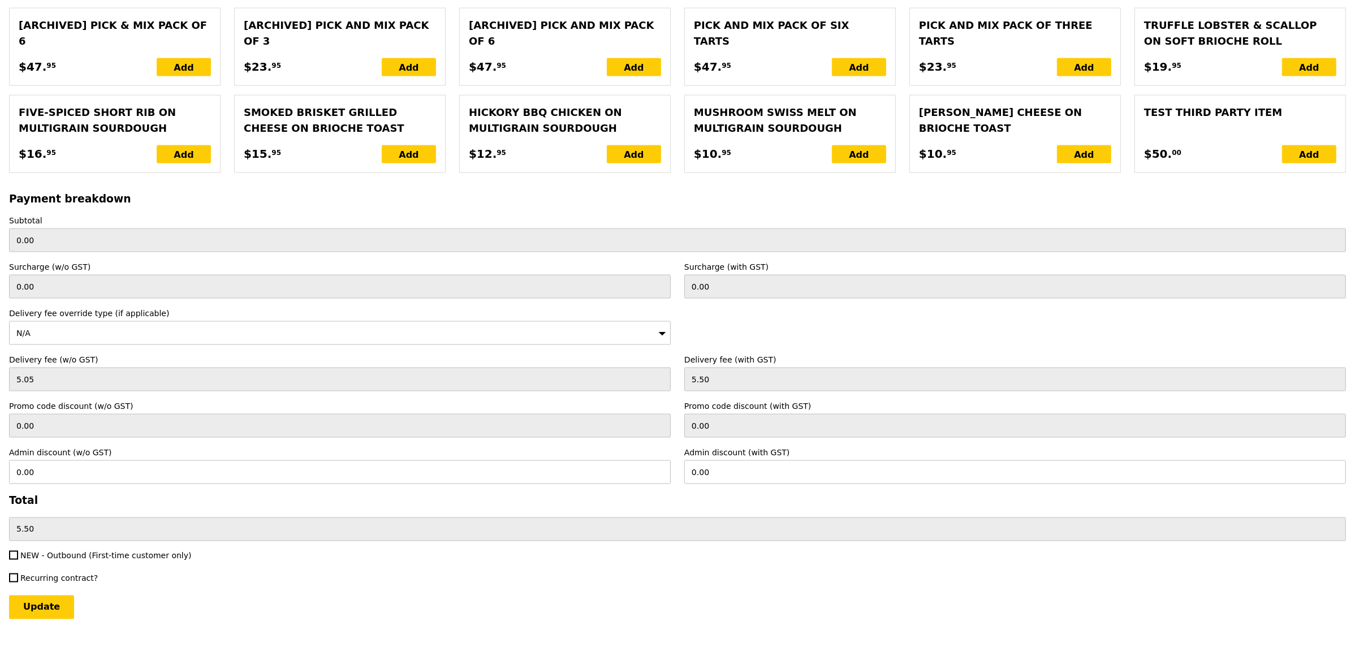
scroll to position [2252, 0]
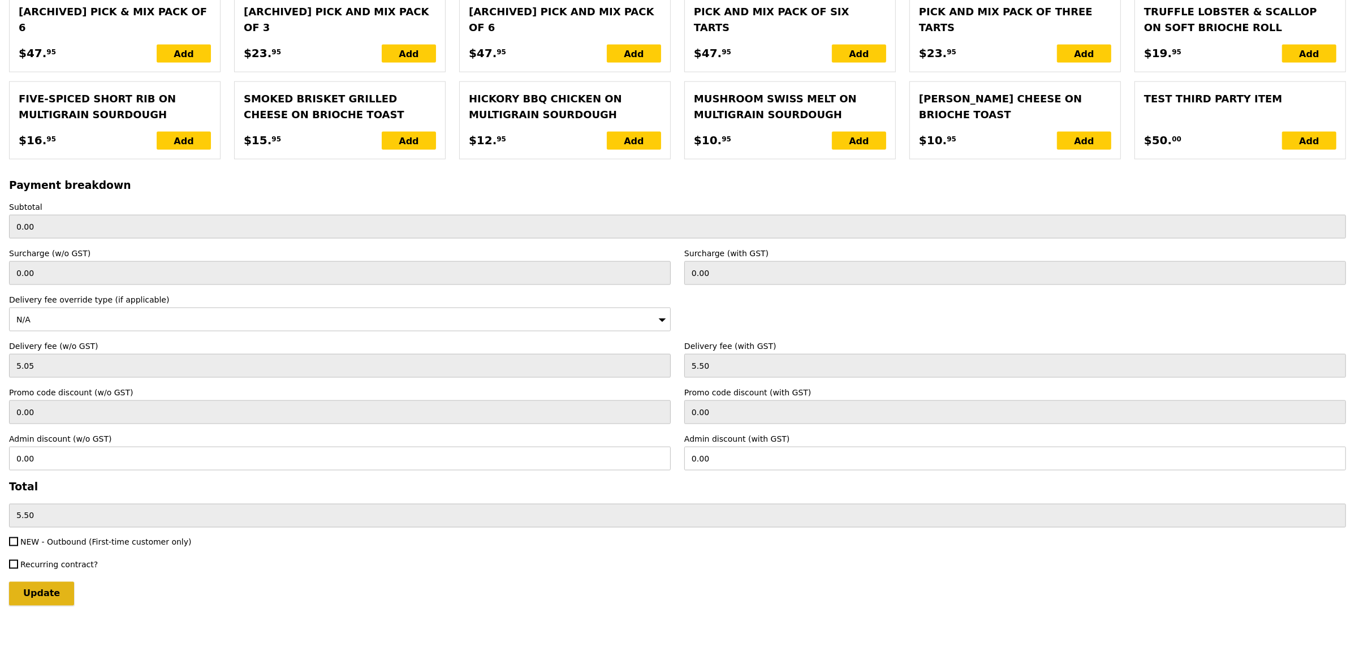
click at [56, 592] on input "Update" at bounding box center [41, 594] width 65 height 24
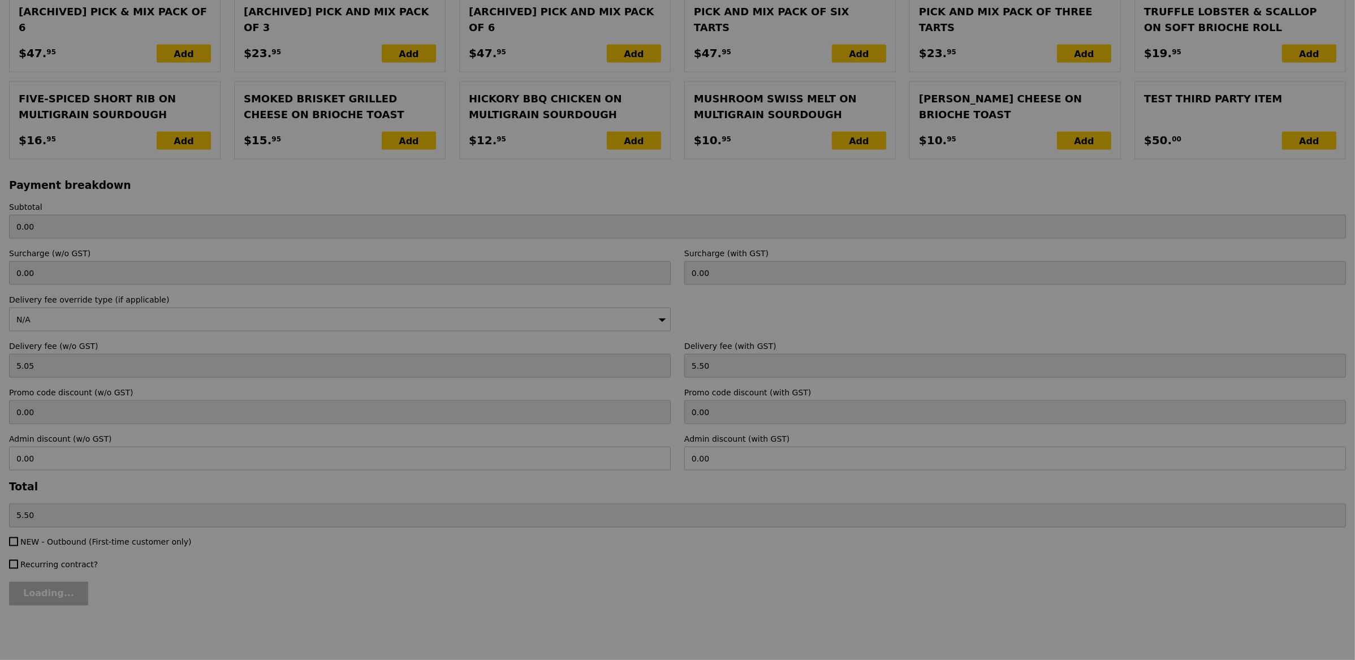
type input "Loading..."
type input "163.00"
type input "3.62"
type input "3.95"
type input "166.95"
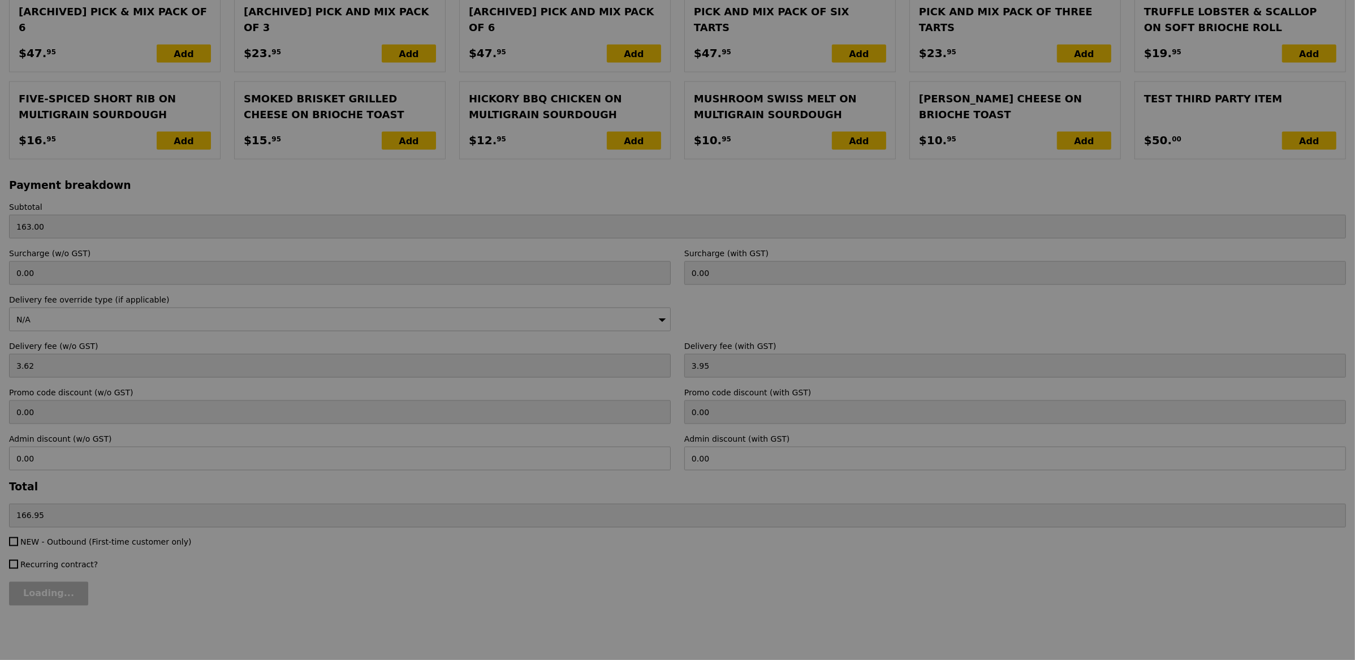
type input "Update"
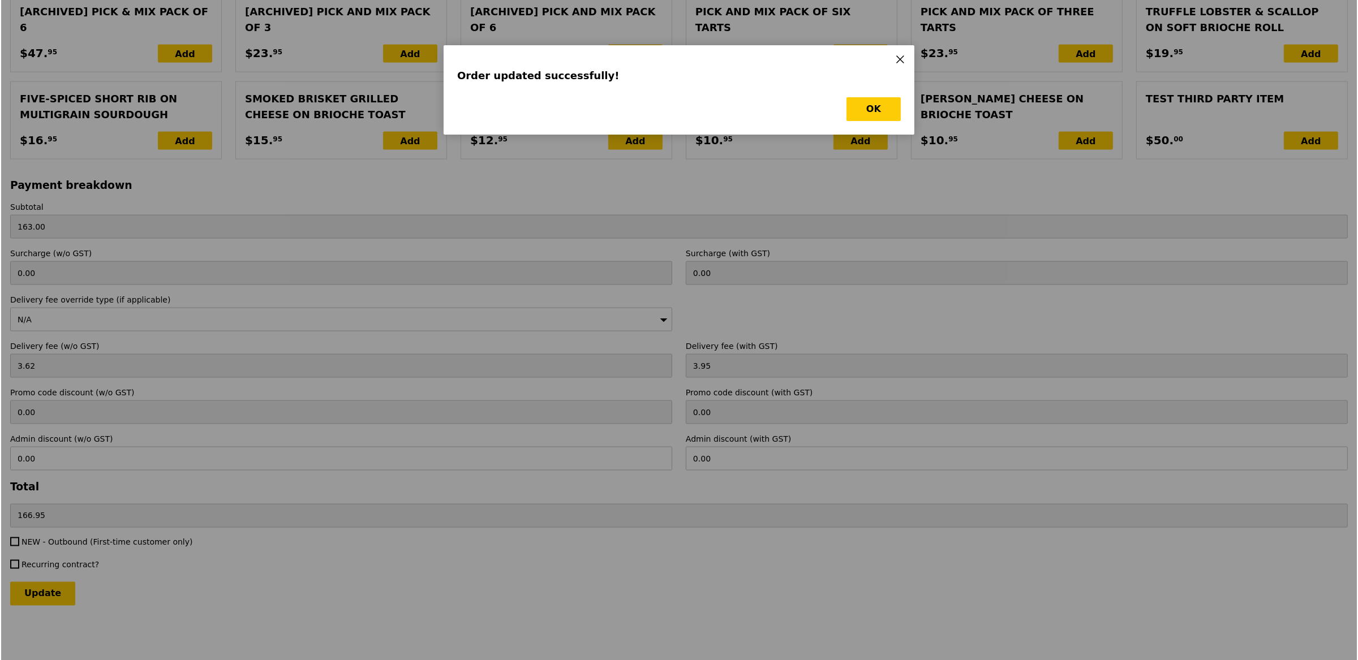
scroll to position [0, 0]
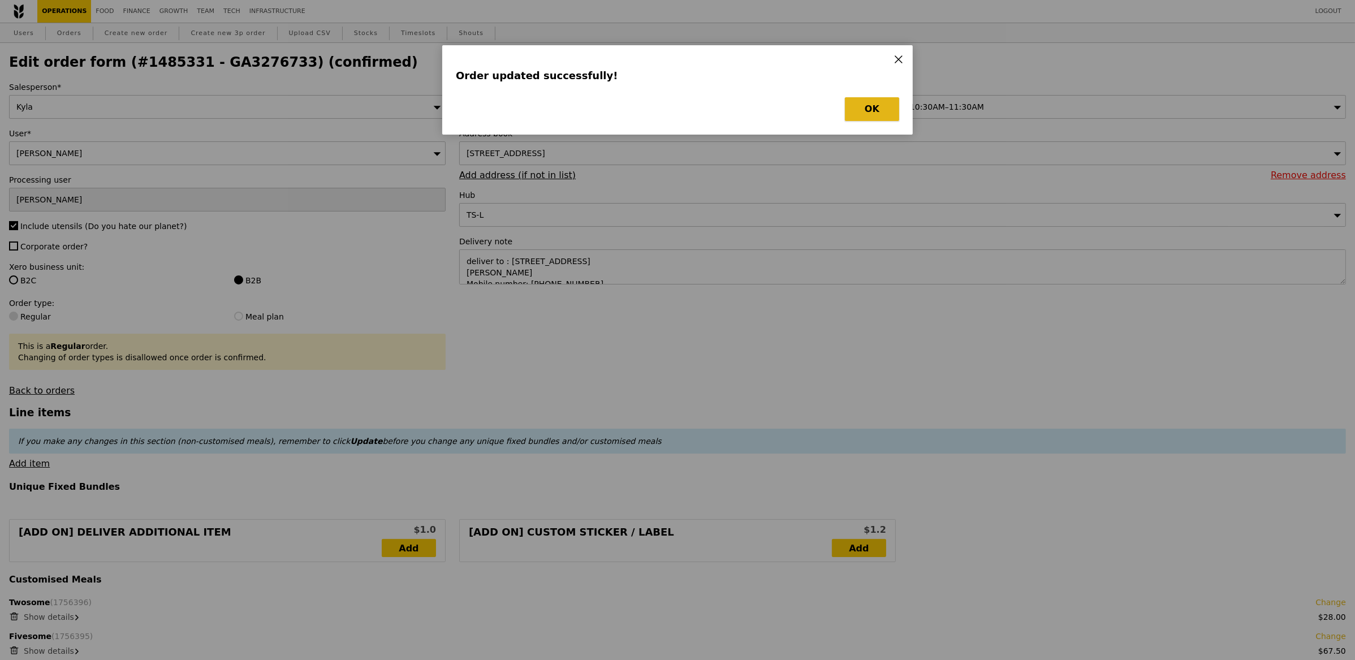
drag, startPoint x: 877, startPoint y: 109, endPoint x: 636, endPoint y: 72, distance: 243.7
click at [877, 109] on button "OK" at bounding box center [872, 109] width 54 height 24
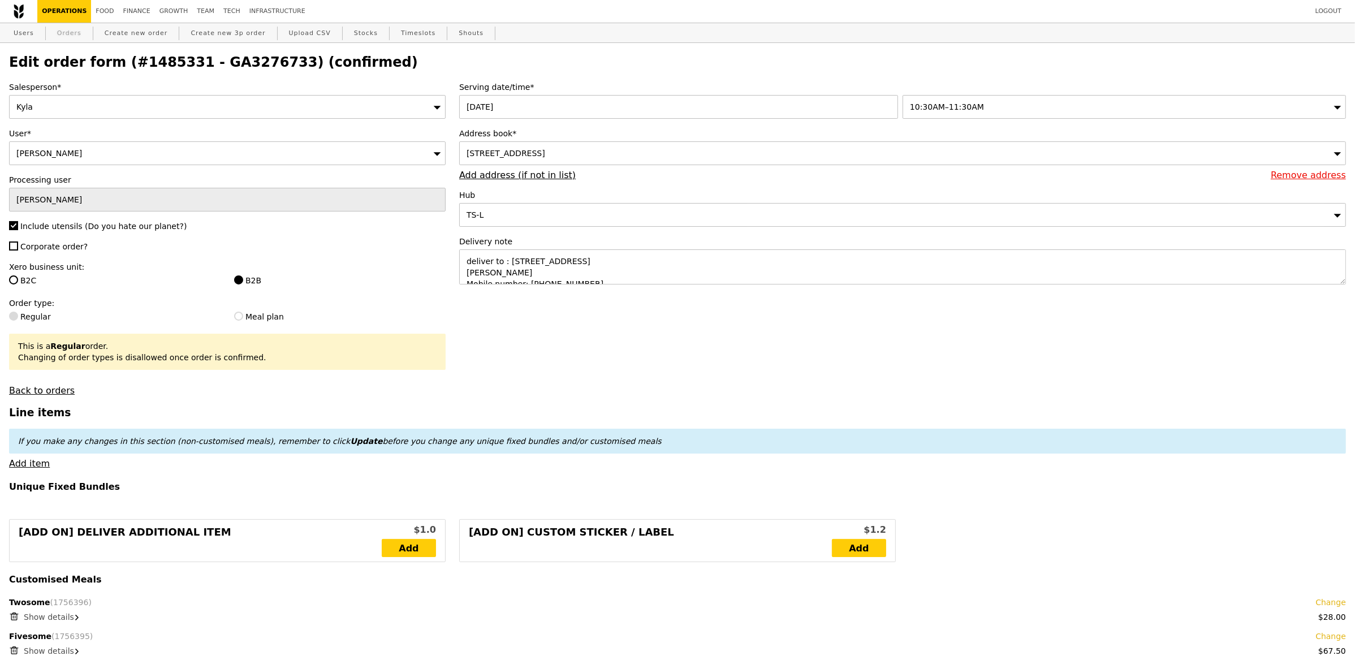
click at [73, 30] on link "Orders" at bounding box center [69, 33] width 33 height 20
select select "100"
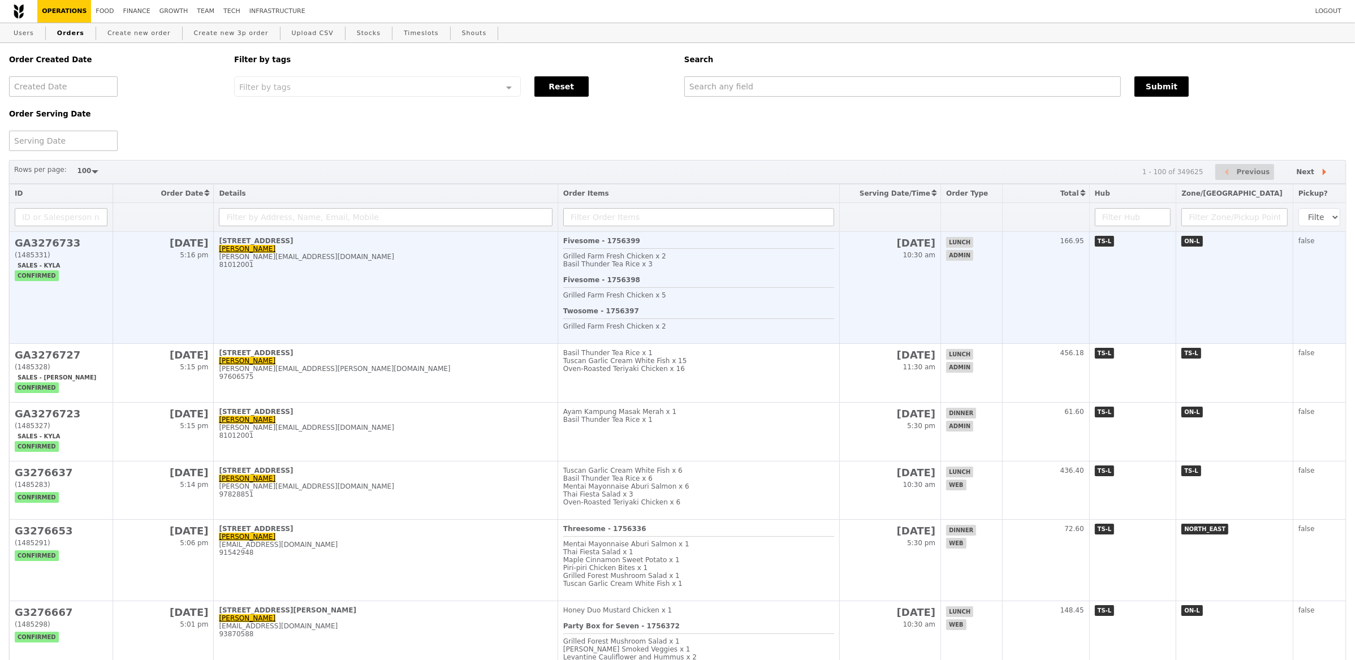
click at [479, 293] on td "[STREET_ADDRESS] [PERSON_NAME] [PERSON_NAME][EMAIL_ADDRESS][DOMAIN_NAME] 810120…" at bounding box center [386, 288] width 344 height 112
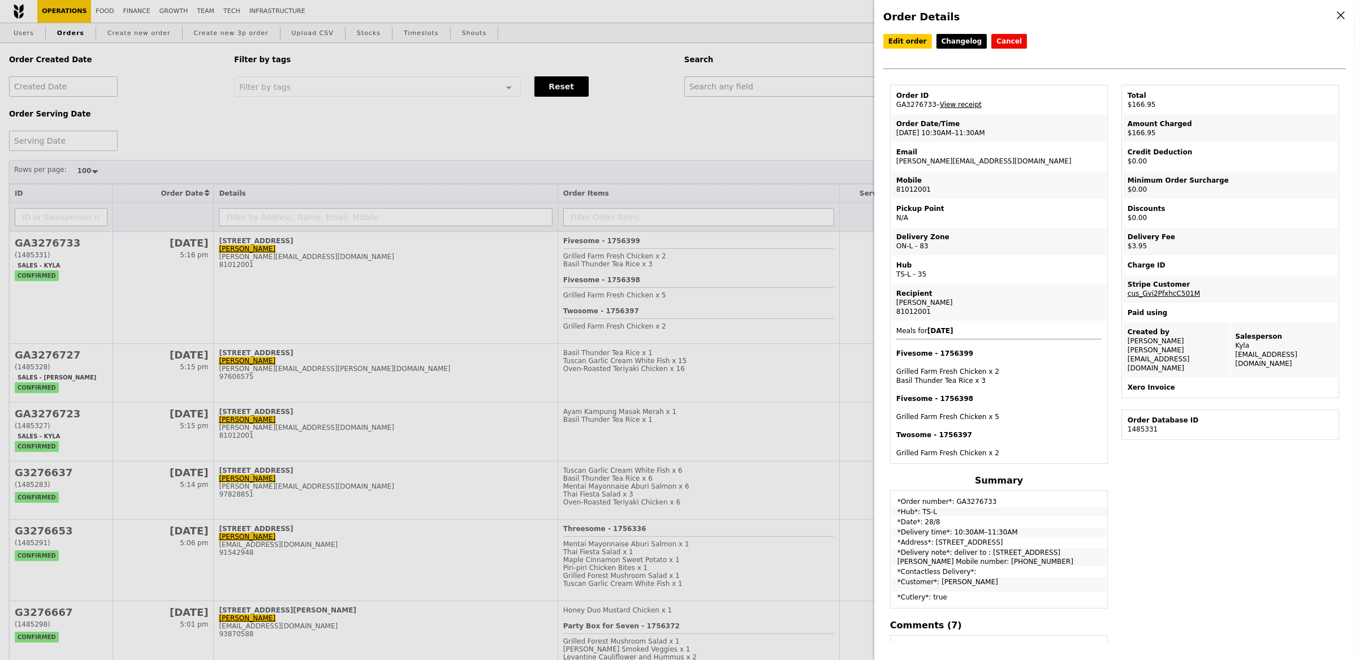
click at [971, 103] on link "View receipt" at bounding box center [961, 105] width 42 height 8
click at [923, 104] on td "Order ID GA3276733 – View receipt" at bounding box center [999, 100] width 214 height 27
drag, startPoint x: 934, startPoint y: 104, endPoint x: 896, endPoint y: 102, distance: 38.5
click at [896, 102] on td "Order ID GA3276733 – View receipt" at bounding box center [999, 100] width 214 height 27
copy td "GA3276733"
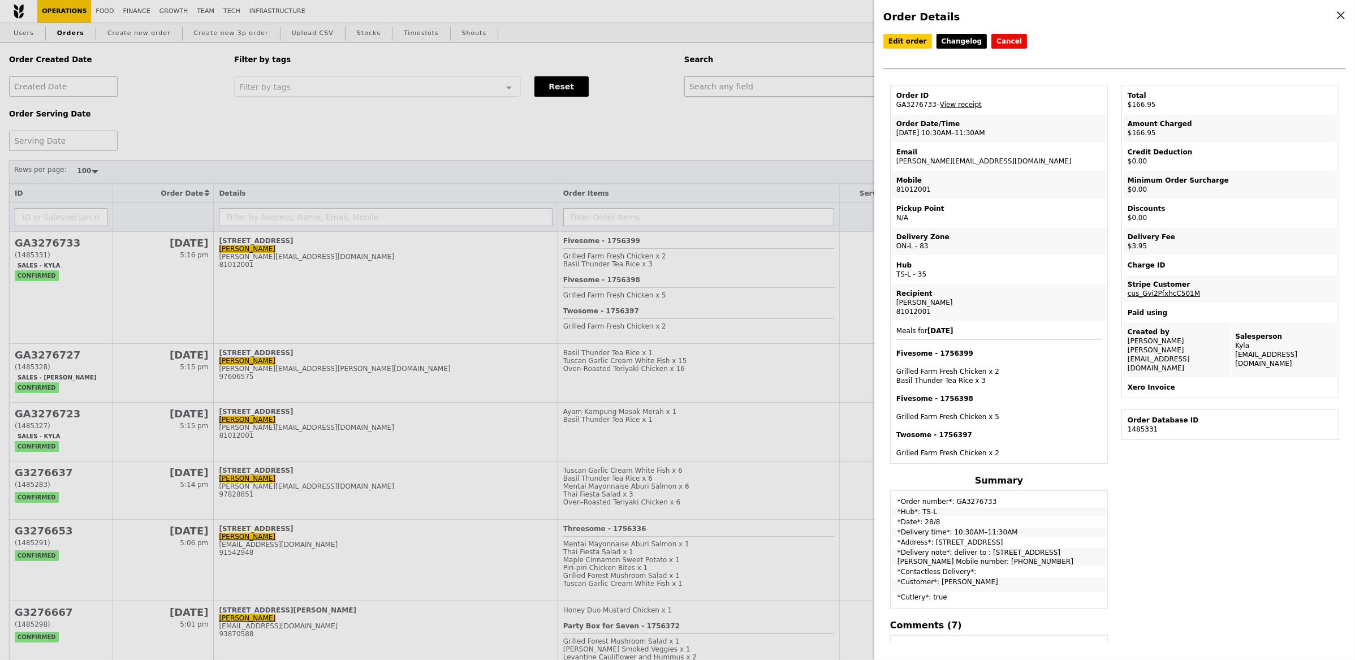
click at [776, 81] on div "Order Details Edit order Changelog Cancel Order ID GA3276733 – View receipt Ord…" at bounding box center [677, 330] width 1355 height 660
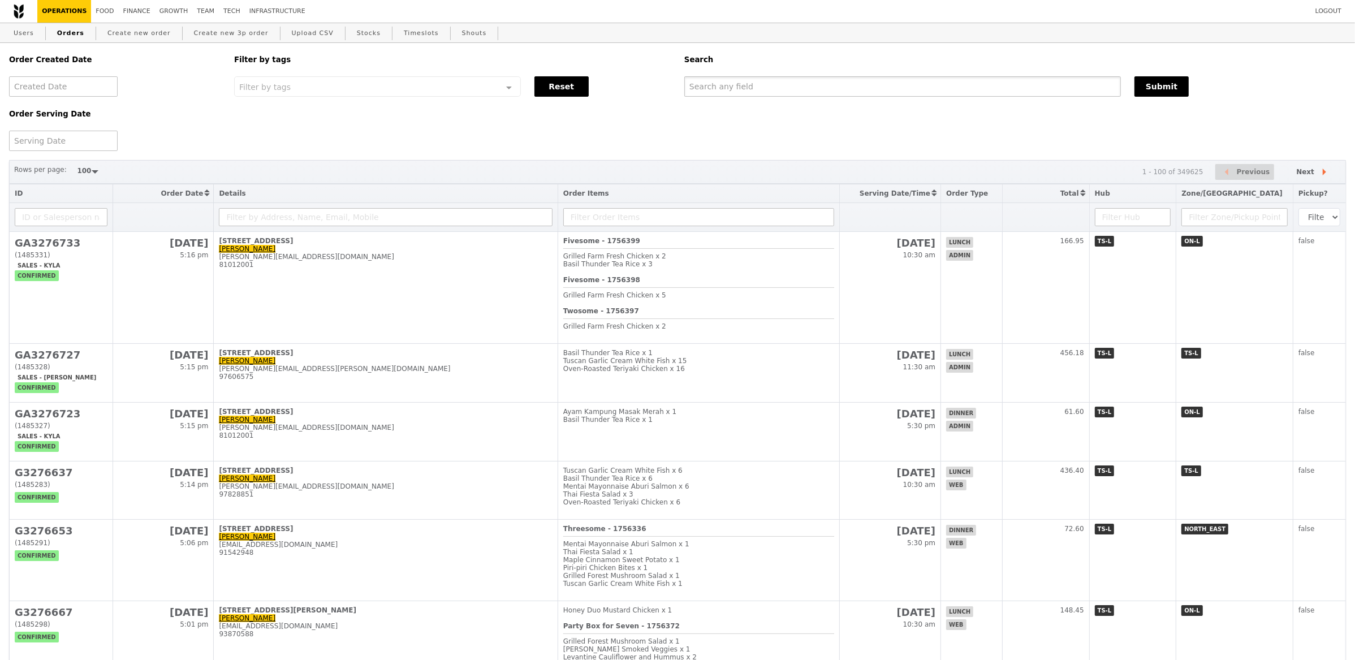
click at [773, 82] on input "text" at bounding box center [903, 86] width 437 height 20
click at [773, 85] on input "text" at bounding box center [903, 86] width 437 height 20
paste input "GA3276733"
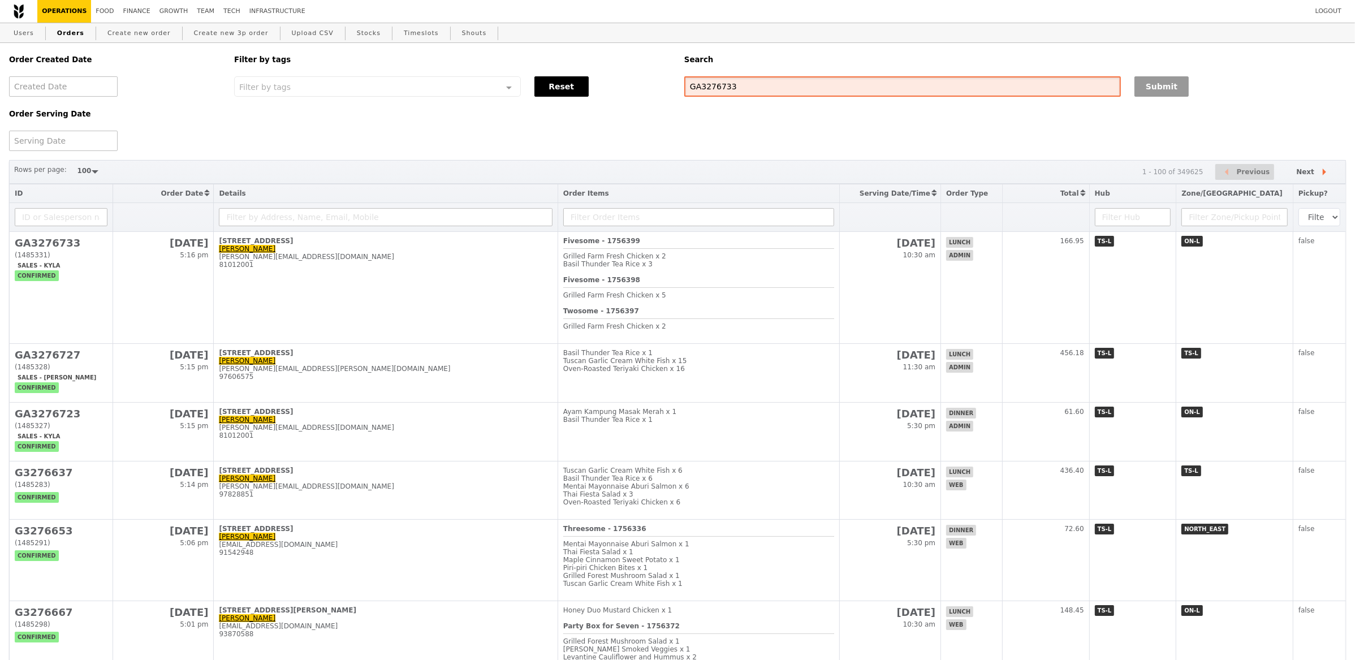
type input "GA3276733"
click at [1178, 91] on button "Submit" at bounding box center [1162, 86] width 54 height 20
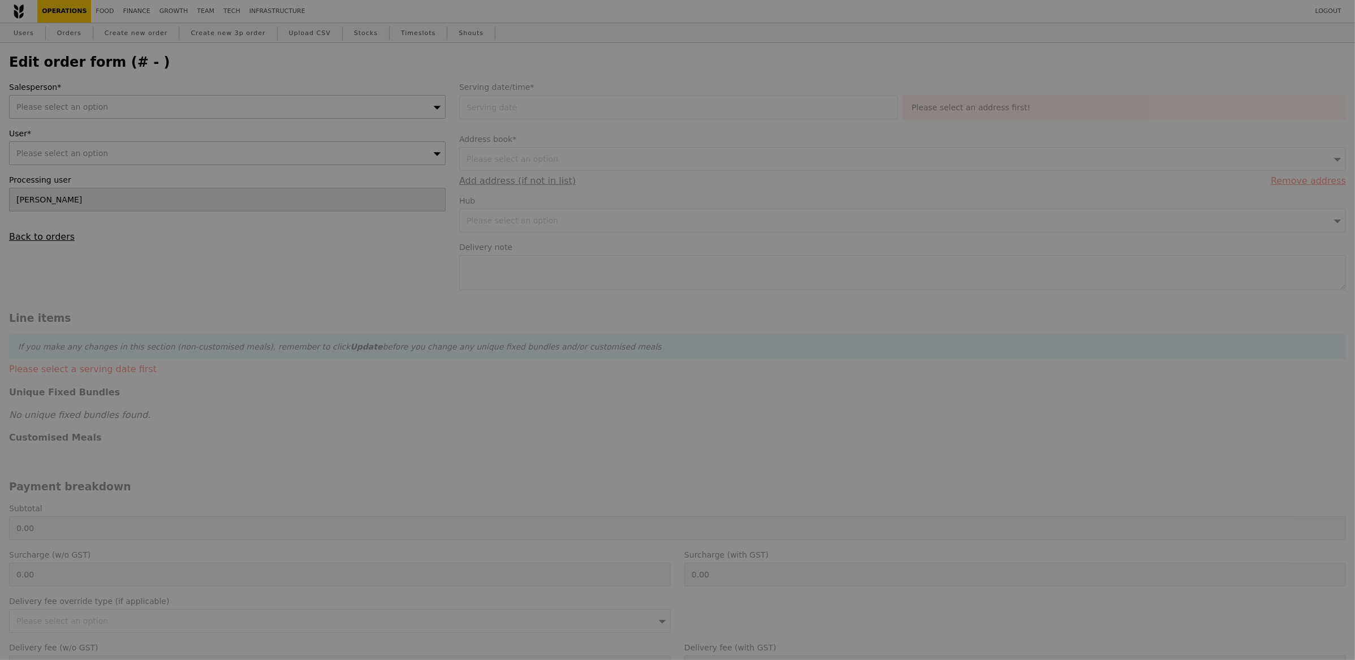
type input "[DATE]"
type textarea "deliver to : [STREET_ADDRESS] [PERSON_NAME] Mobile number: [PHONE_NUMBER]"
type input "163.00"
type input "3.62"
type input "3.95"
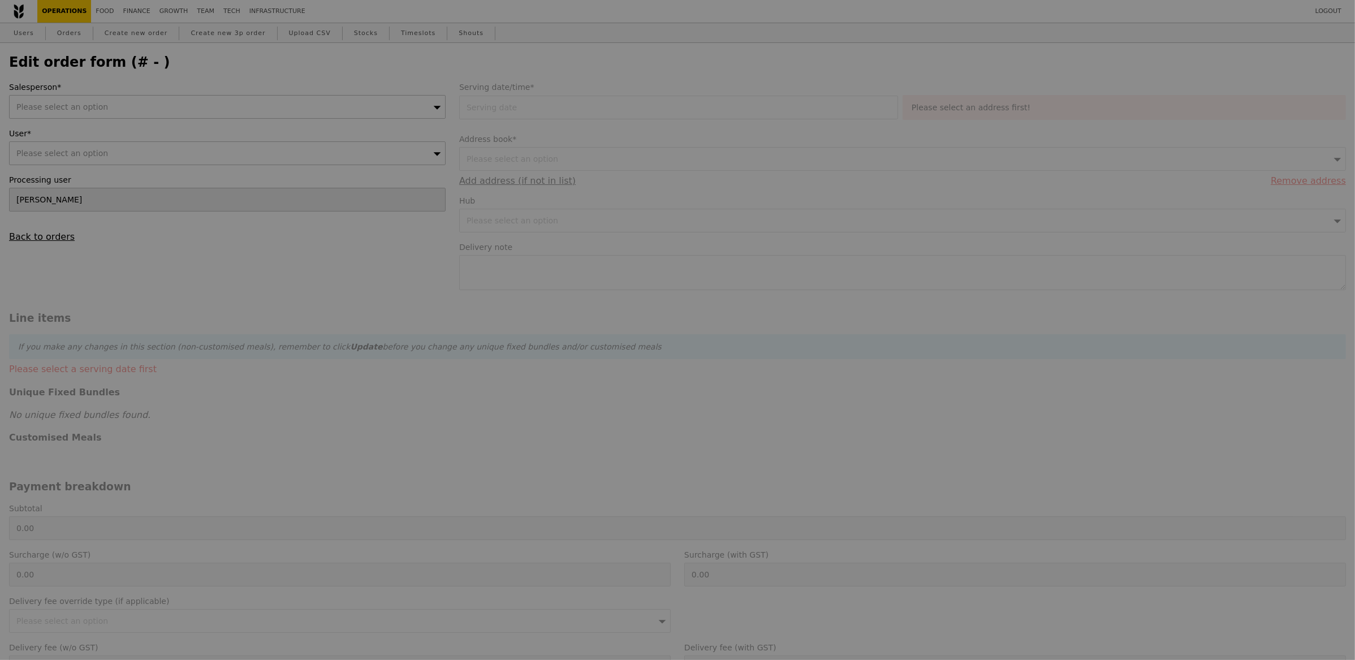
type input "166.95"
type input "Loading..."
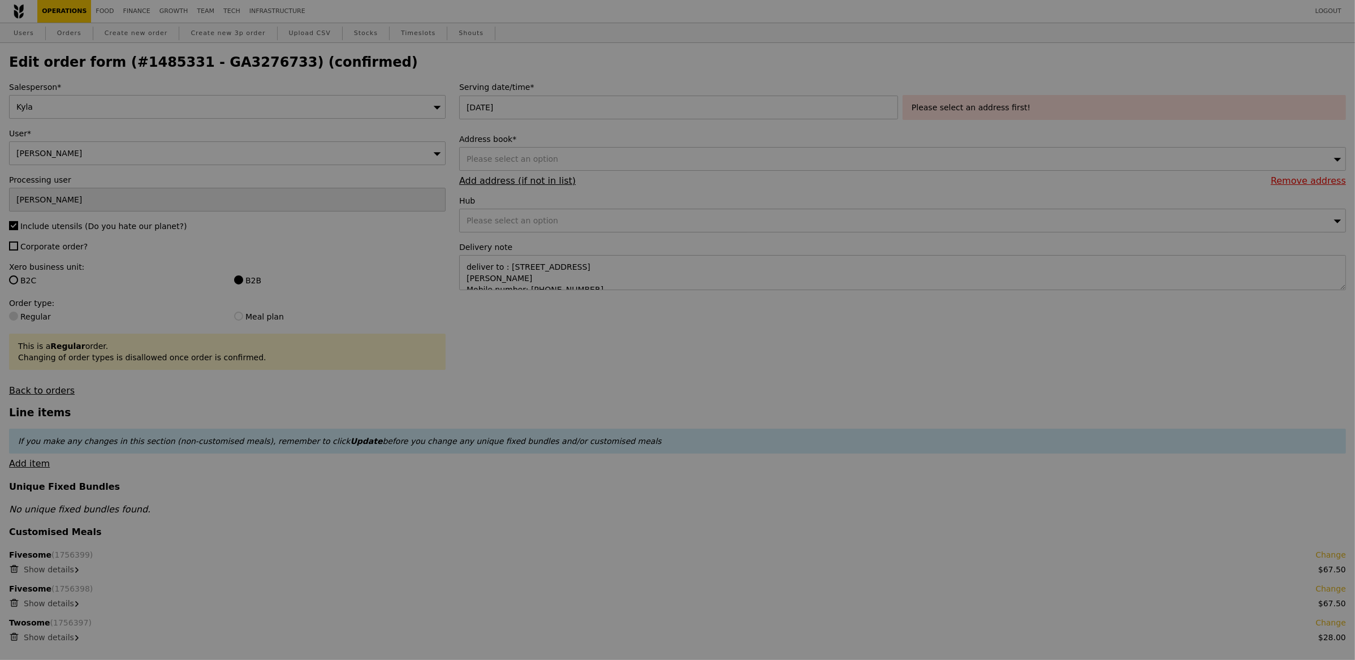
select select "100"
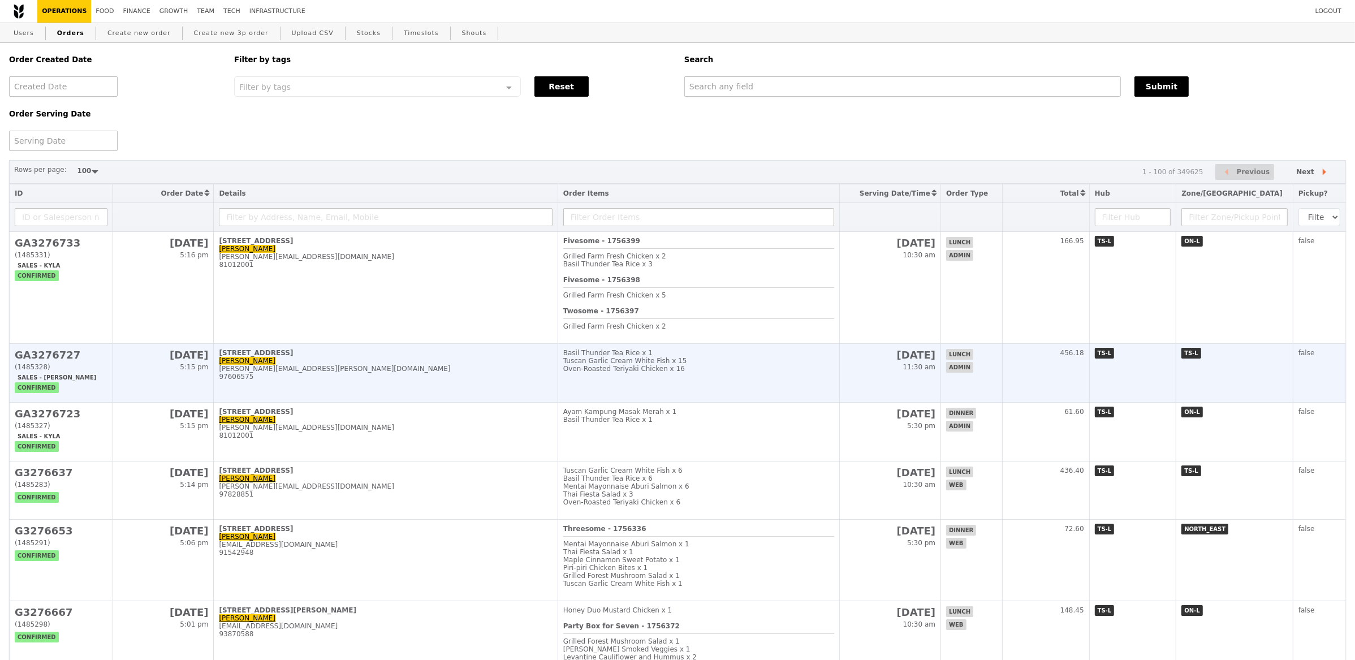
click at [359, 398] on td "[STREET_ADDRESS] Loh [PERSON_NAME][EMAIL_ADDRESS][PERSON_NAME][DOMAIN_NAME] 976…" at bounding box center [386, 373] width 344 height 59
drag, startPoint x: 510, startPoint y: 423, endPoint x: 557, endPoint y: 359, distance: 79.7
click at [510, 424] on div "[PERSON_NAME][EMAIL_ADDRESS][DOMAIN_NAME]" at bounding box center [385, 428] width 333 height 8
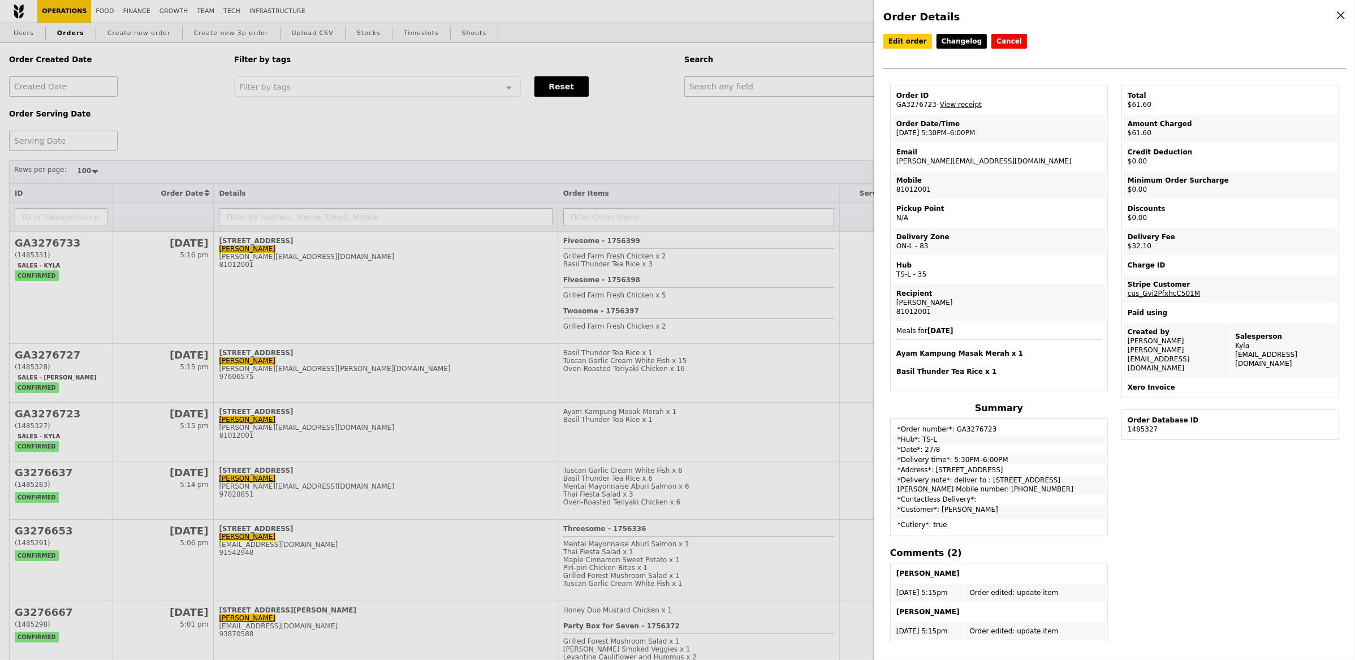
drag, startPoint x: 934, startPoint y: 106, endPoint x: 893, endPoint y: 105, distance: 40.7
click at [893, 105] on td "Order ID GA3276723 – View receipt" at bounding box center [999, 100] width 214 height 27
copy td "GA3276723"
drag, startPoint x: 798, startPoint y: 119, endPoint x: 790, endPoint y: 106, distance: 15.7
click at [797, 118] on div "Order Details Edit order Changelog Cancel Order ID GA3276723 – View receipt Ord…" at bounding box center [677, 330] width 1355 height 660
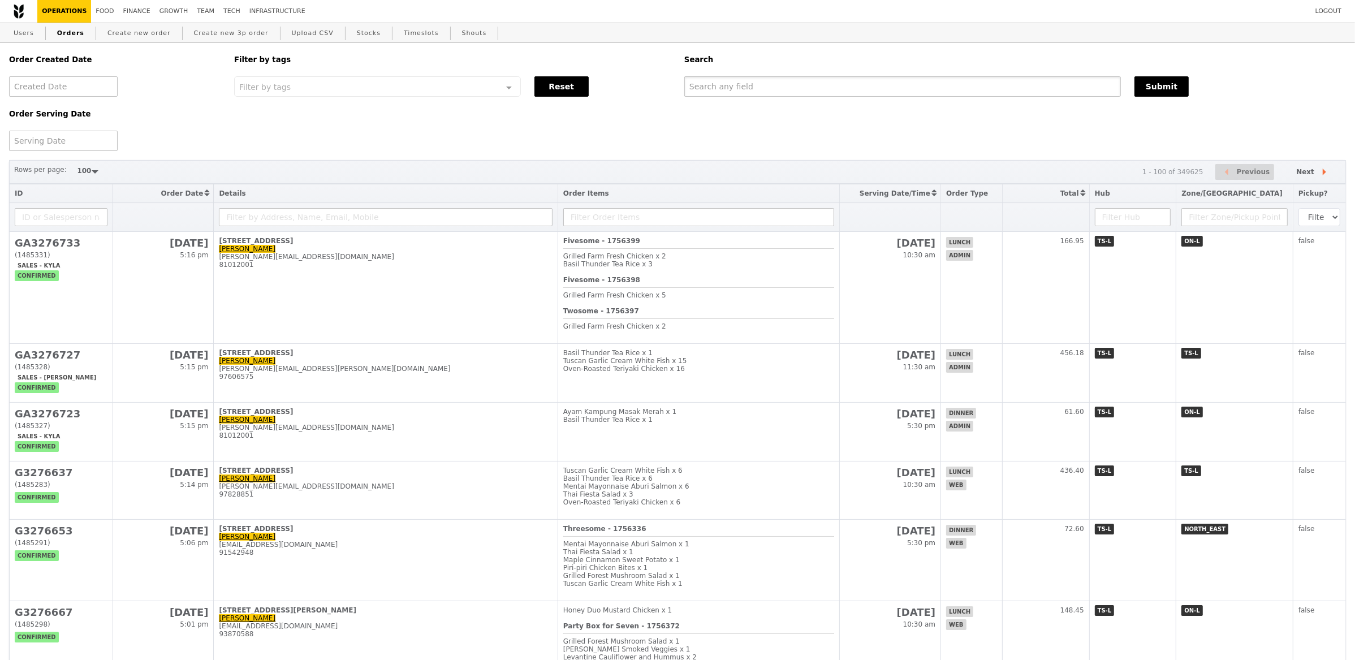
click at [785, 97] on div "Order Created Date Order Serving Date Filter by tags Filter by tags Meal_Plan W…" at bounding box center [677, 97] width 1351 height 108
click at [786, 96] on input "text" at bounding box center [903, 86] width 437 height 20
paste input "GA3276723"
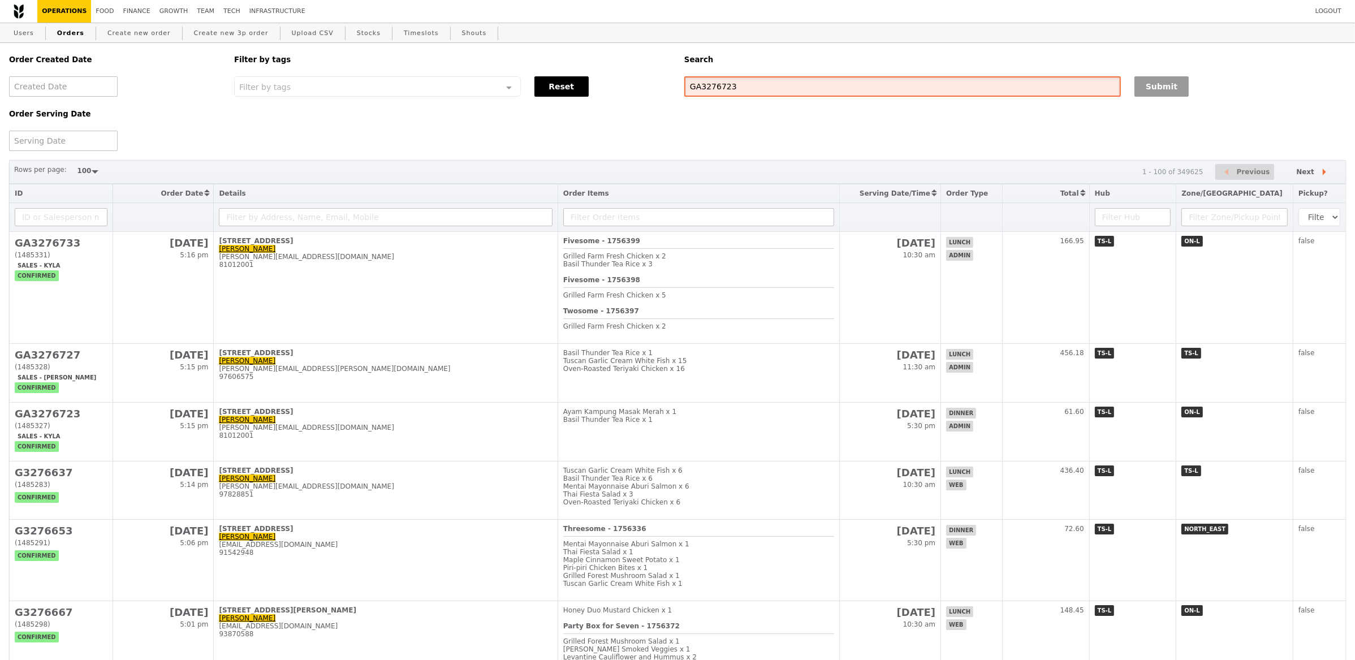
type input "GA3276723"
click at [1148, 87] on button "Submit" at bounding box center [1162, 86] width 54 height 20
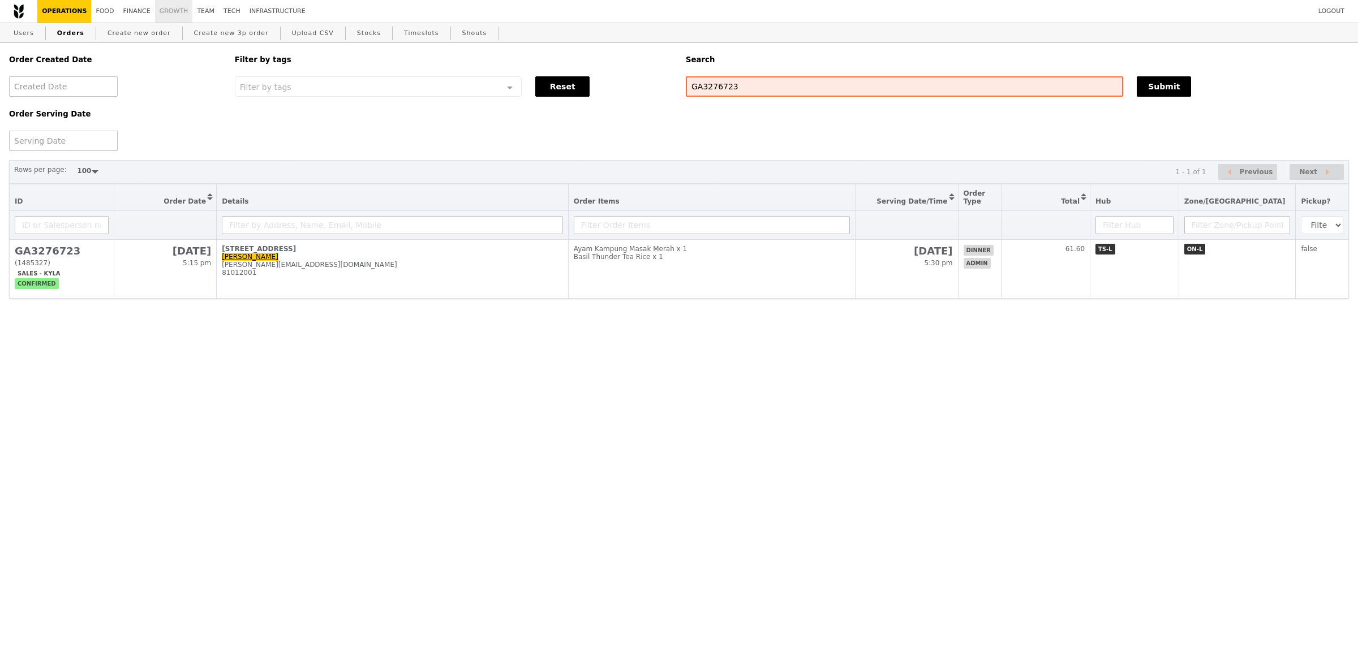
click at [158, 12] on link "Growth" at bounding box center [174, 11] width 38 height 23
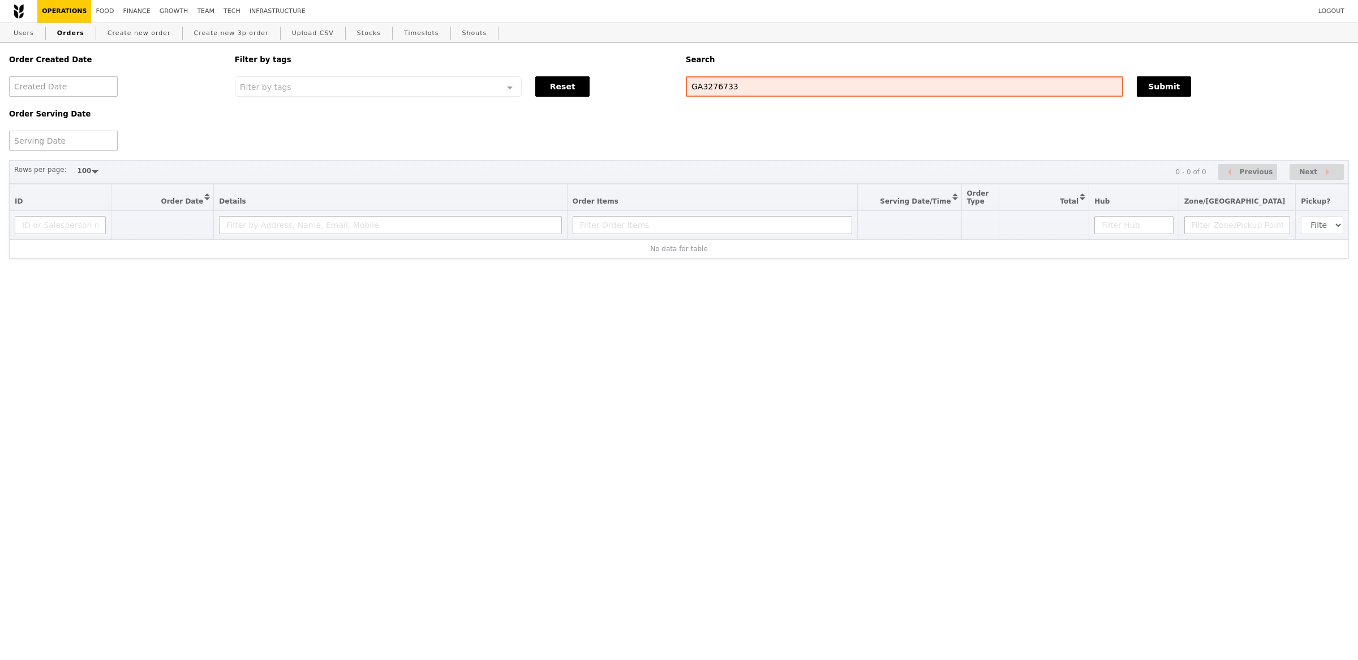
select select "100"
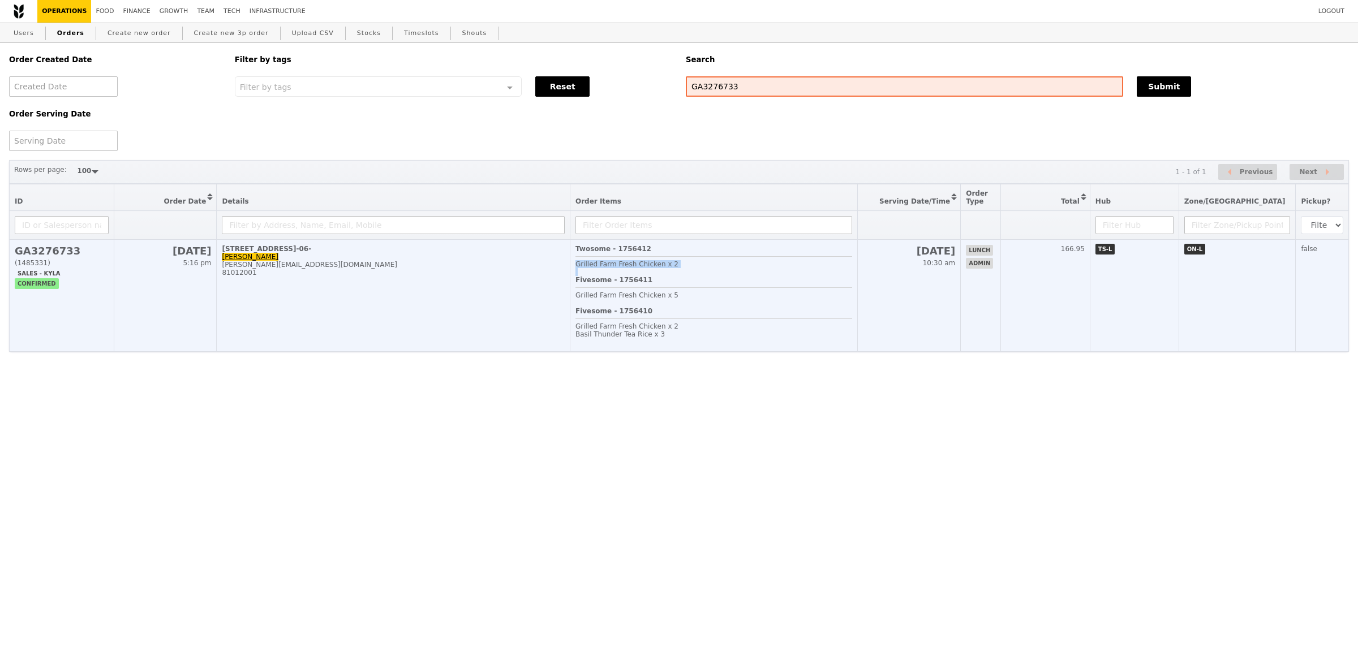
click at [716, 276] on span "Twosome - 1756412 Grilled Farm Fresh Chicken x 2 Fivesome - 1756411 Grilled Far…" at bounding box center [713, 295] width 277 height 101
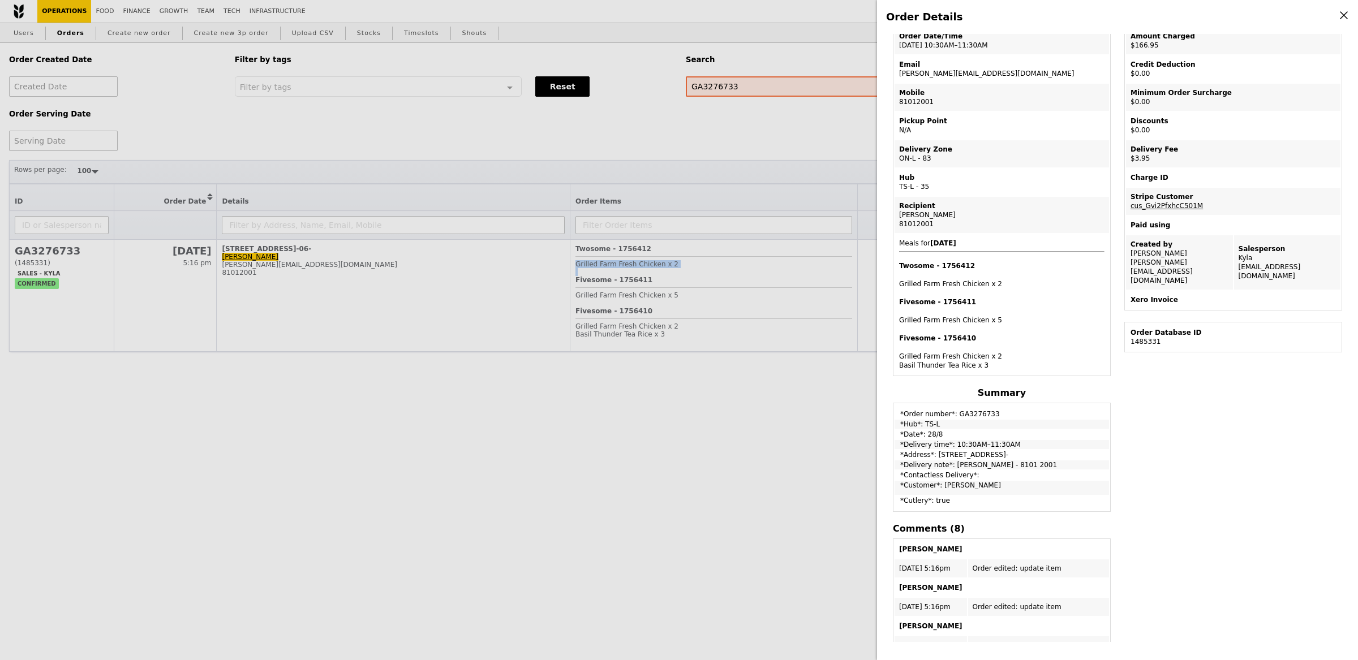
scroll to position [89, 0]
